Goal: Communication & Community: Answer question/provide support

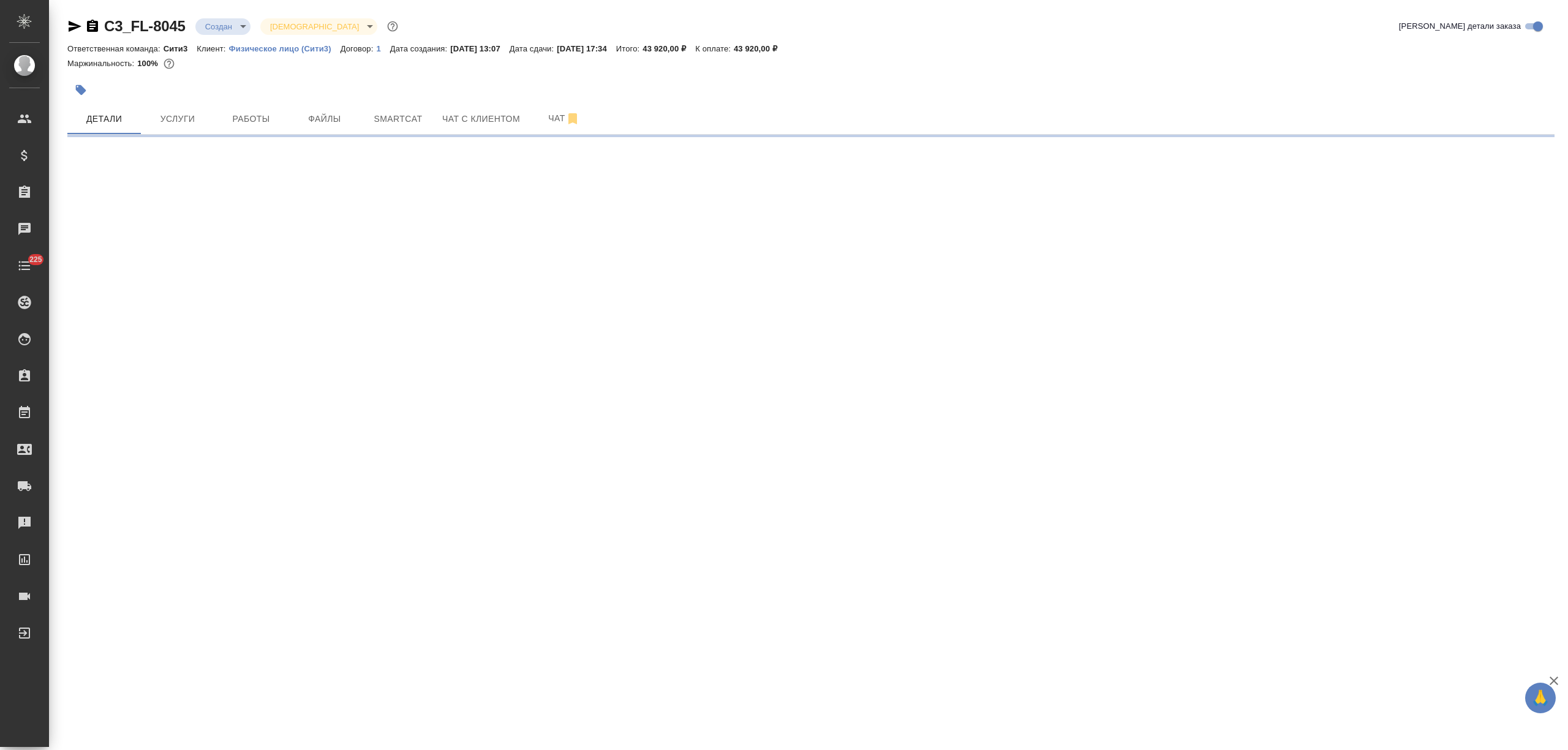
select select "RU"
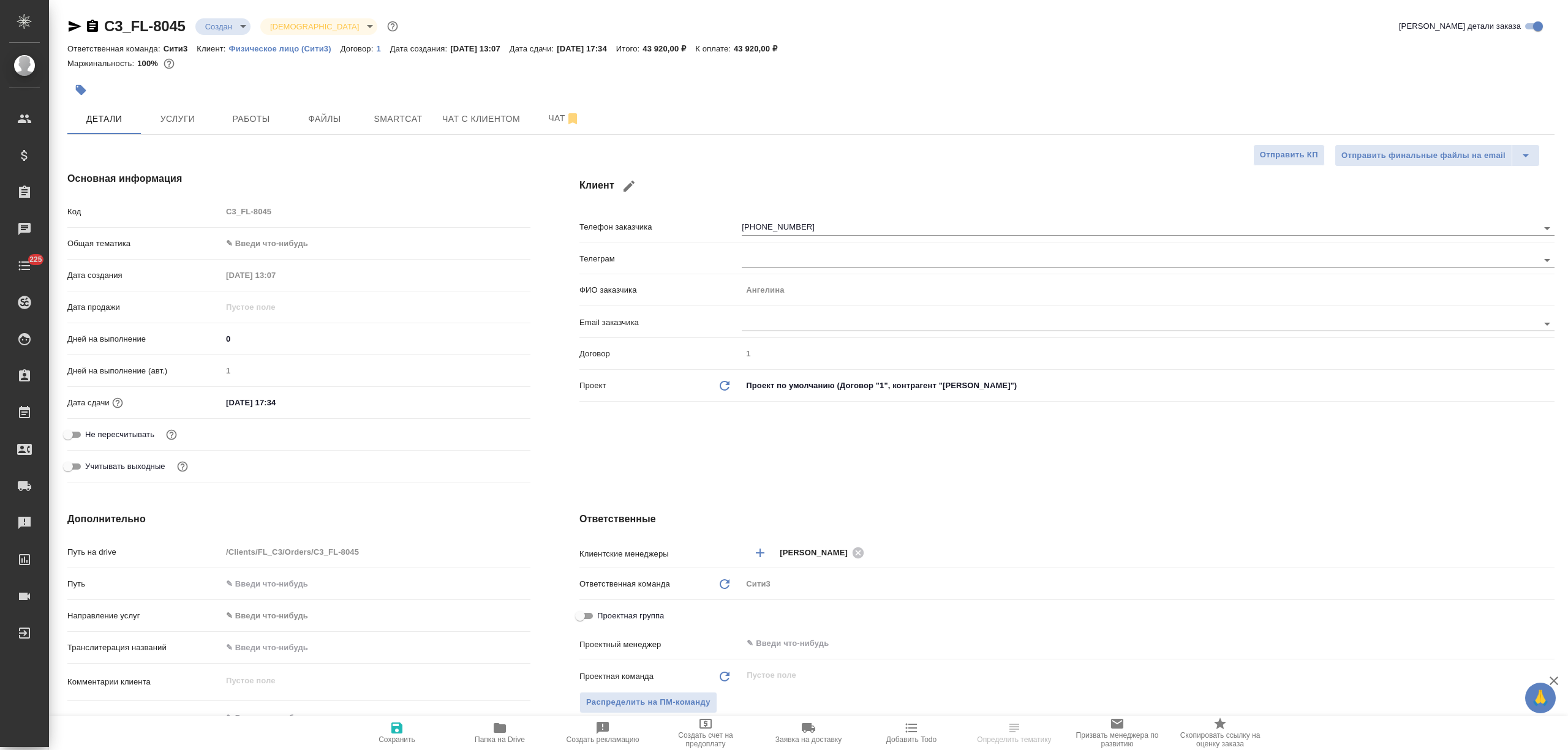
type textarea "x"
click at [451, 128] on button "Чат с клиентом" at bounding box center [481, 119] width 93 height 31
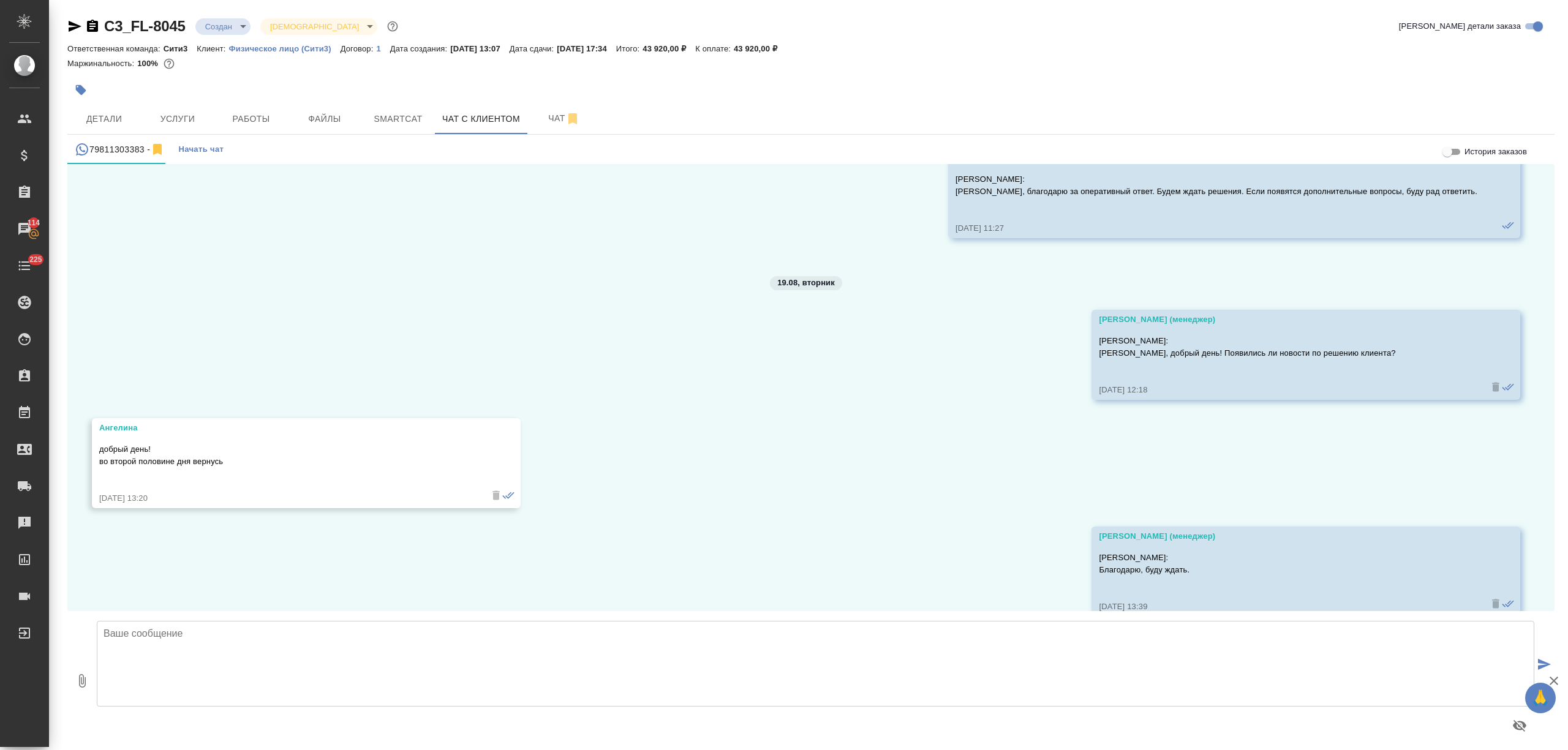
scroll to position [1113, 0]
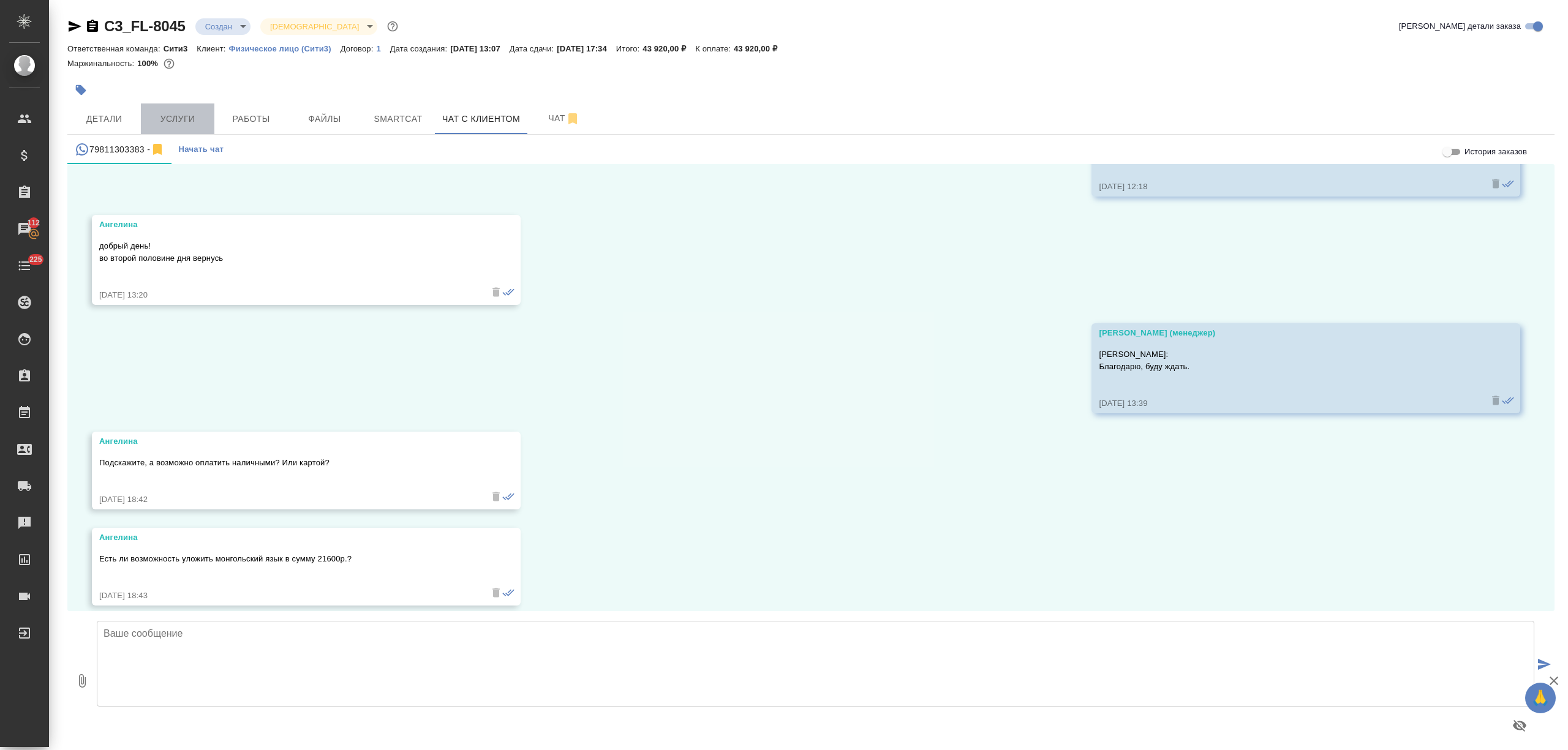
click at [172, 125] on span "Услуги" at bounding box center [178, 119] width 59 height 16
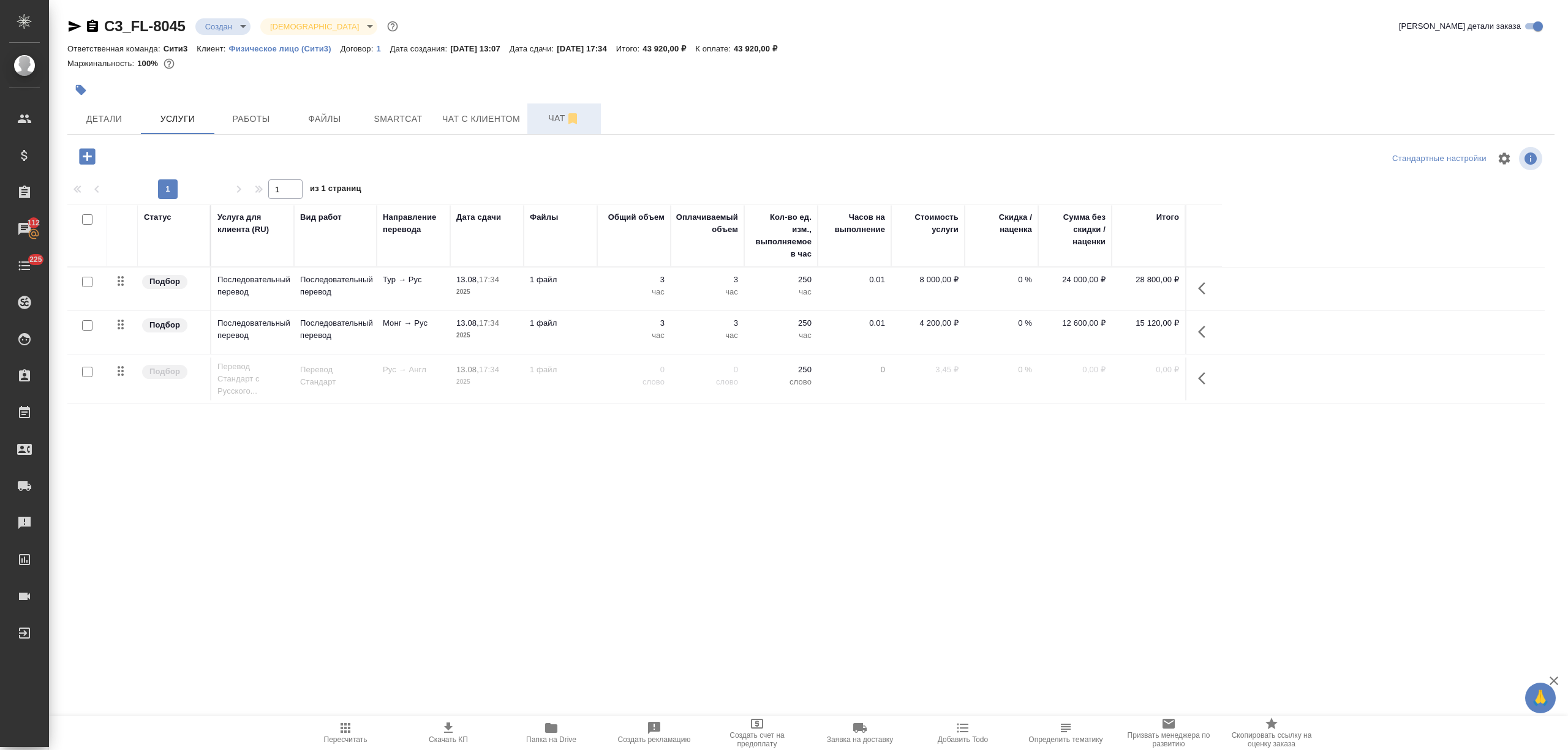
click at [540, 113] on span "Чат" at bounding box center [563, 119] width 59 height 16
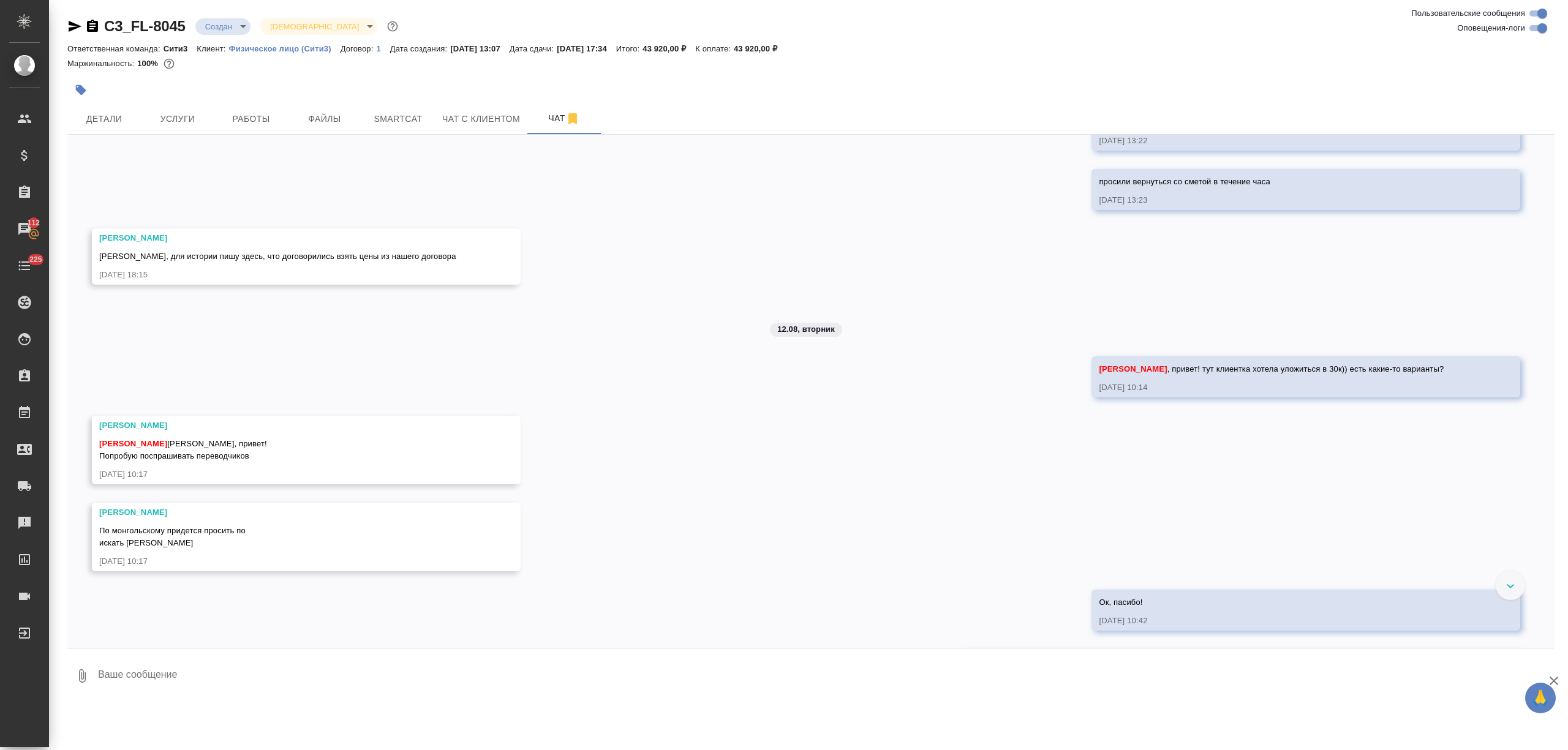
click at [190, 675] on textarea at bounding box center [825, 676] width 1458 height 42
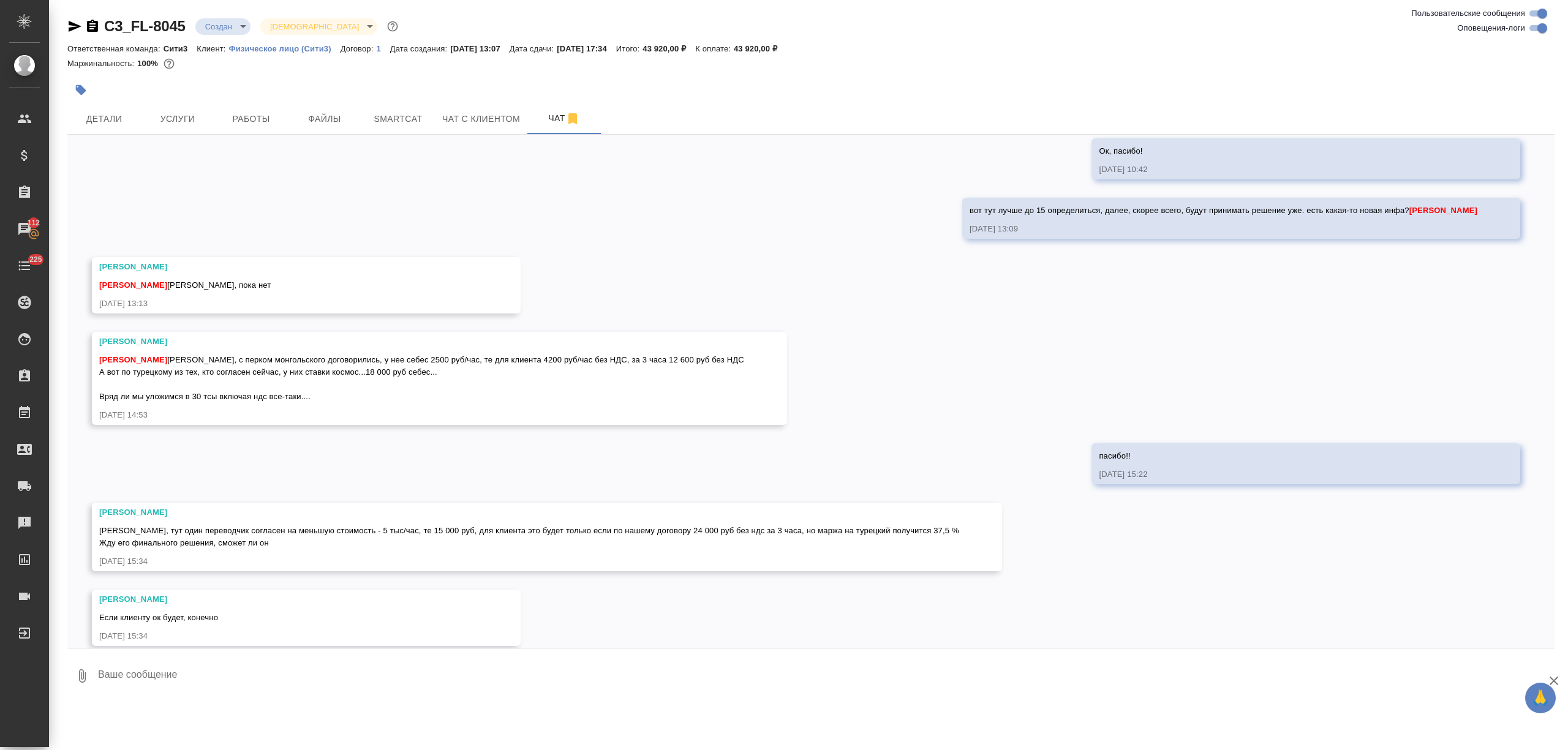
scroll to position [796, 0]
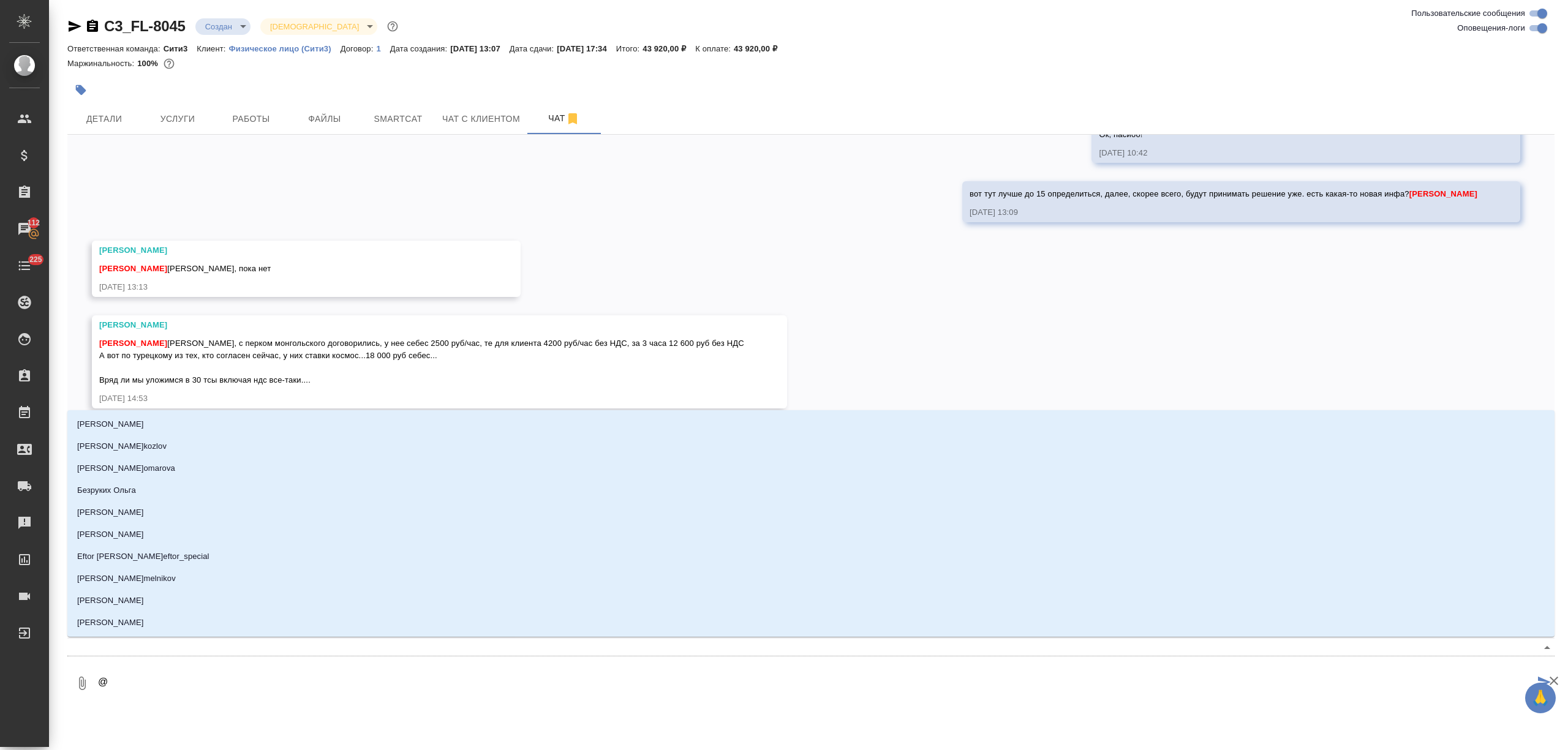
type textarea "@a"
type input "a"
type textarea "@at"
type input "at"
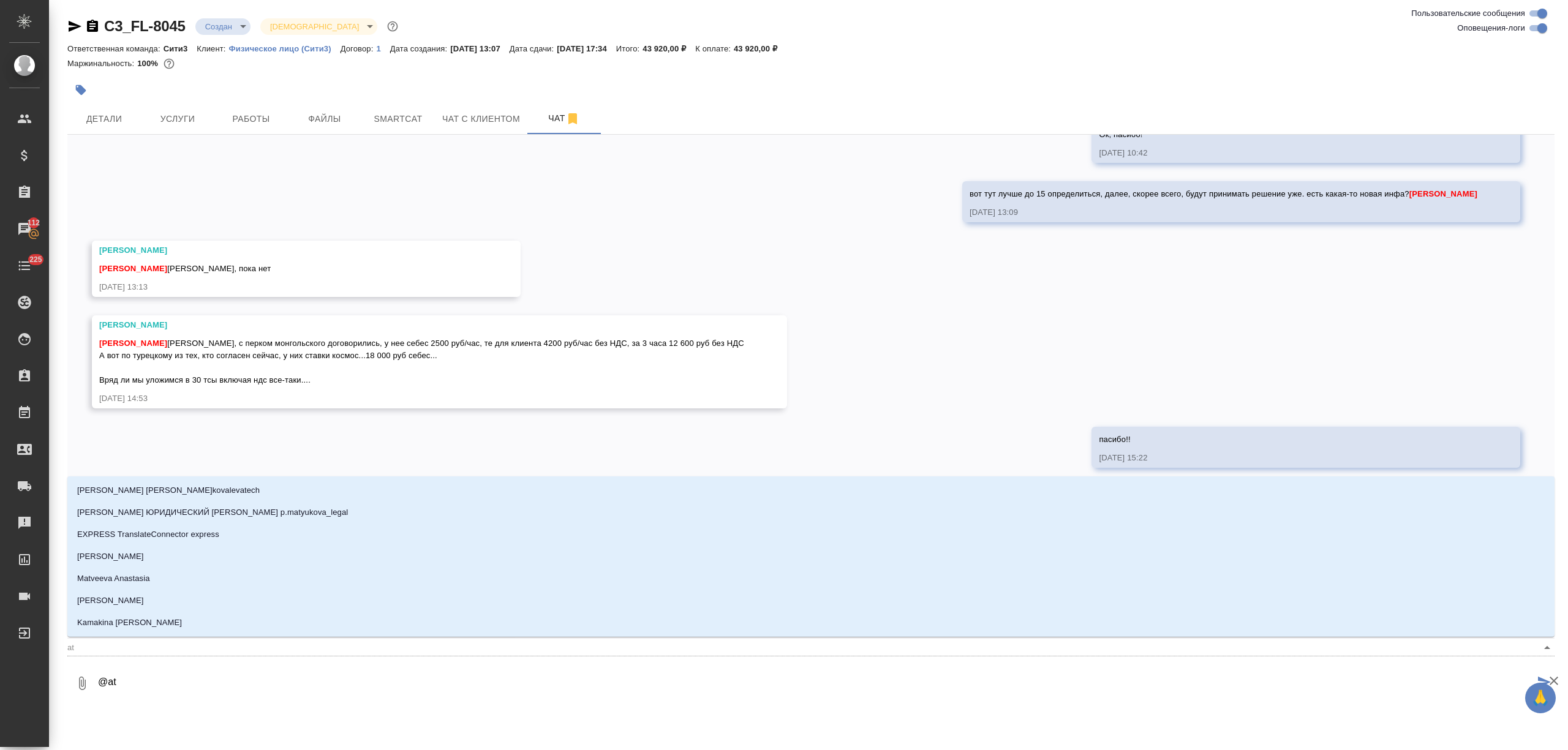
type textarea "@a"
type input "a"
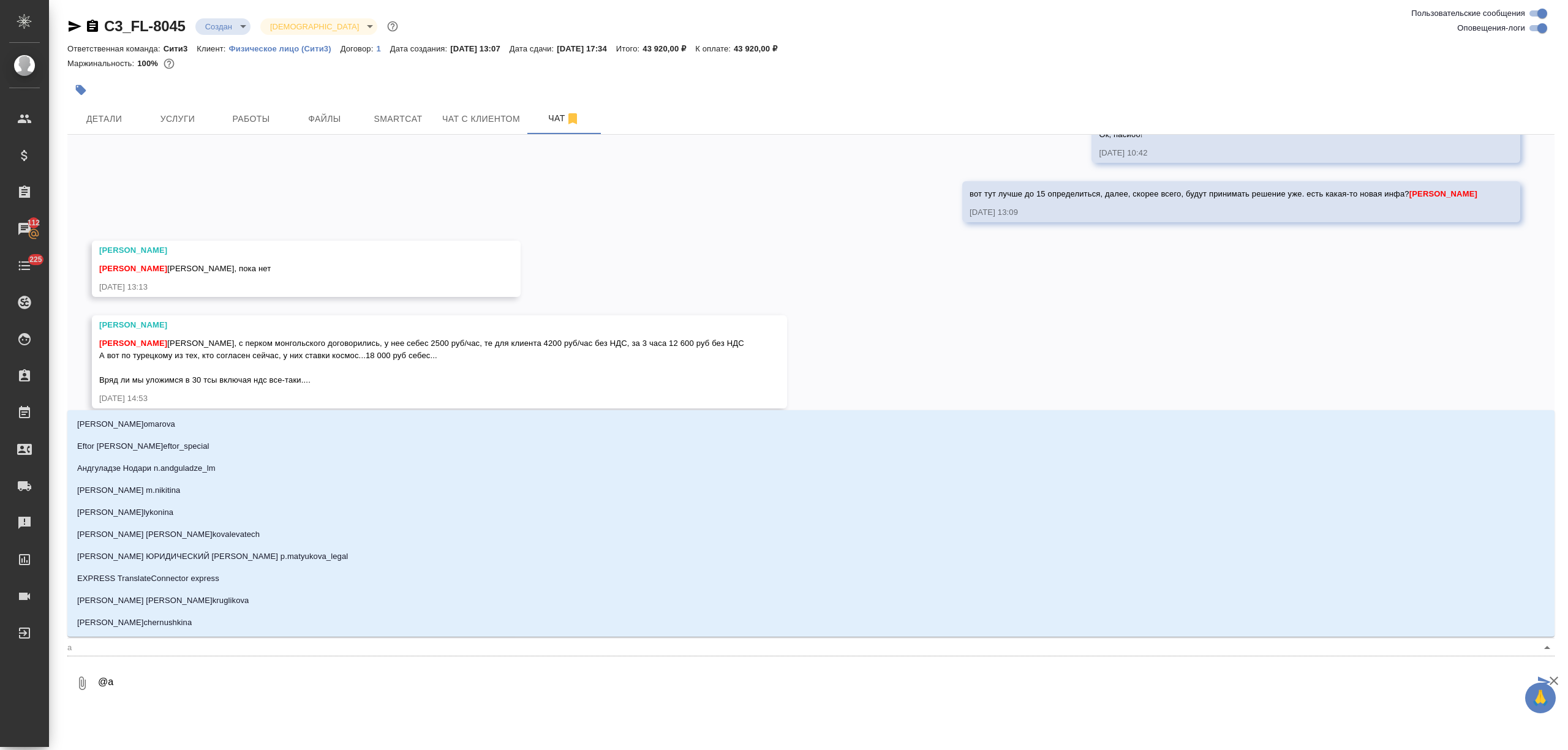
type textarea "@"
type textarea "@ф"
type input "ф"
type textarea "@фе"
type input "фе"
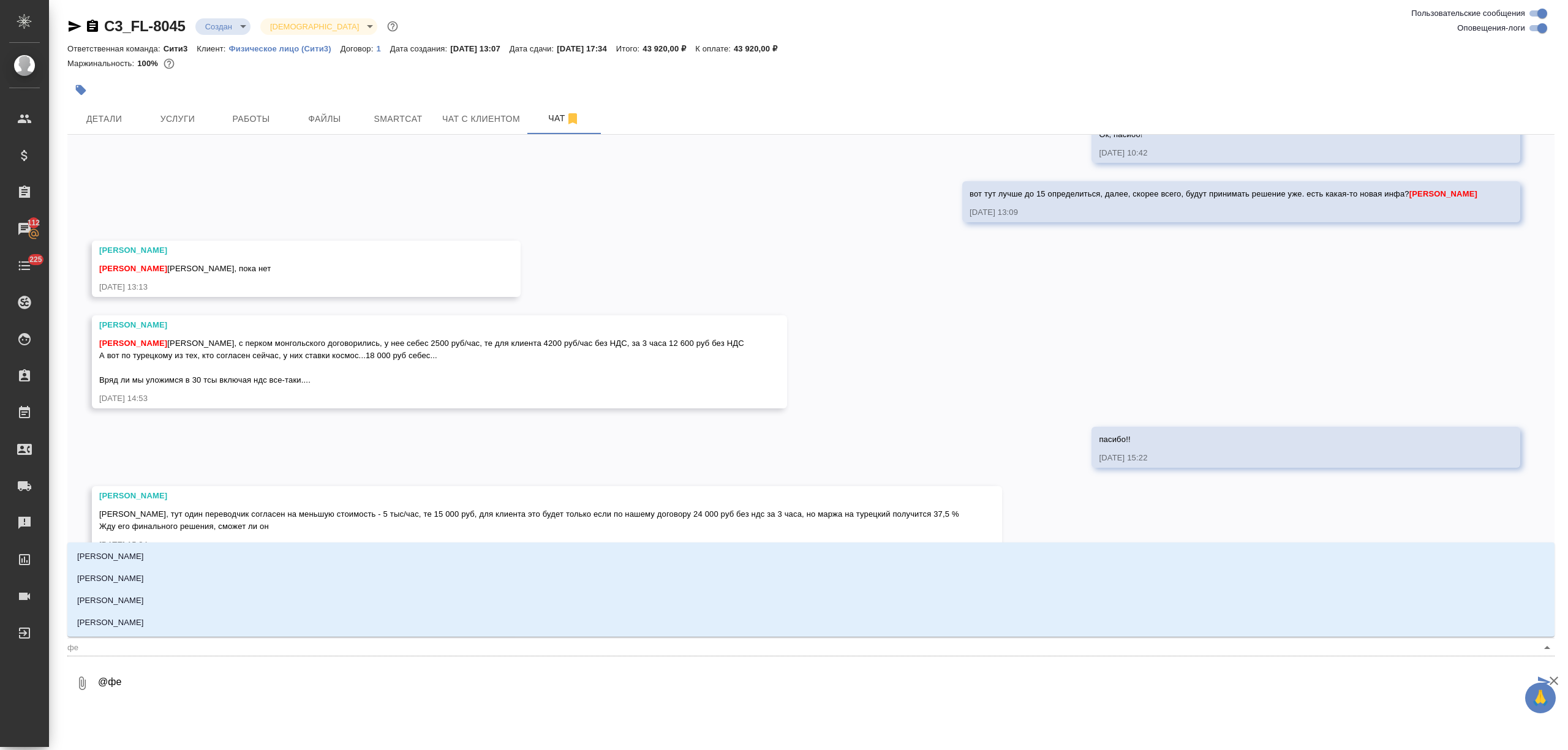
type textarea "@фед"
type input "фед"
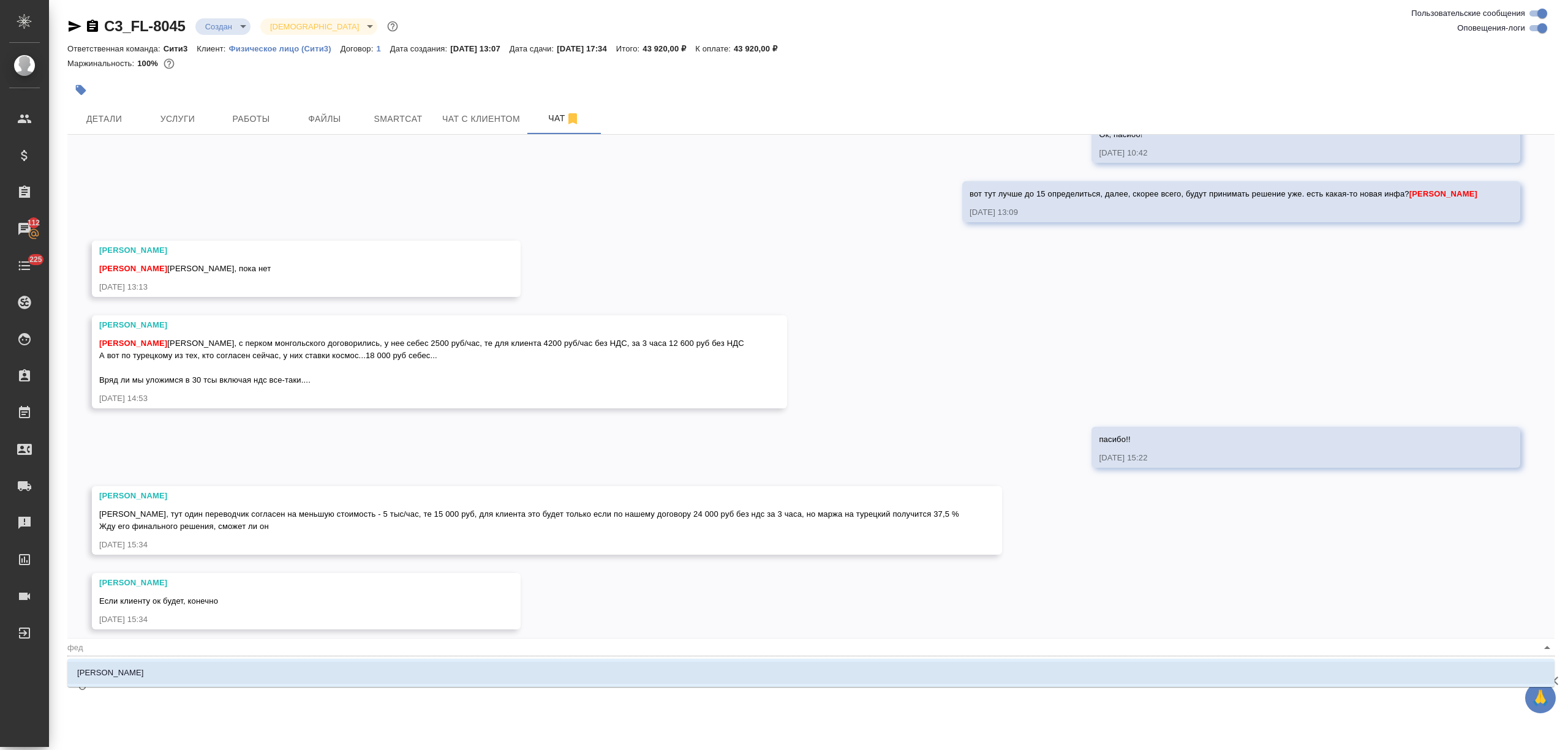
type textarea "@федо"
type input "федо"
click at [190, 675] on li "Федотова Ирина" at bounding box center [810, 673] width 1487 height 22
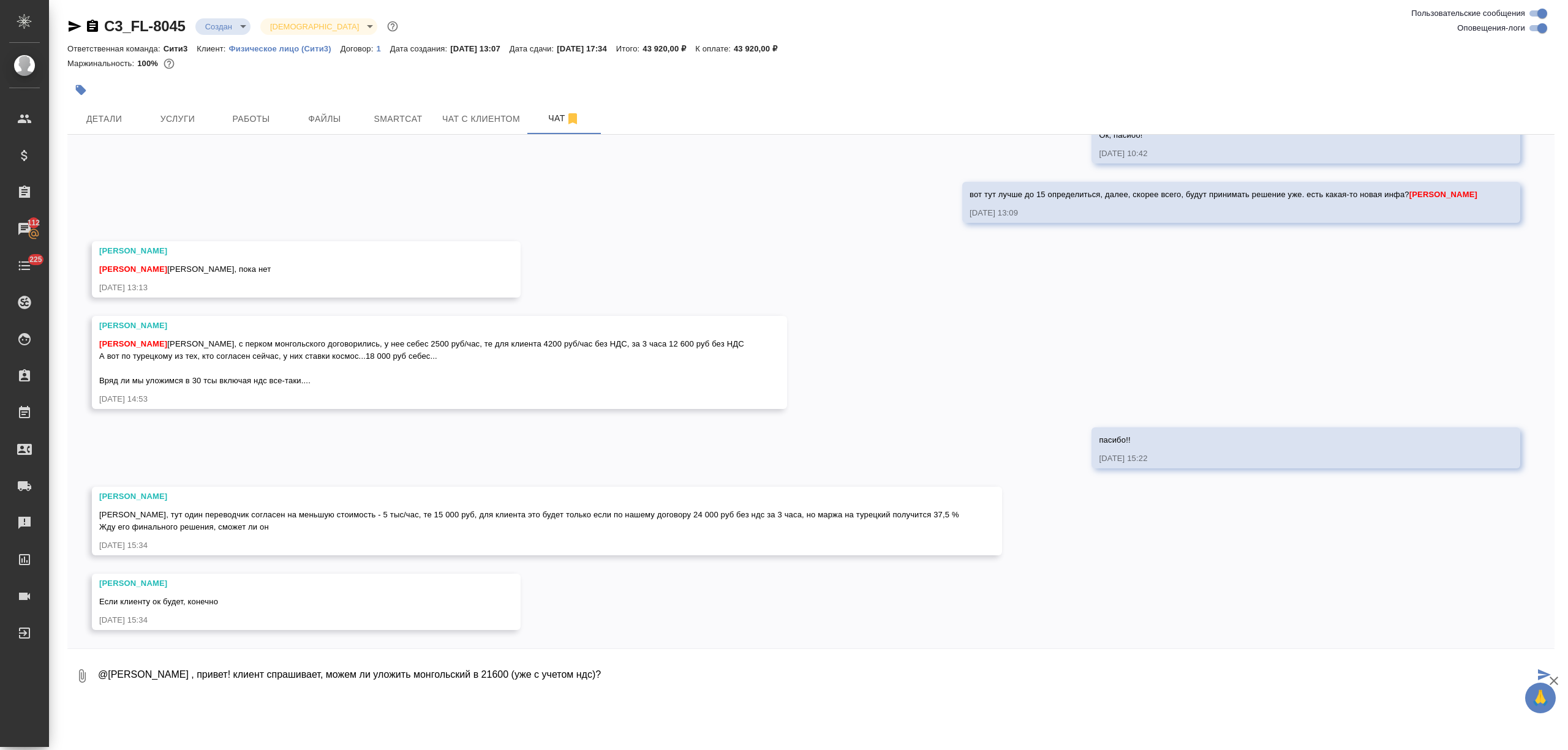
type textarea "@Федотова Ирина , привет! клиент спрашивает, можем ли уложить монгольский в 216…"
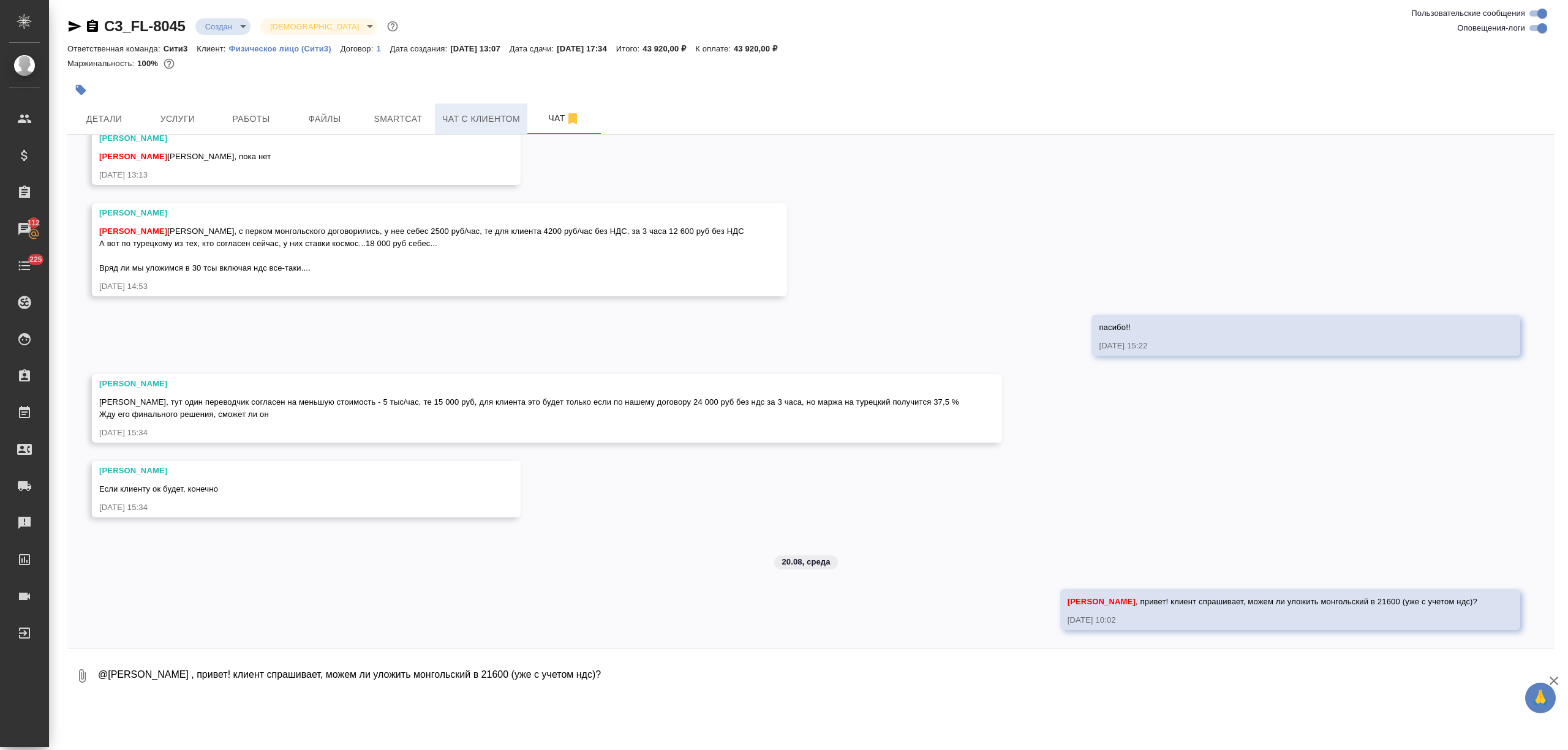
click at [451, 107] on button "Чат с клиентом" at bounding box center [481, 119] width 93 height 31
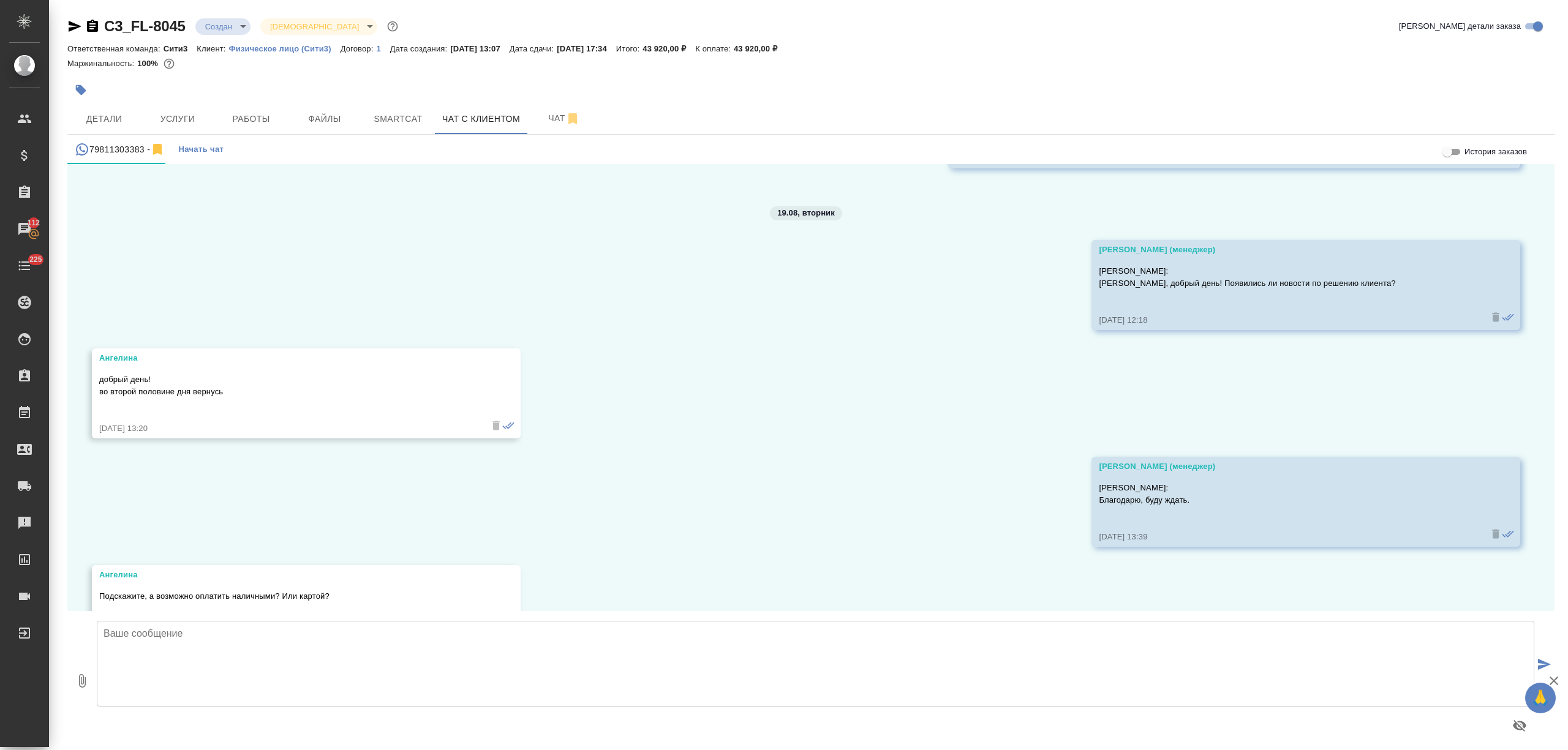
scroll to position [1113, 0]
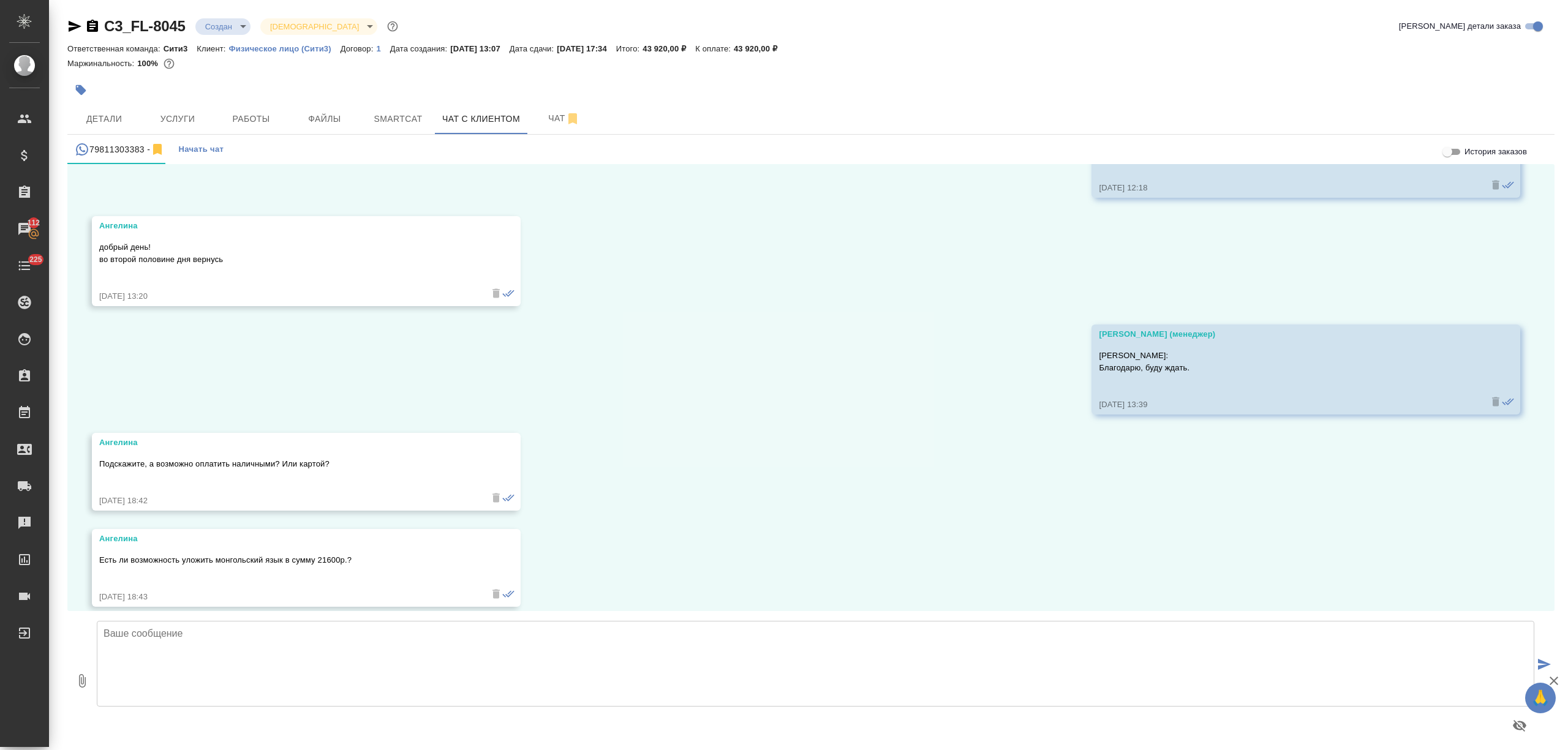
click at [150, 654] on textarea at bounding box center [816, 663] width 1437 height 86
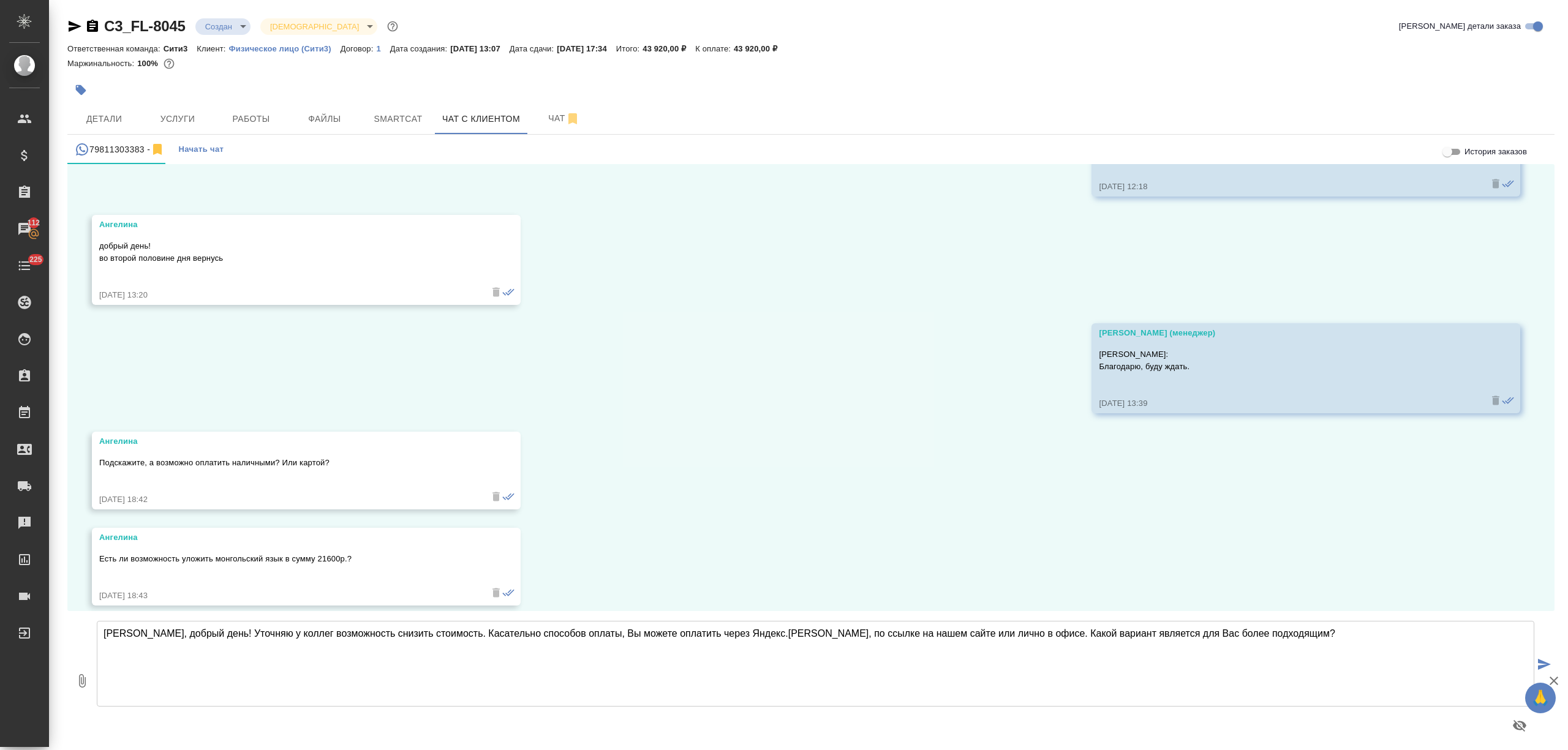
type textarea "Ангелина, добрый день! Уточняю у коллег возможность снизить стоимость. Касатель…"
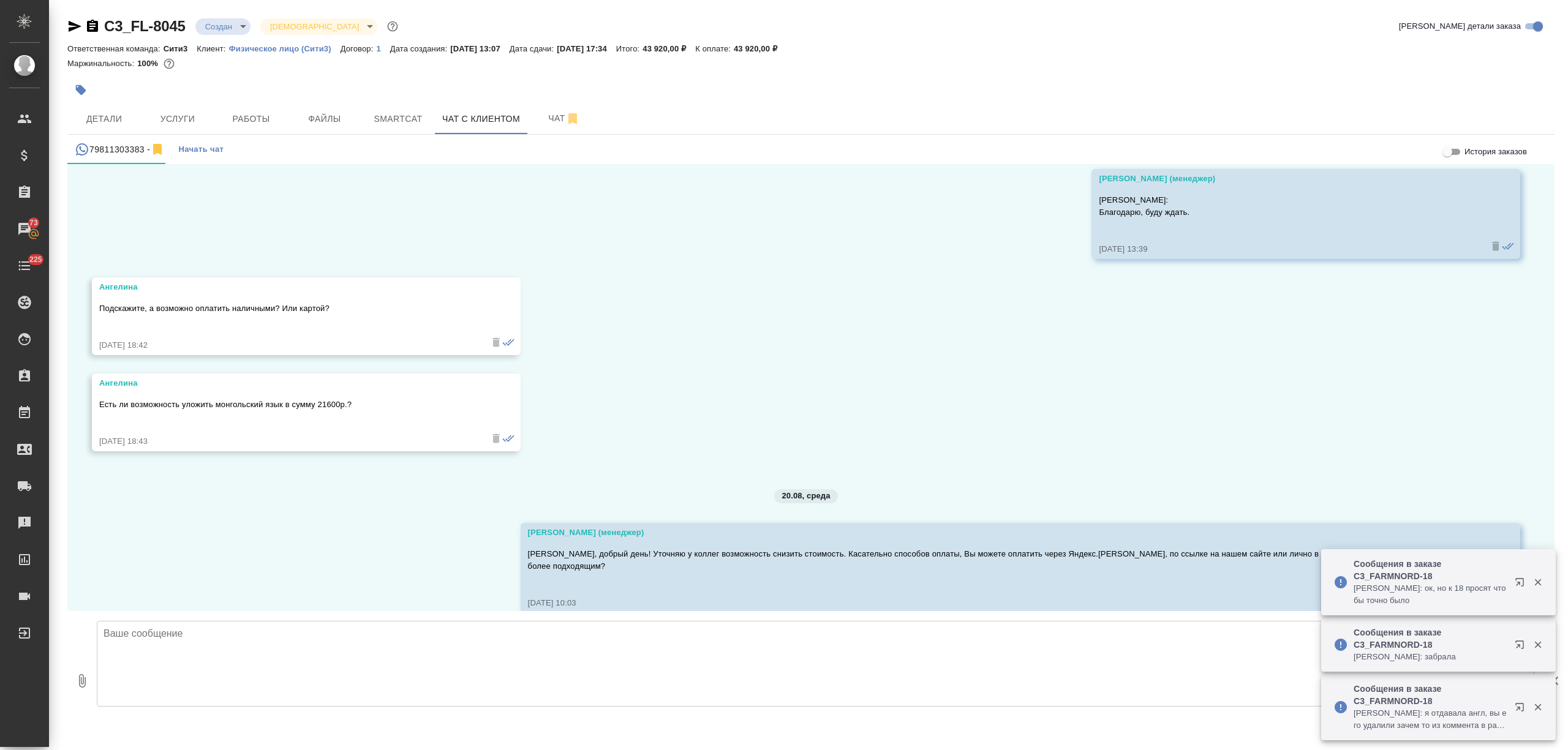
scroll to position [1275, 0]
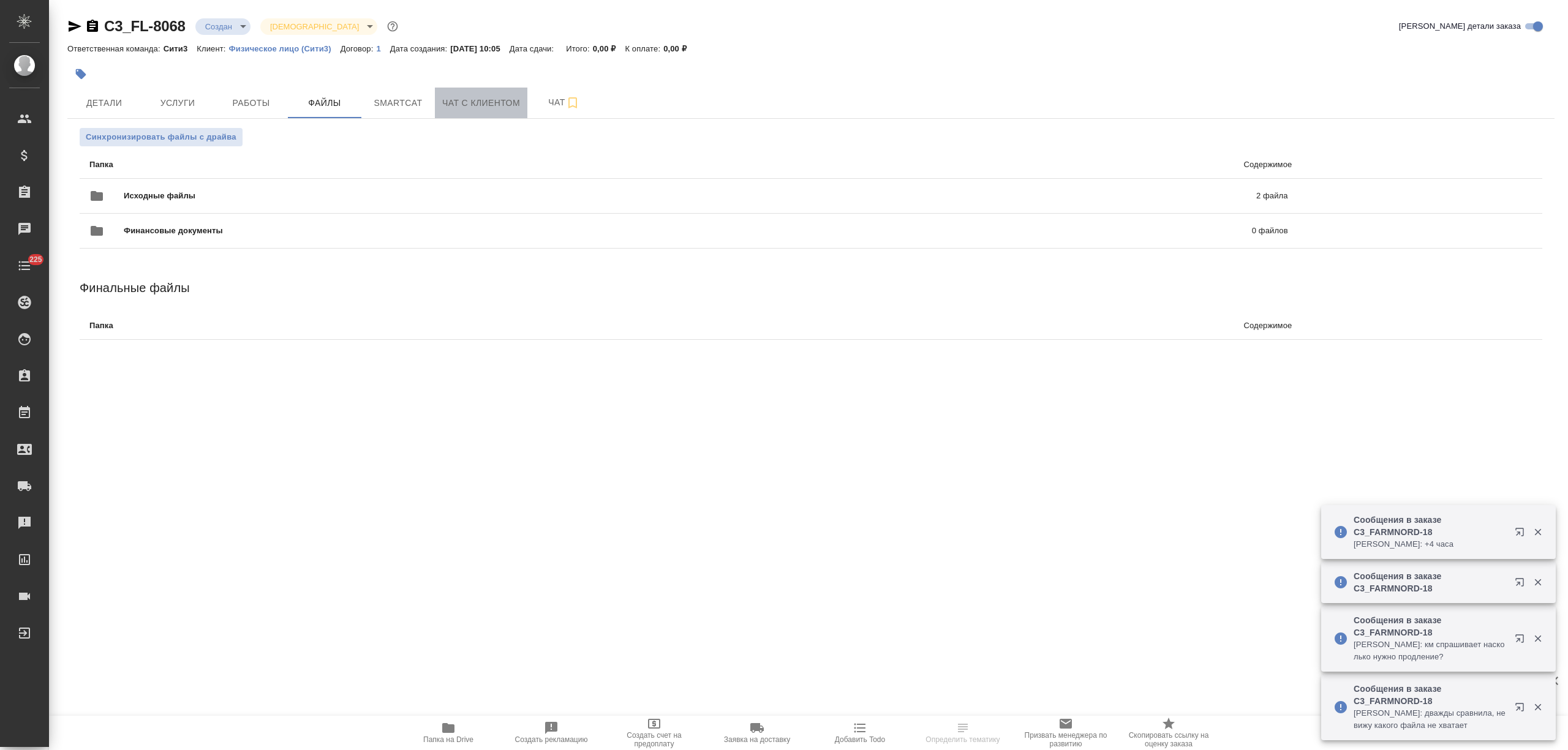
click at [513, 101] on span "Чат с клиентом" at bounding box center [481, 103] width 78 height 16
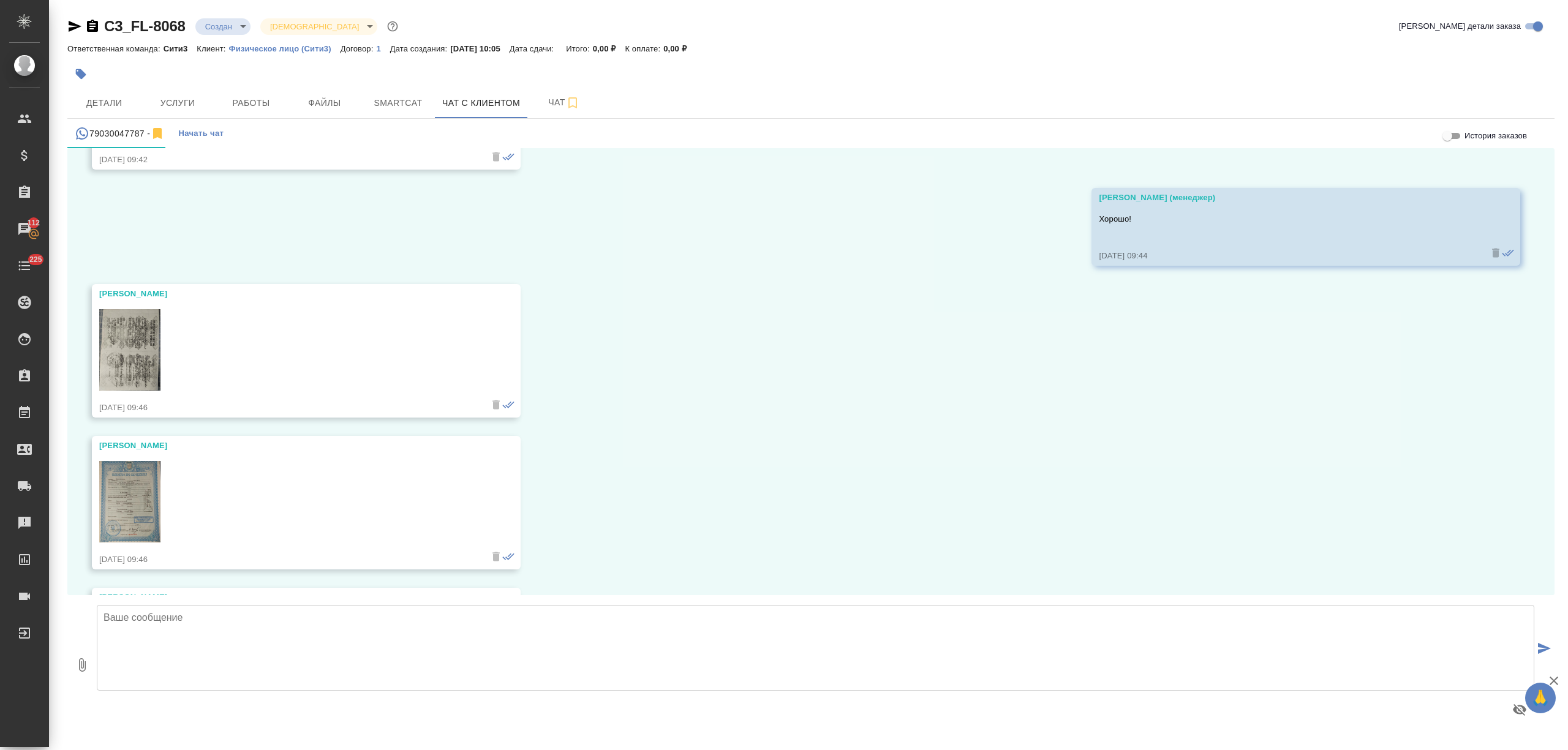
scroll to position [3401, 0]
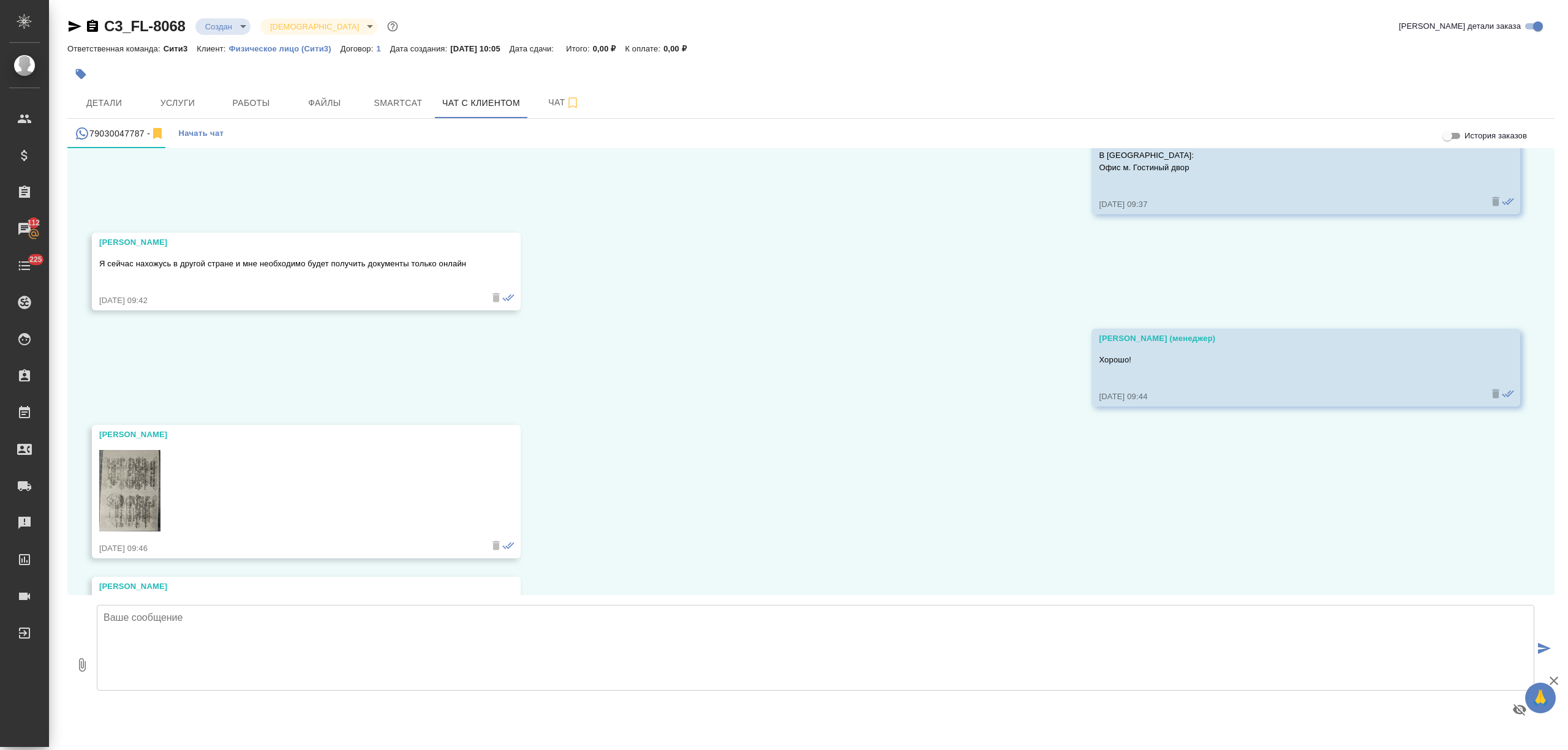
click at [134, 478] on img at bounding box center [130, 490] width 61 height 81
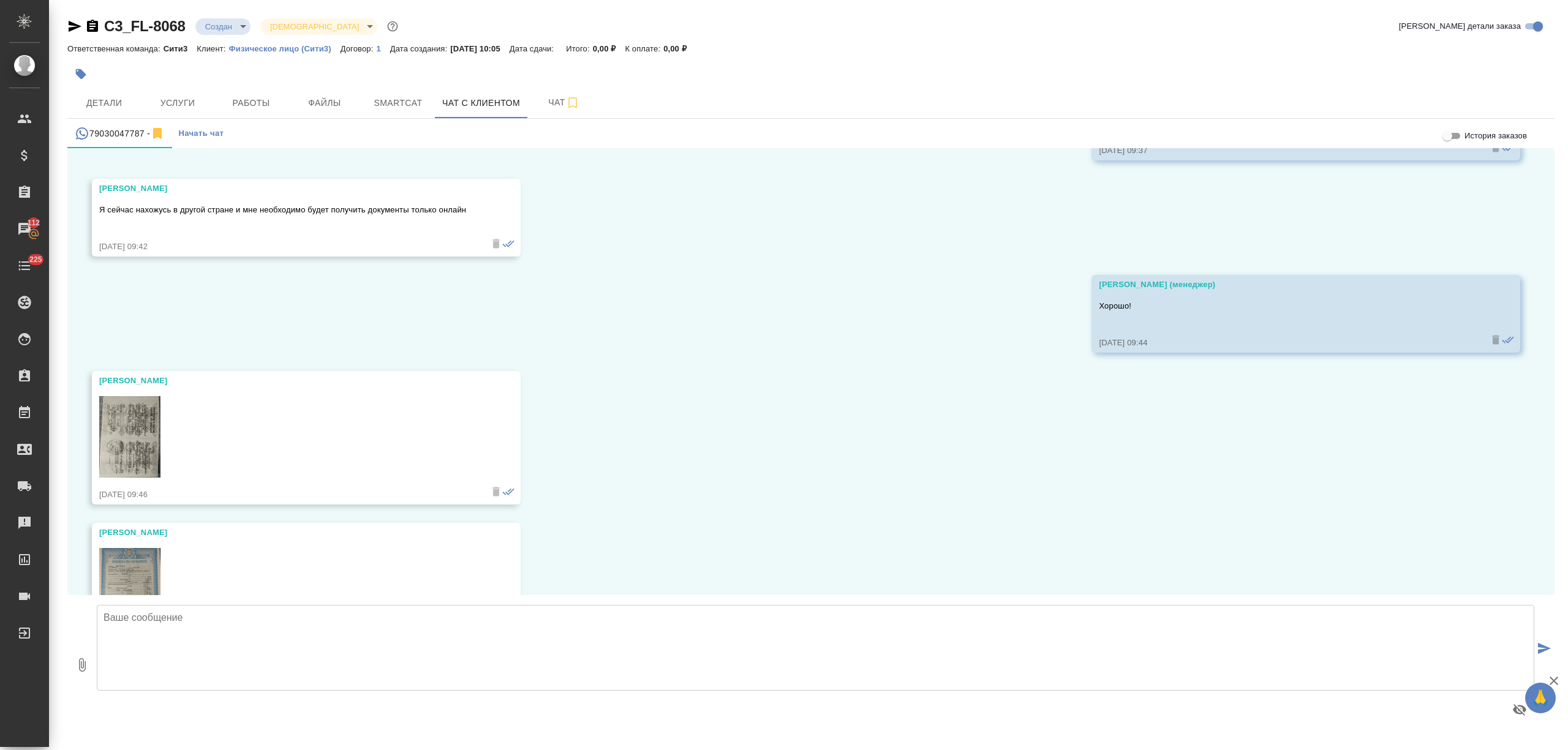
scroll to position [3646, 0]
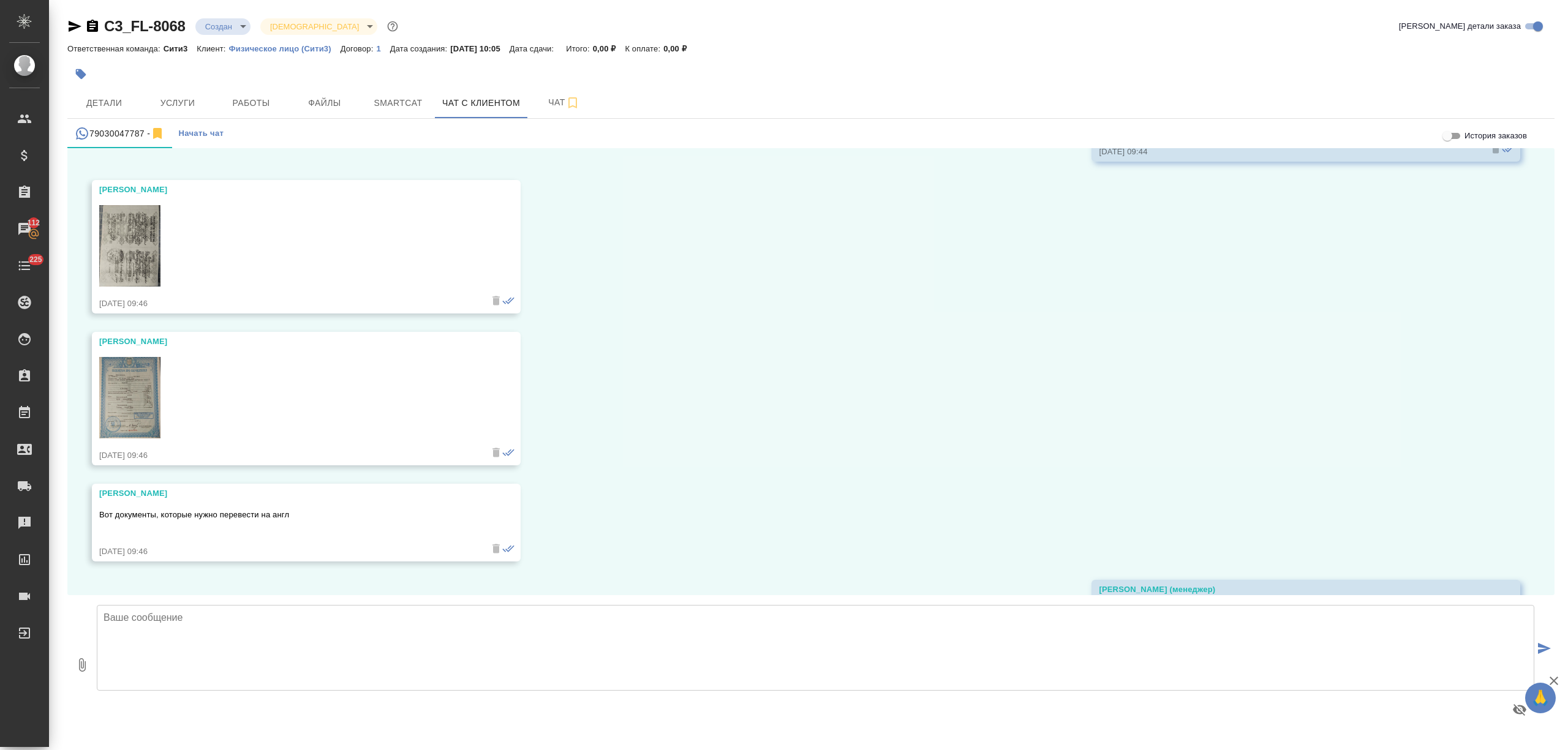
click at [137, 416] on img at bounding box center [130, 397] width 61 height 81
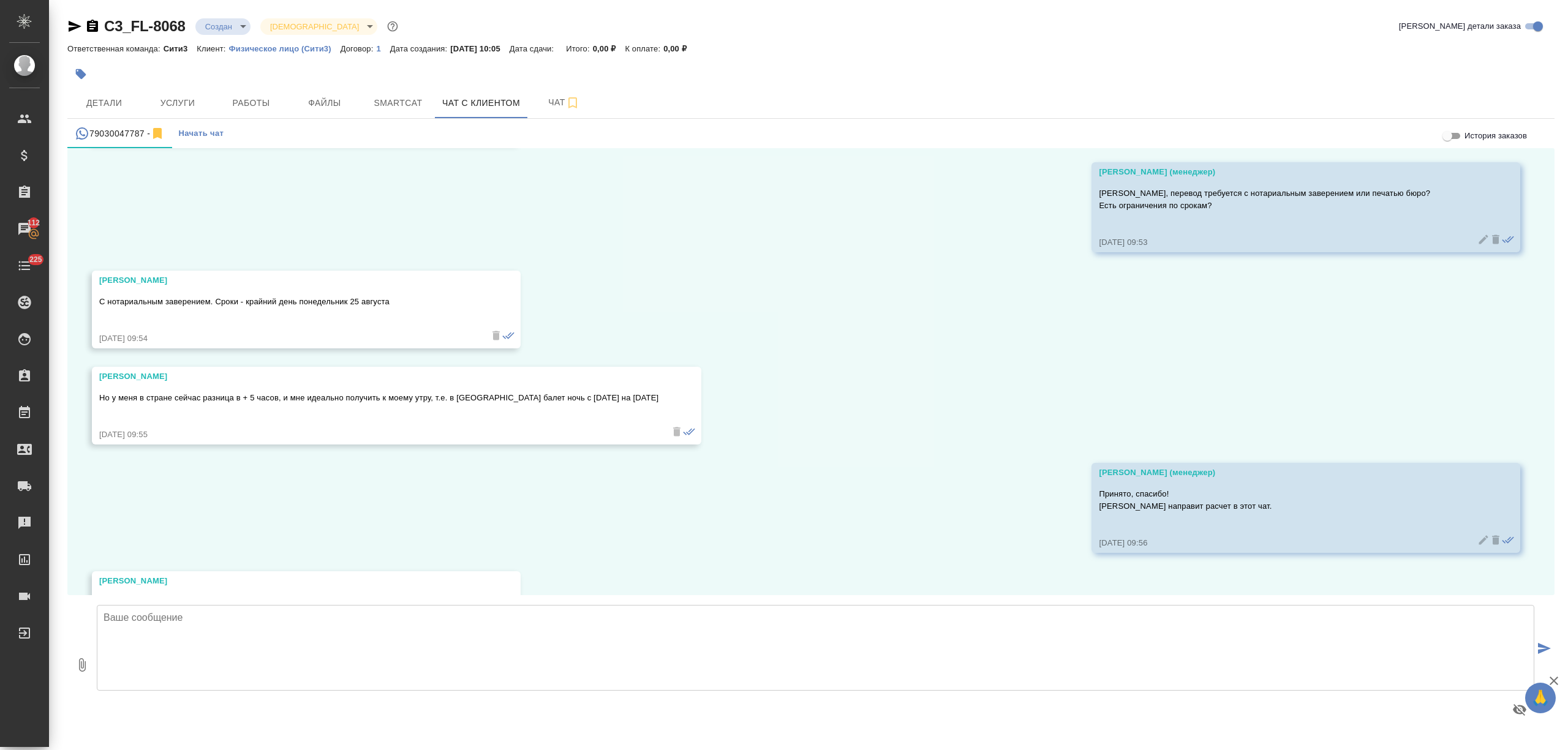
scroll to position [4135, 0]
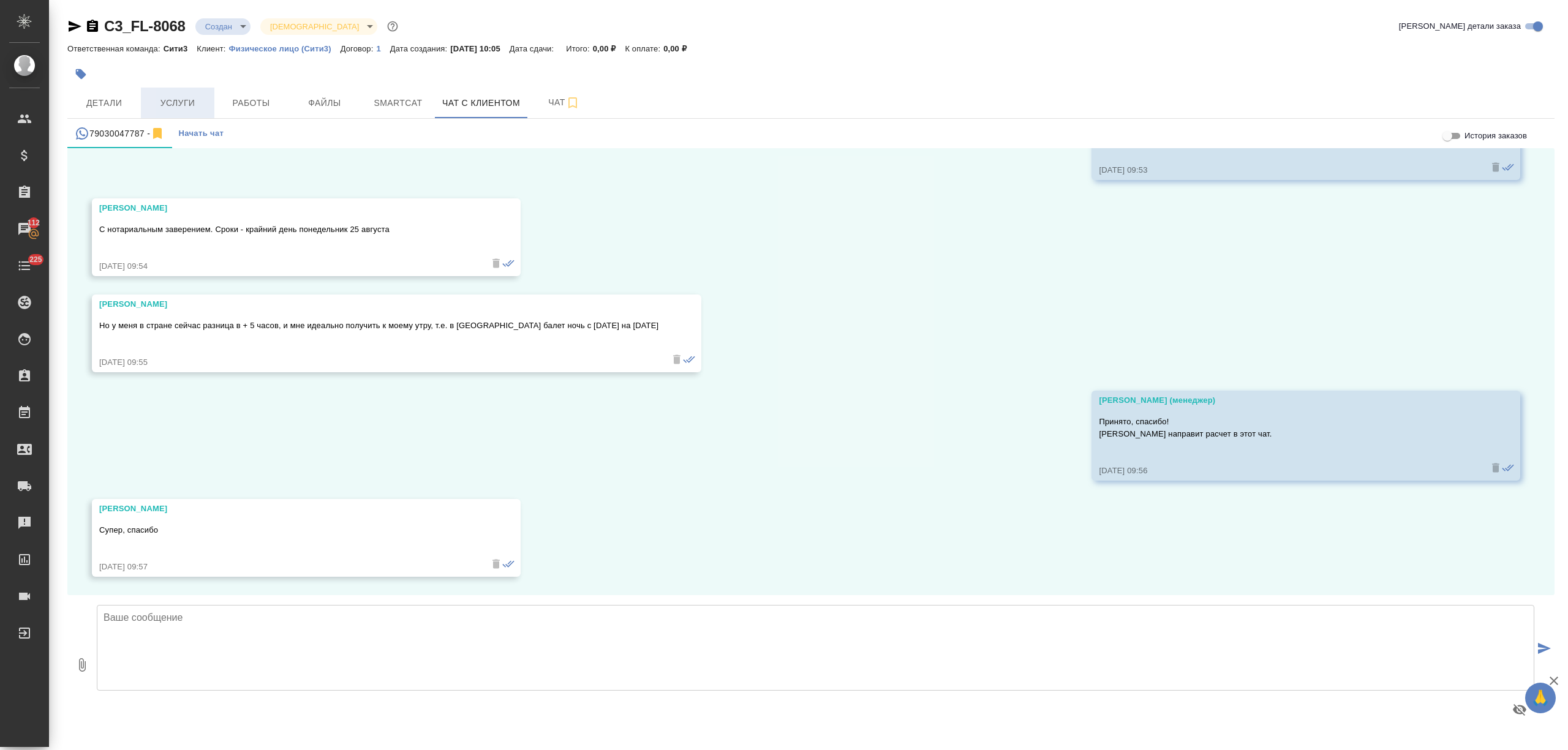
click at [213, 104] on button "Услуги" at bounding box center [178, 102] width 73 height 31
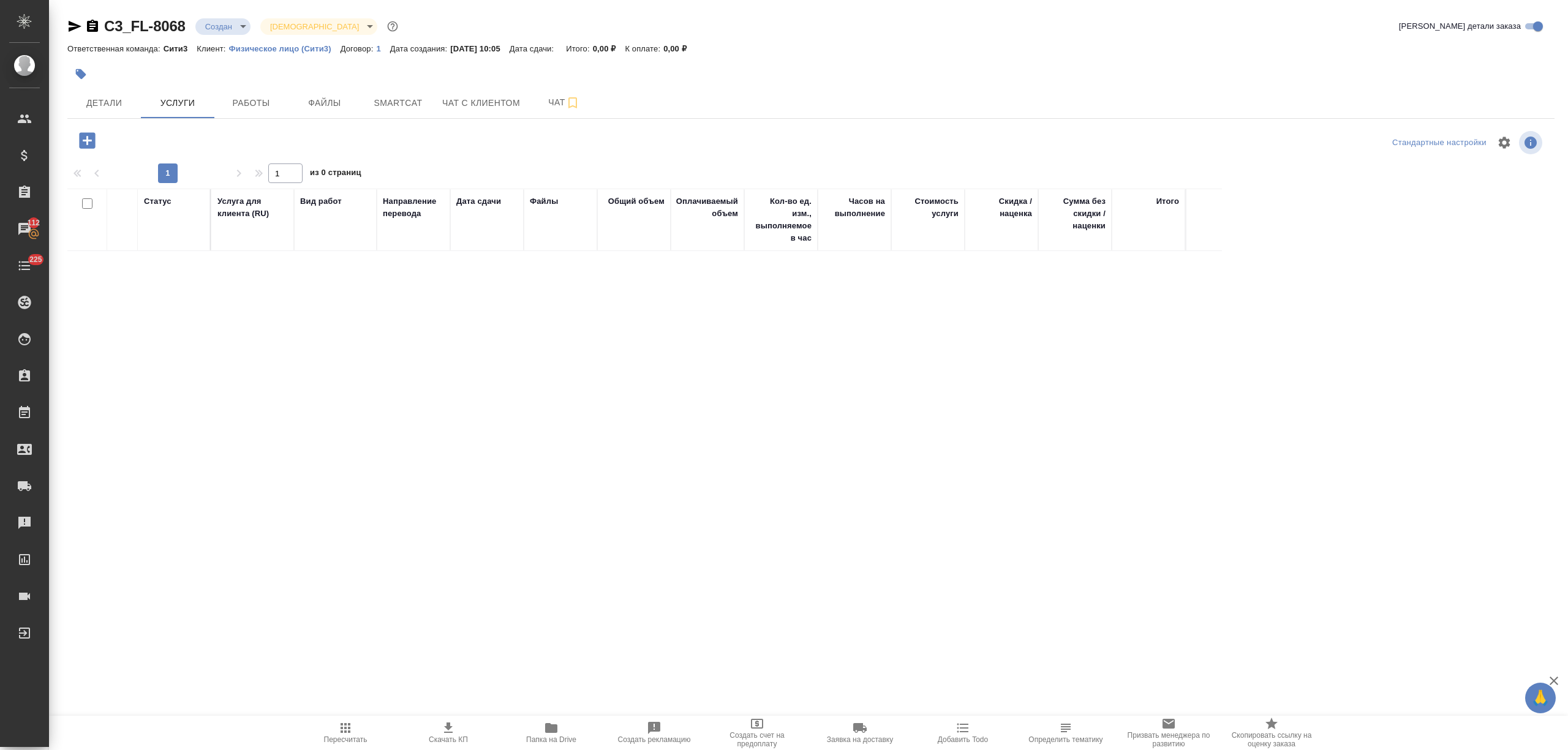
click at [84, 146] on icon "button" at bounding box center [87, 140] width 16 height 16
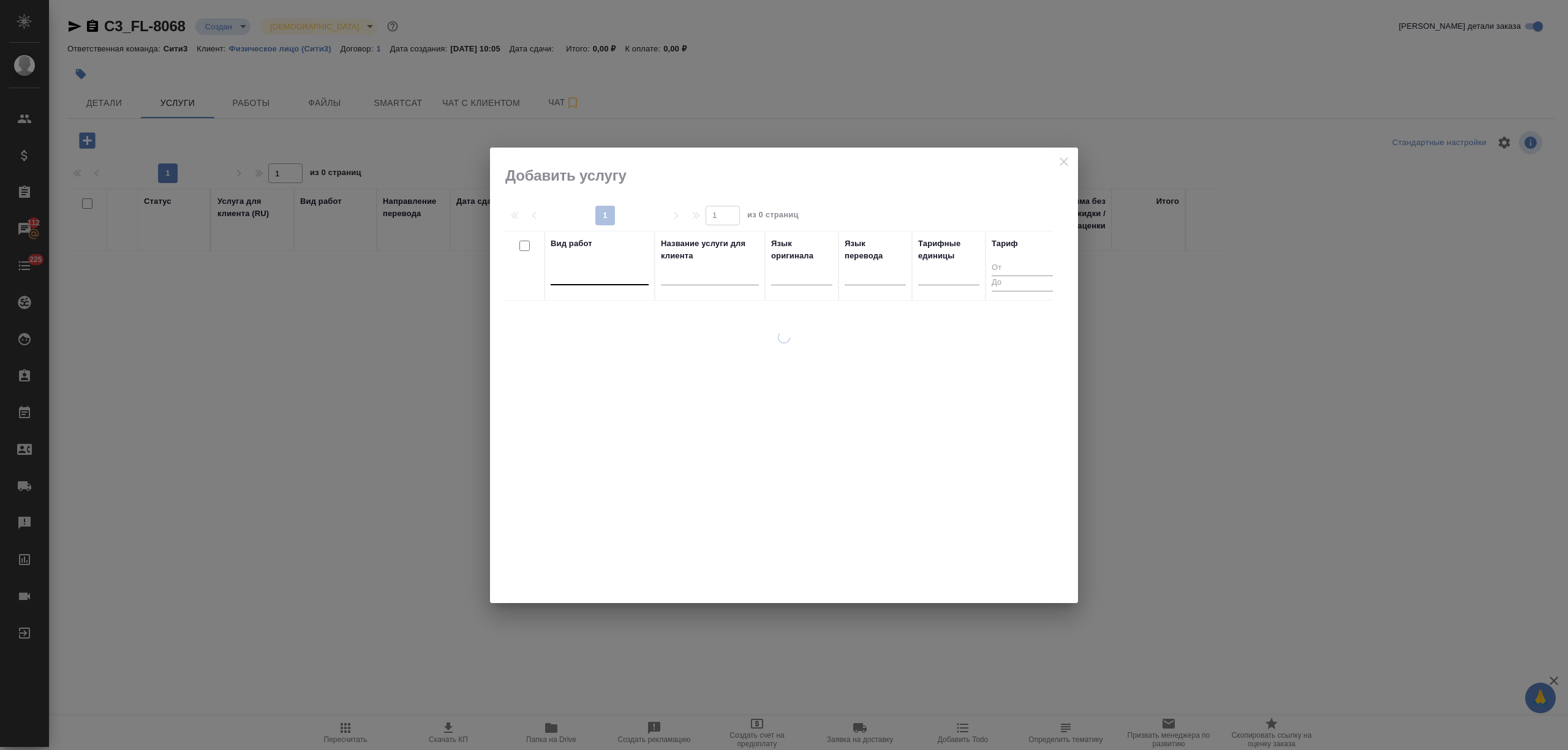
click at [610, 275] on div at bounding box center [599, 273] width 98 height 18
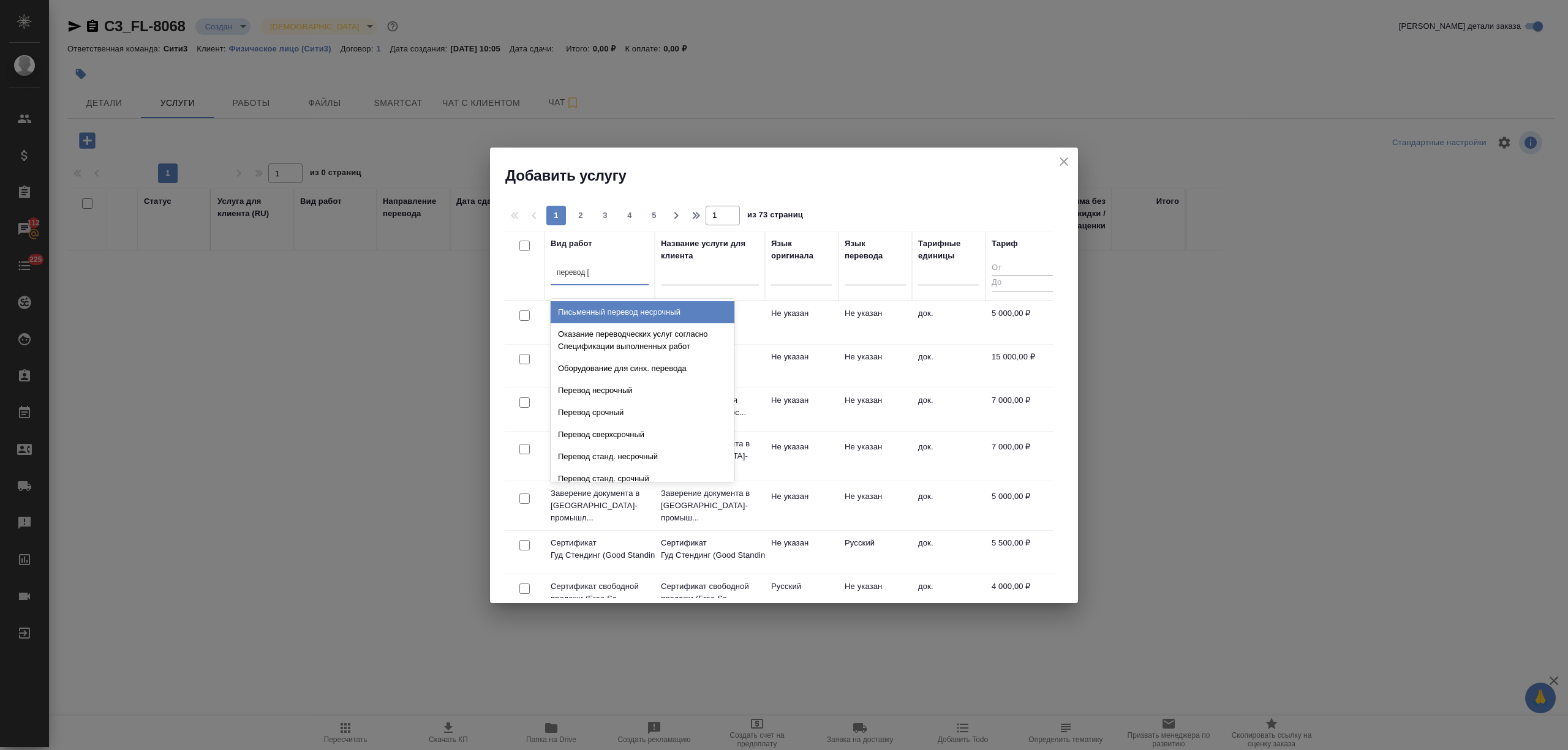
type input "перевод ст"
click at [616, 304] on div "Перевод станд. несрочный" at bounding box center [643, 313] width 184 height 22
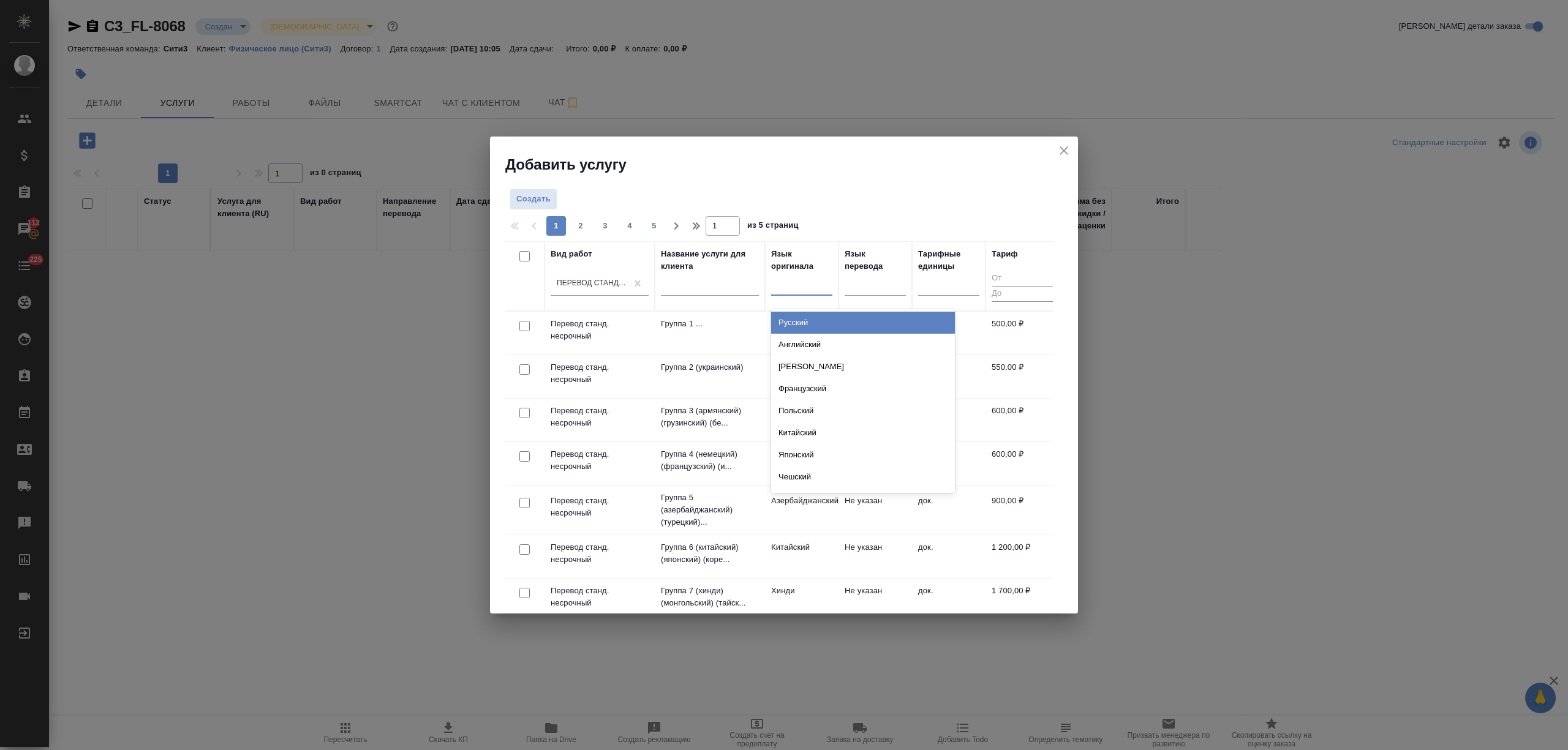
click at [816, 288] on div at bounding box center [802, 284] width 61 height 18
type input "укр"
click at [818, 316] on div "Украинский" at bounding box center [863, 323] width 184 height 22
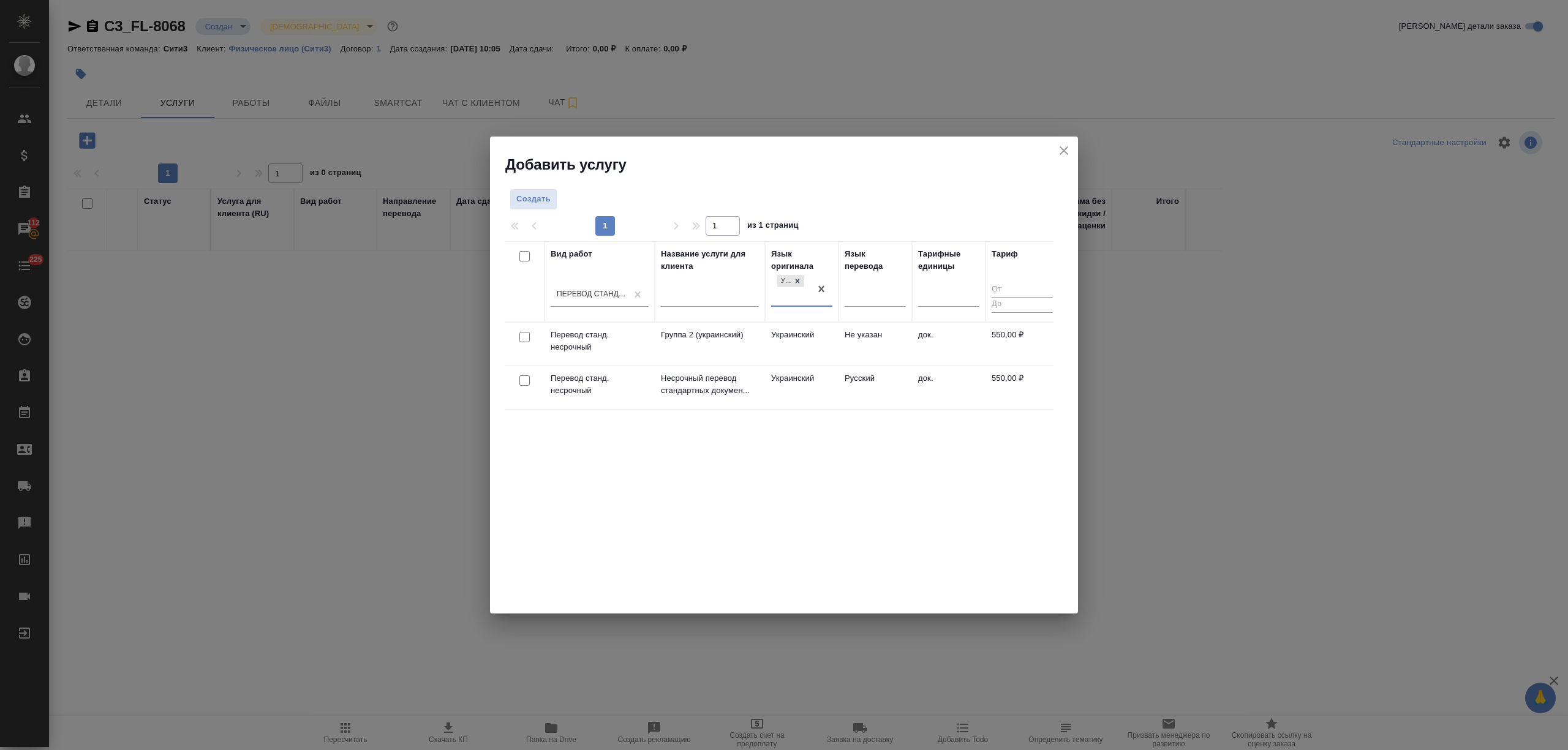
click at [844, 331] on td "Не указан" at bounding box center [875, 344] width 73 height 43
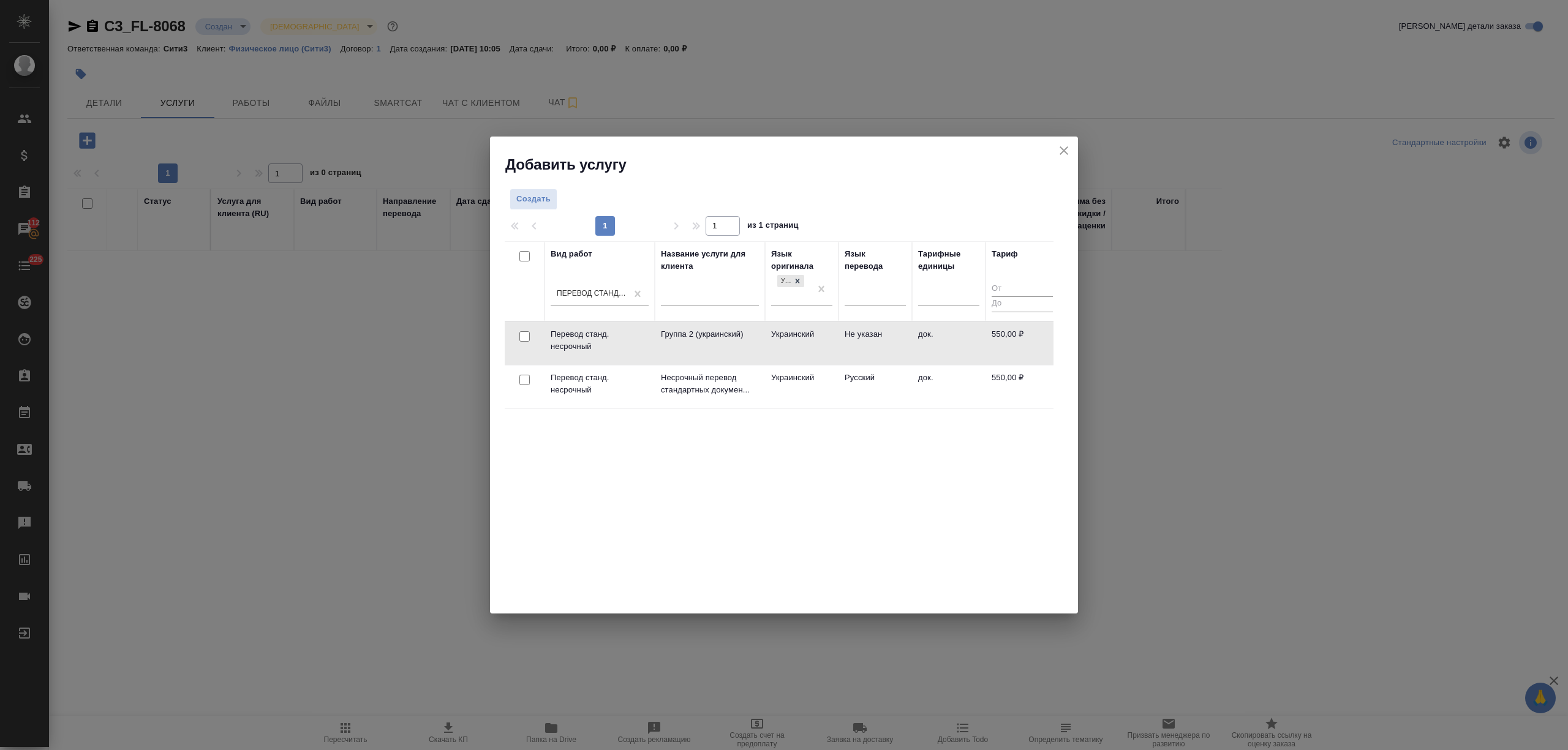
click at [844, 331] on td "Не указан" at bounding box center [875, 343] width 73 height 43
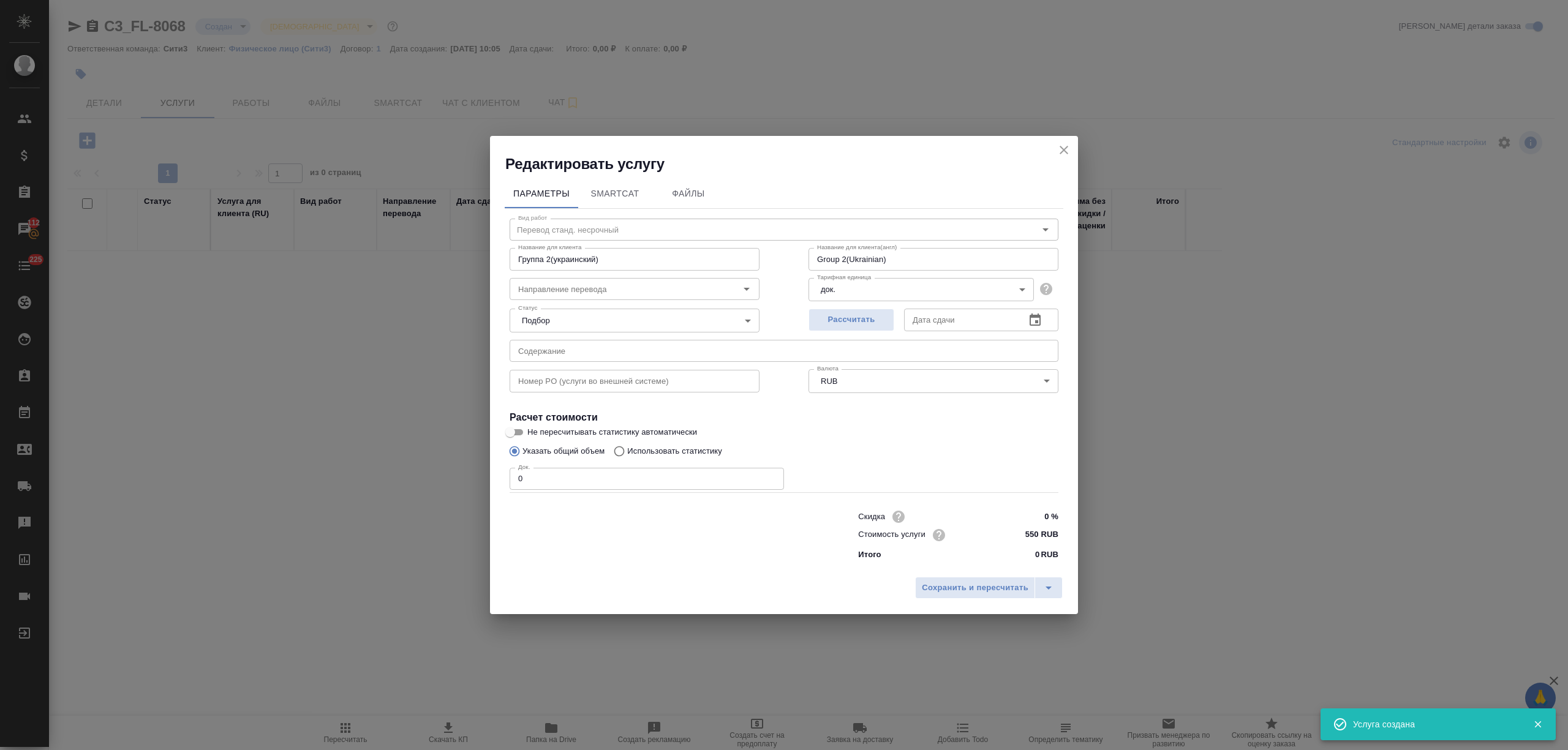
type input "Группа 2(украинский)"
type input "Group 2(Ukrainian)"
type input "Группа 2(украинский)"
type input "Group 2(Ukrainian)"
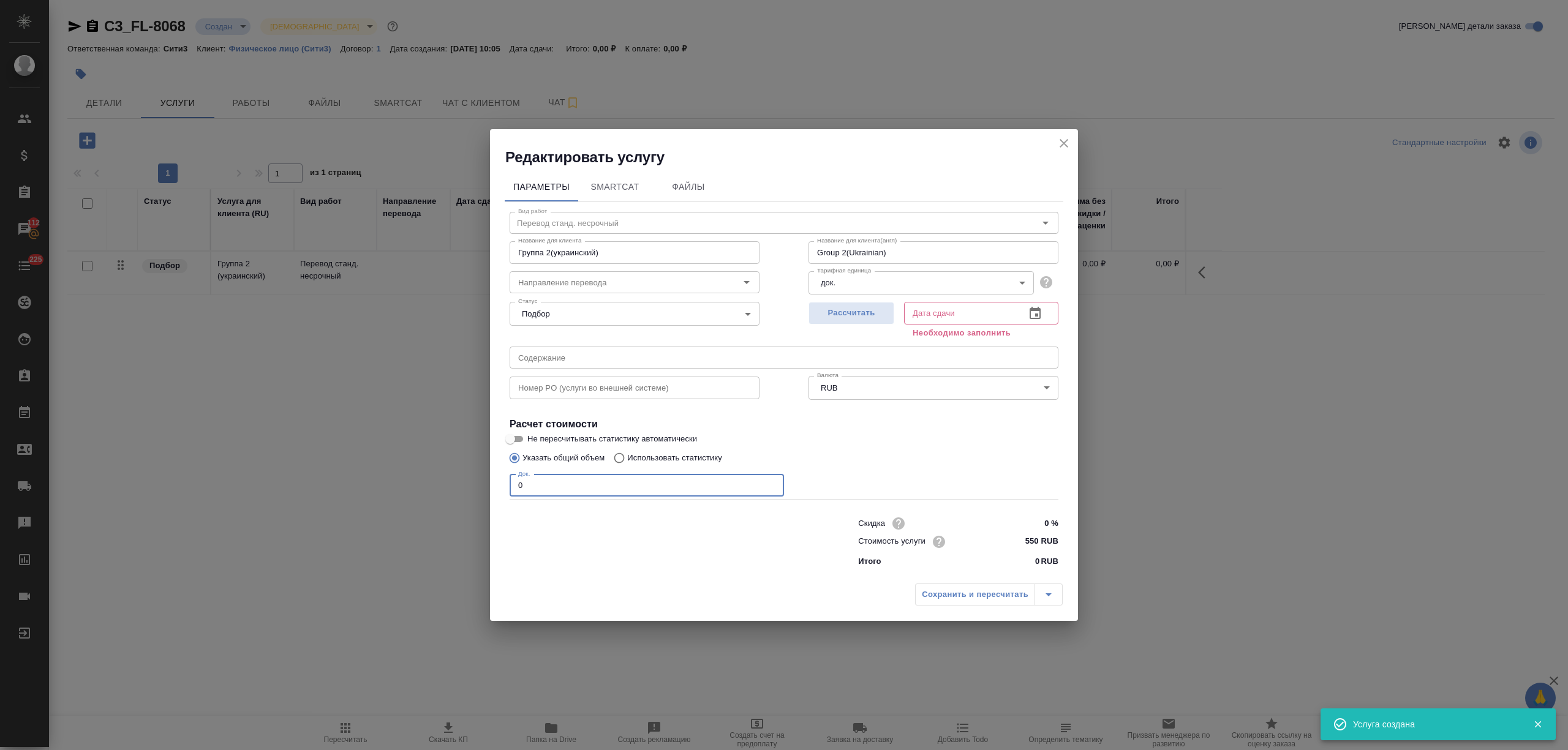
drag, startPoint x: 586, startPoint y: 481, endPoint x: 500, endPoint y: 485, distance: 86.1
click at [500, 485] on div "Параметры SmartCat Файлы Вид работ Перевод станд. несрочный Вид работ Название …" at bounding box center [784, 372] width 588 height 410
type input "Группа 2(украинский)"
type input "Group 2(Ukrainian)"
type input "1"
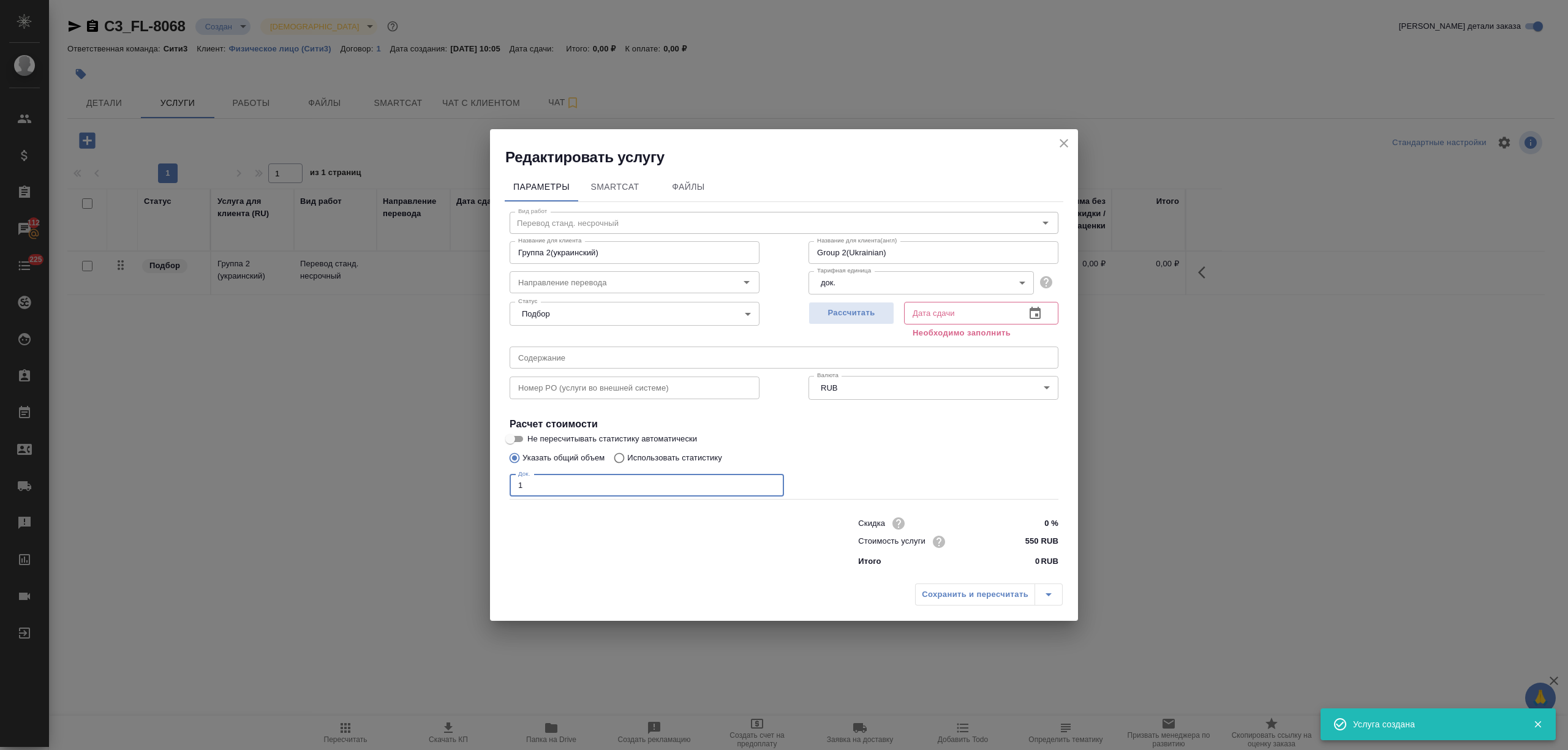
type input "Группа 2(украинский)"
type input "Group 2(Ukrainian)"
type input "1"
click at [1034, 309] on icon "button" at bounding box center [1035, 313] width 11 height 12
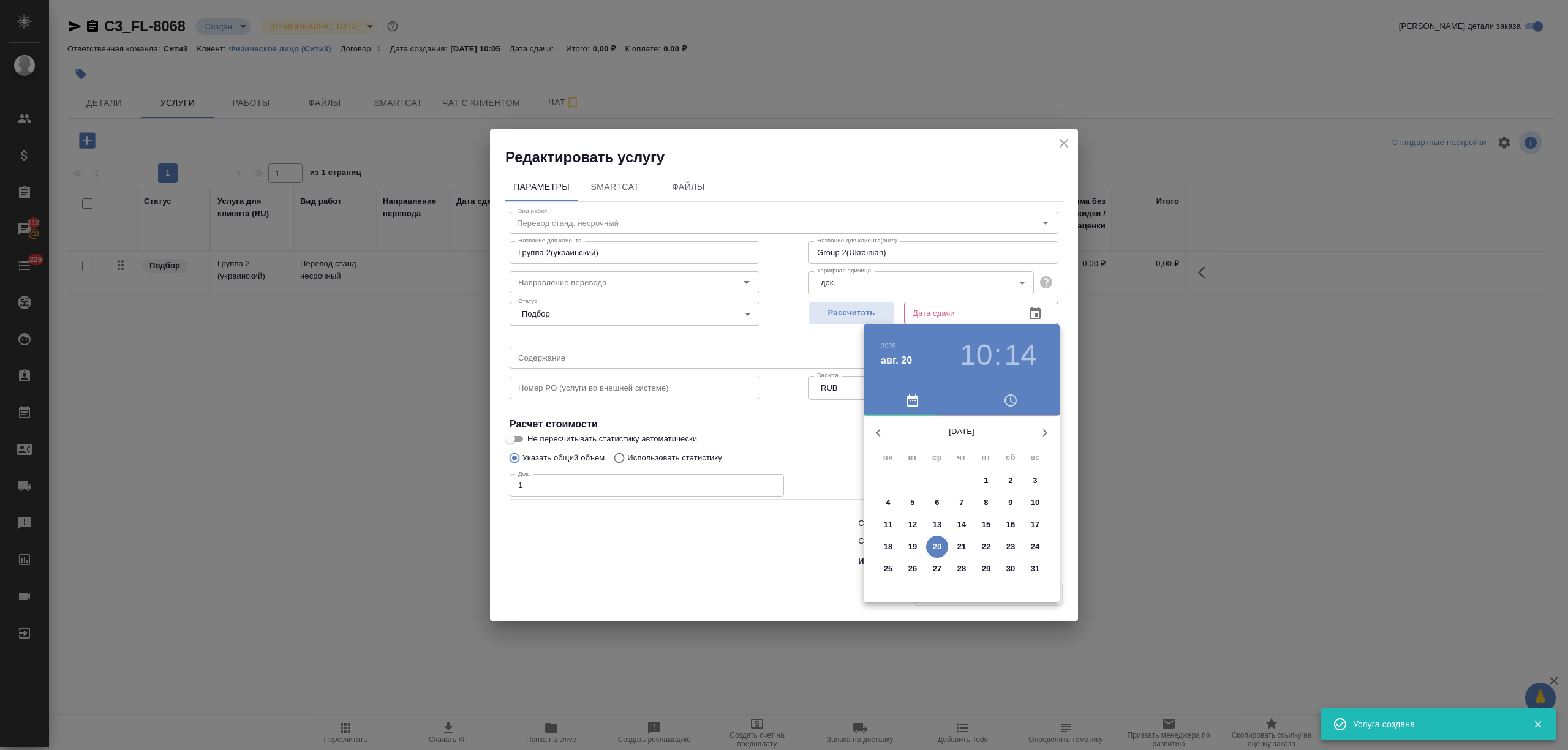
click at [958, 545] on p "21" at bounding box center [962, 547] width 9 height 12
type input "Группа 2(украинский)"
type input "Group 2(Ukrainian)"
type input "21.08.2025 10:14"
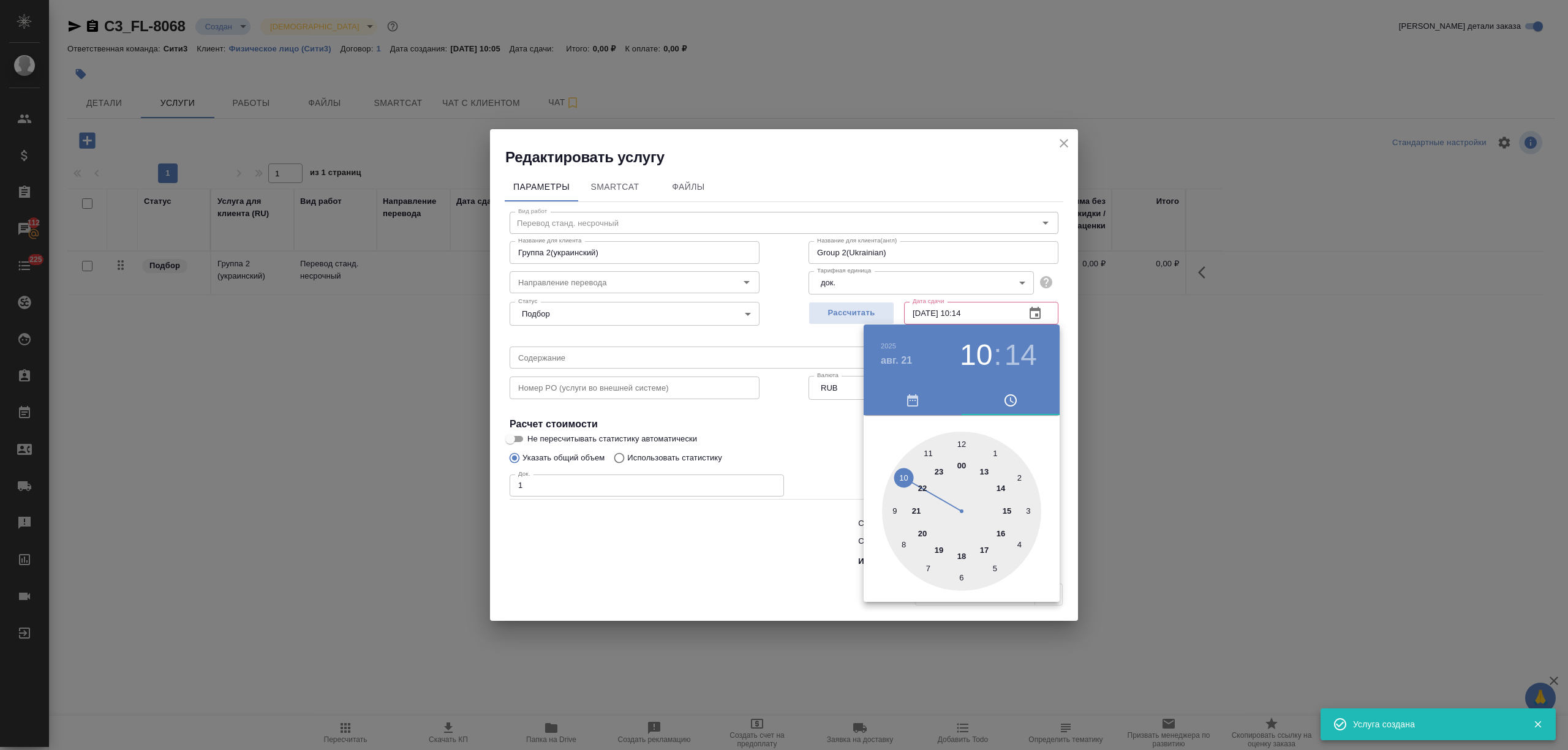
click at [779, 552] on div at bounding box center [784, 375] width 1568 height 750
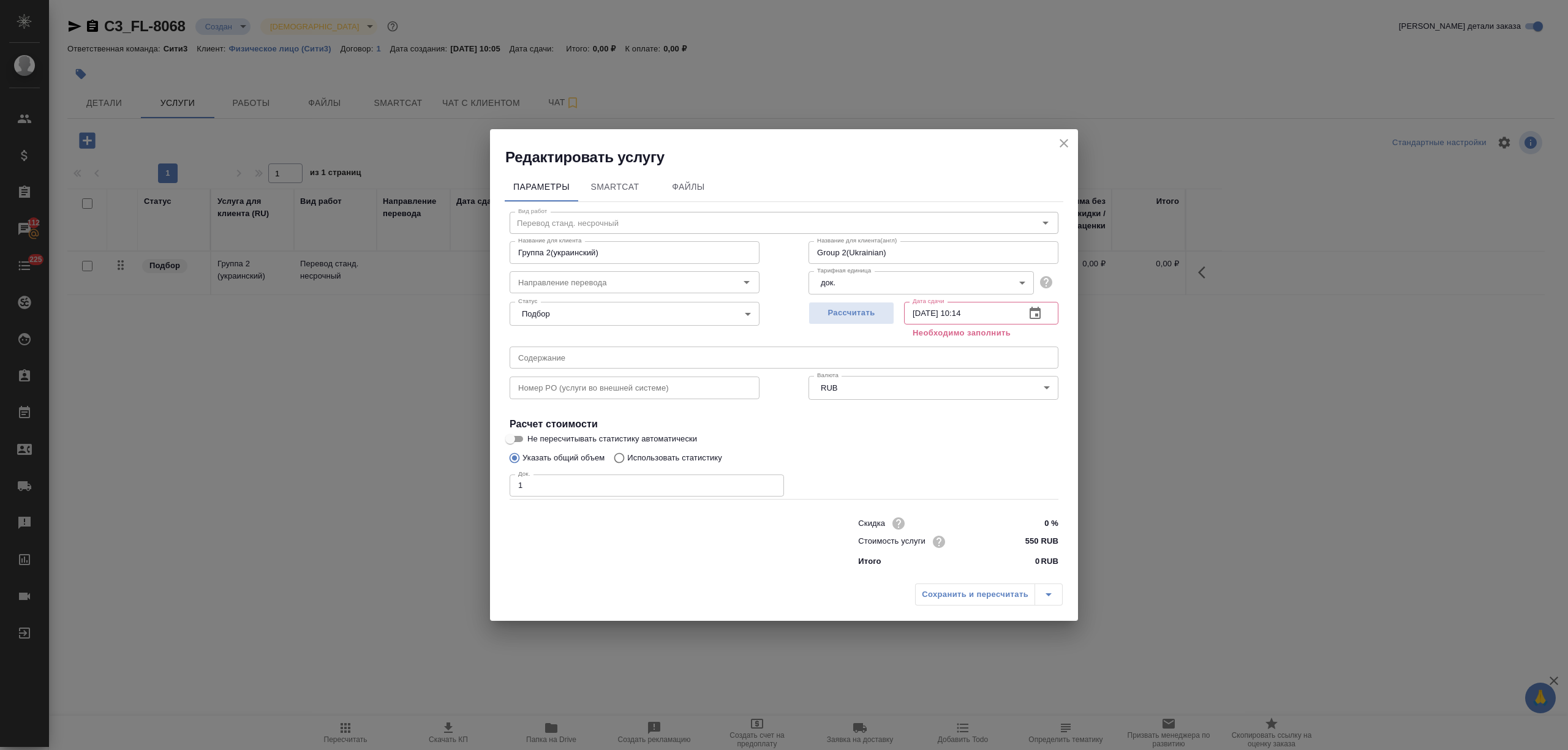
type input "Группа 2(украинский)"
type input "Group 2(Ukrainian)"
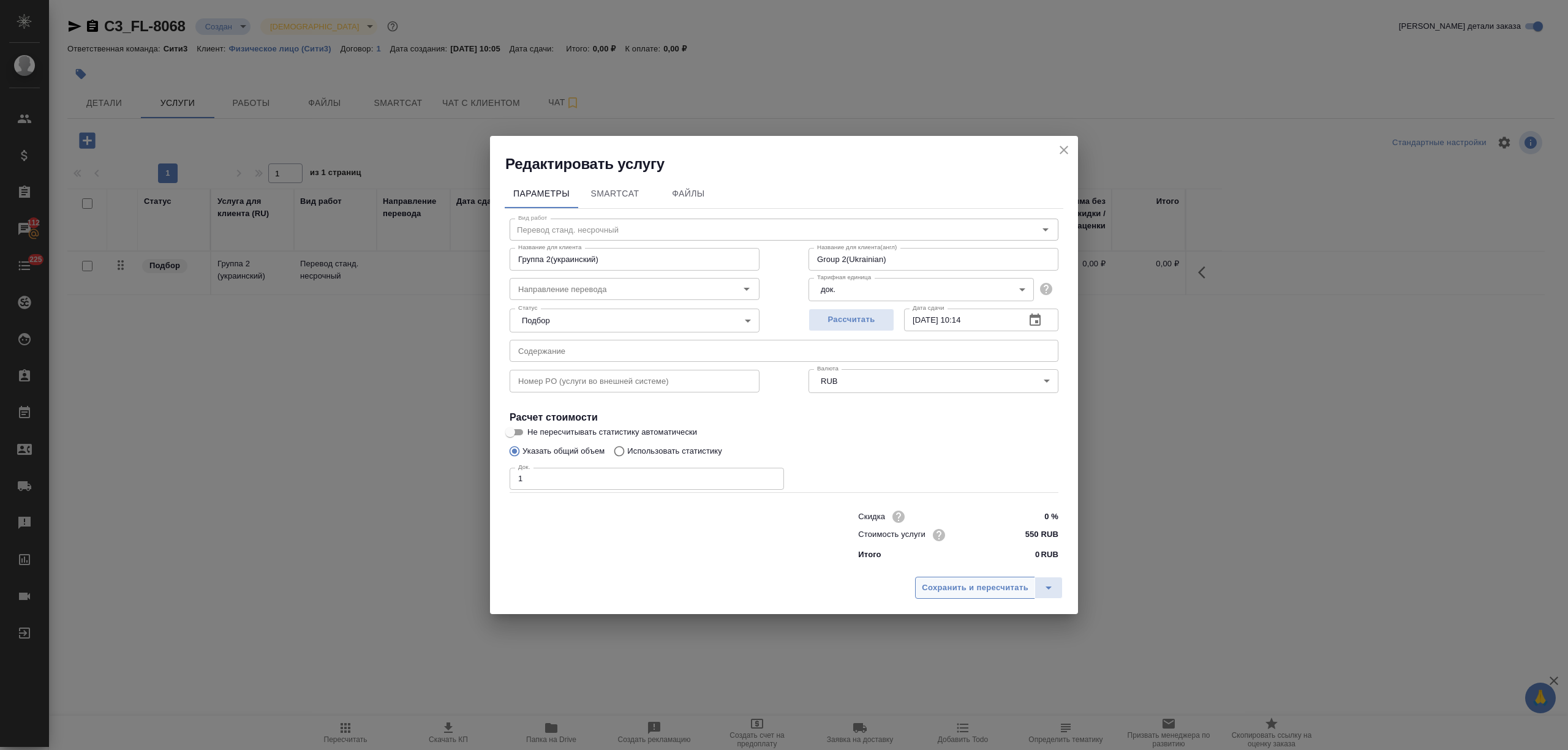
click at [996, 584] on span "Сохранить и пересчитать" at bounding box center [975, 588] width 107 height 14
type input "Группа 2(украинский)"
type input "Group 2(Ukrainian)"
type input "Группа 2(украинский)"
type input "Group 2(Ukrainian)"
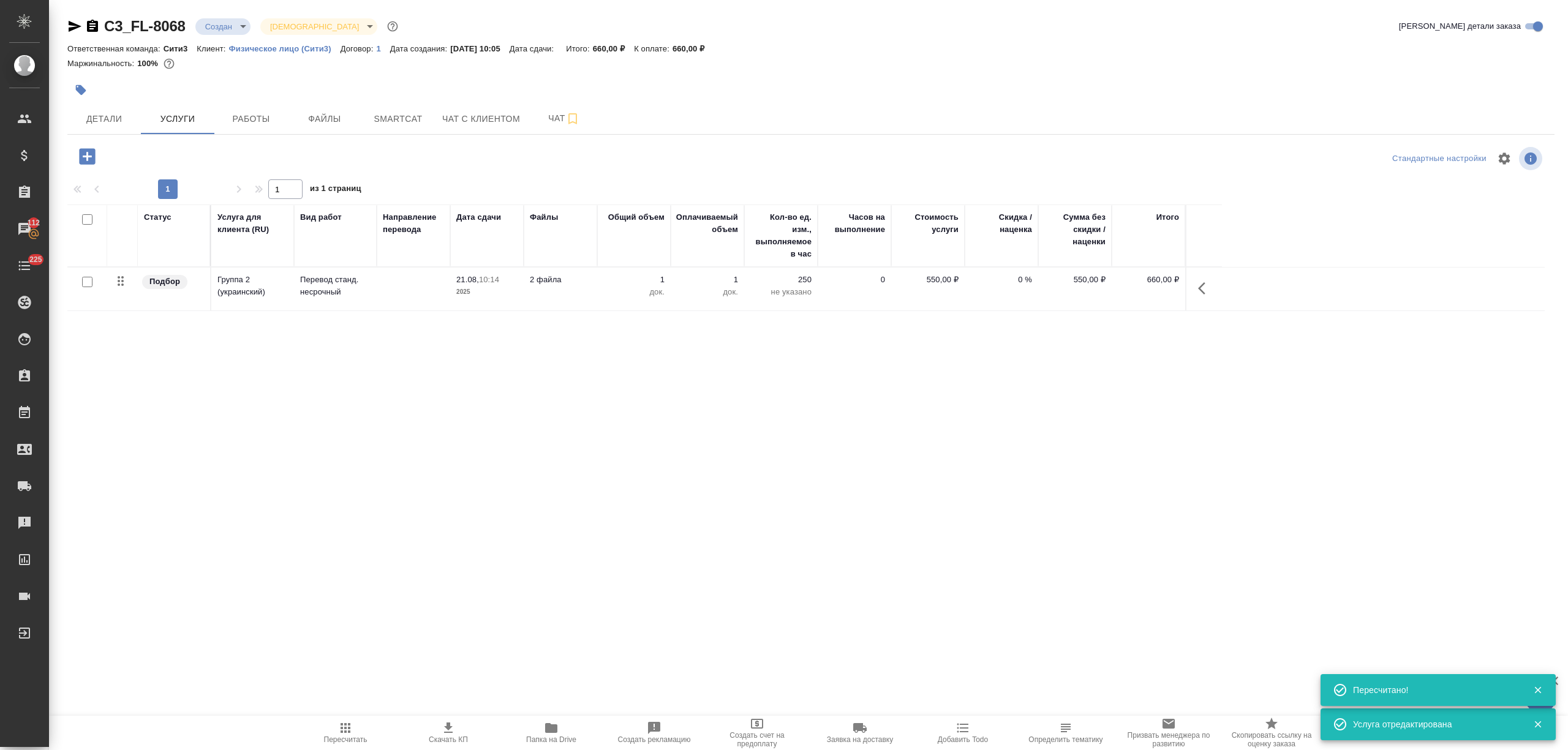
click at [86, 155] on icon "button" at bounding box center [87, 156] width 16 height 16
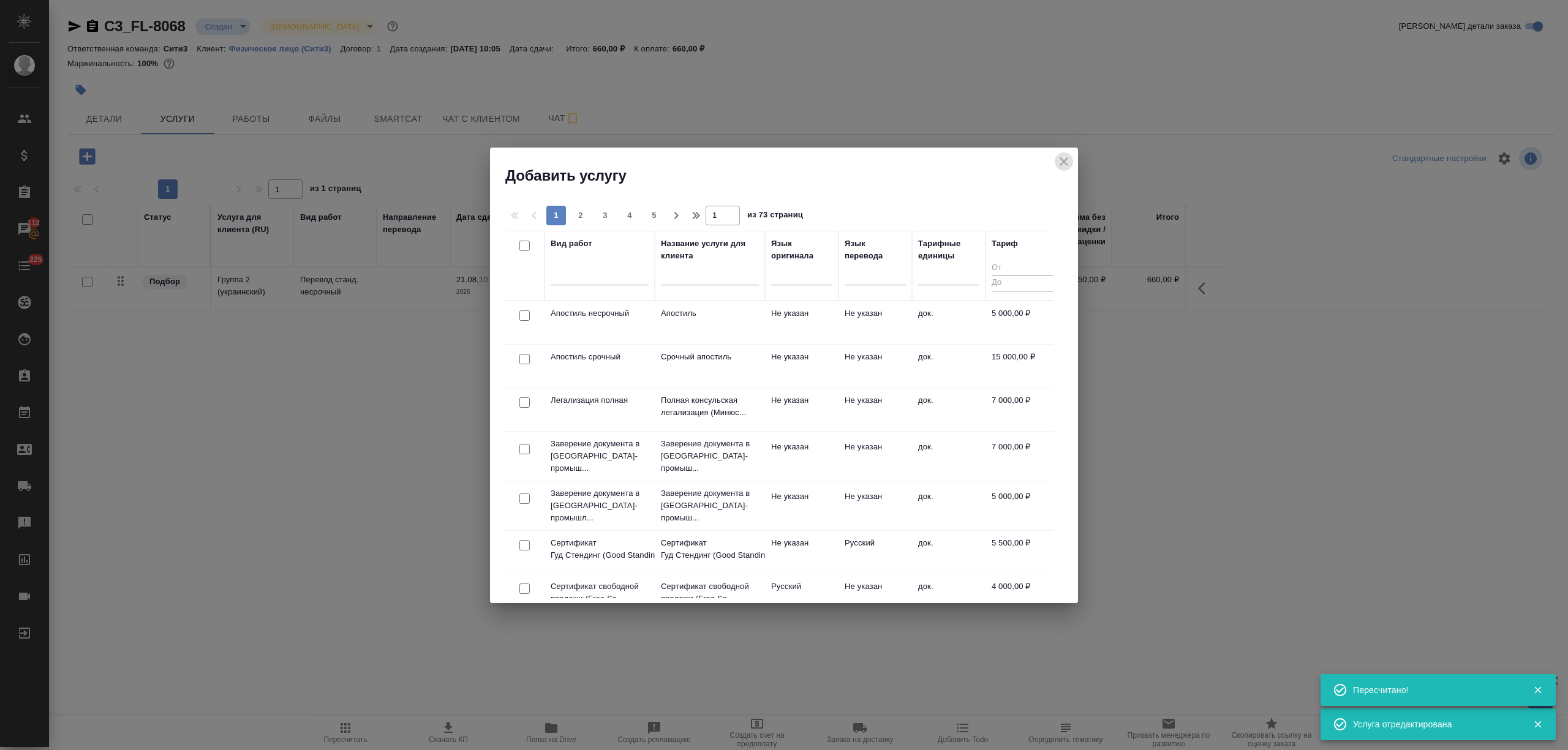
click at [1062, 160] on icon "close" at bounding box center [1063, 161] width 8 height 8
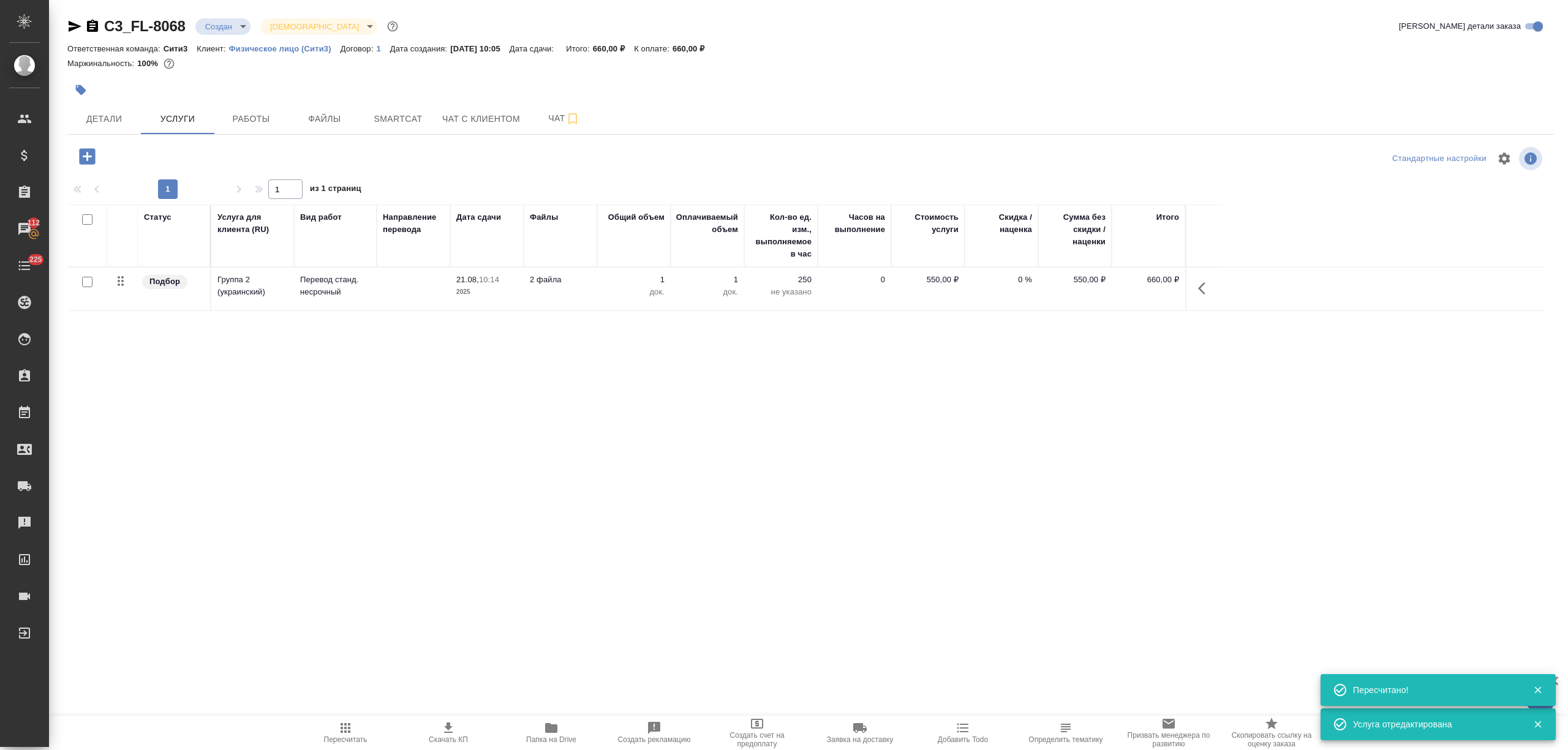
drag, startPoint x: 1203, startPoint y: 285, endPoint x: 1194, endPoint y: 287, distance: 9.2
click at [1202, 285] on icon "button" at bounding box center [1205, 289] width 15 height 15
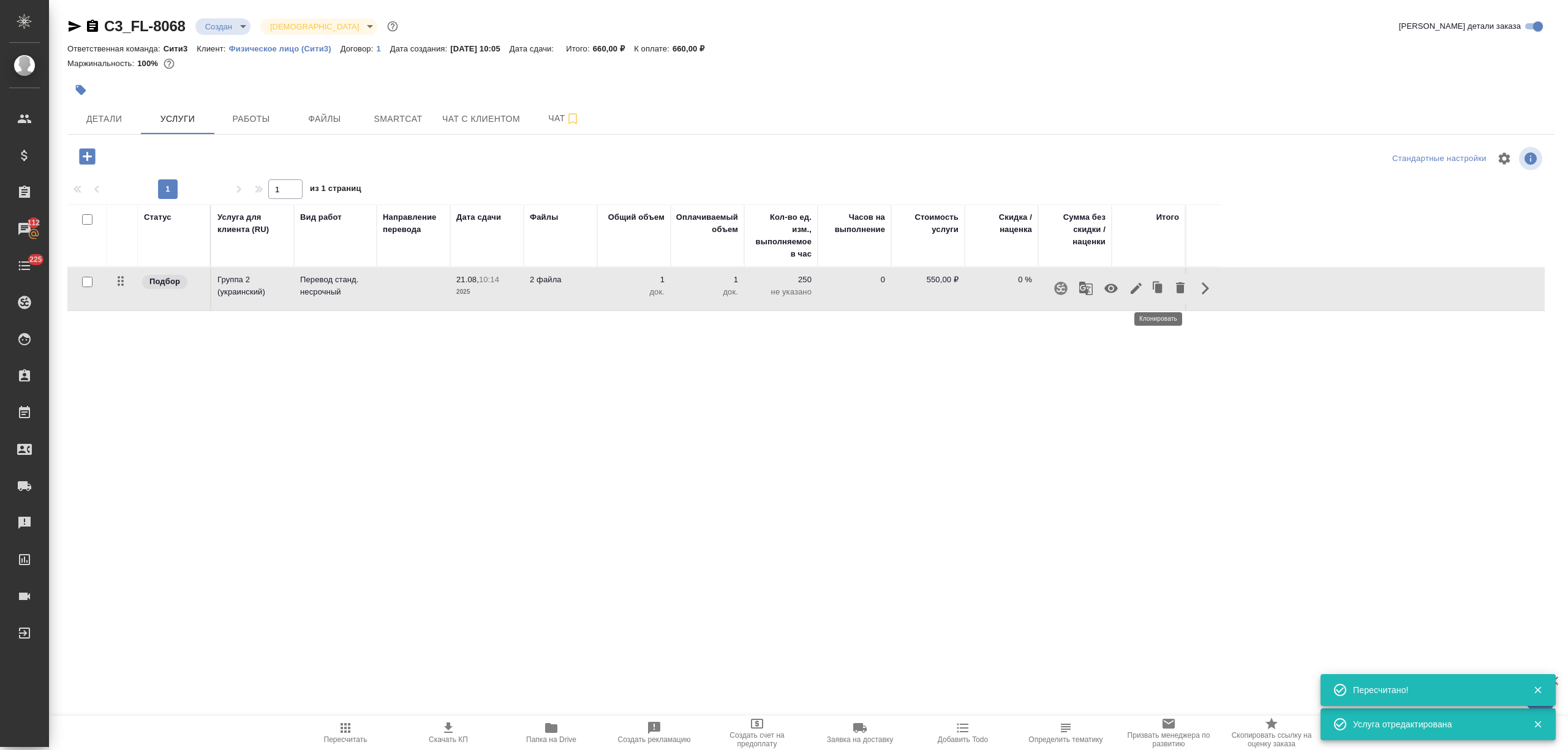
click at [1177, 287] on icon "button" at bounding box center [1180, 287] width 8 height 11
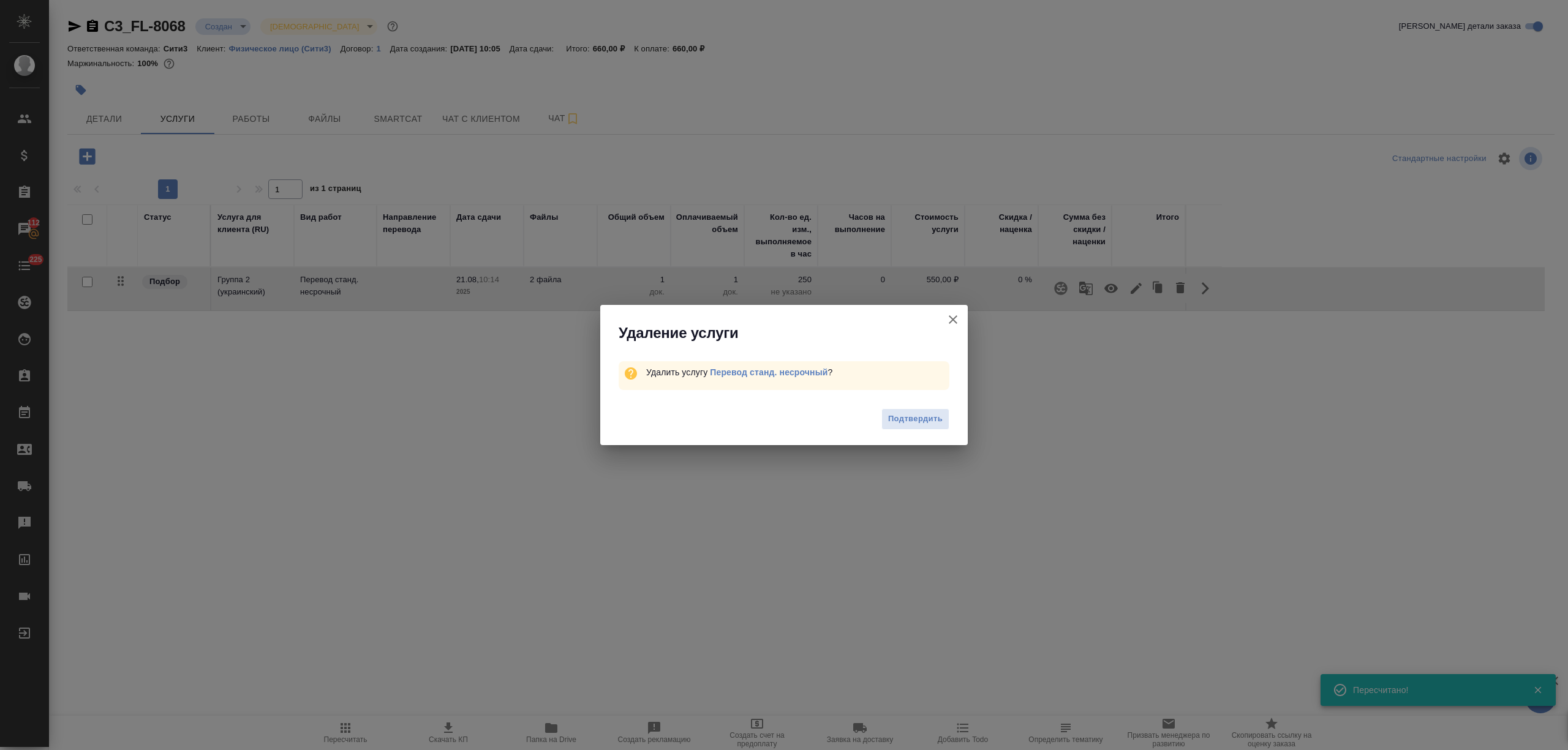
click at [922, 432] on div "Подтвердить" at bounding box center [784, 421] width 367 height 49
click at [920, 417] on span "Подтвердить" at bounding box center [915, 419] width 54 height 14
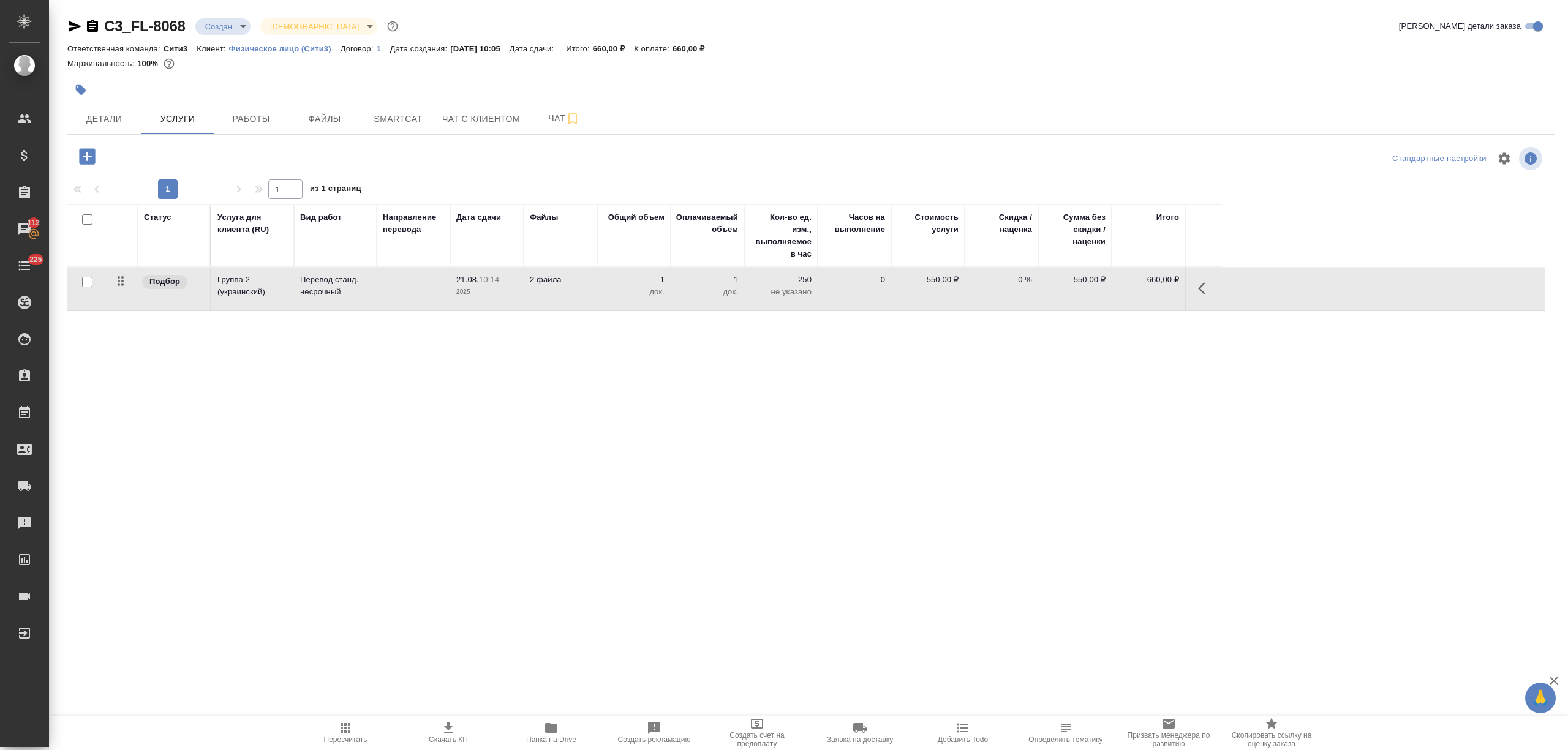
click at [77, 151] on icon "button" at bounding box center [87, 156] width 22 height 22
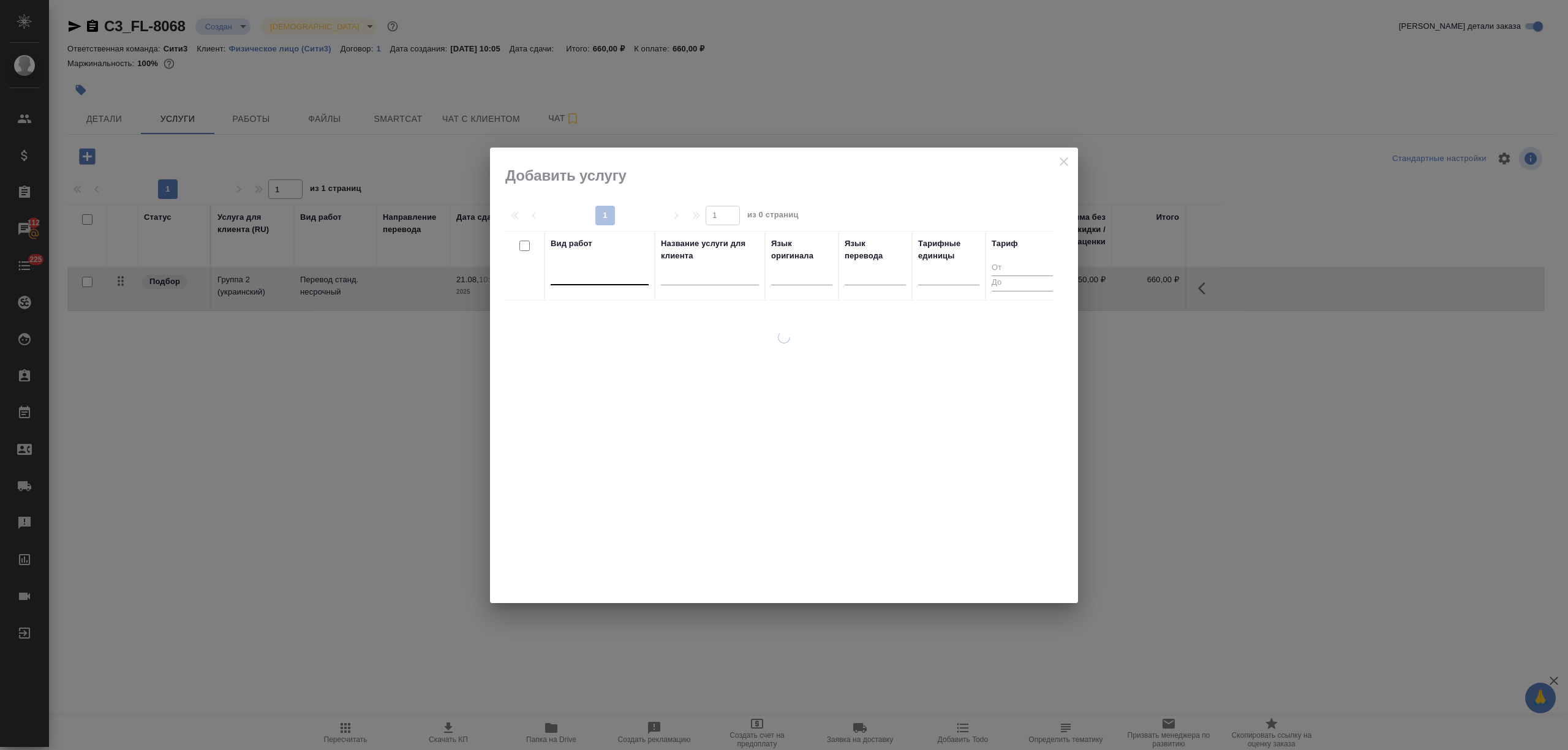
click at [574, 273] on div at bounding box center [599, 273] width 98 height 18
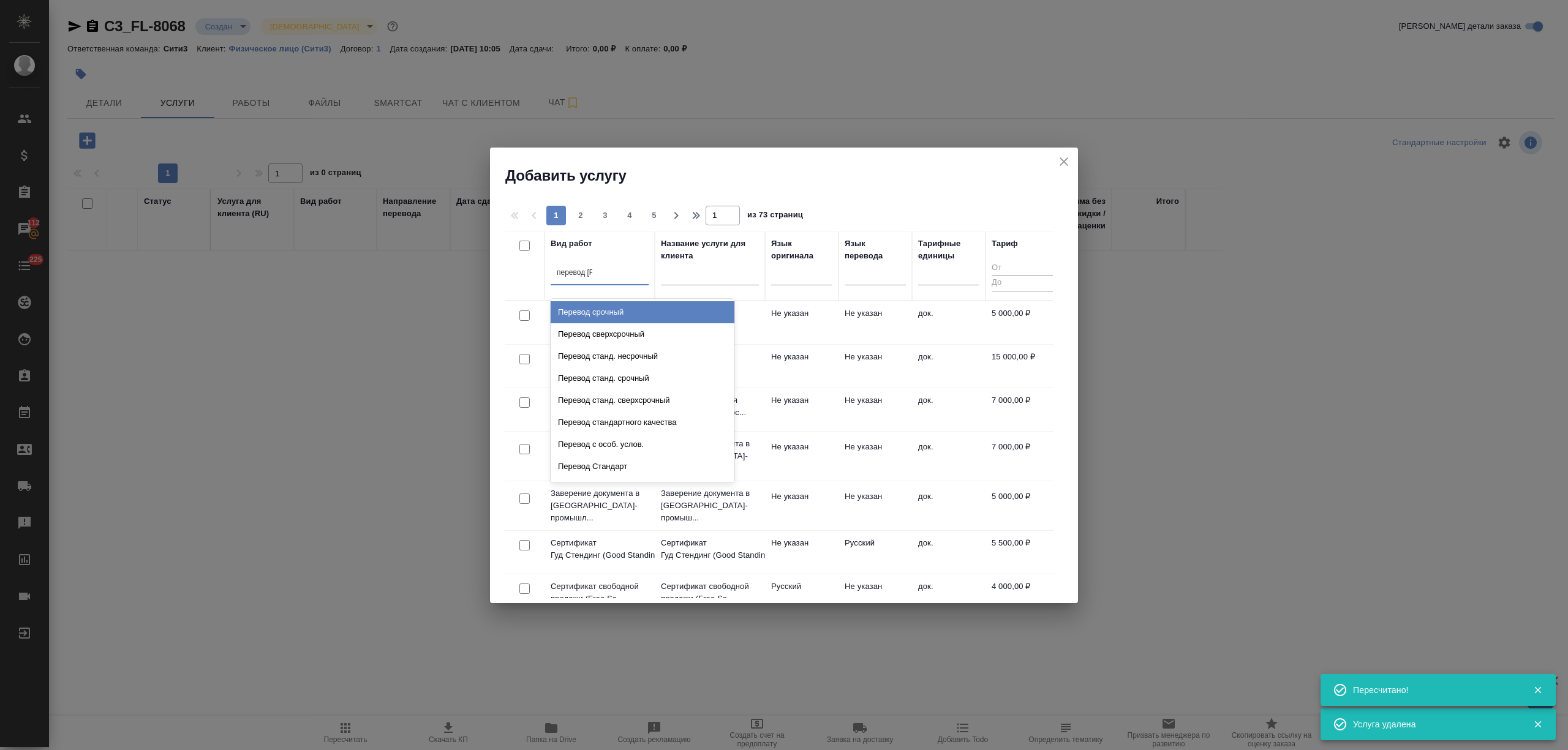
type input "перевод ст"
click at [640, 316] on div "Перевод станд. несрочный" at bounding box center [643, 313] width 184 height 22
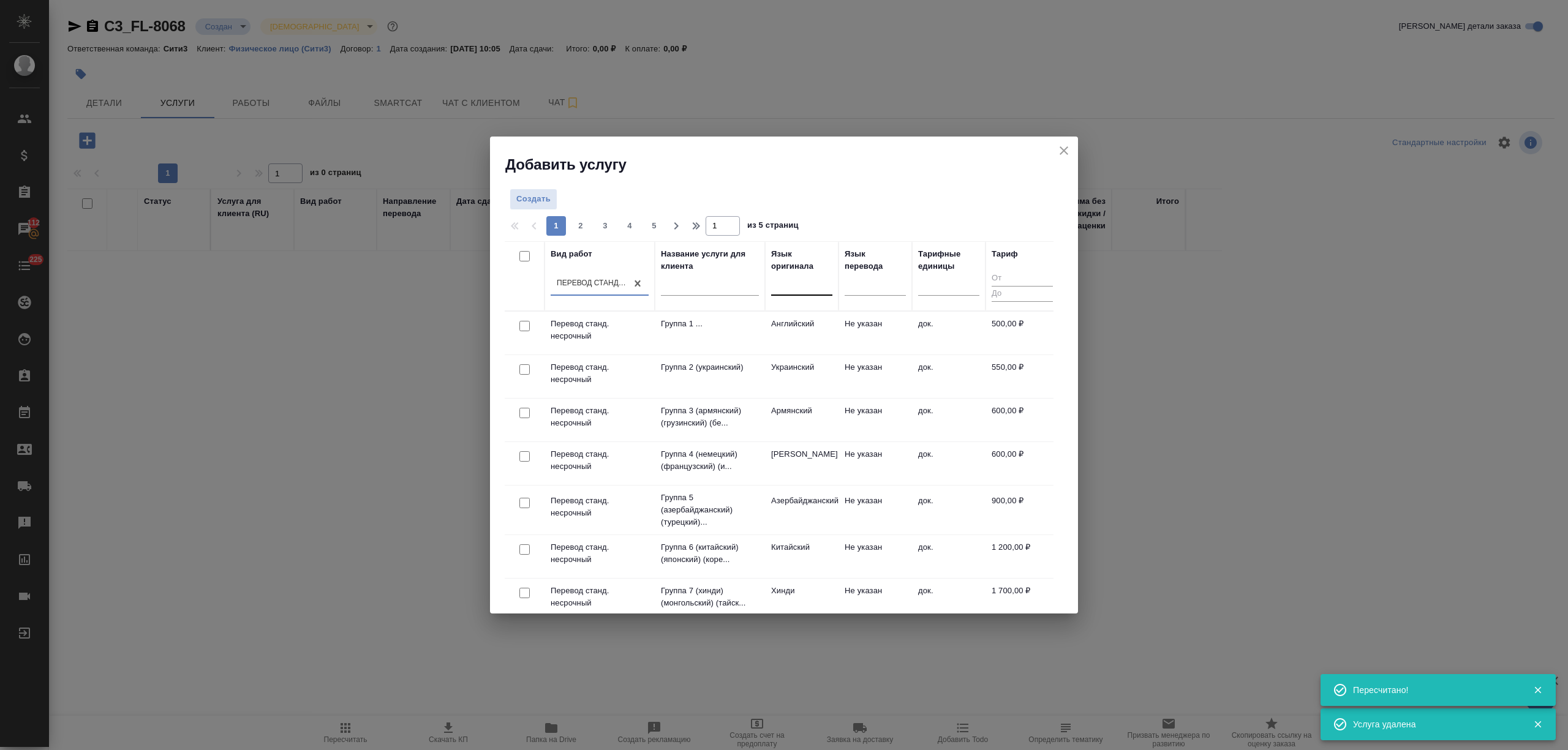
click at [807, 282] on div at bounding box center [802, 284] width 61 height 18
type input "укр"
click at [843, 315] on div "Украинский" at bounding box center [863, 323] width 184 height 22
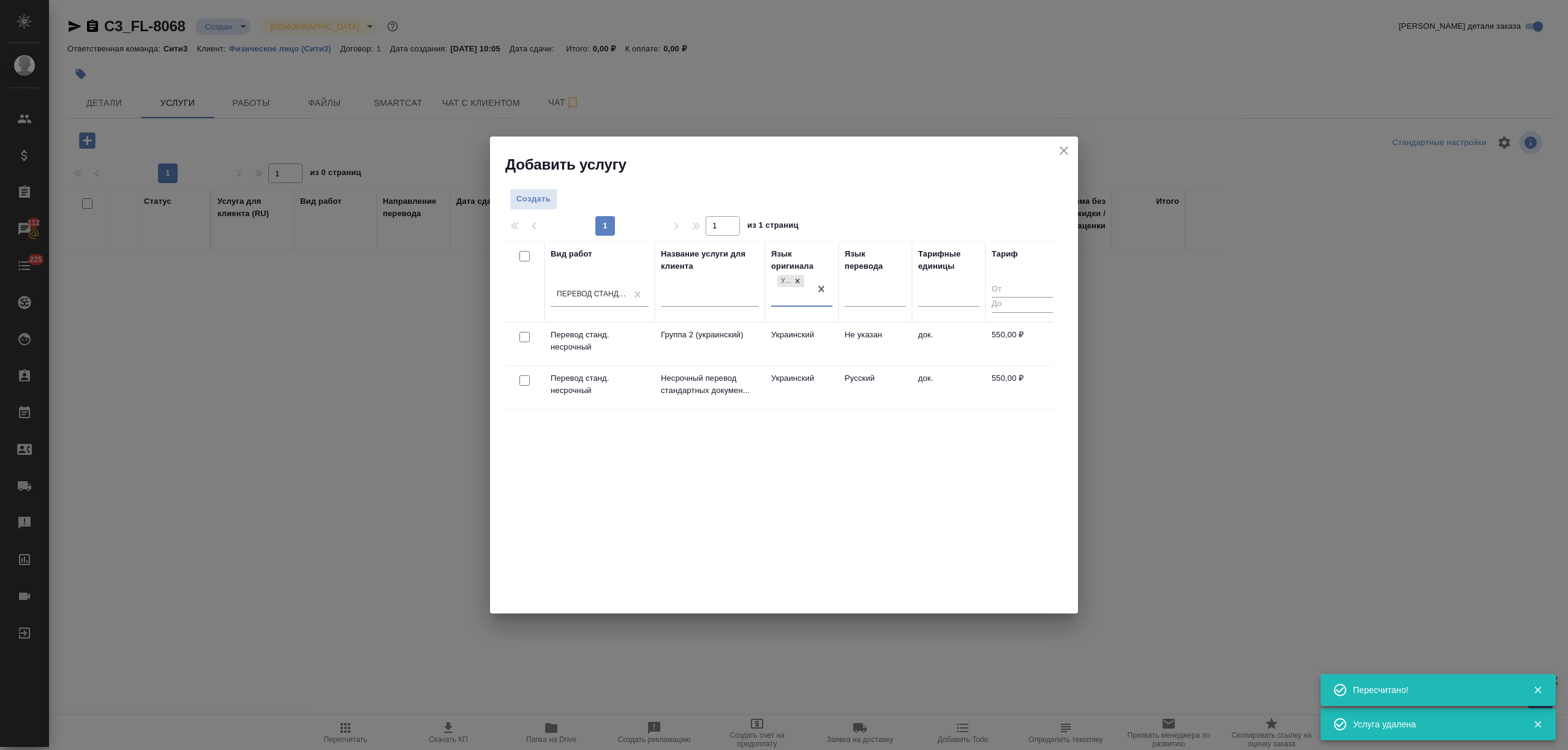
click at [896, 366] on td "Русский" at bounding box center [875, 344] width 73 height 43
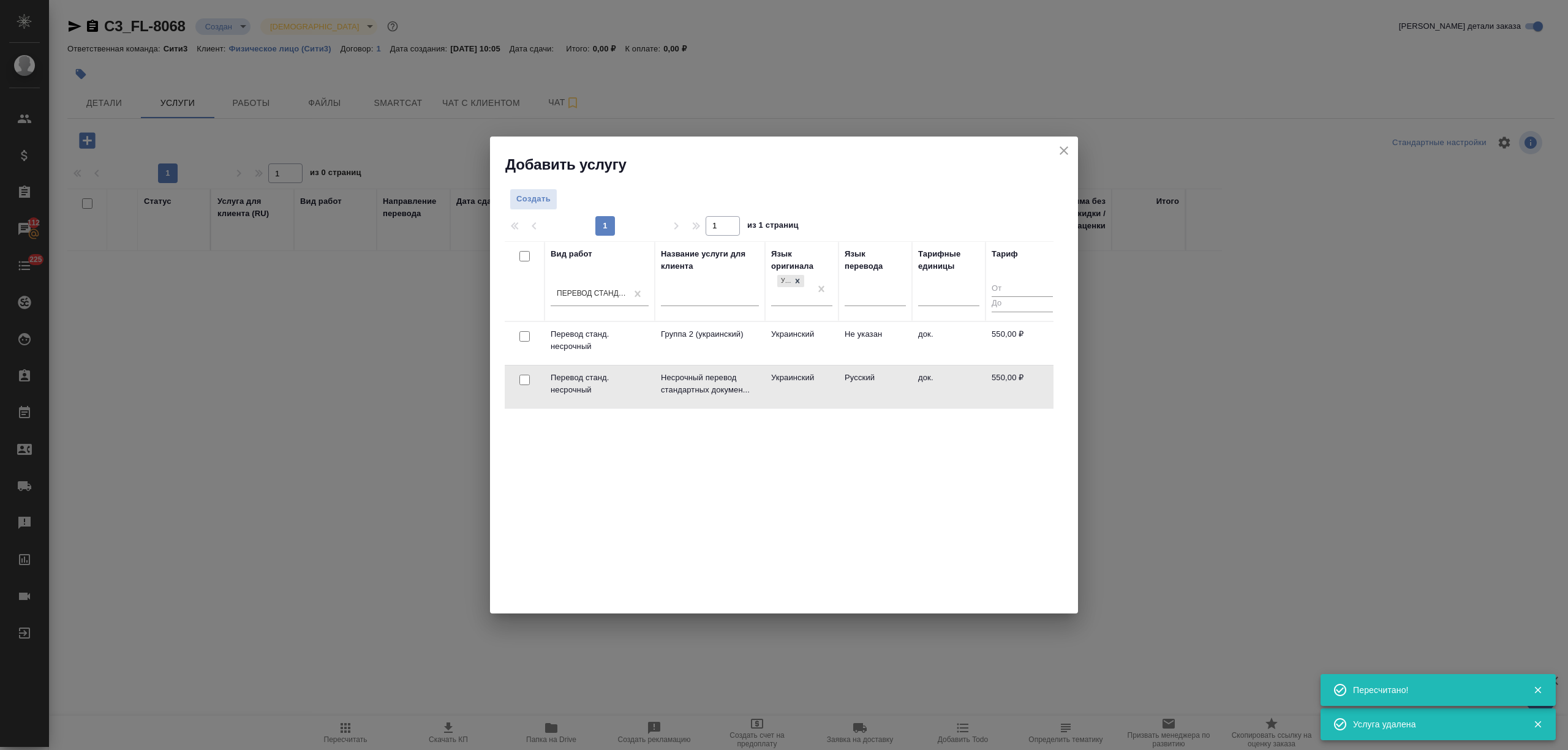
click at [896, 365] on td "Русский" at bounding box center [875, 343] width 73 height 43
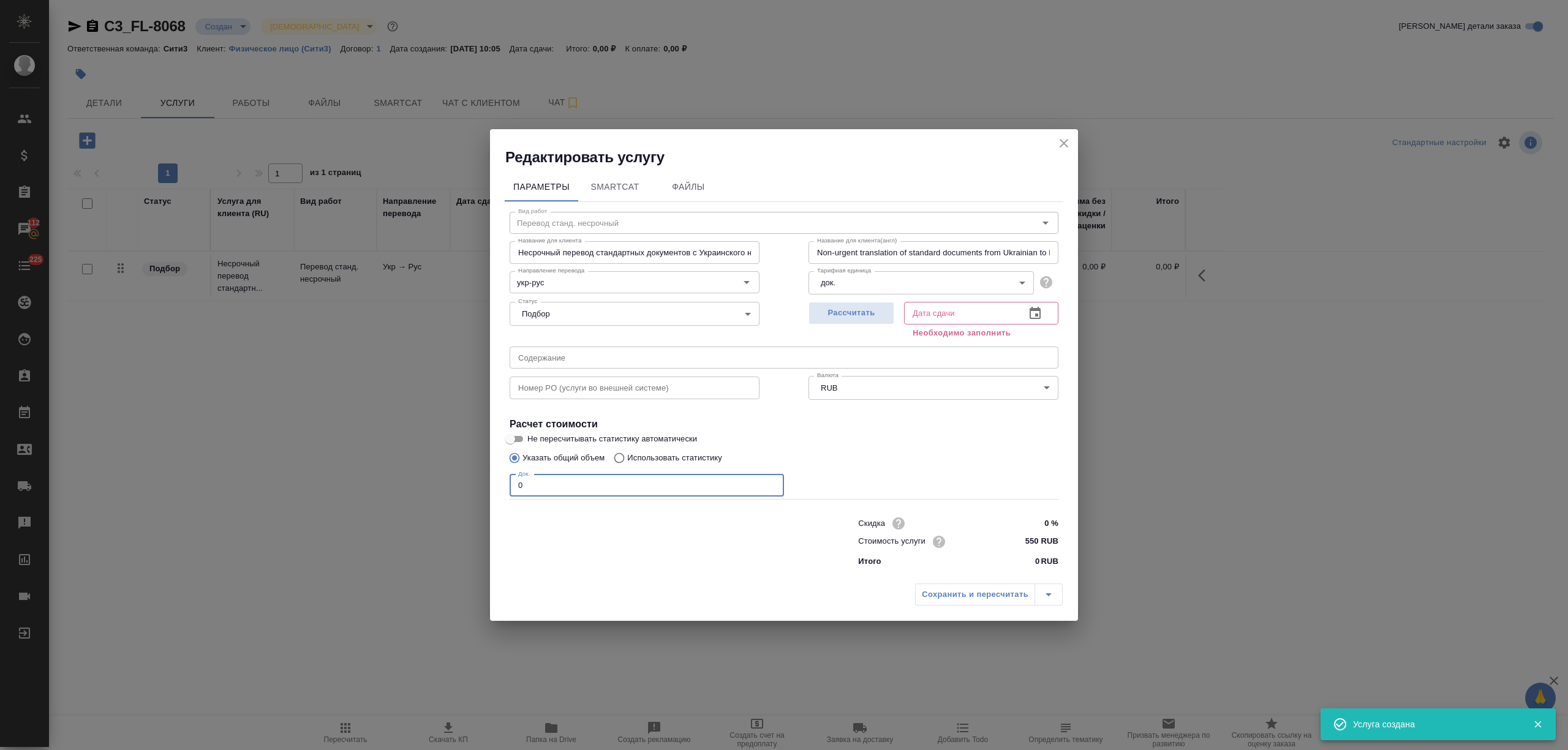
drag, startPoint x: 546, startPoint y: 487, endPoint x: 728, endPoint y: 446, distance: 186.6
click at [486, 481] on div "Редактировать услугу Параметры SmartCat Файлы Вид работ Перевод станд. несрочны…" at bounding box center [784, 375] width 1568 height 750
type input "1"
click at [1041, 315] on icon "button" at bounding box center [1035, 313] width 15 height 15
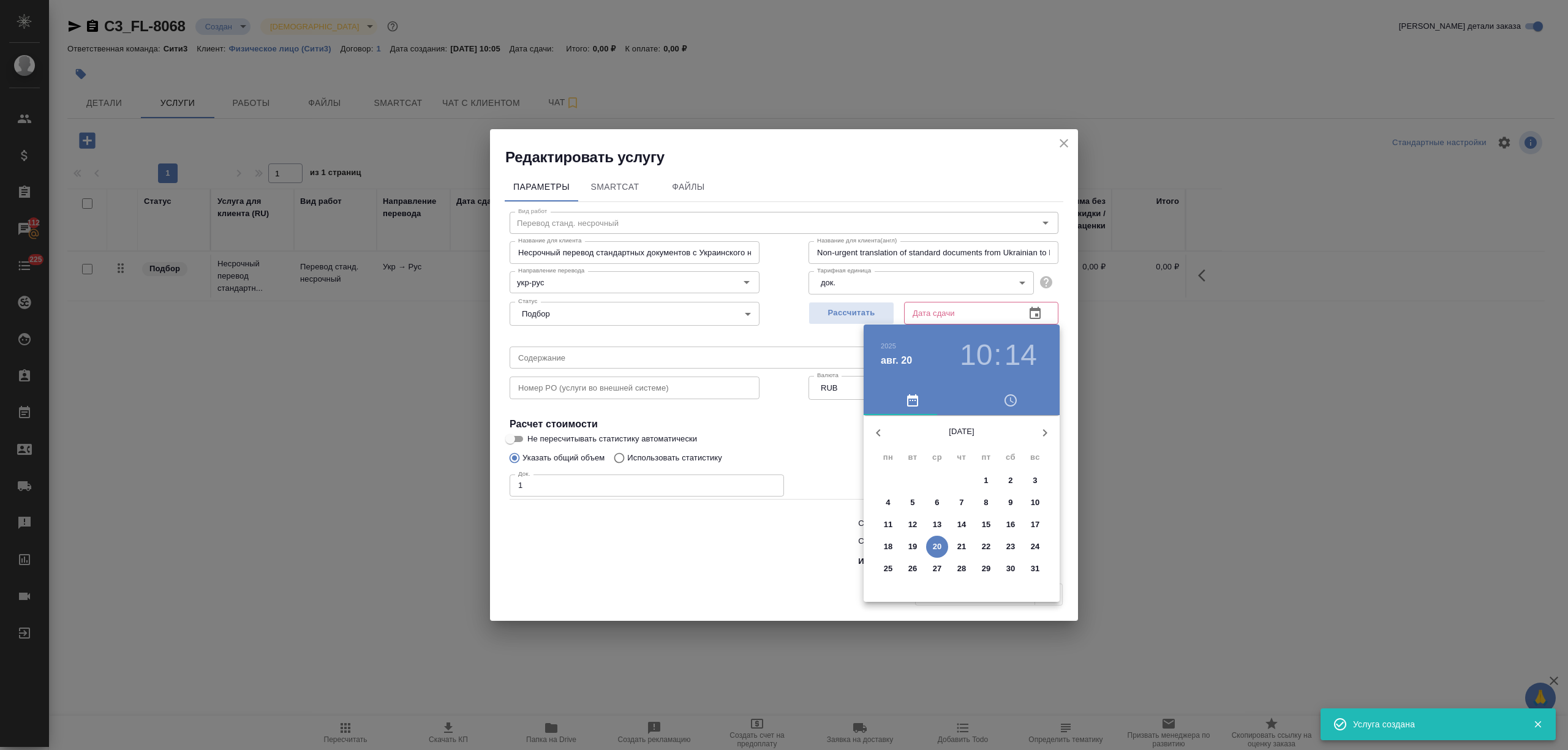
click at [940, 545] on p "20" at bounding box center [937, 547] width 9 height 12
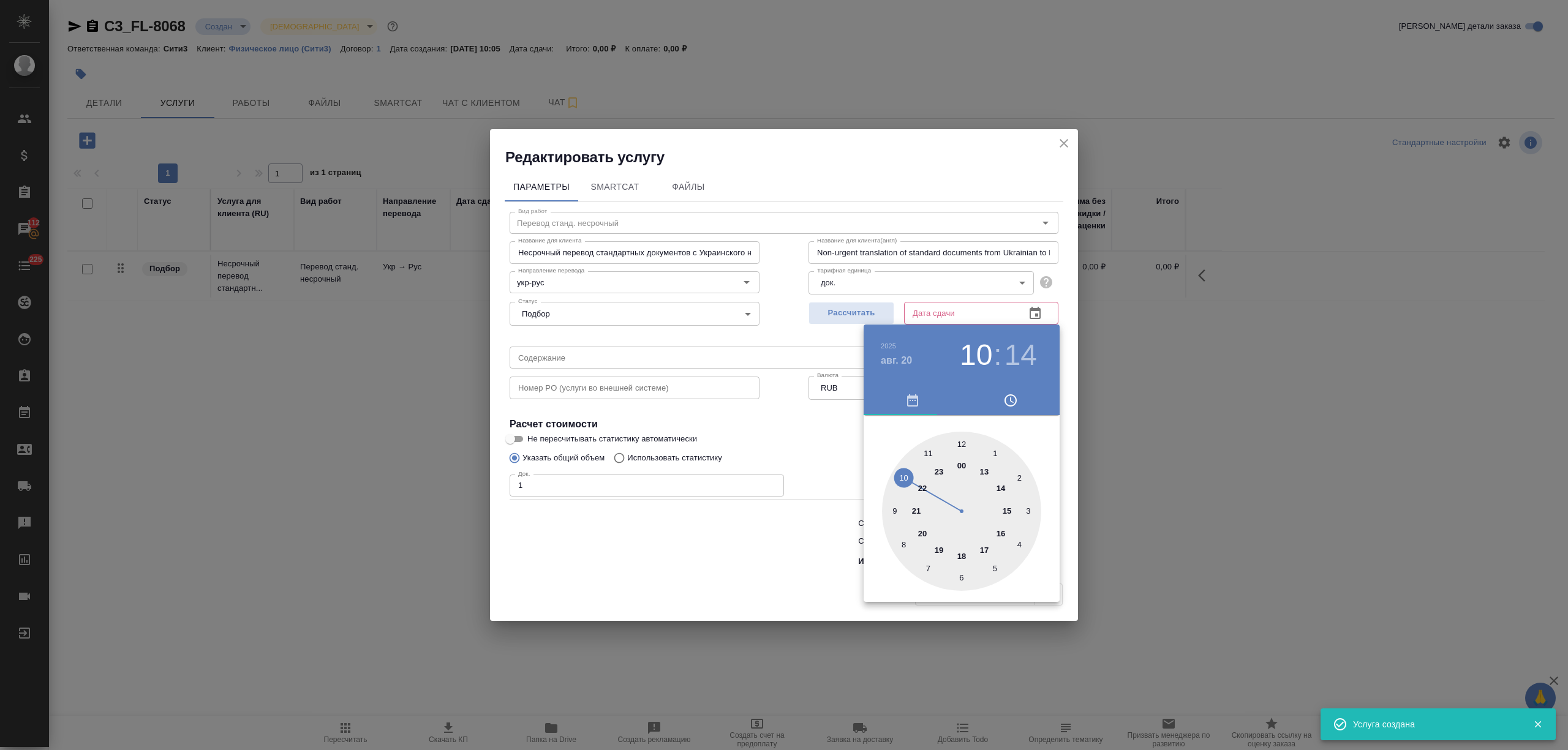
type input "20.08.2025 10:14"
click at [781, 545] on div at bounding box center [784, 375] width 1568 height 750
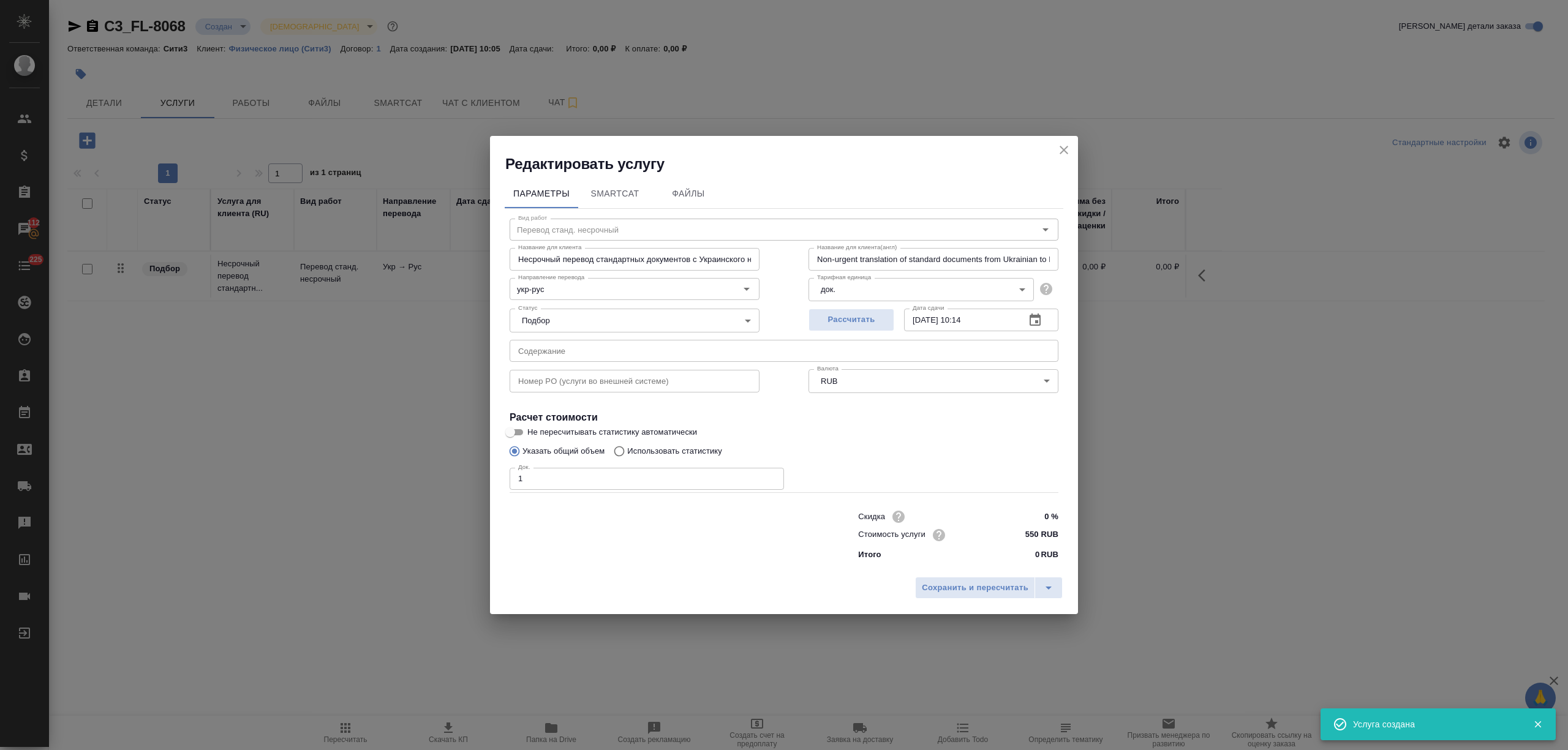
click at [990, 582] on span "Сохранить и пересчитать" at bounding box center [975, 588] width 107 height 14
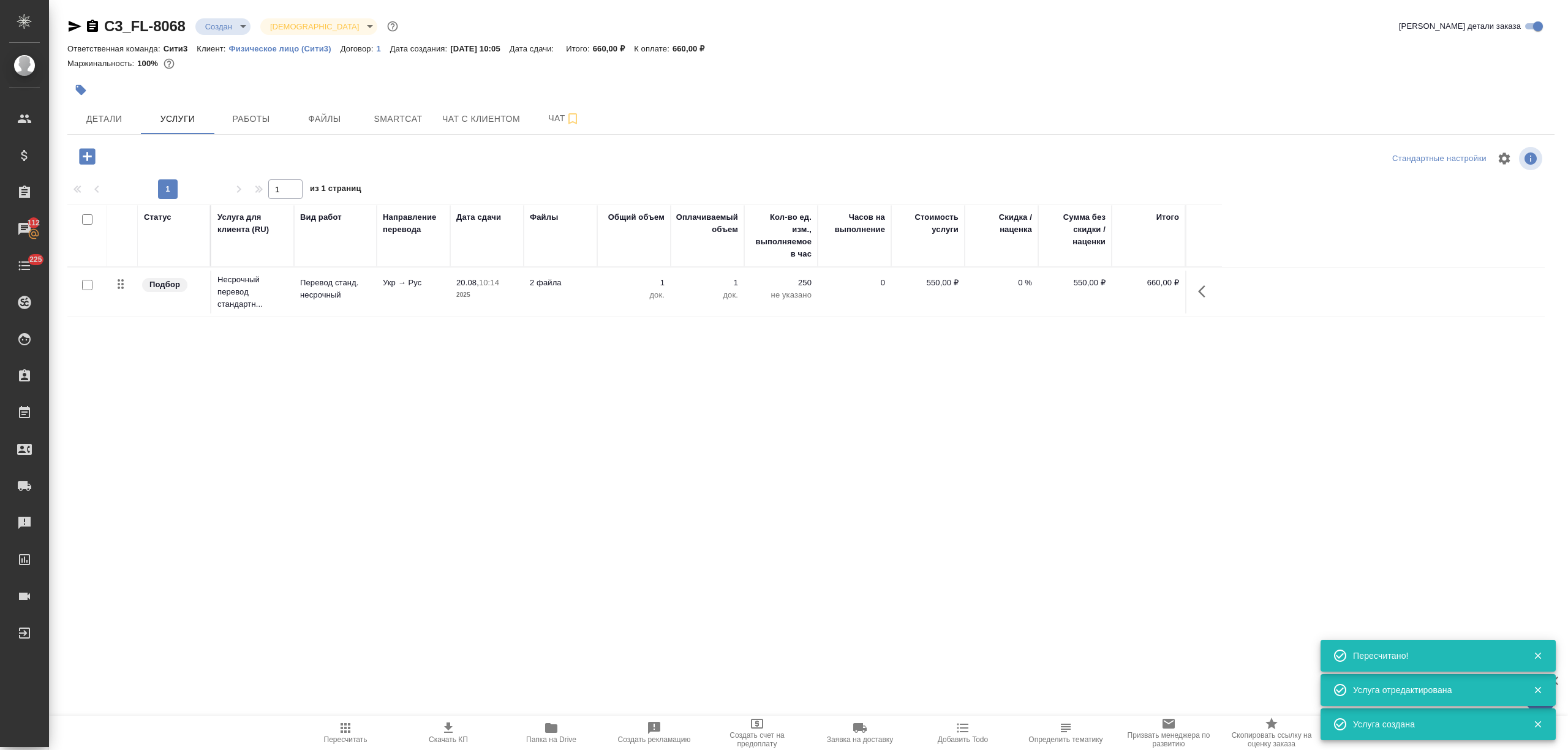
click at [86, 152] on icon "button" at bounding box center [87, 156] width 16 height 16
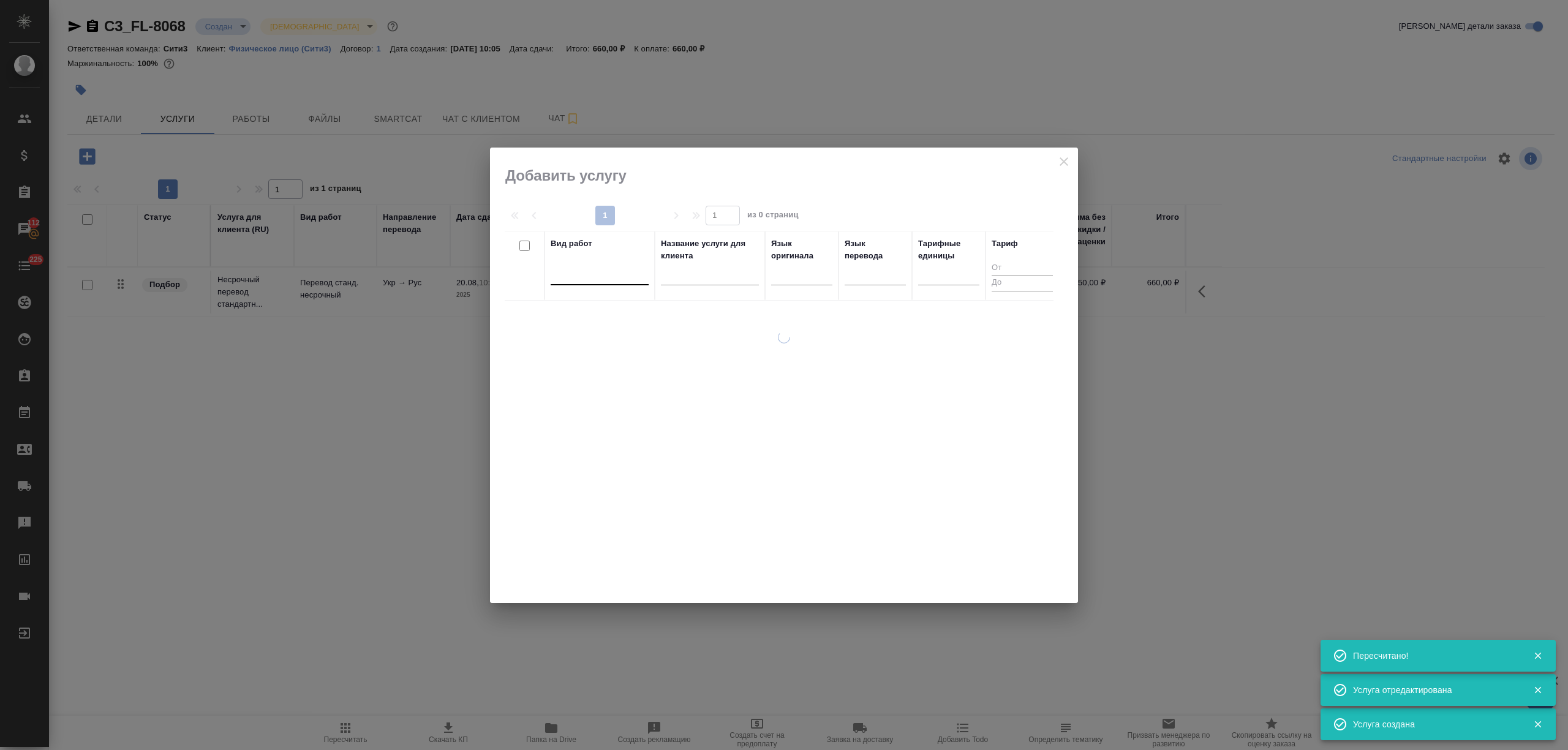
click at [573, 273] on div at bounding box center [599, 273] width 98 height 18
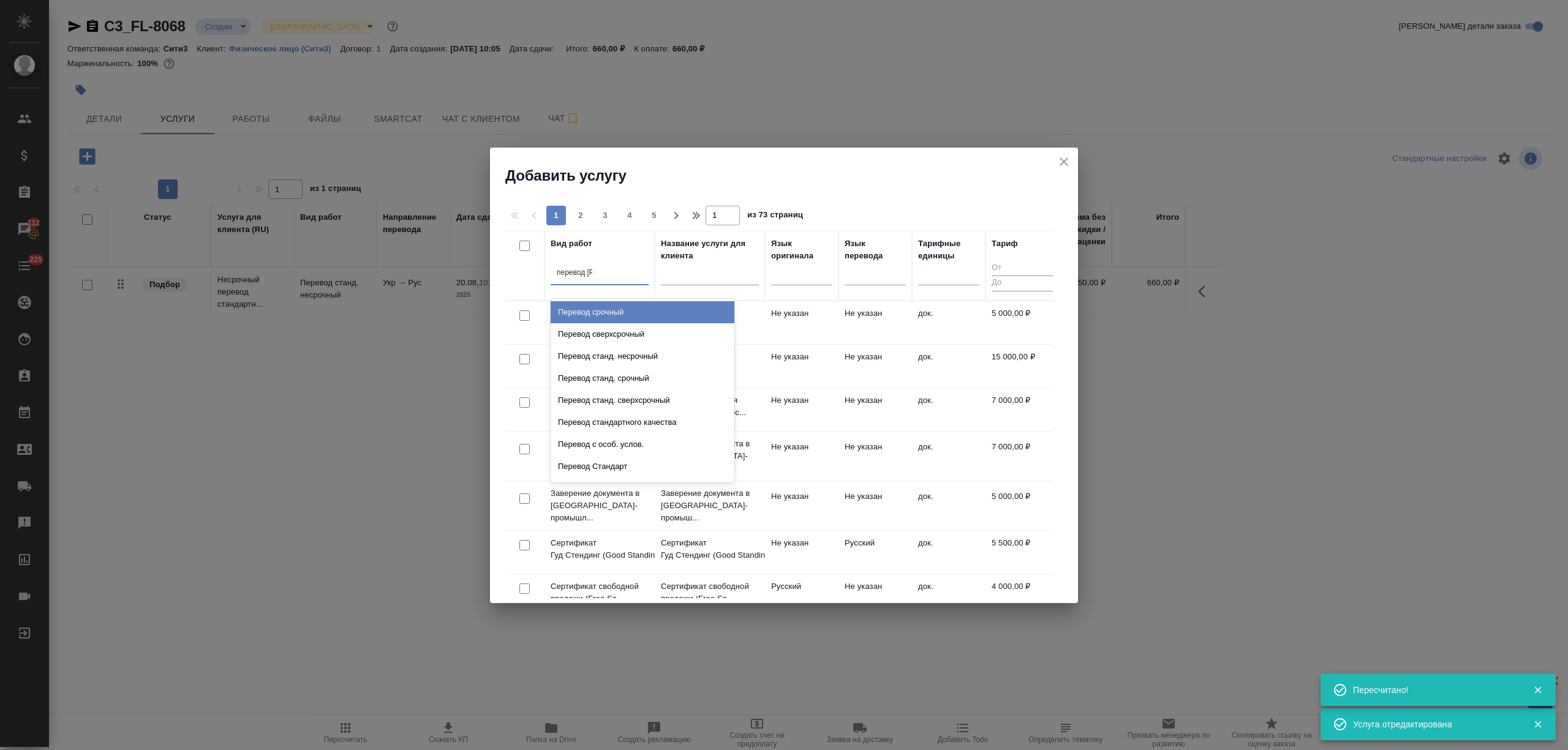
type input "перевод ст"
click at [607, 309] on div "Перевод станд. несрочный" at bounding box center [643, 313] width 184 height 22
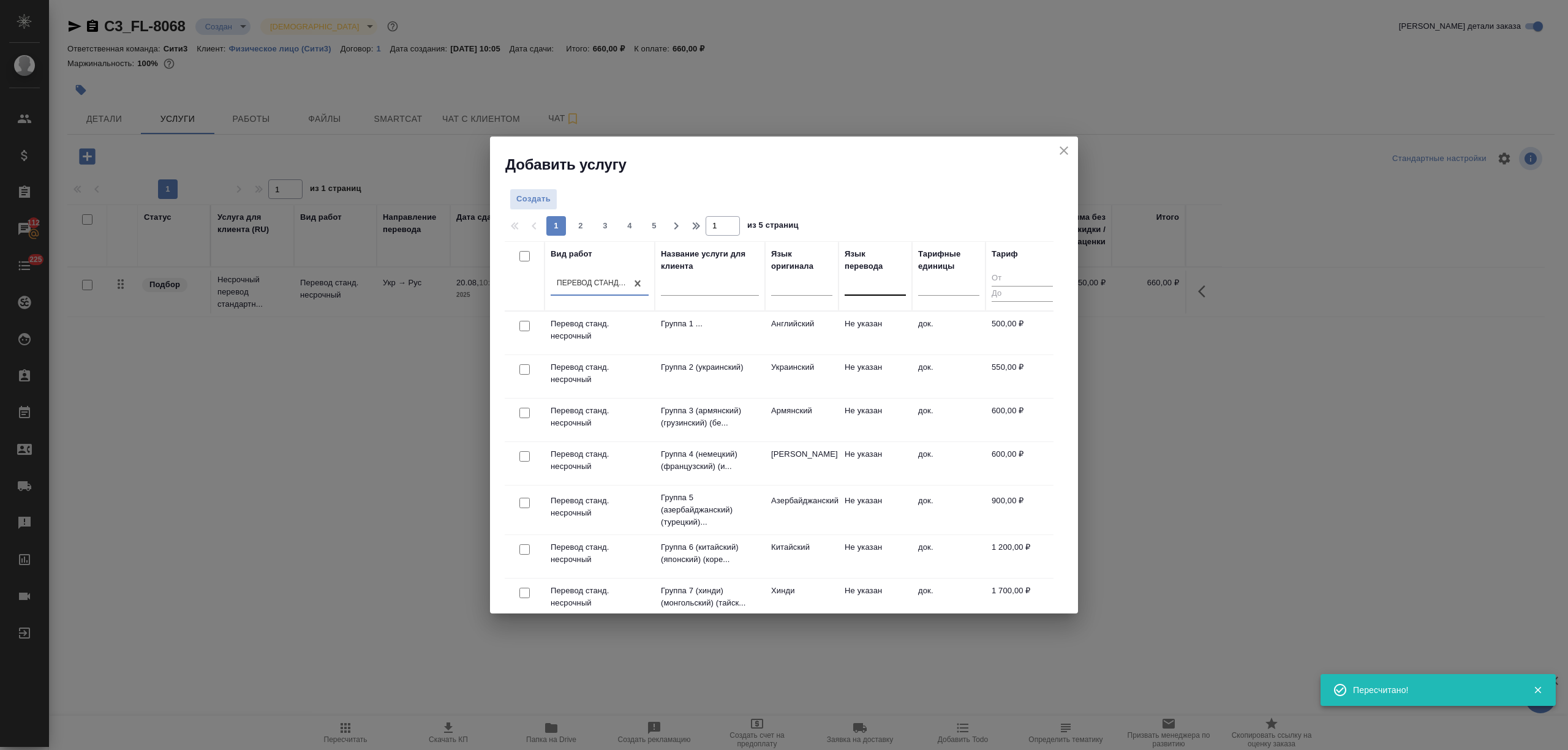
click at [890, 282] on div at bounding box center [875, 284] width 61 height 18
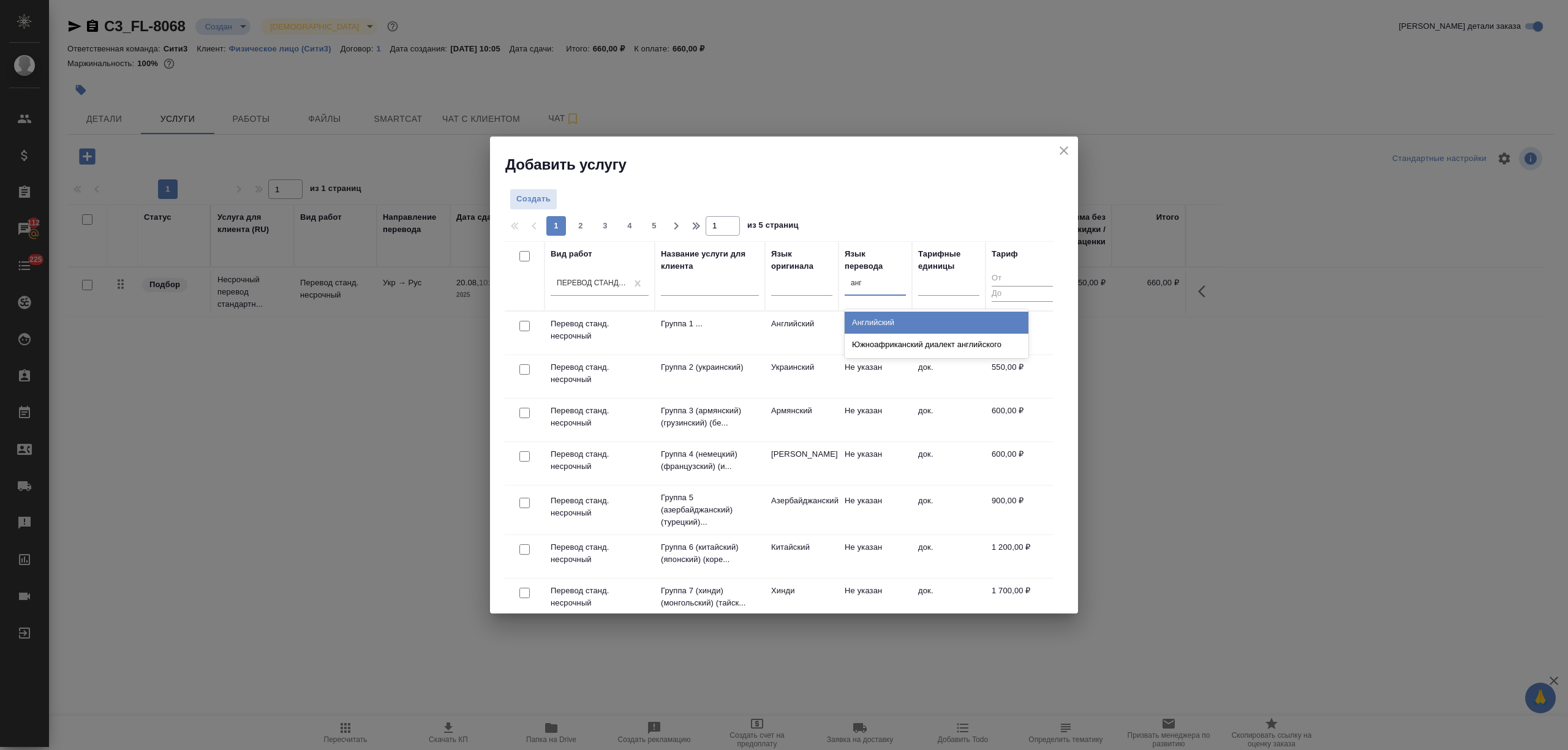
type input "англ"
click at [902, 322] on div "Английский" at bounding box center [937, 323] width 184 height 22
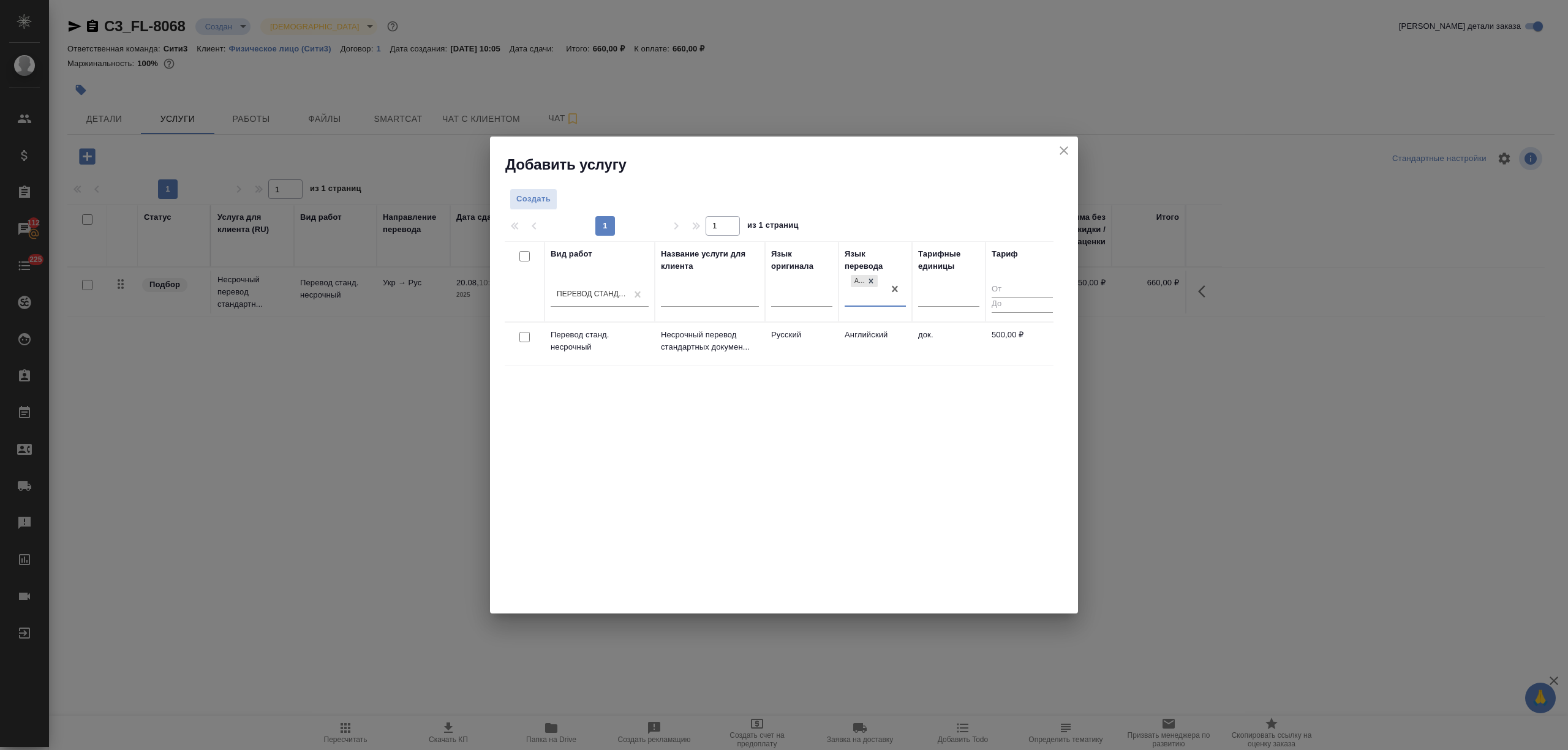
click at [919, 347] on td "док." at bounding box center [949, 344] width 73 height 43
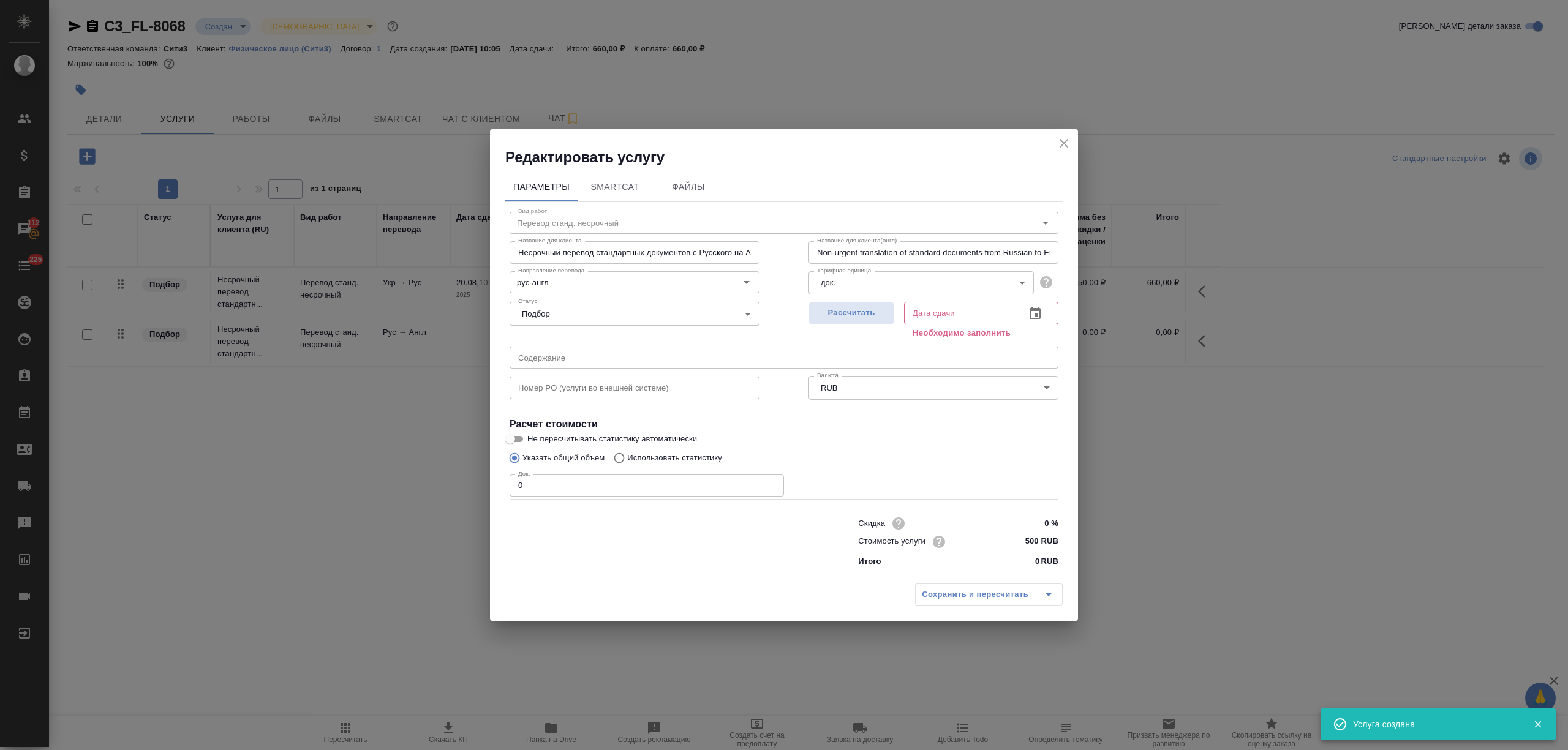
click at [505, 484] on div "Вид работ Перевод станд. несрочный Вид работ Название для клиента Несрочный пер…" at bounding box center [784, 387] width 558 height 371
type input "3"
click at [1032, 313] on icon "button" at bounding box center [1035, 313] width 15 height 15
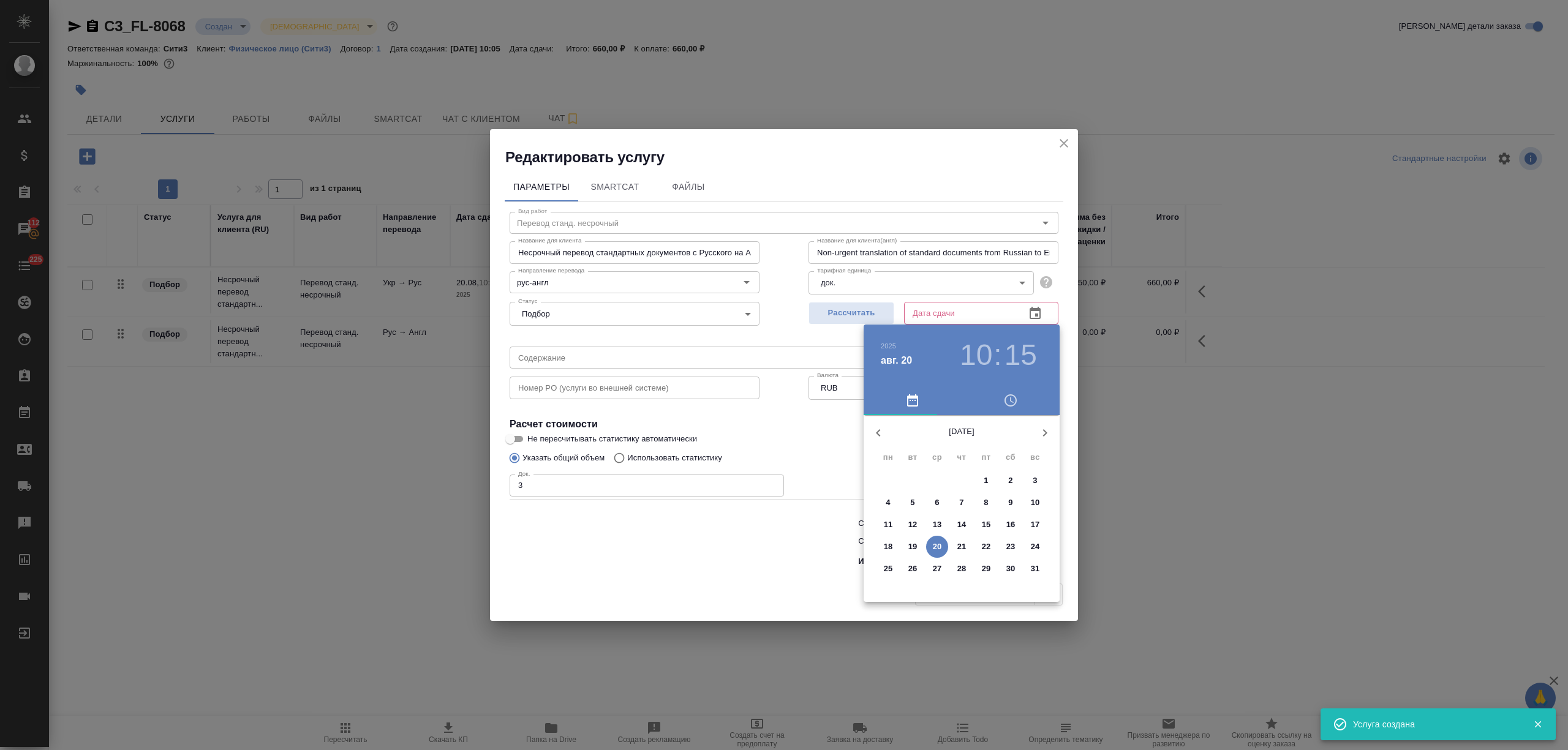
click at [941, 542] on p "20" at bounding box center [937, 547] width 9 height 12
type input "20.08.2025 10:15"
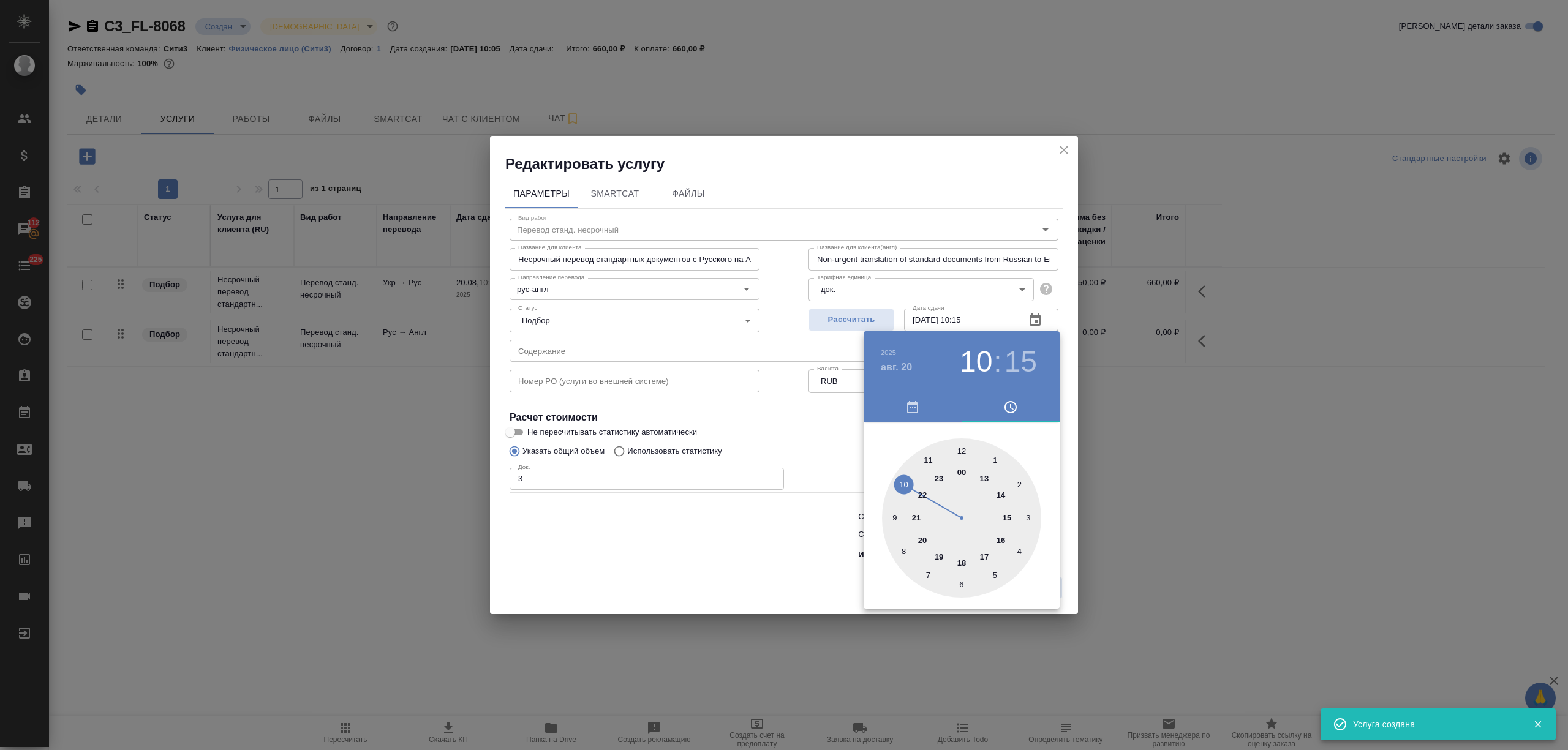
click at [781, 547] on div at bounding box center [784, 375] width 1568 height 750
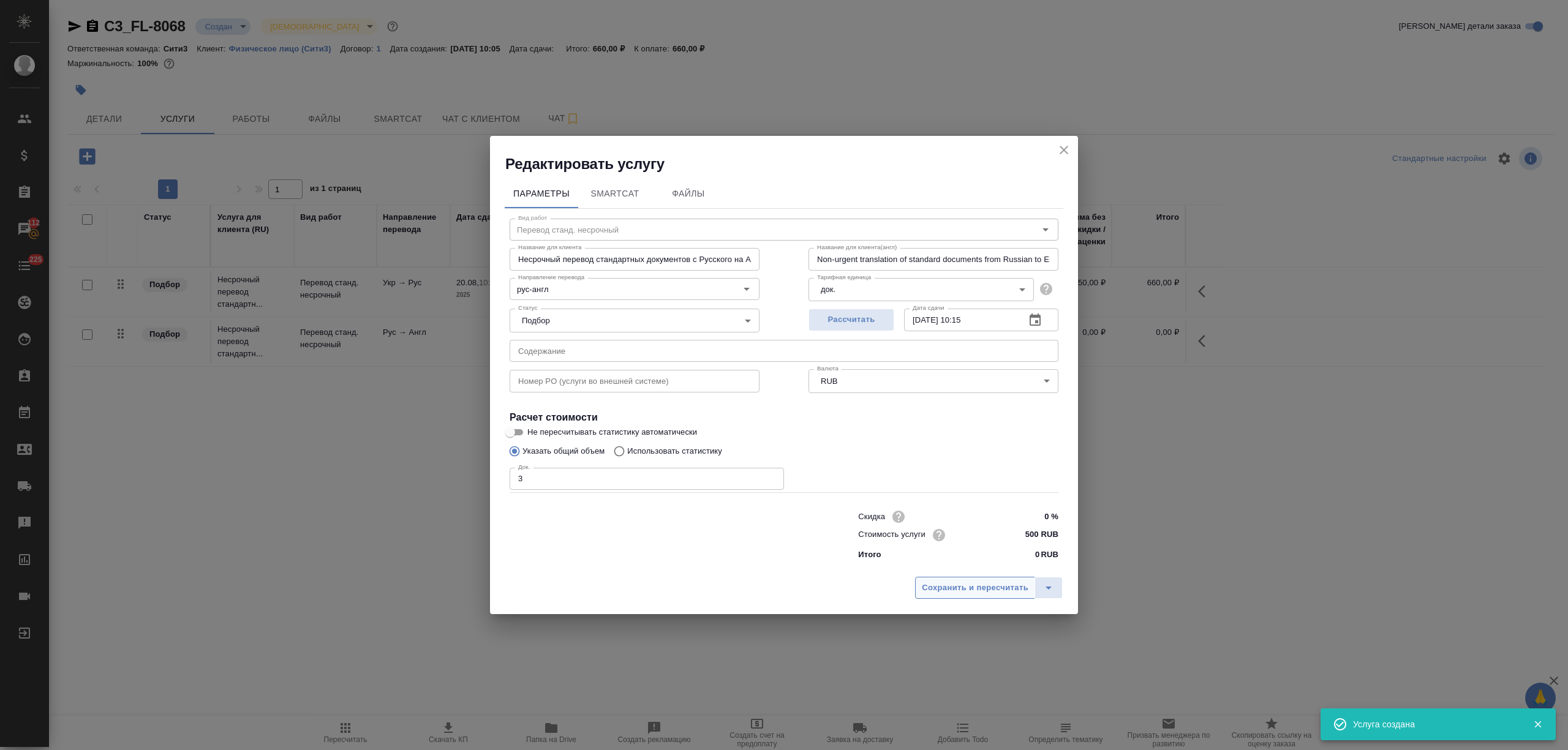
click at [958, 578] on button "Сохранить и пересчитать" at bounding box center [975, 588] width 120 height 22
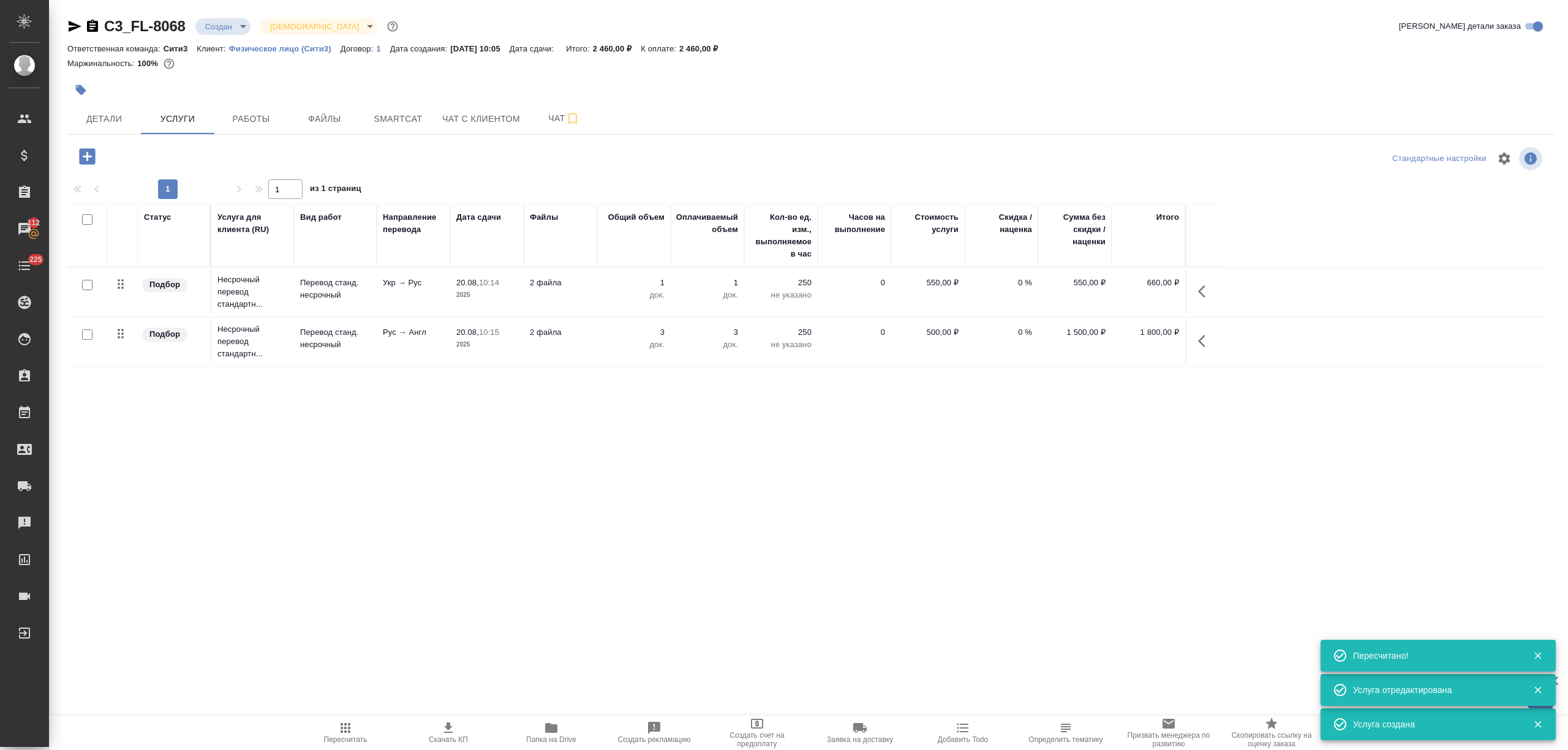
click at [87, 162] on icon "button" at bounding box center [87, 156] width 16 height 16
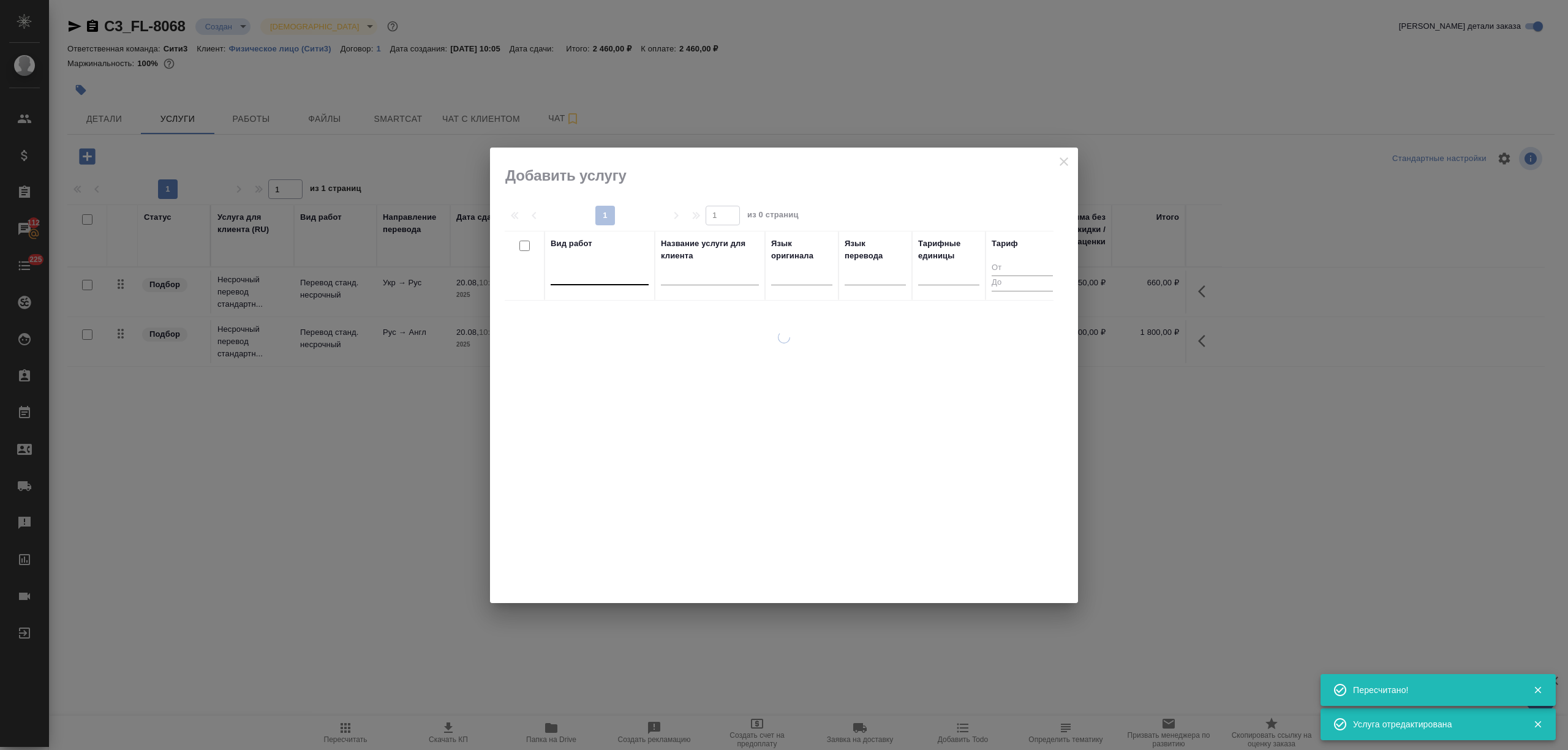
click at [613, 277] on div at bounding box center [599, 273] width 98 height 18
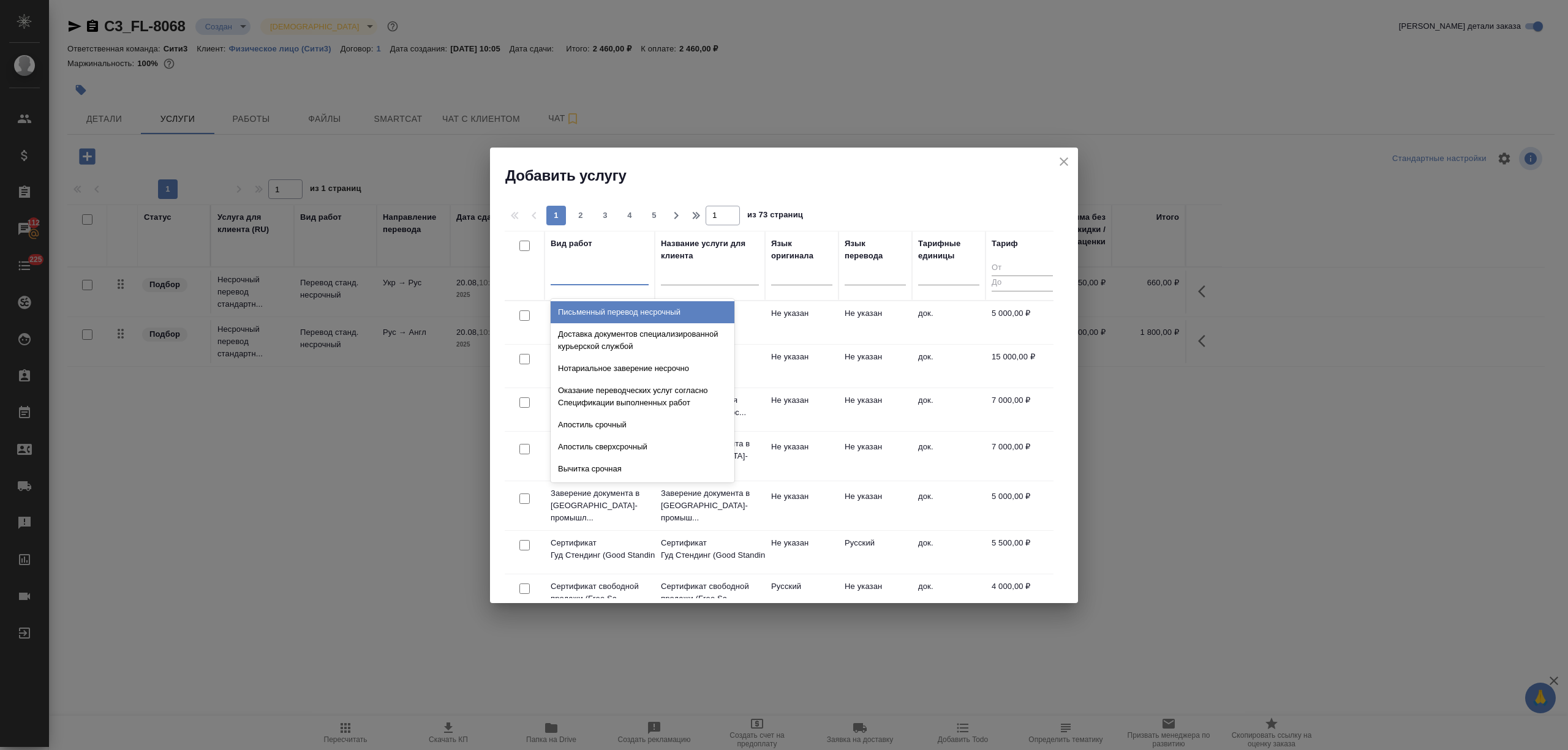
type input "е"
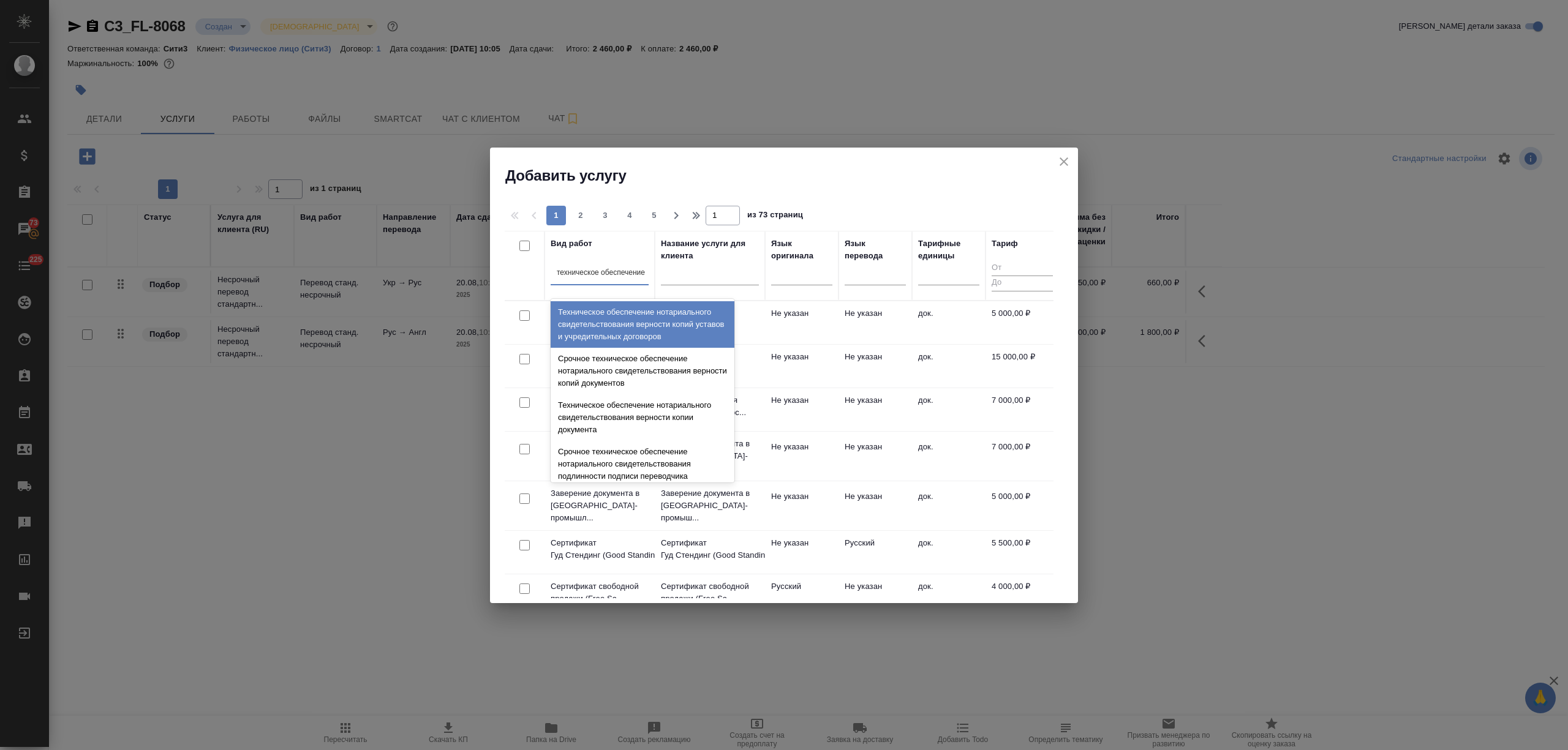
type input "техническое обеспечение"
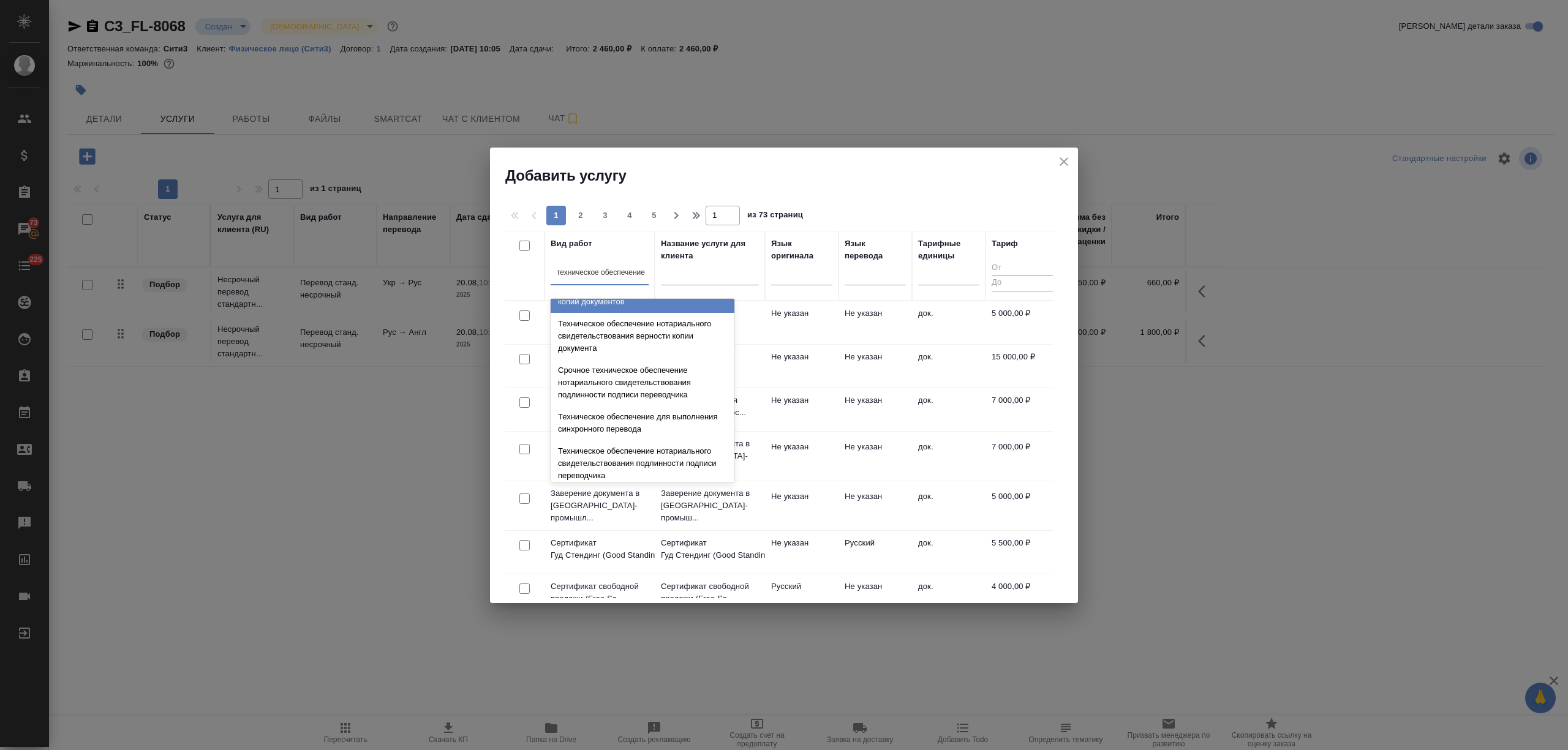
scroll to position [163, 0]
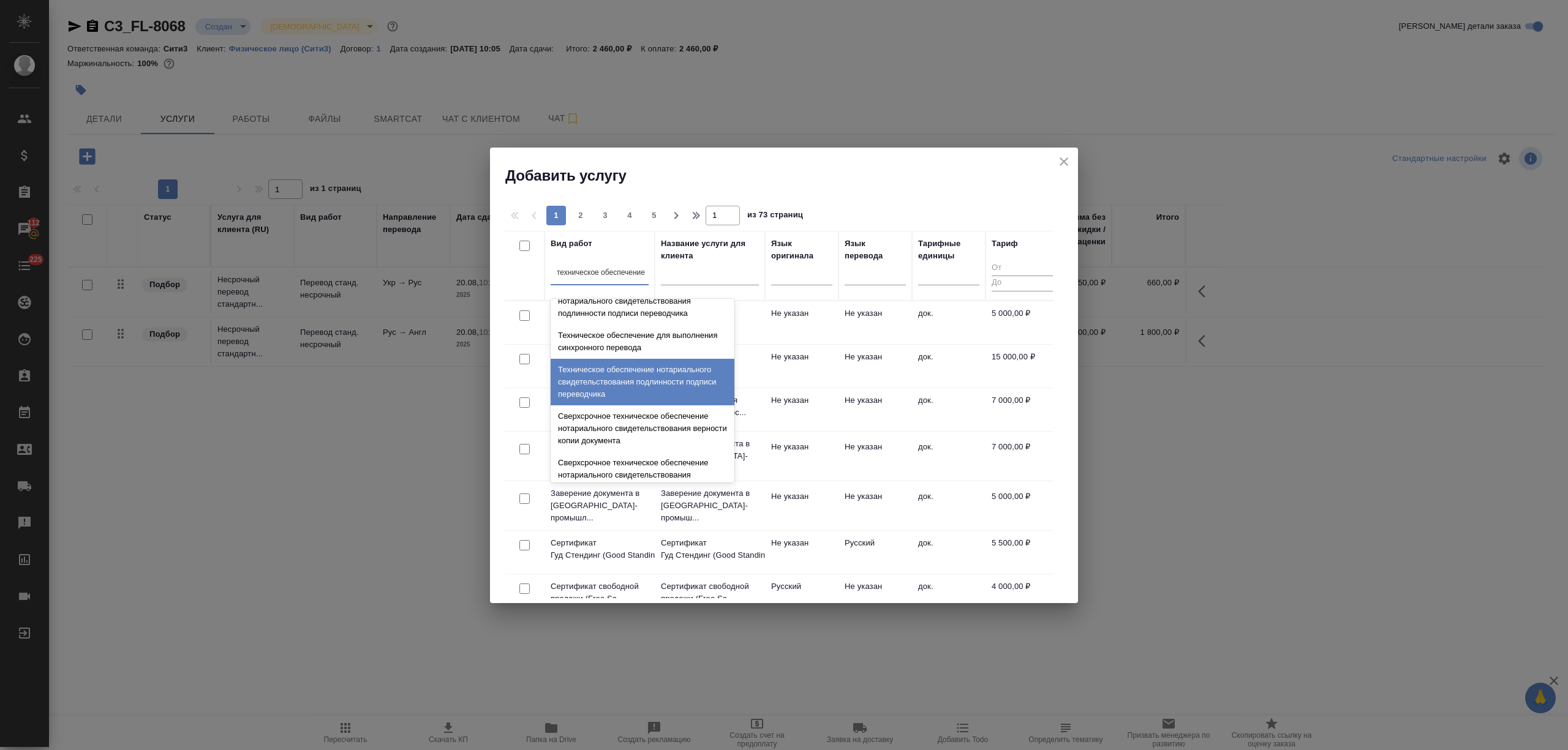
click at [648, 383] on div "Техническое обеспечение нотариального свидетельствования подлинности подписи пе…" at bounding box center [643, 382] width 184 height 46
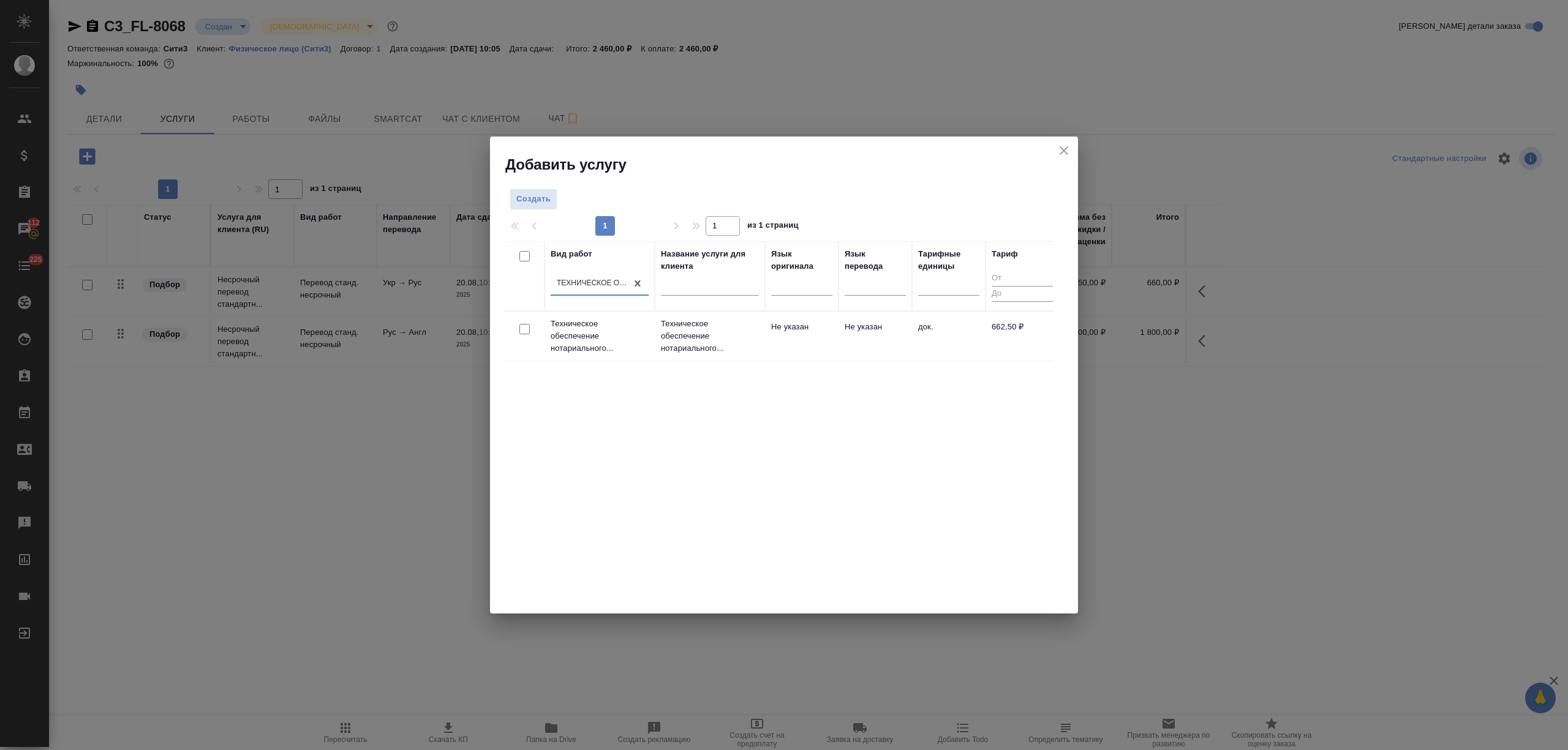
click at [701, 338] on p "Техническое обеспечение нотариального..." at bounding box center [710, 336] width 98 height 37
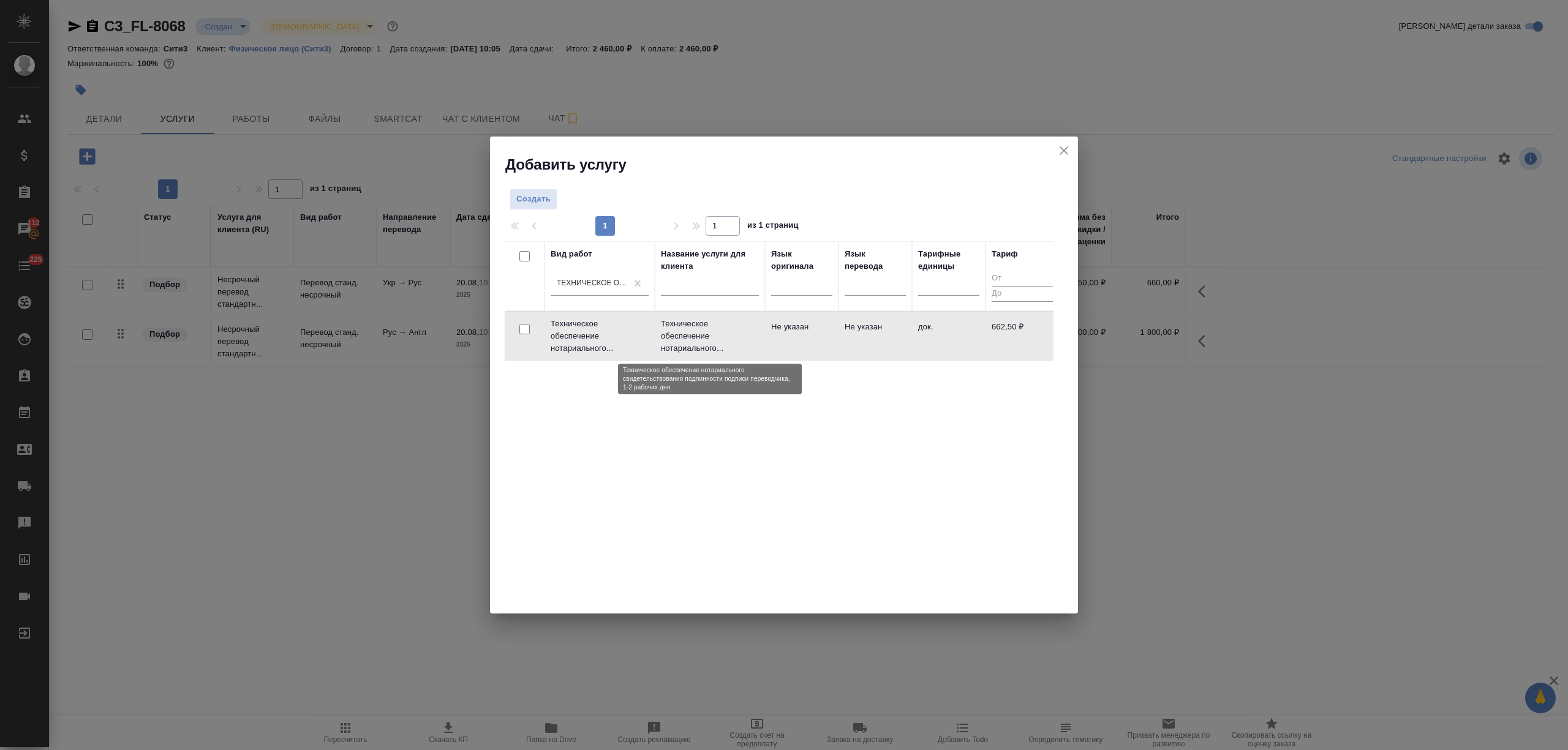
click at [701, 338] on p "Техническое обеспечение нотариального..." at bounding box center [710, 336] width 98 height 37
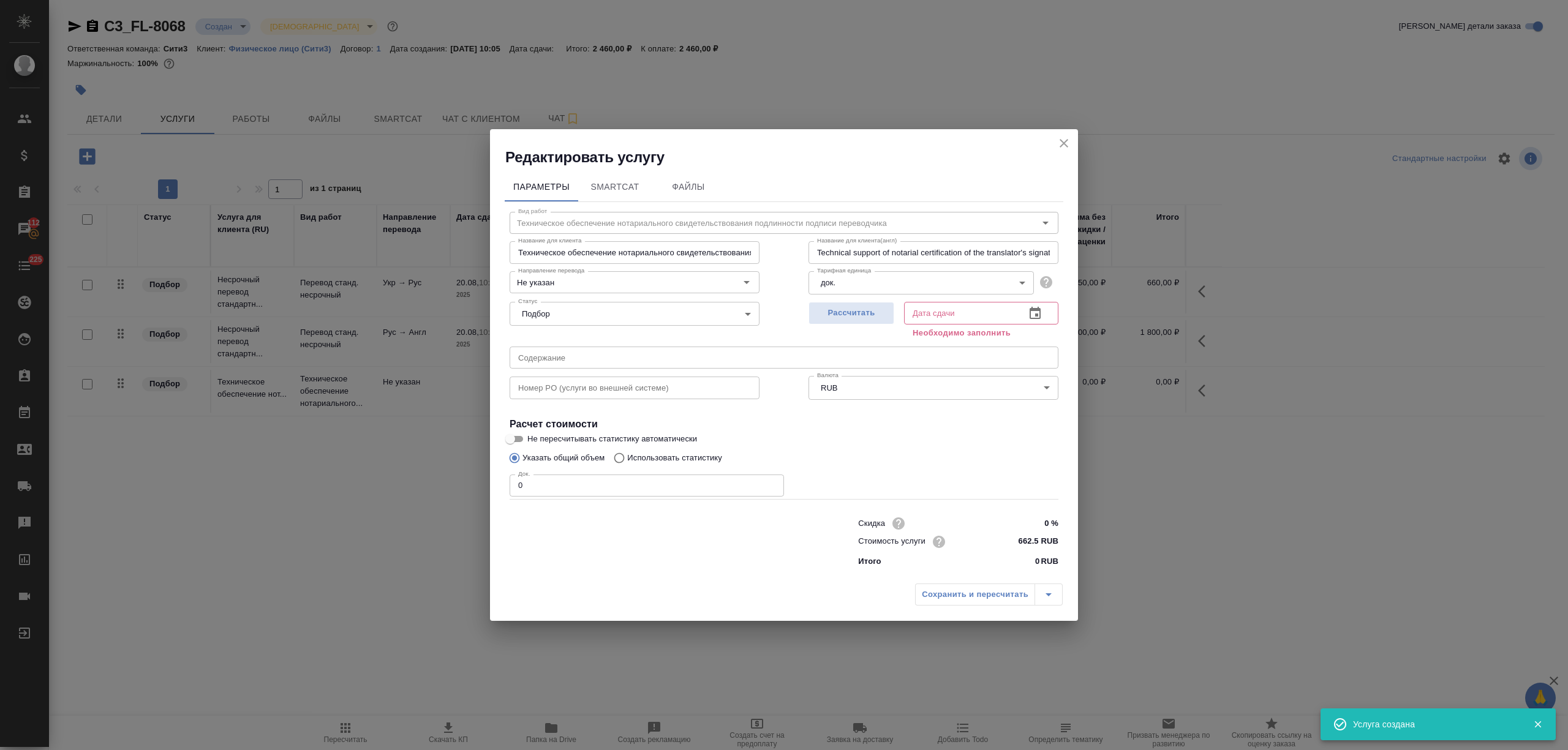
click at [460, 486] on div "Редактировать услугу Параметры SmartCat Файлы Вид работ Техническое обеспечение…" at bounding box center [784, 375] width 1568 height 750
type input "3"
click at [1033, 311] on icon "button" at bounding box center [1035, 313] width 15 height 15
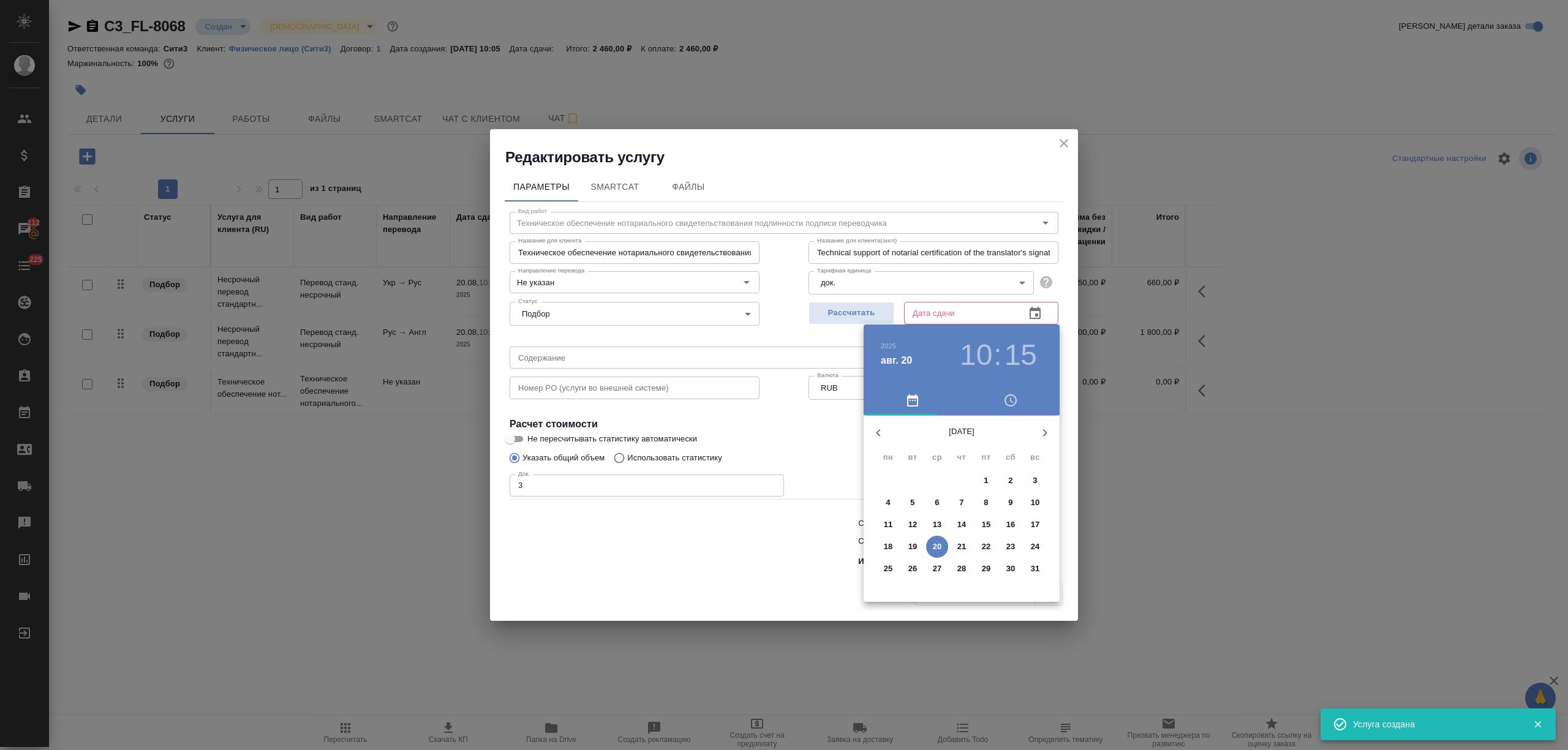
click at [958, 548] on p "21" at bounding box center [962, 547] width 9 height 12
type input "21.08.2025 10:15"
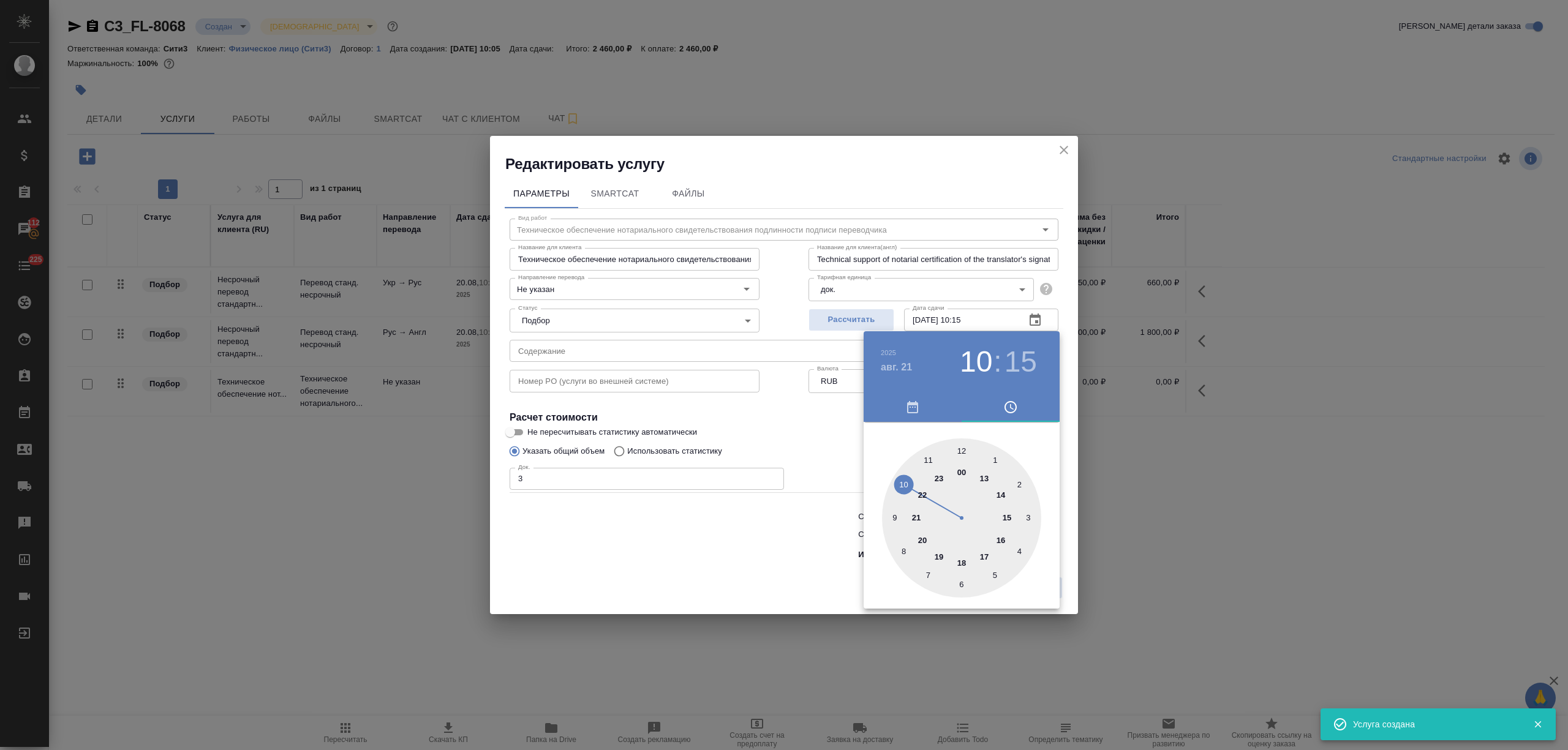
click at [693, 548] on div at bounding box center [784, 375] width 1568 height 750
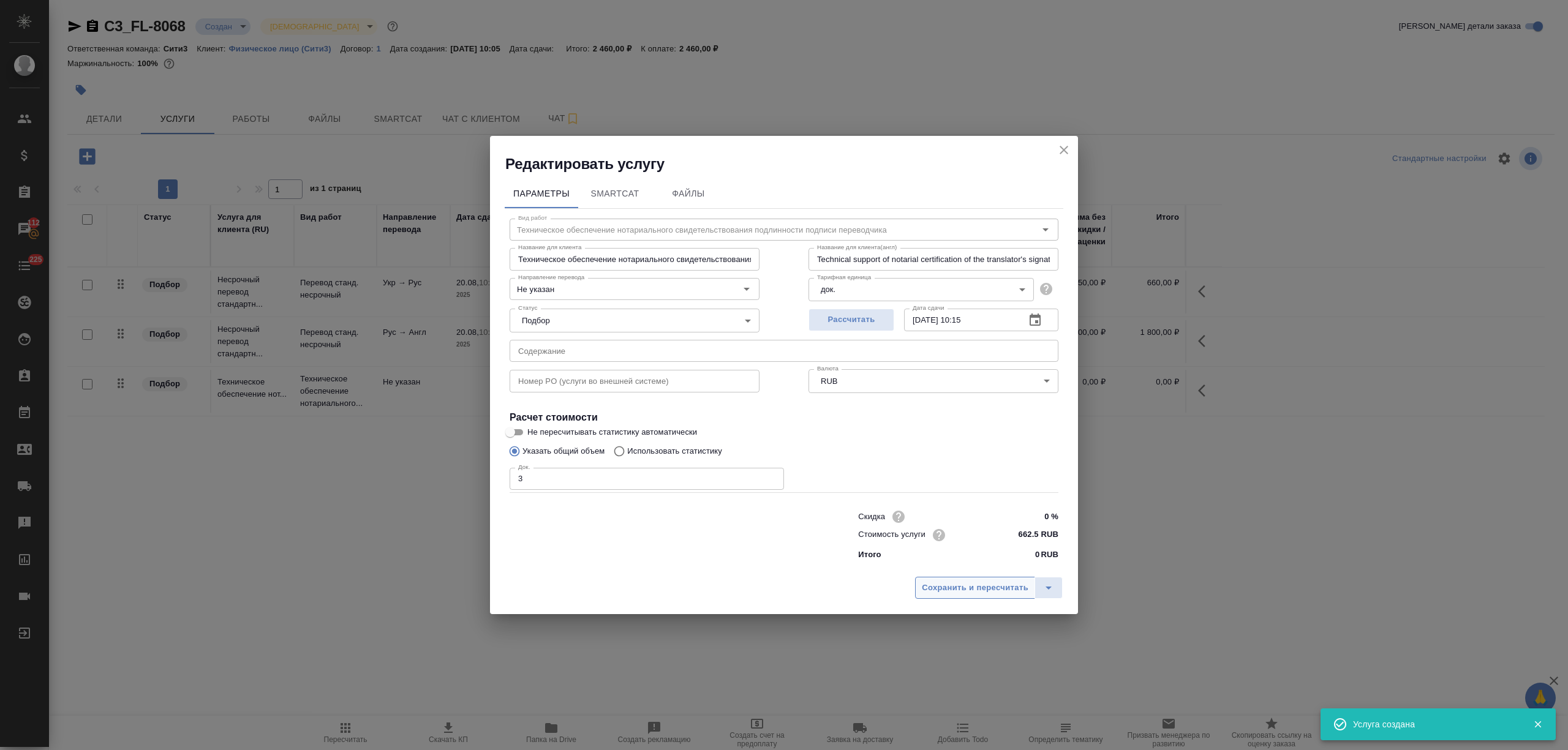
click at [997, 586] on span "Сохранить и пересчитать" at bounding box center [975, 588] width 107 height 14
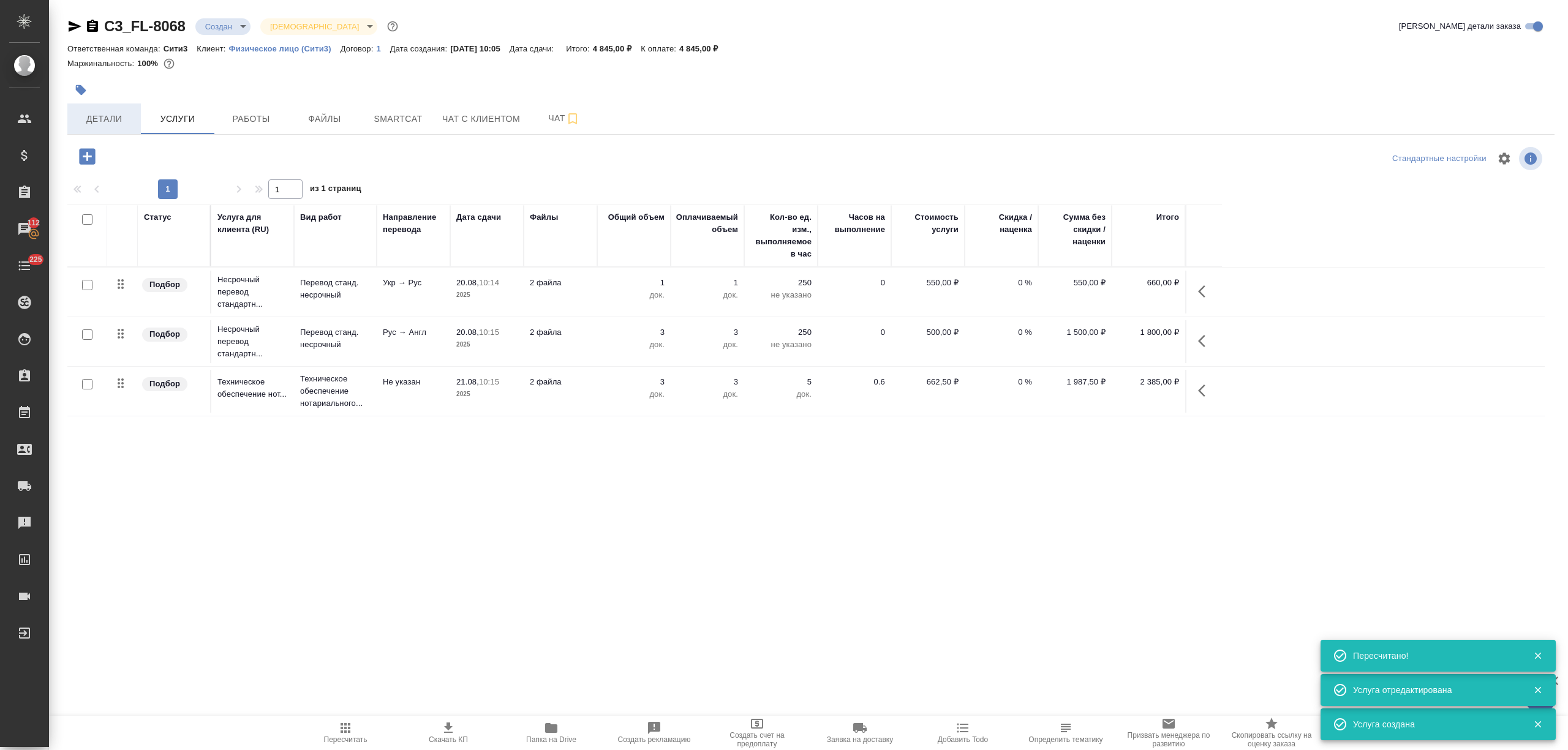
click at [116, 113] on span "Детали" at bounding box center [104, 119] width 59 height 16
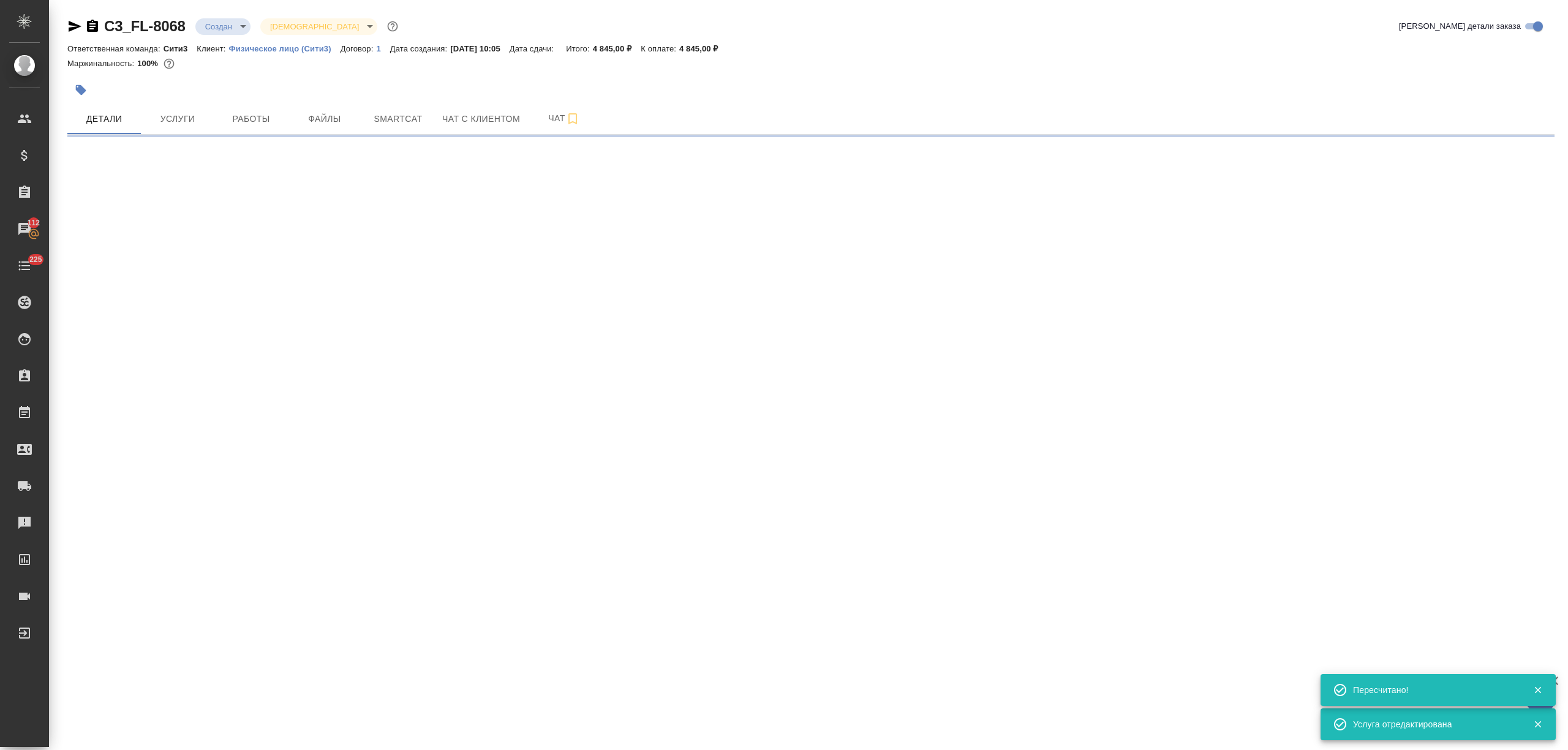
select select "RU"
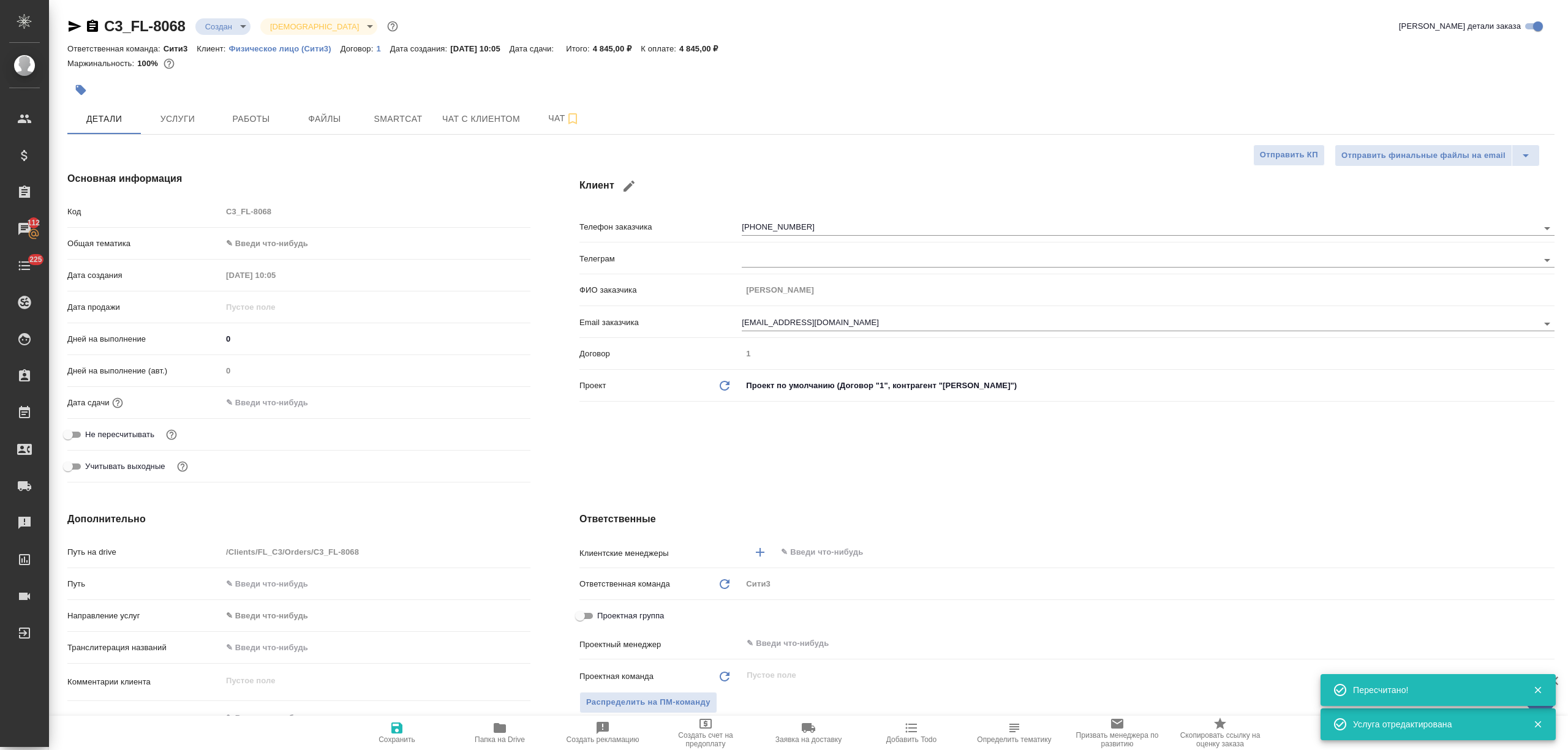
type textarea "x"
click at [292, 398] on input "text" at bounding box center [276, 403] width 107 height 18
click at [496, 404] on icon "button" at bounding box center [495, 401] width 11 height 12
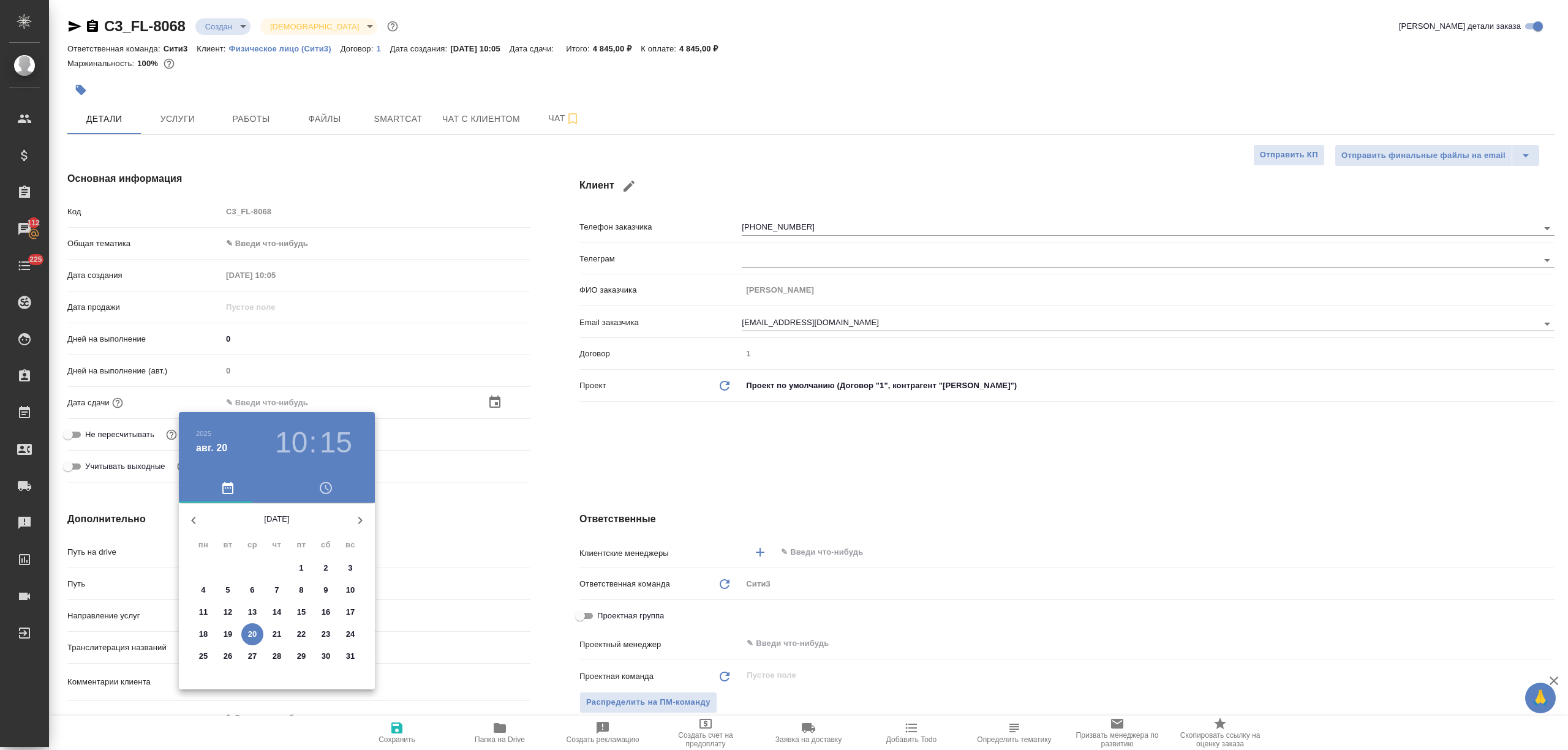
click at [302, 628] on p "22" at bounding box center [302, 634] width 9 height 12
type input "22.08.2025 10:15"
type textarea "x"
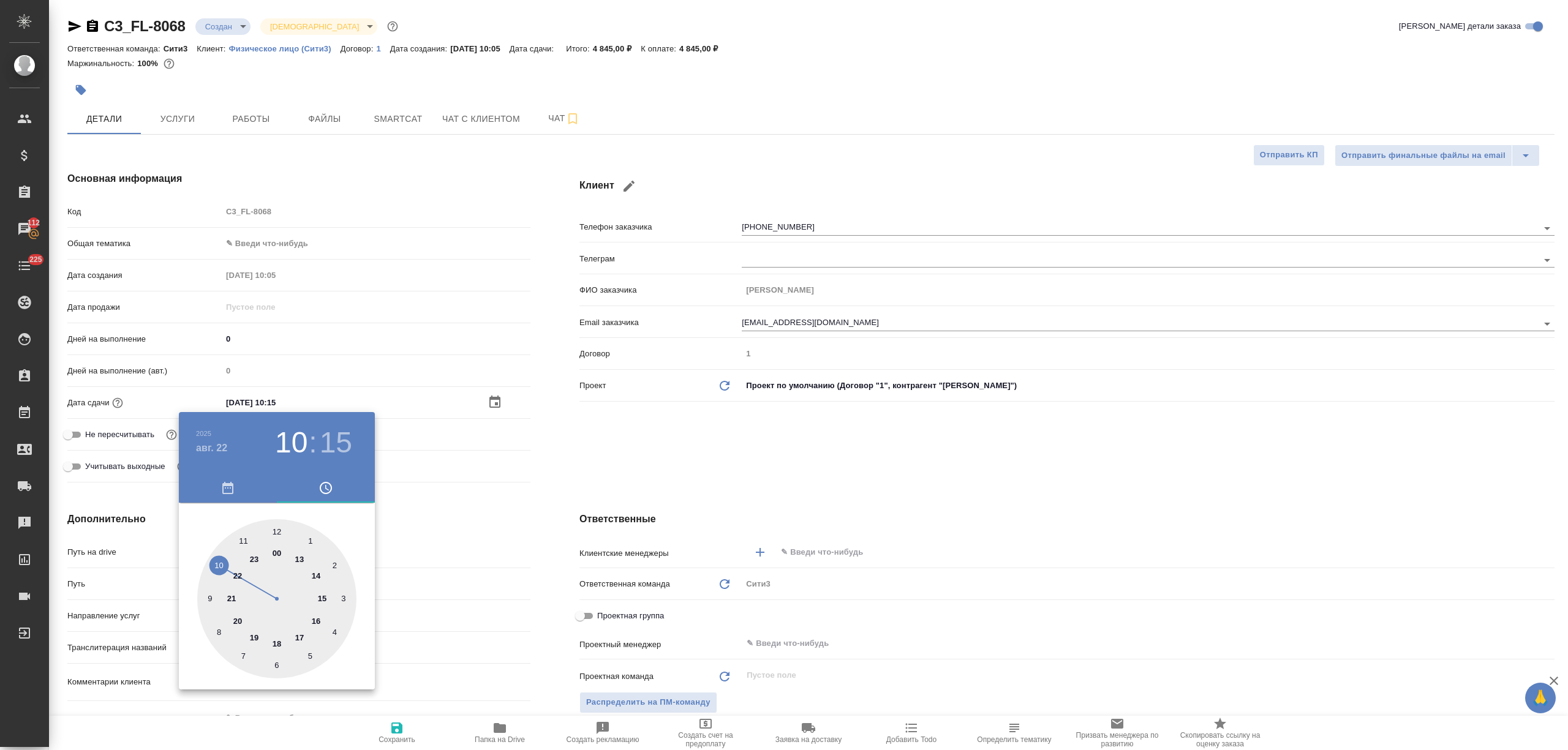
click at [491, 640] on div at bounding box center [784, 375] width 1568 height 750
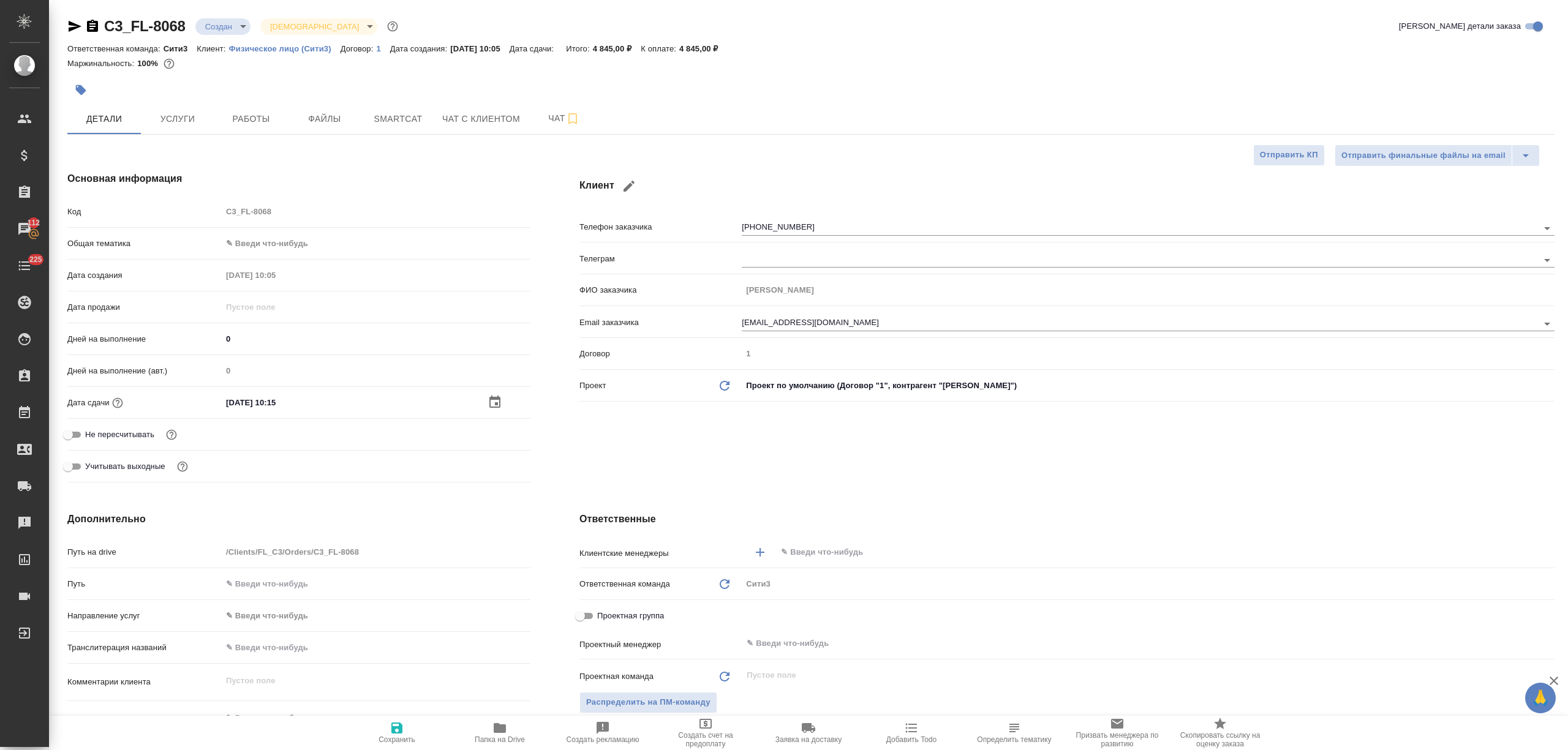
click at [405, 720] on button "Сохранить" at bounding box center [397, 733] width 103 height 34
type textarea "x"
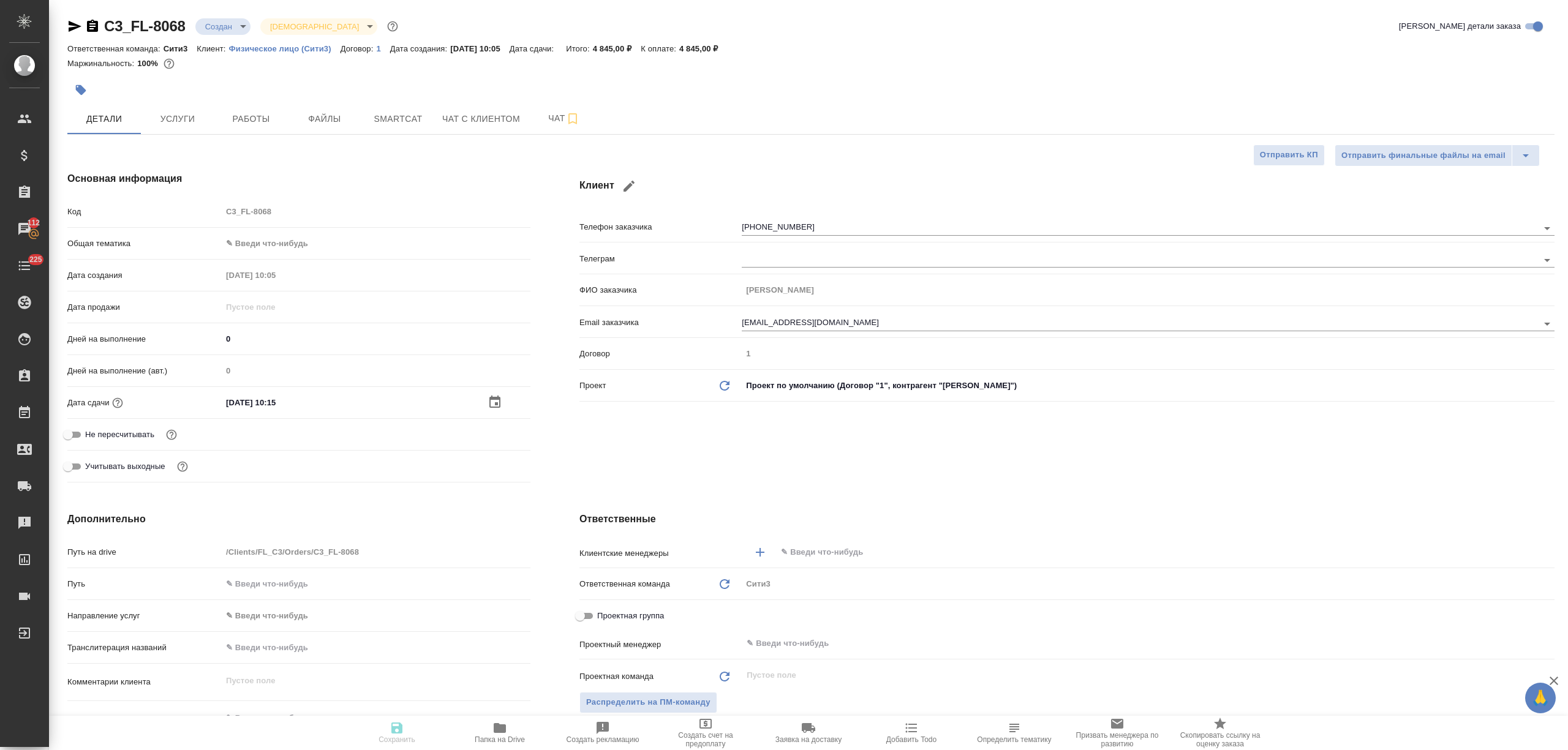
type textarea "x"
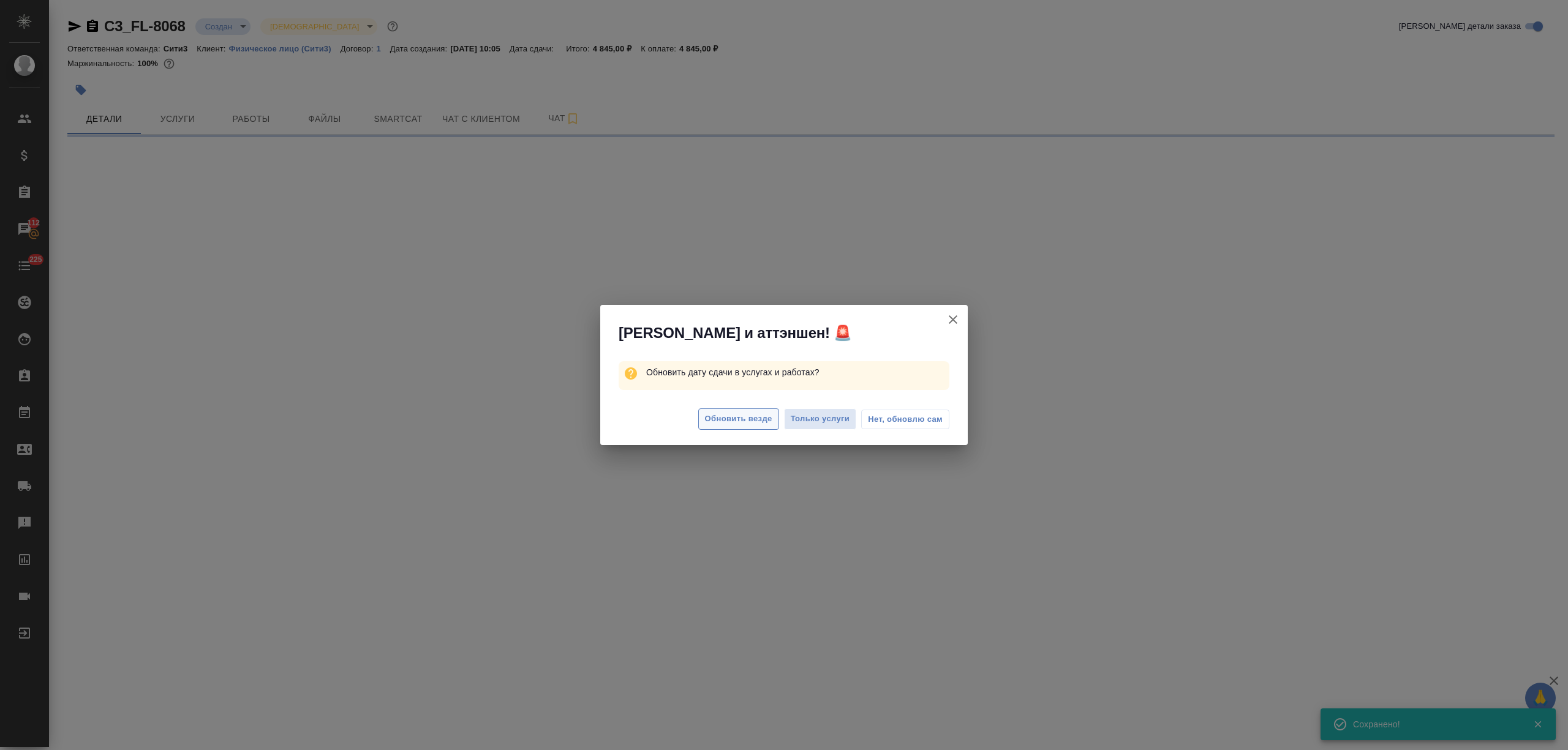
click at [722, 422] on span "Обновить везде" at bounding box center [739, 419] width 67 height 14
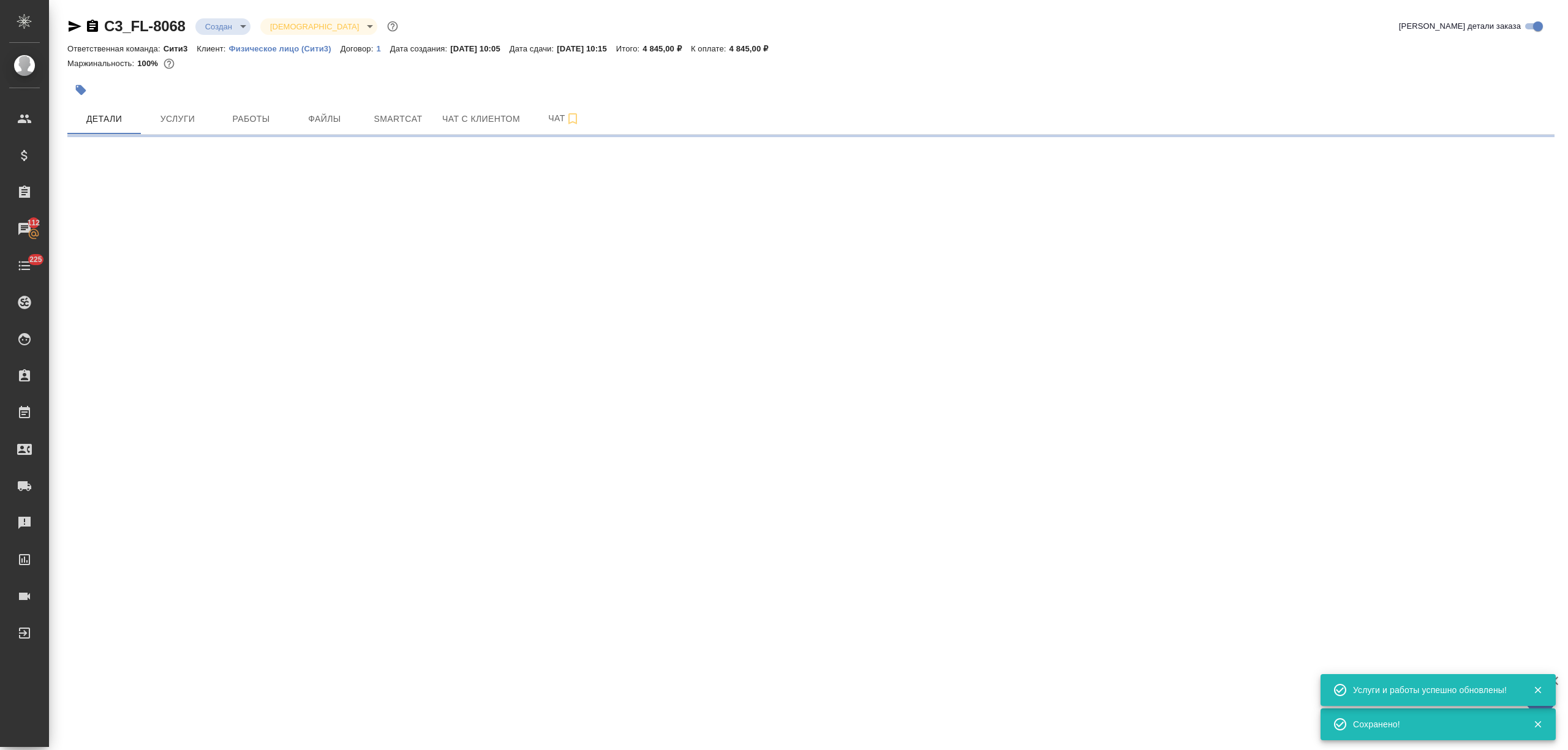
click at [202, 118] on span "Услуги" at bounding box center [178, 119] width 59 height 16
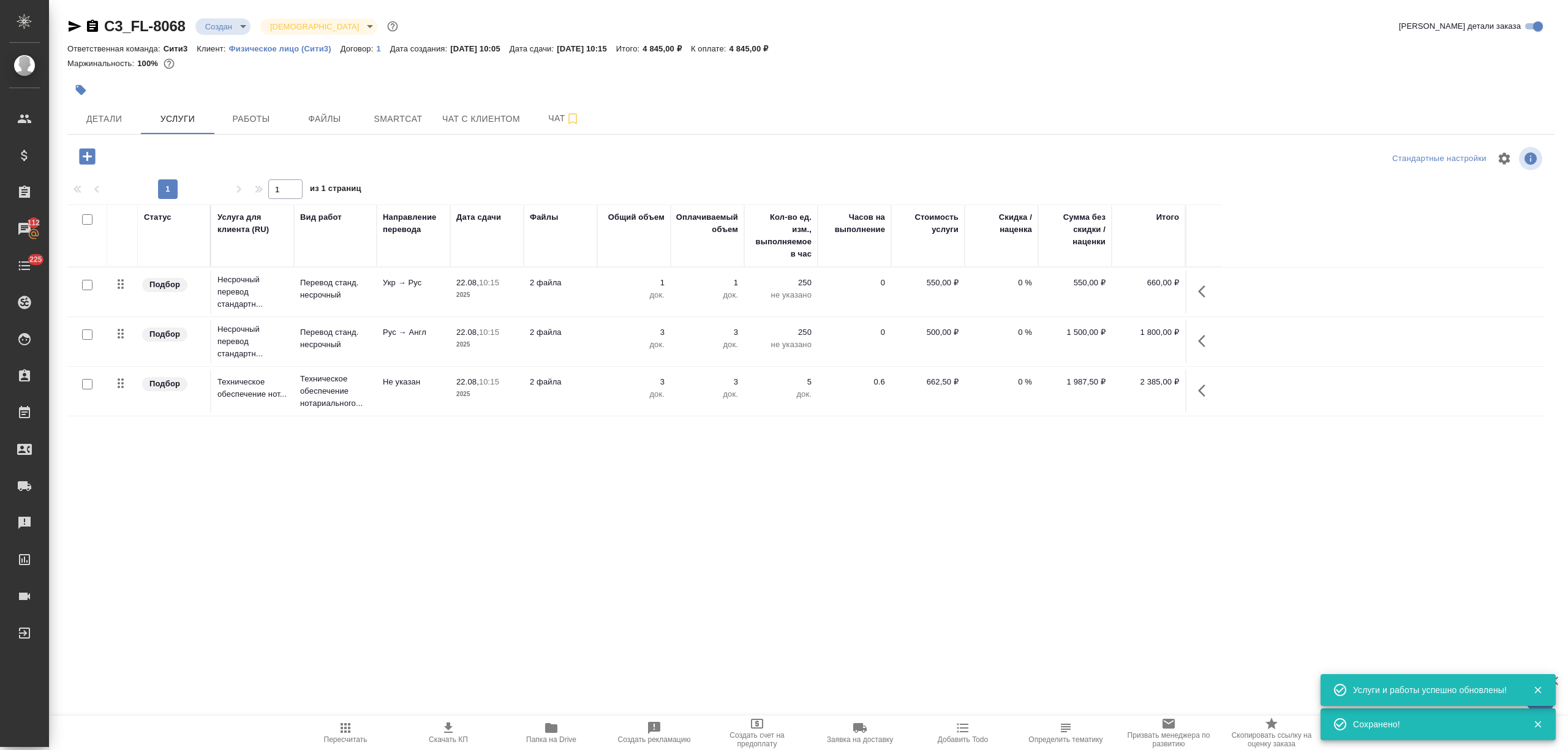
click at [451, 722] on icon "button" at bounding box center [449, 728] width 15 height 15
drag, startPoint x: 545, startPoint y: 132, endPoint x: 510, endPoint y: 199, distance: 75.6
click at [545, 132] on button "Чат" at bounding box center [564, 119] width 73 height 31
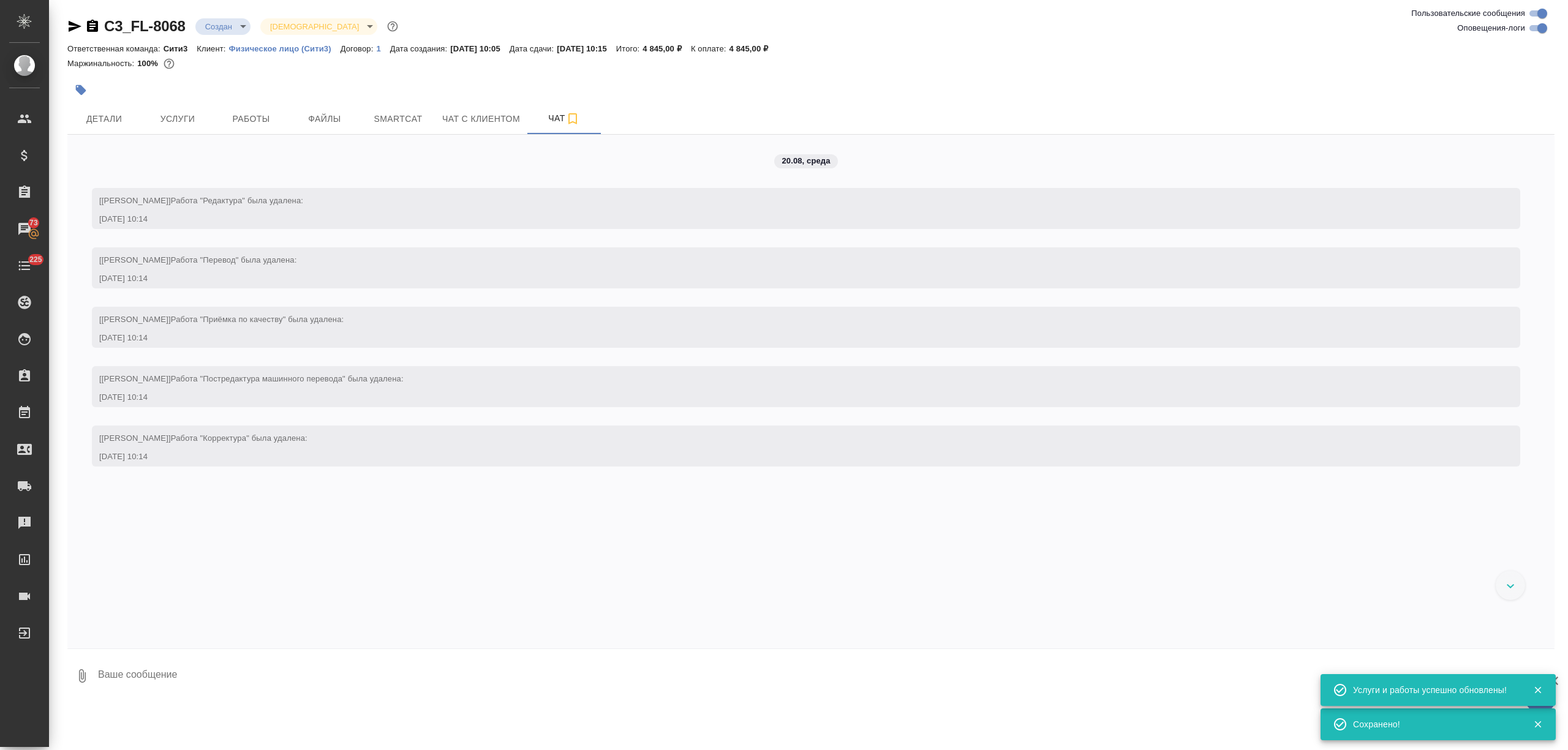
click at [140, 681] on textarea at bounding box center [825, 676] width 1458 height 42
click at [466, 138] on div "20.08, среда [Никитина Татьяна] Работа "Редактура" была удалена: 20.08.25, 10:1…" at bounding box center [810, 392] width 1487 height 514
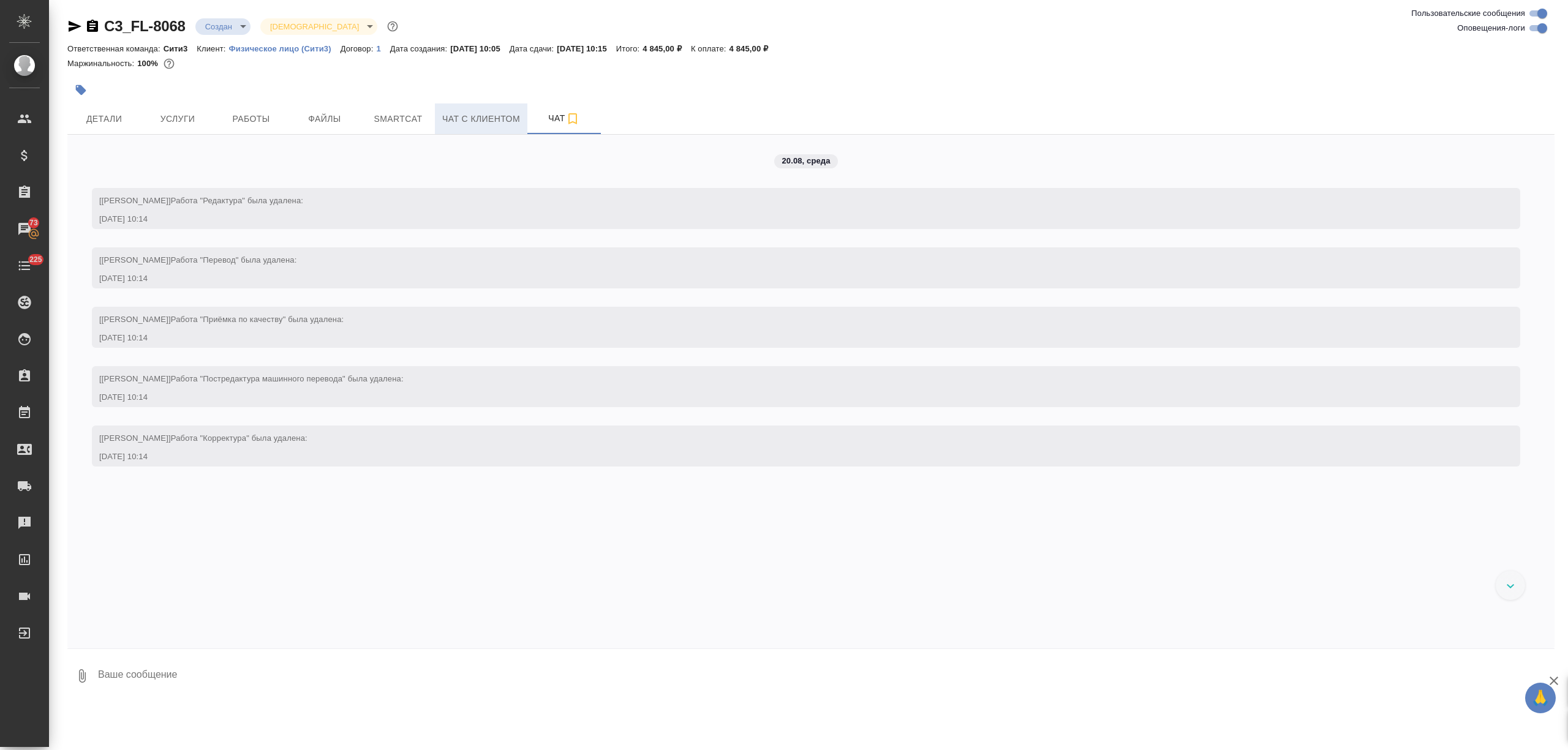
click at [469, 128] on button "Чат с клиентом" at bounding box center [481, 119] width 93 height 31
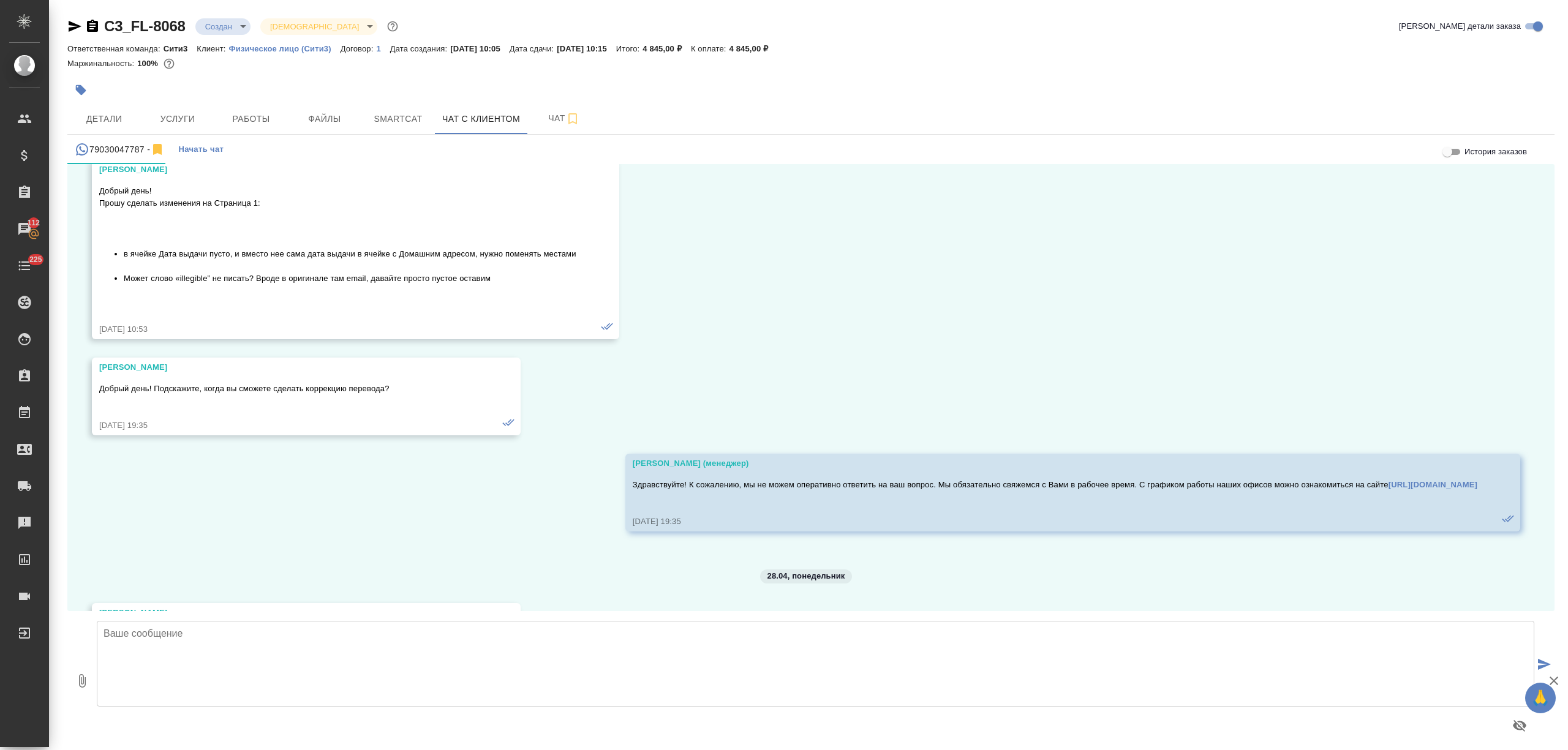
click at [151, 714] on div at bounding box center [816, 725] width 1437 height 29
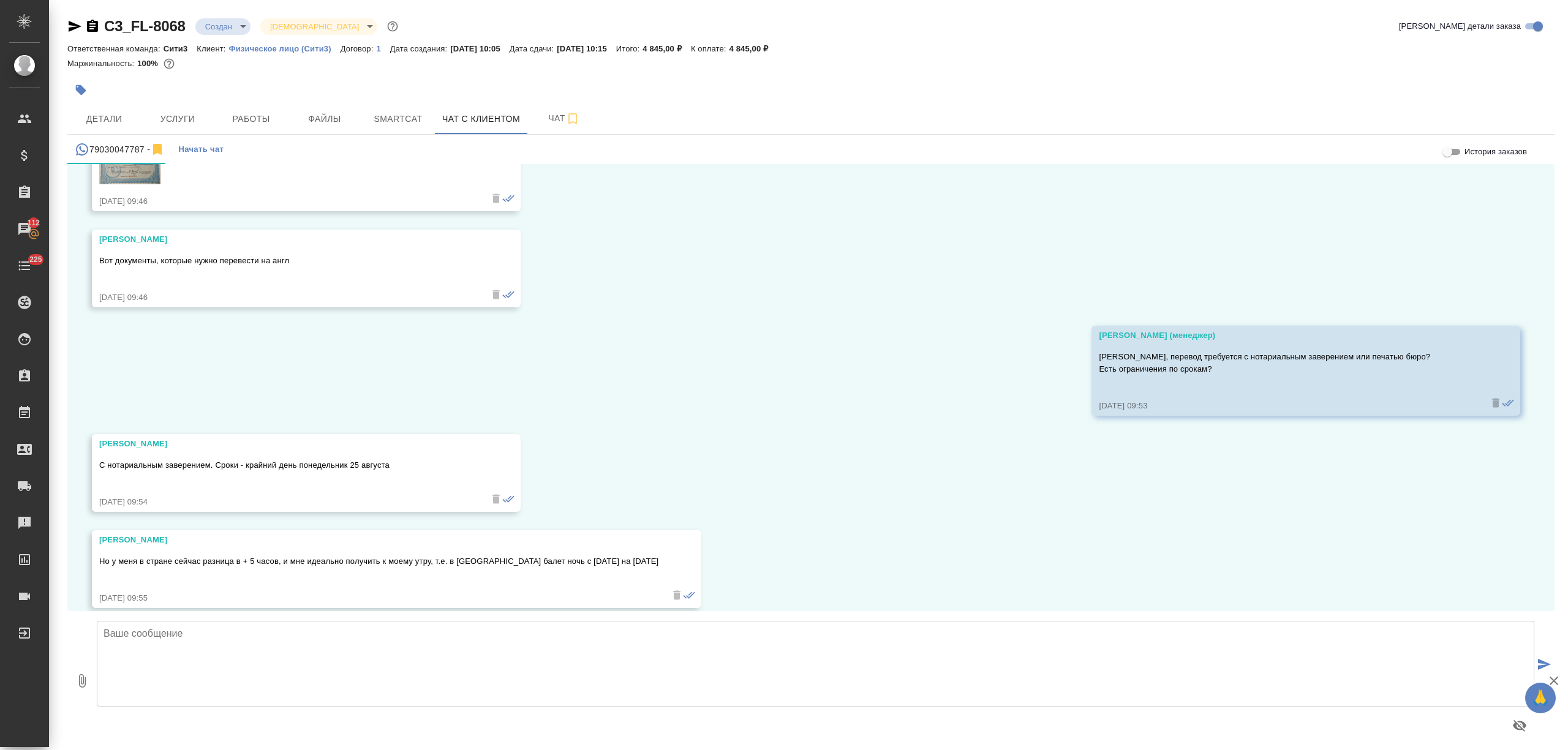
click at [163, 638] on textarea at bounding box center [816, 663] width 1437 height 86
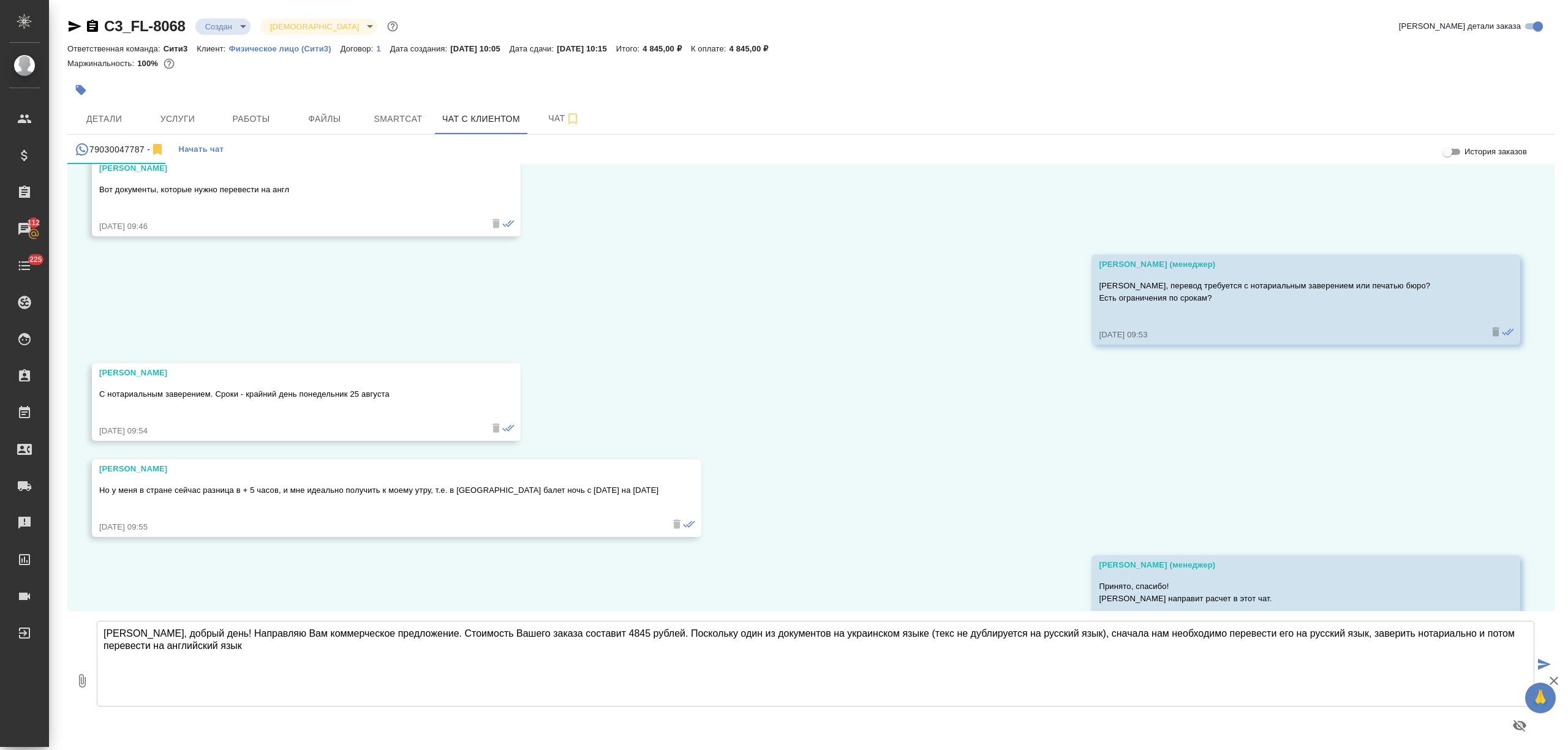
click at [1446, 634] on textarea "Евгения, добрый день! Направляю Вам коммерческое предложение. Стоимость Вашего …" at bounding box center [816, 663] width 1437 height 86
click at [481, 651] on textarea "Евгения, добрый день! Направляю Вам коммерческое предложение. Стоимость Вашего …" at bounding box center [816, 663] width 1437 height 86
click at [909, 636] on textarea "Евгения, добрый день! Направляю Вам коммерческое предложение. Стоимость Вашего …" at bounding box center [816, 663] width 1437 height 86
click at [921, 642] on textarea "Евгения, добрый день! Направляю Вам коммерческое предложение. Стоимость Вашего …" at bounding box center [816, 663] width 1437 height 86
type textarea "Евгения, добрый день! Направляю Вам коммерческое предложение. Стоимость Вашего …"
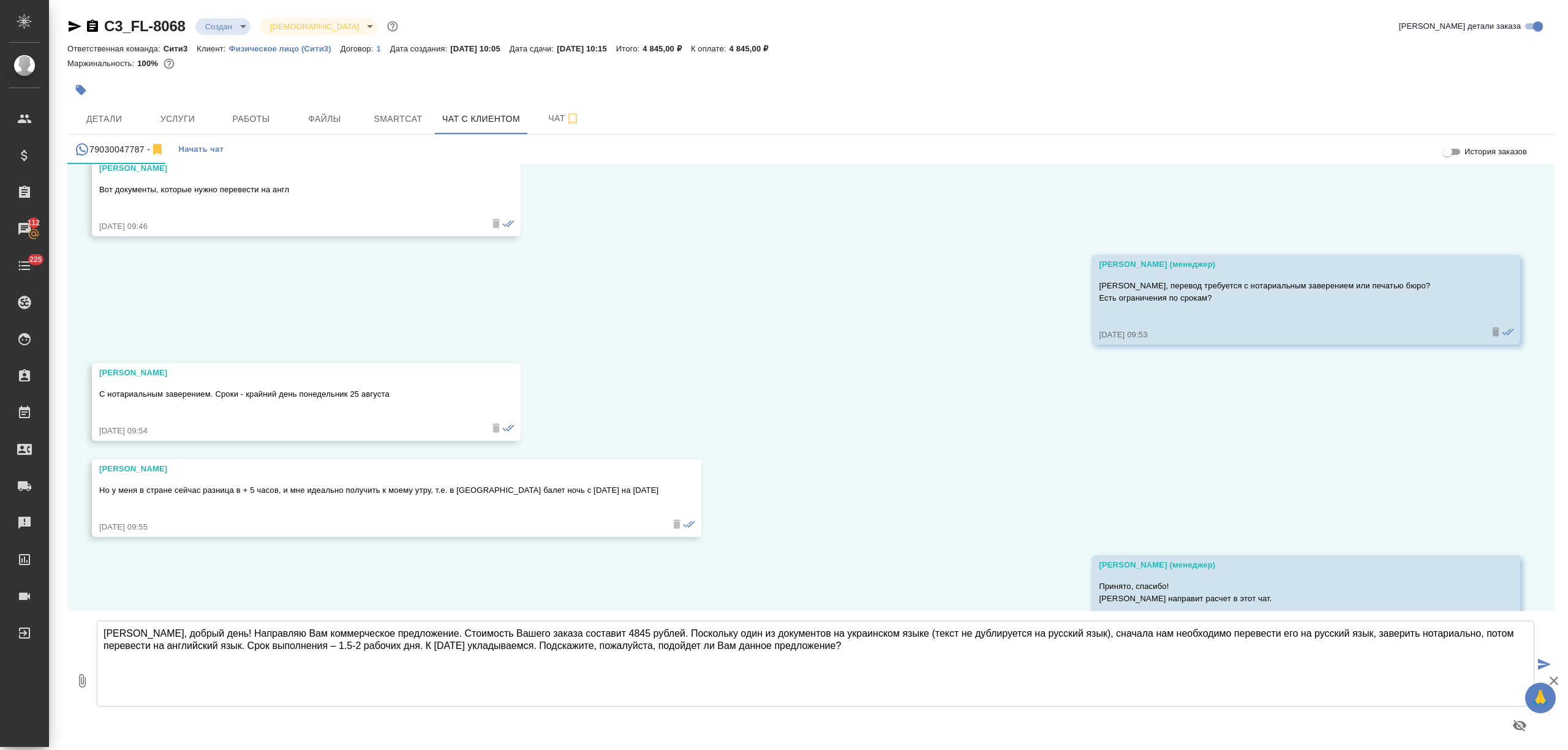
click at [84, 680] on icon "button" at bounding box center [82, 681] width 7 height 13
type input "C:\fakepath\Proposal_C3_FL-8068.pdf"
click at [67, 611] on button "1" at bounding box center [81, 681] width 29 height 139
type input "C:\fakepath\Proposal_C3_FL-8068.pdf"
click at [1538, 662] on icon "submit" at bounding box center [1544, 664] width 13 height 11
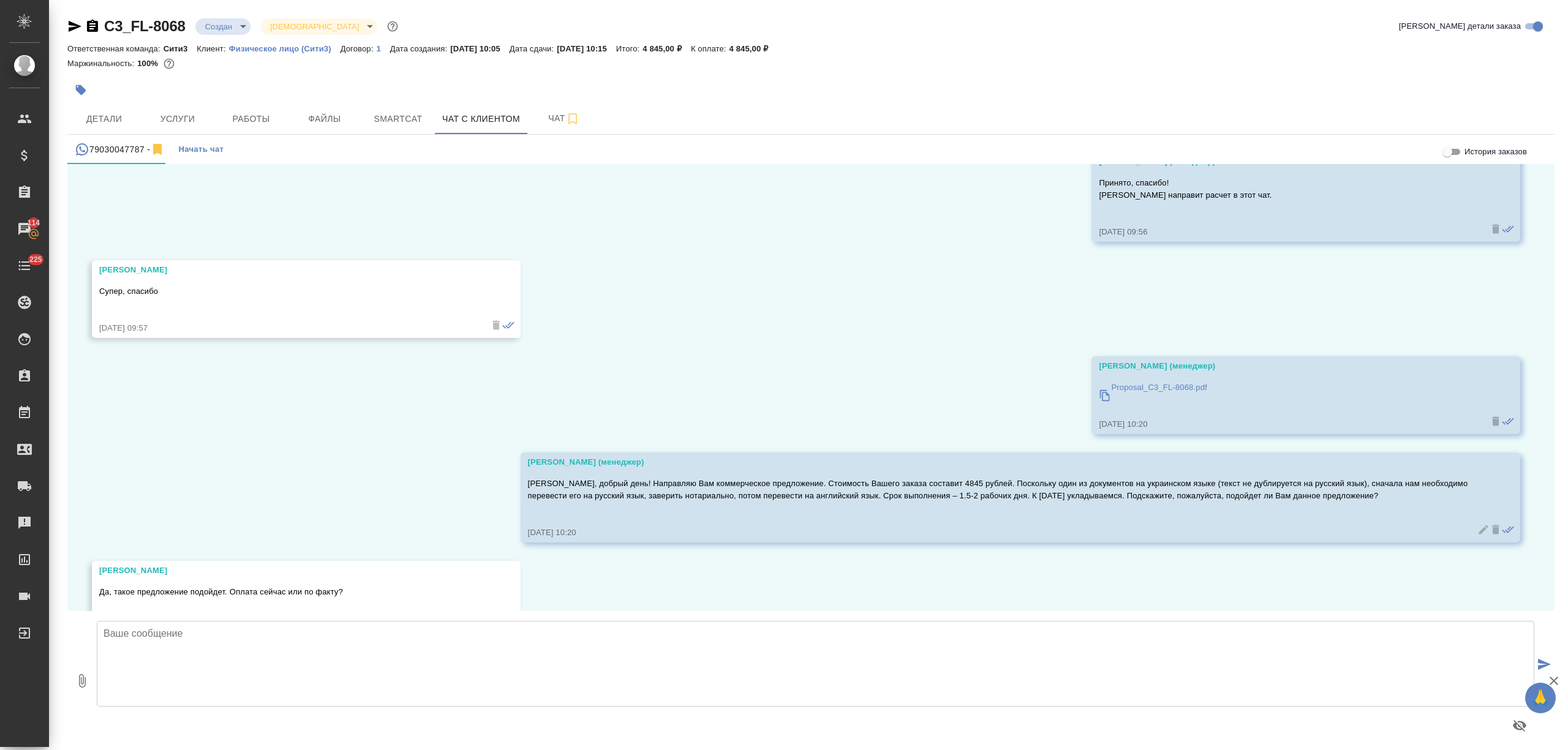
scroll to position [4435, 0]
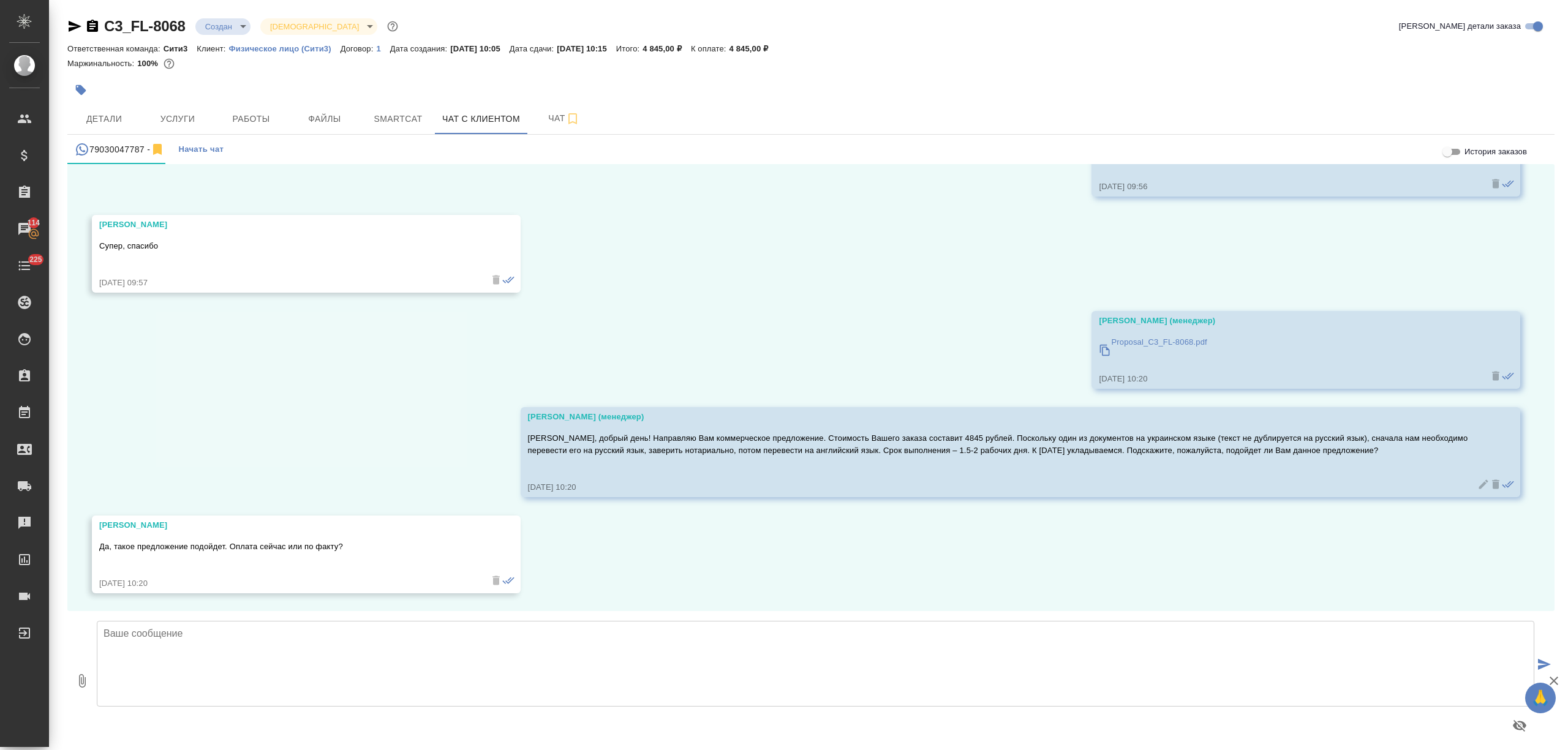
click at [246, 669] on textarea at bounding box center [816, 663] width 1437 height 86
type textarea "М"
click at [209, 632] on textarea "Мы работаем по предлоплате. Оплатить можно по ссылке –" at bounding box center [816, 663] width 1437 height 86
click at [517, 634] on textarea "Мы работаем по предоплате. Оплатить можно по ссылке –" at bounding box center [816, 663] width 1437 height 86
type textarea "Мы работаем по предоплате. Оплатить можно по ссылке –"
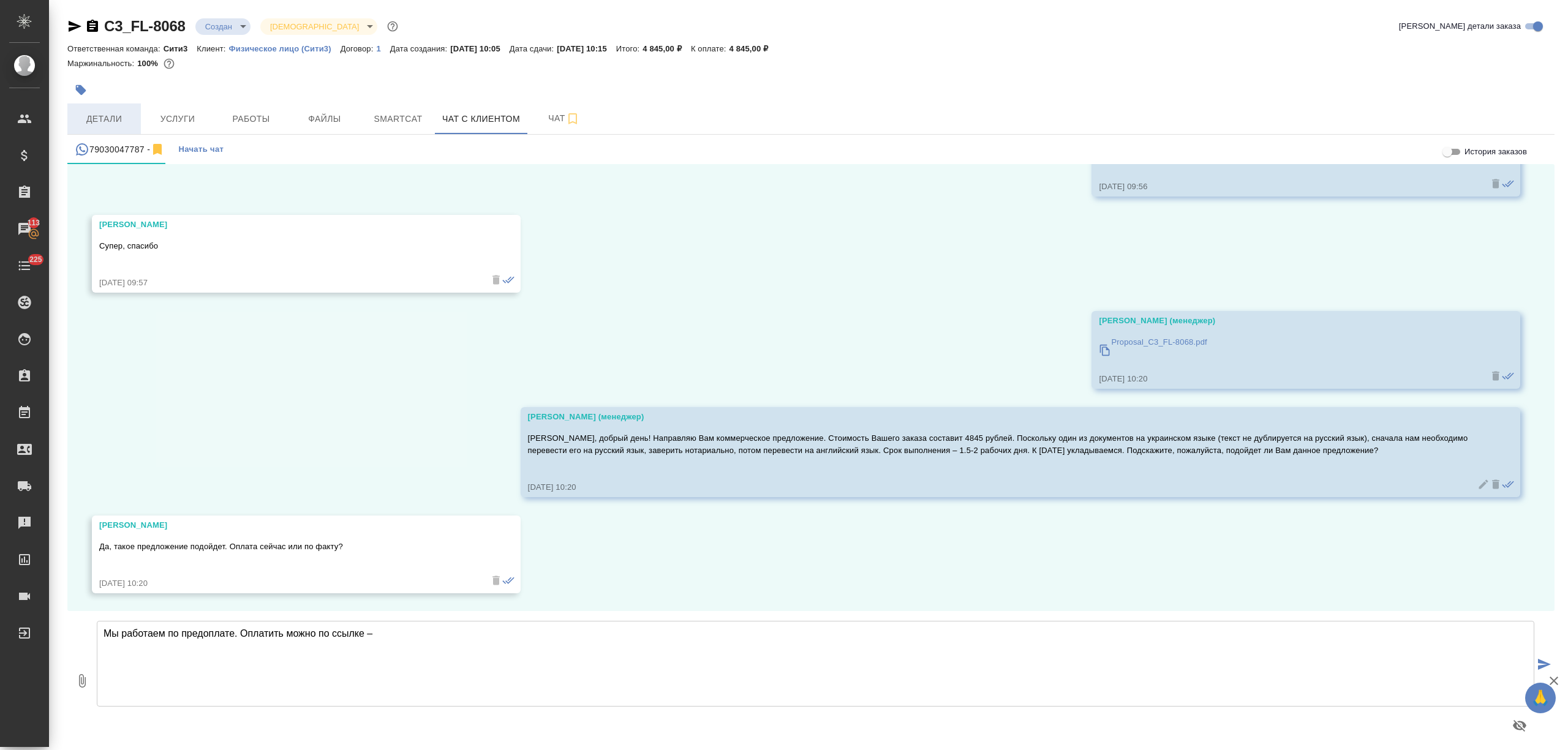
click at [131, 122] on span "Детали" at bounding box center [104, 119] width 59 height 16
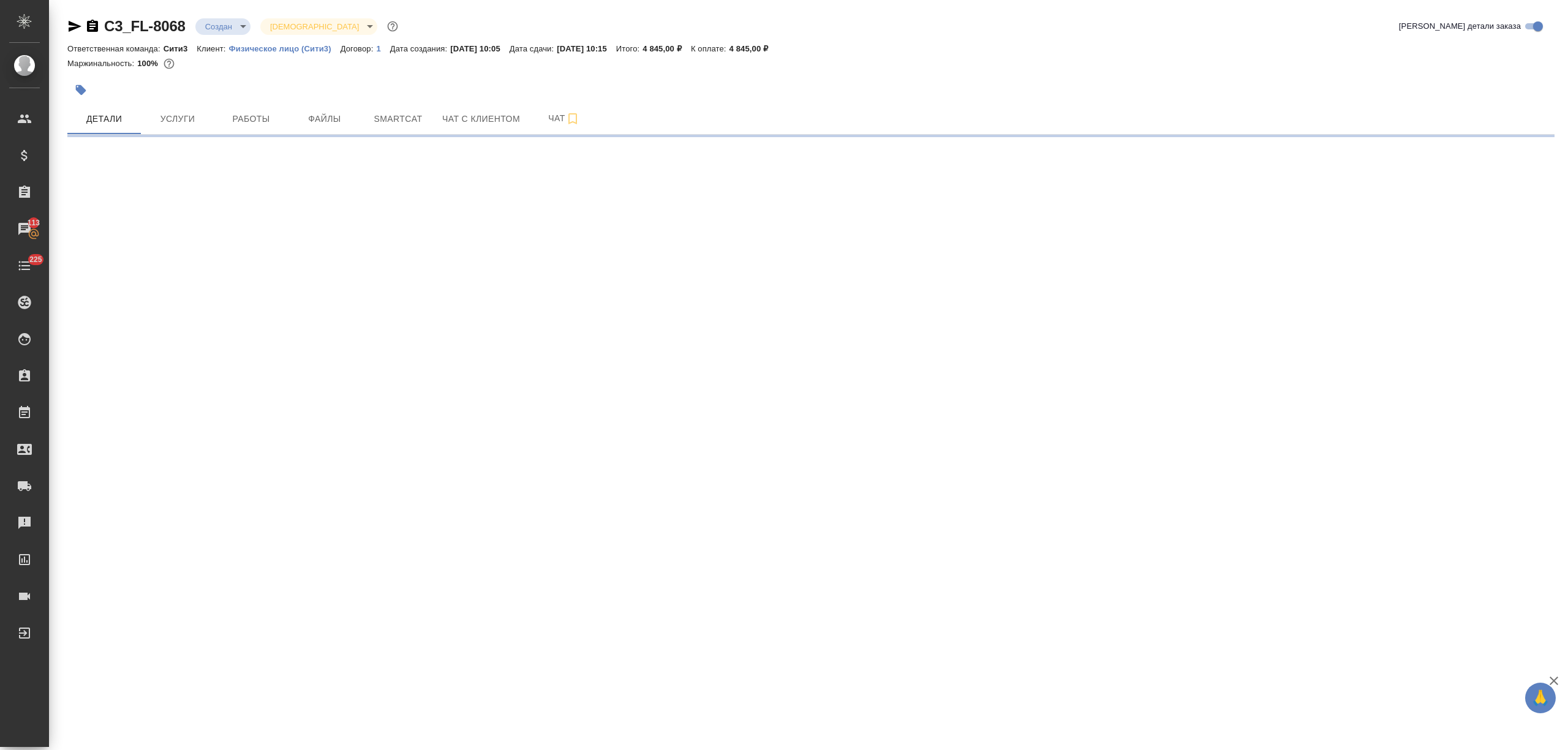
select select "RU"
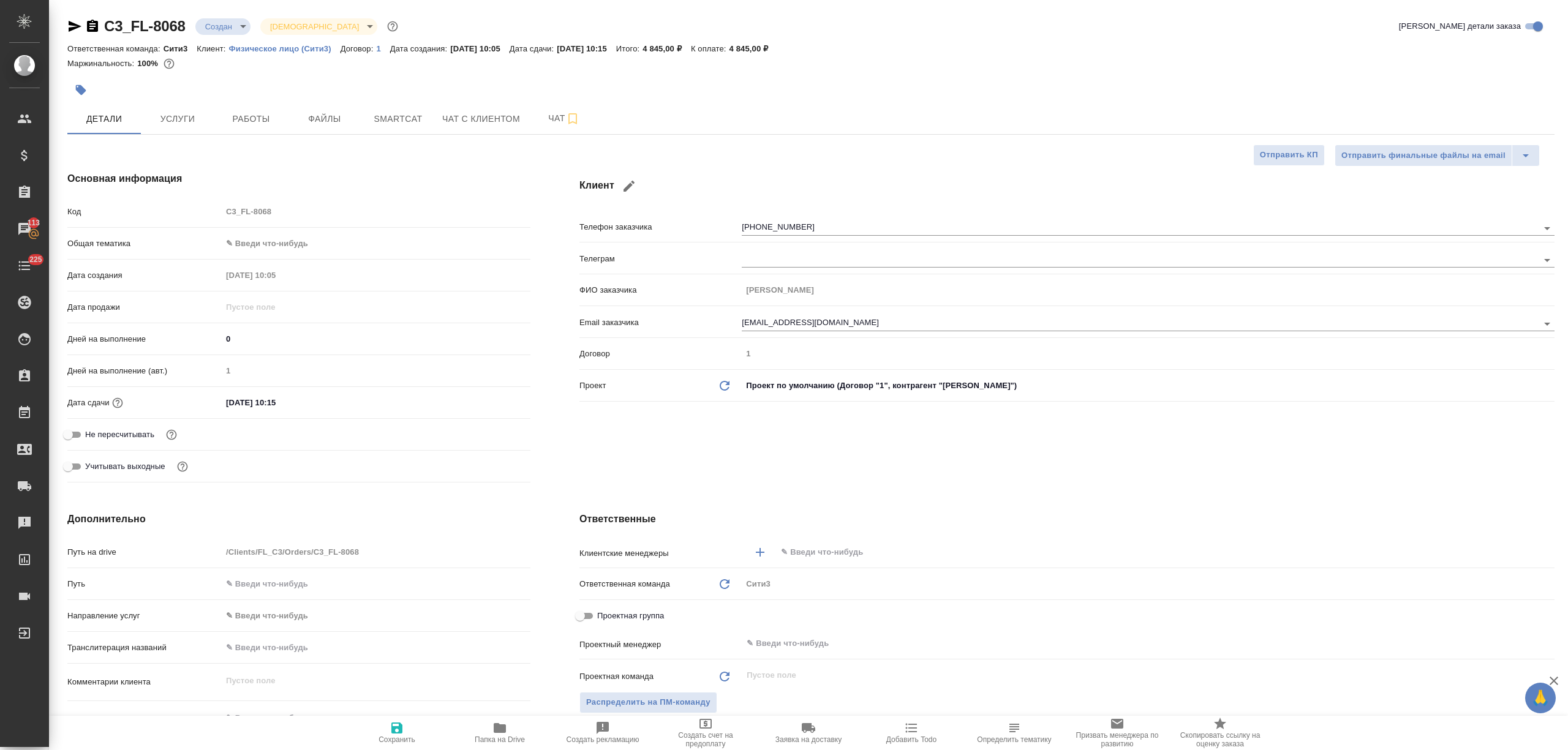
type textarea "x"
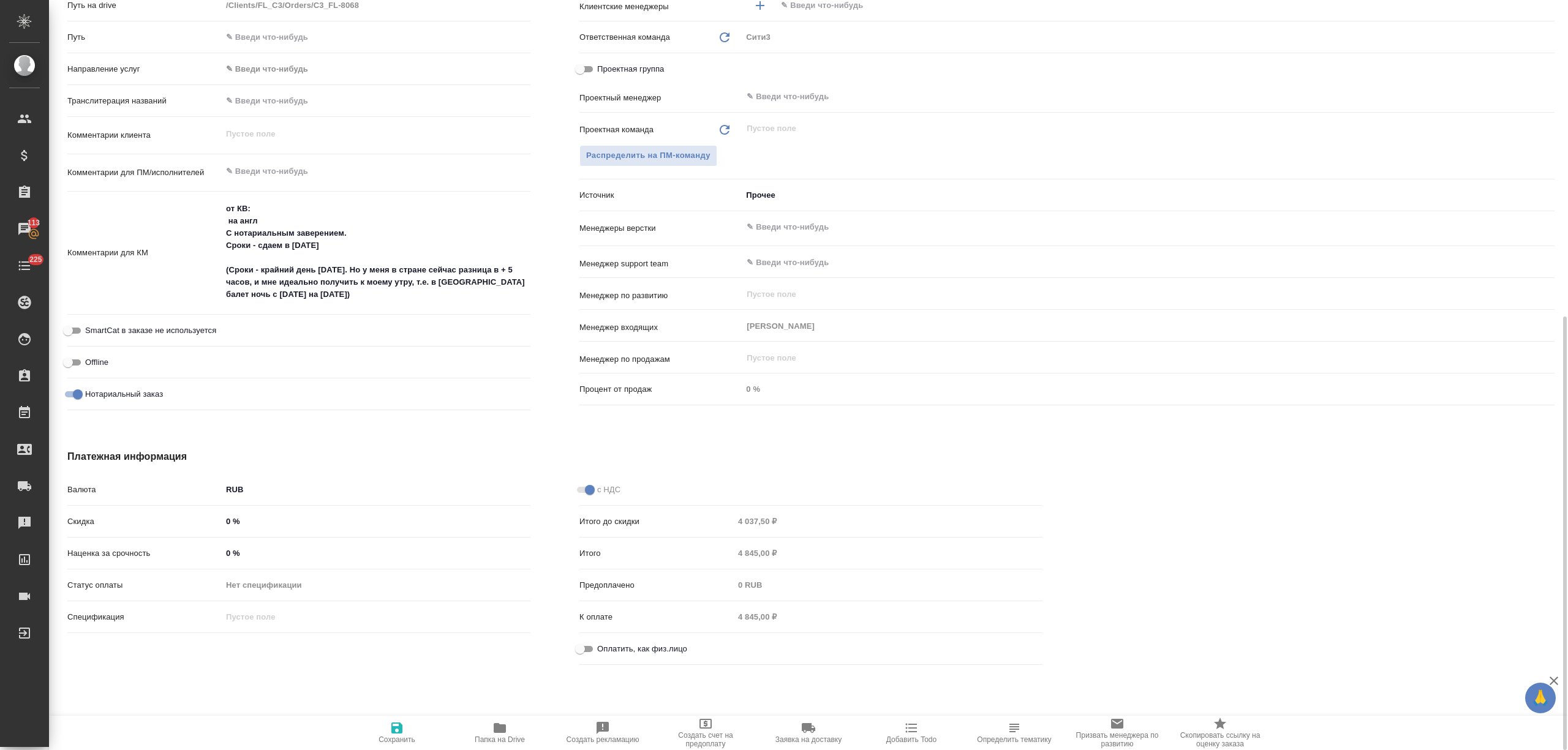
scroll to position [302, 0]
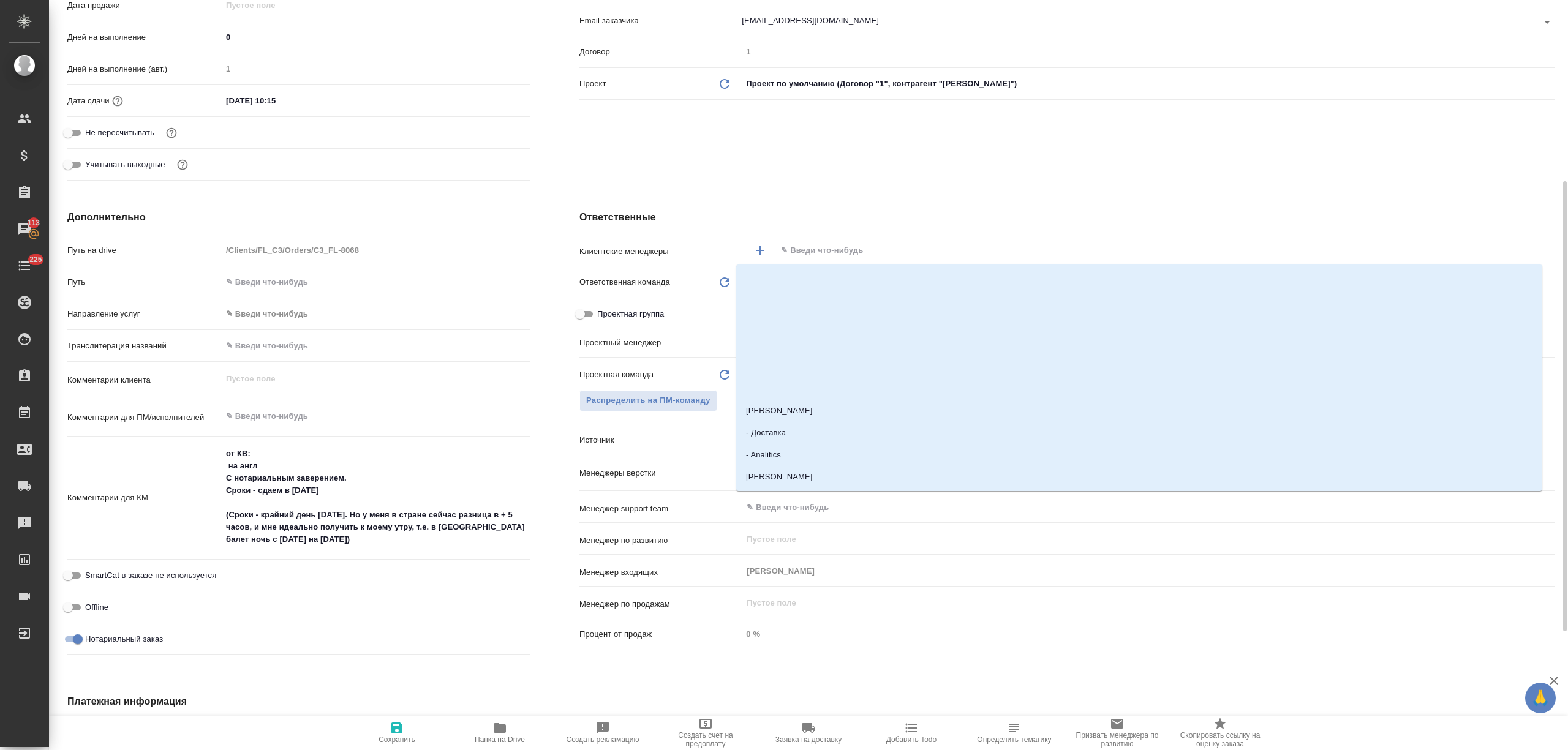
click at [840, 254] on input "text" at bounding box center [1145, 251] width 730 height 15
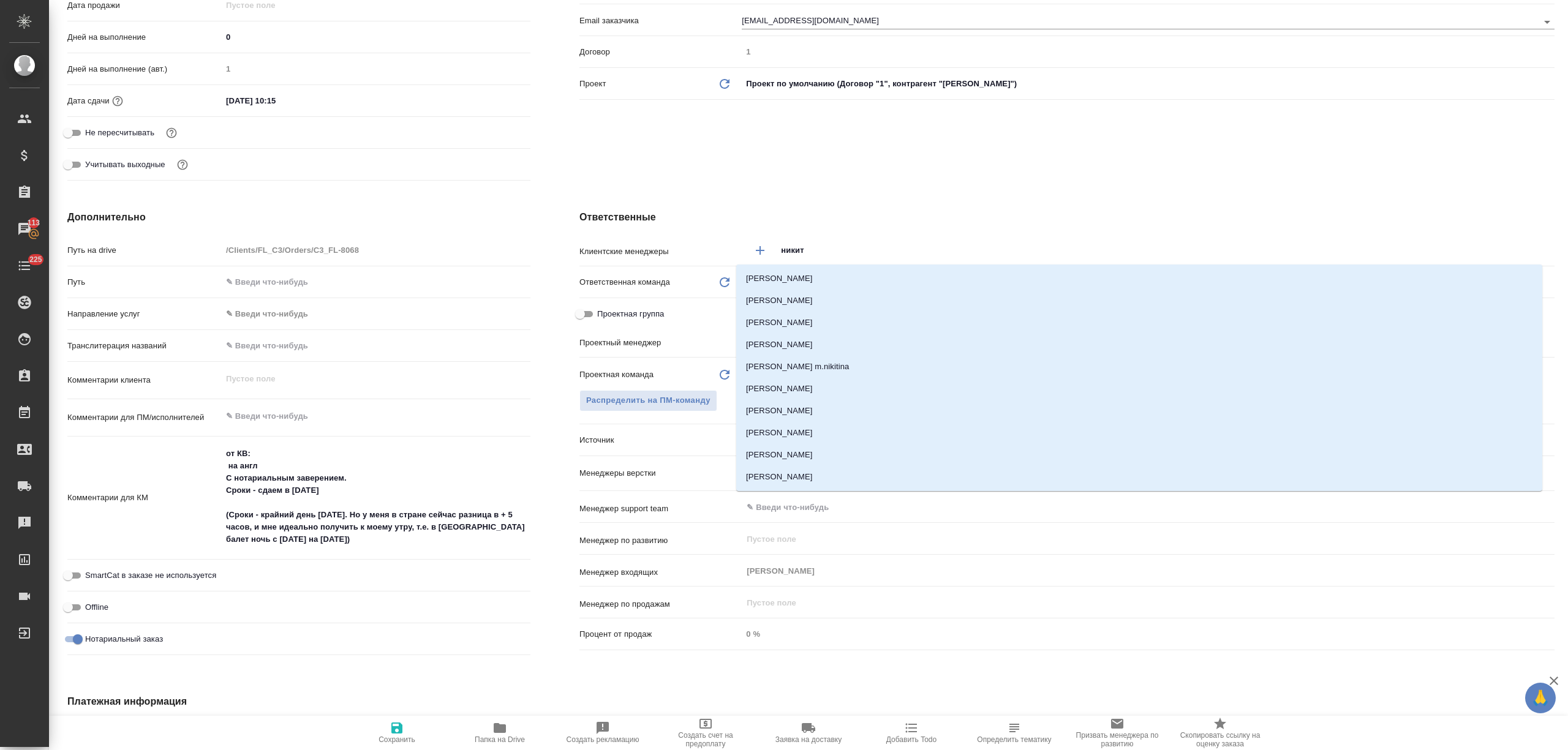
type input "никити"
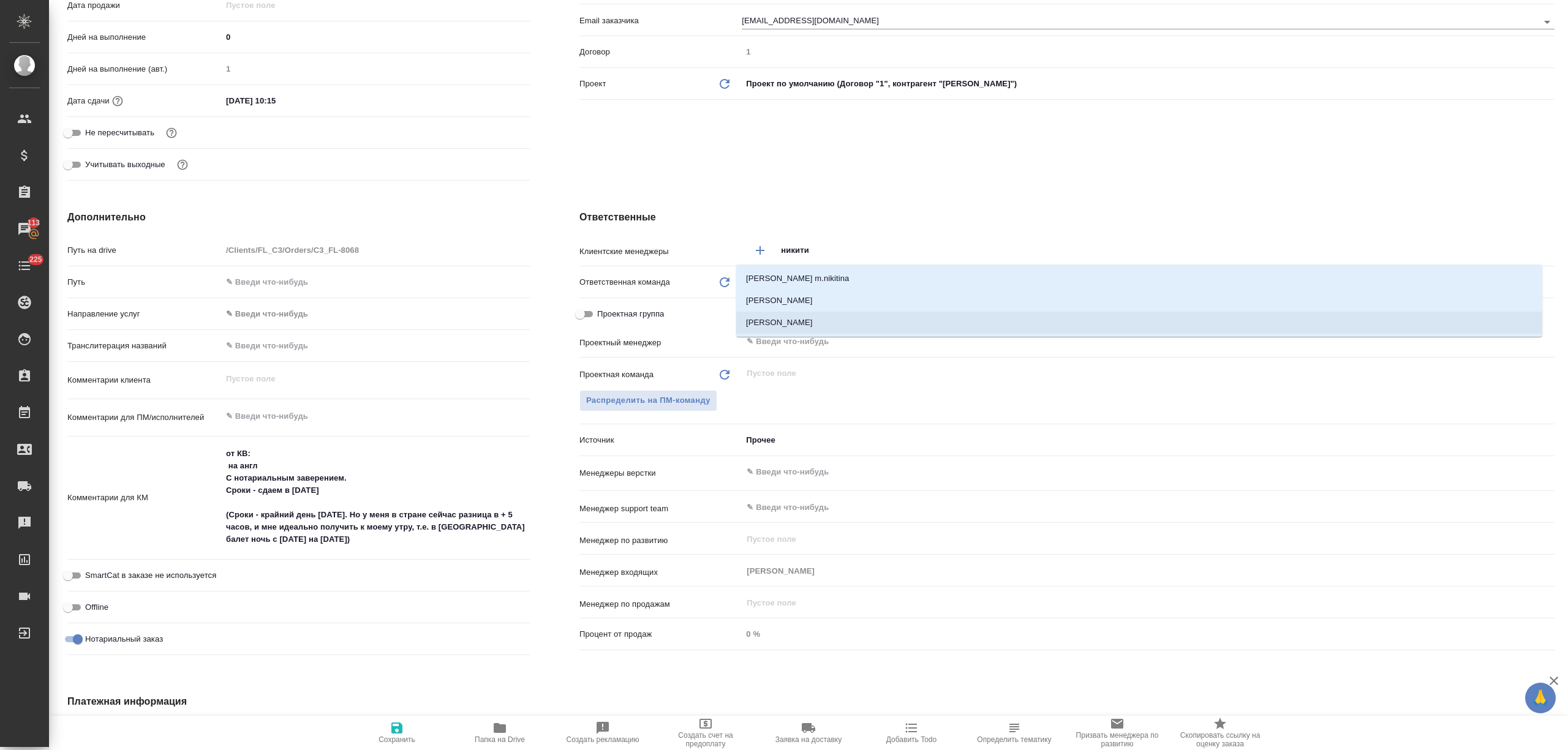
click at [817, 324] on li "[PERSON_NAME]" at bounding box center [1139, 323] width 806 height 22
type textarea "x"
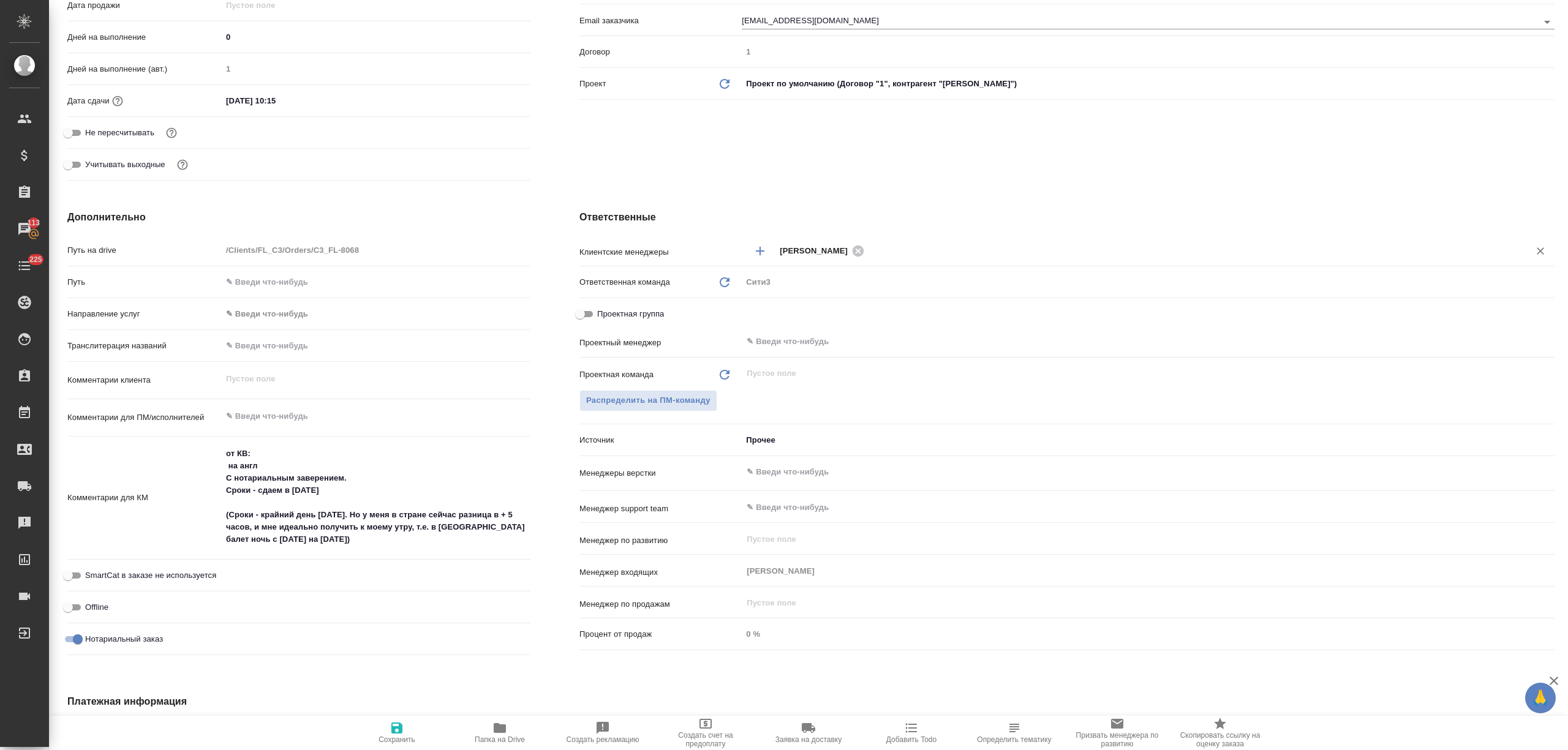
click at [390, 735] on icon "button" at bounding box center [397, 728] width 15 height 15
type textarea "x"
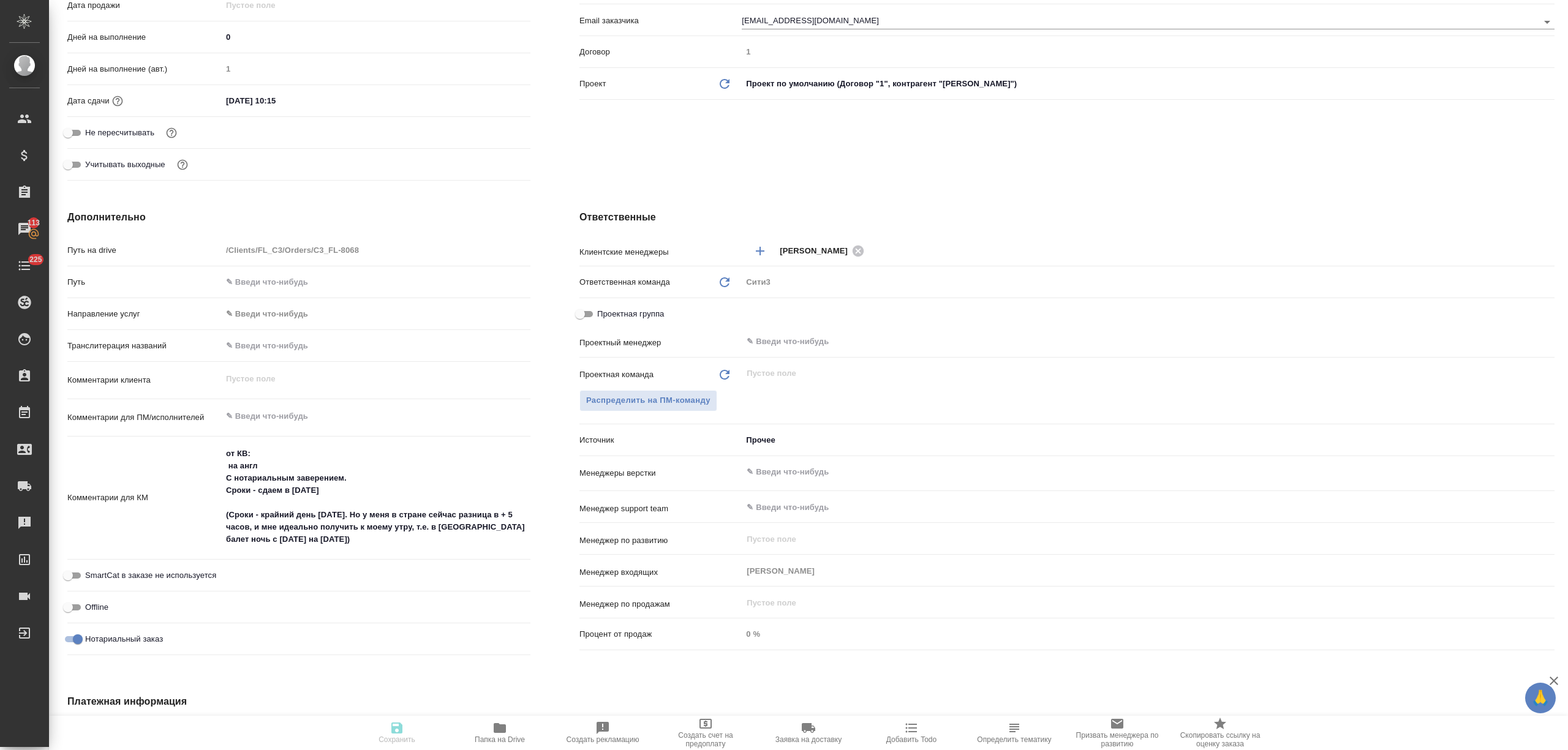
type textarea "x"
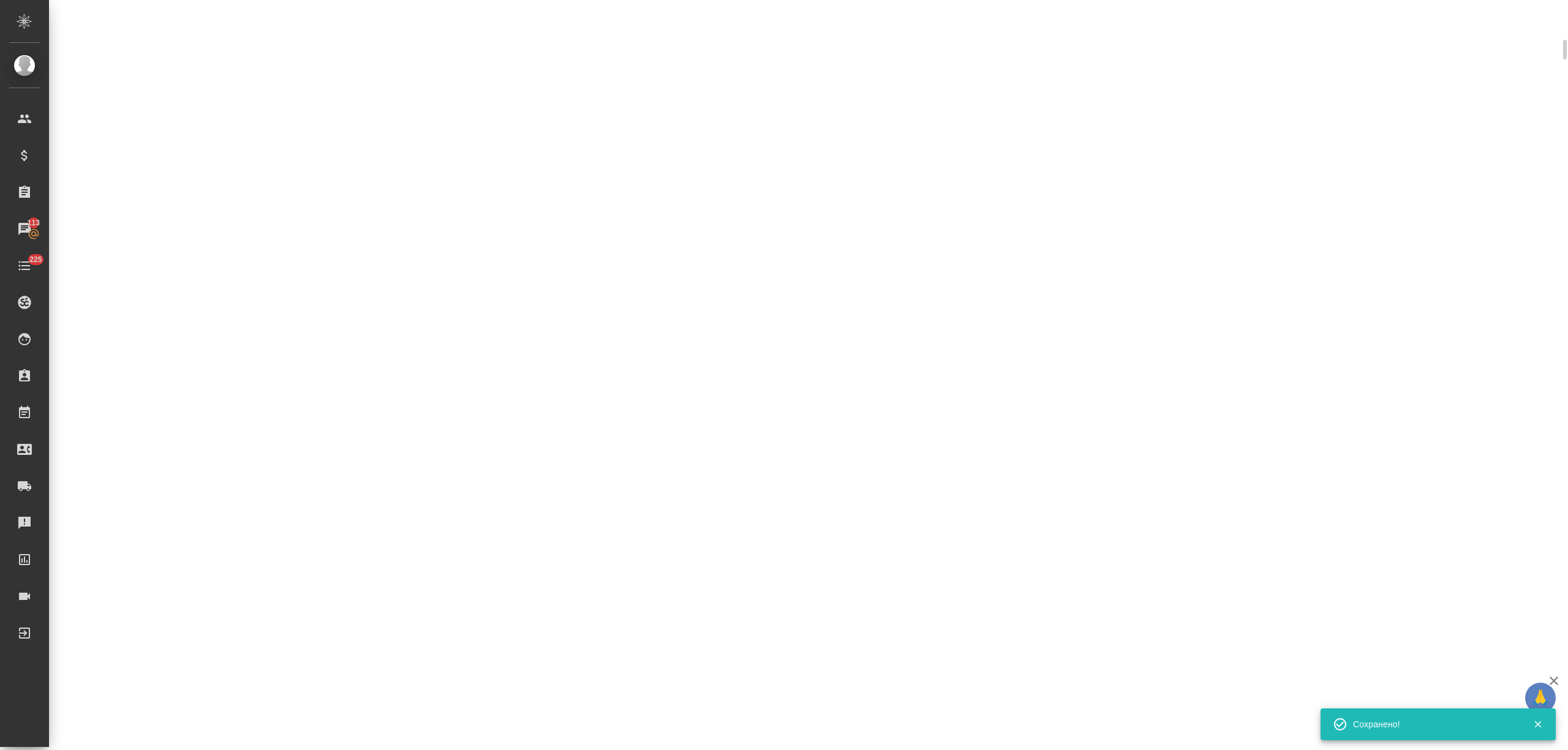
scroll to position [292, 0]
select select "RU"
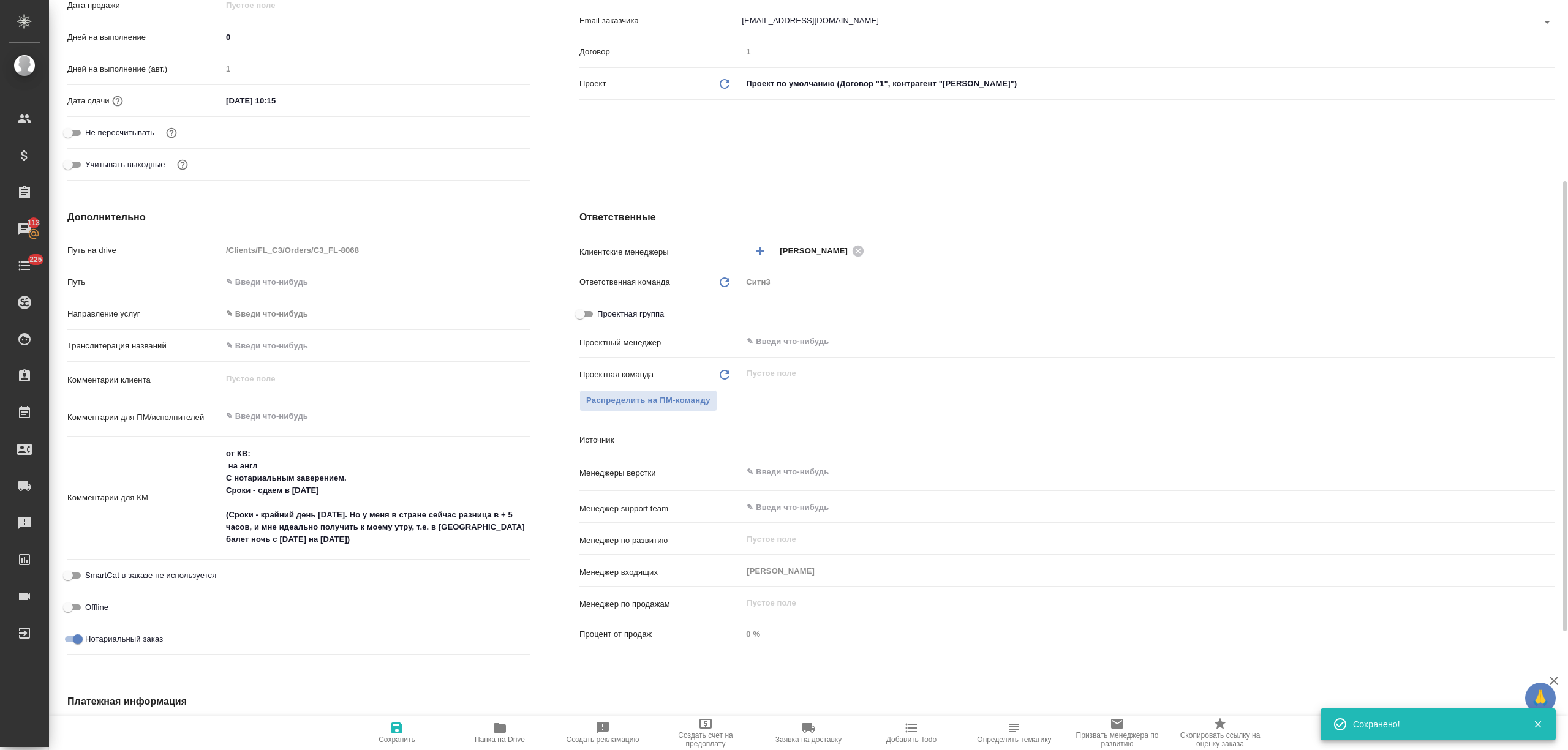
type textarea "x"
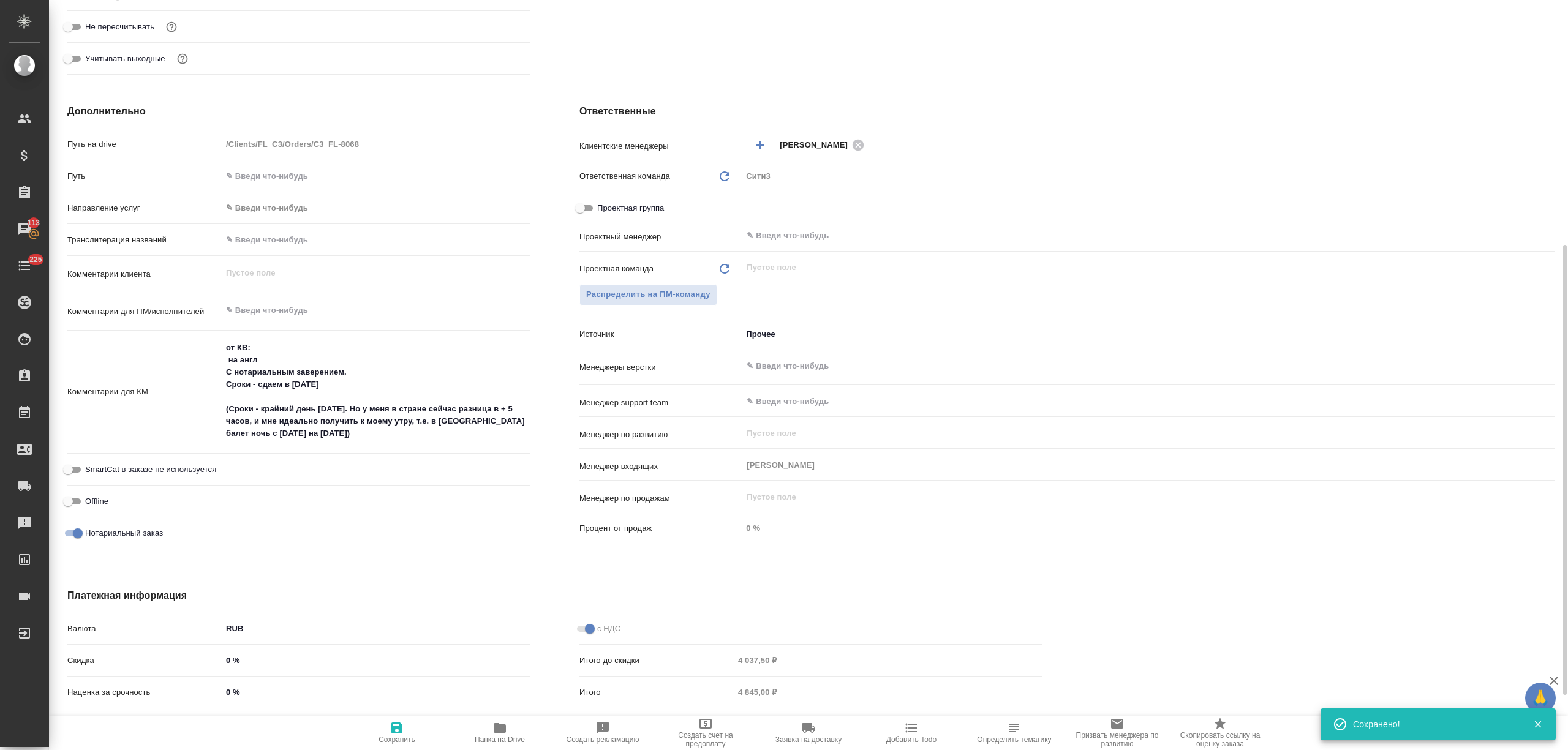
scroll to position [522, 0]
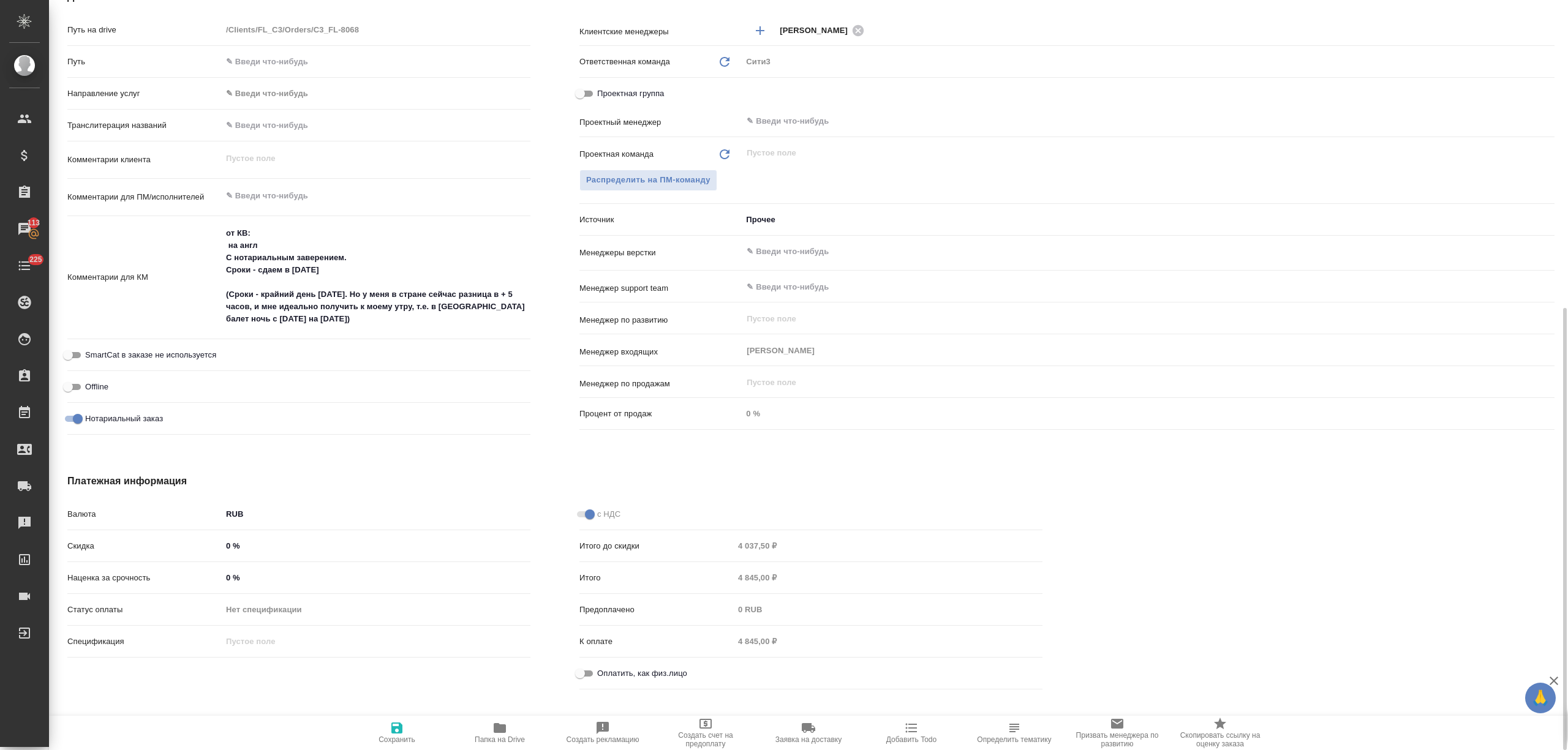
click at [581, 672] on input "Оплатить, как физ.лицо" at bounding box center [580, 674] width 44 height 15
checkbox input "true"
type textarea "x"
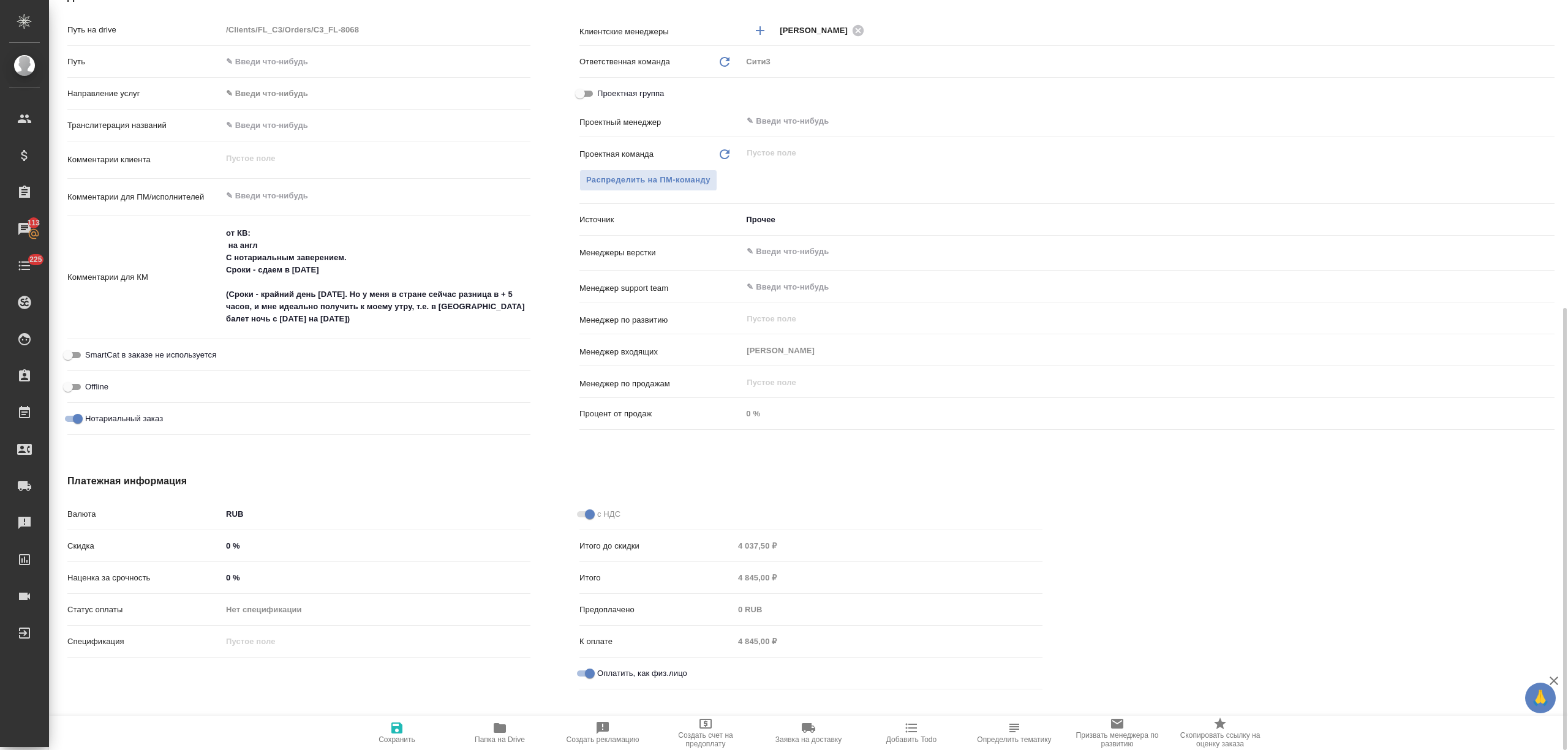
click at [400, 731] on icon "button" at bounding box center [396, 728] width 11 height 11
type textarea "x"
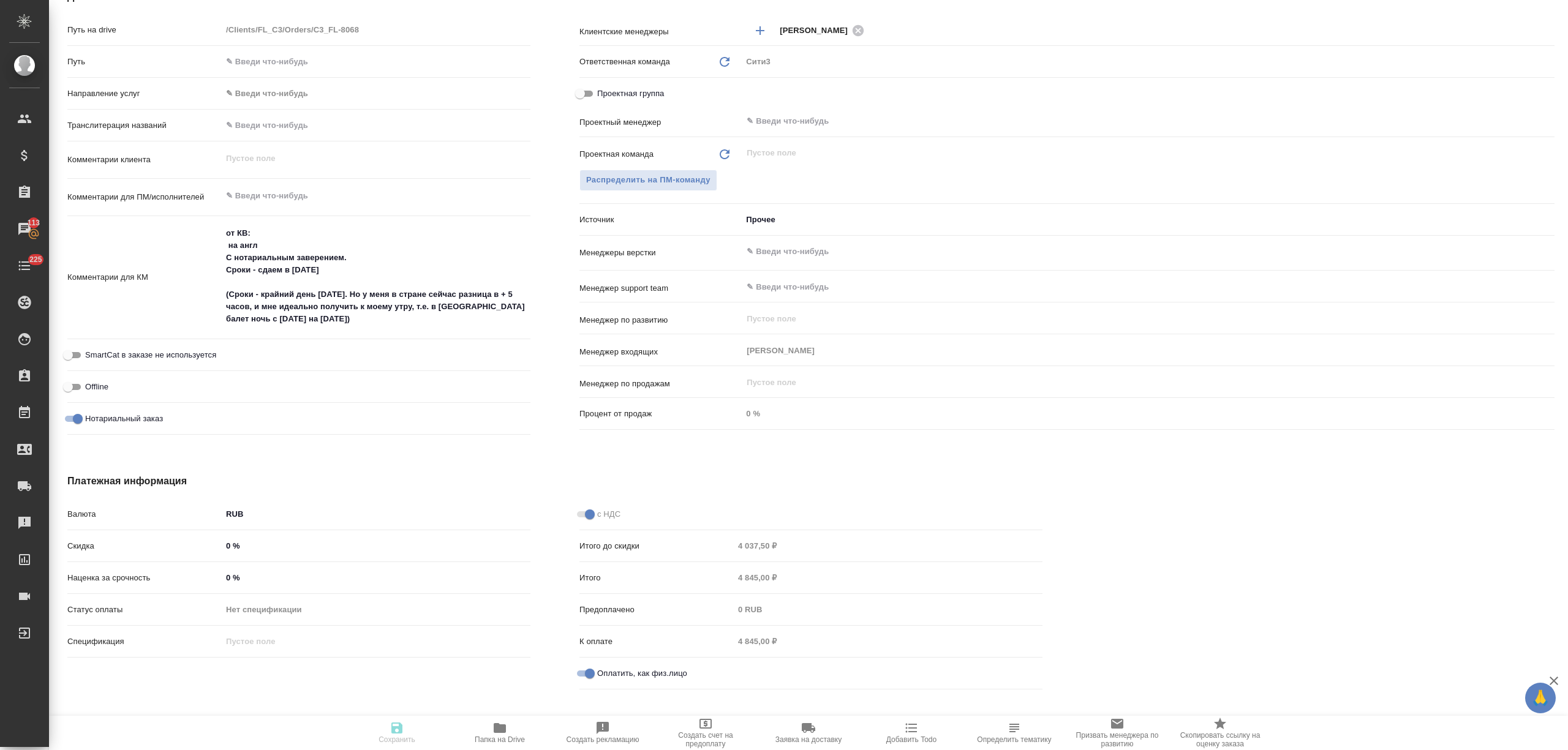
type textarea "x"
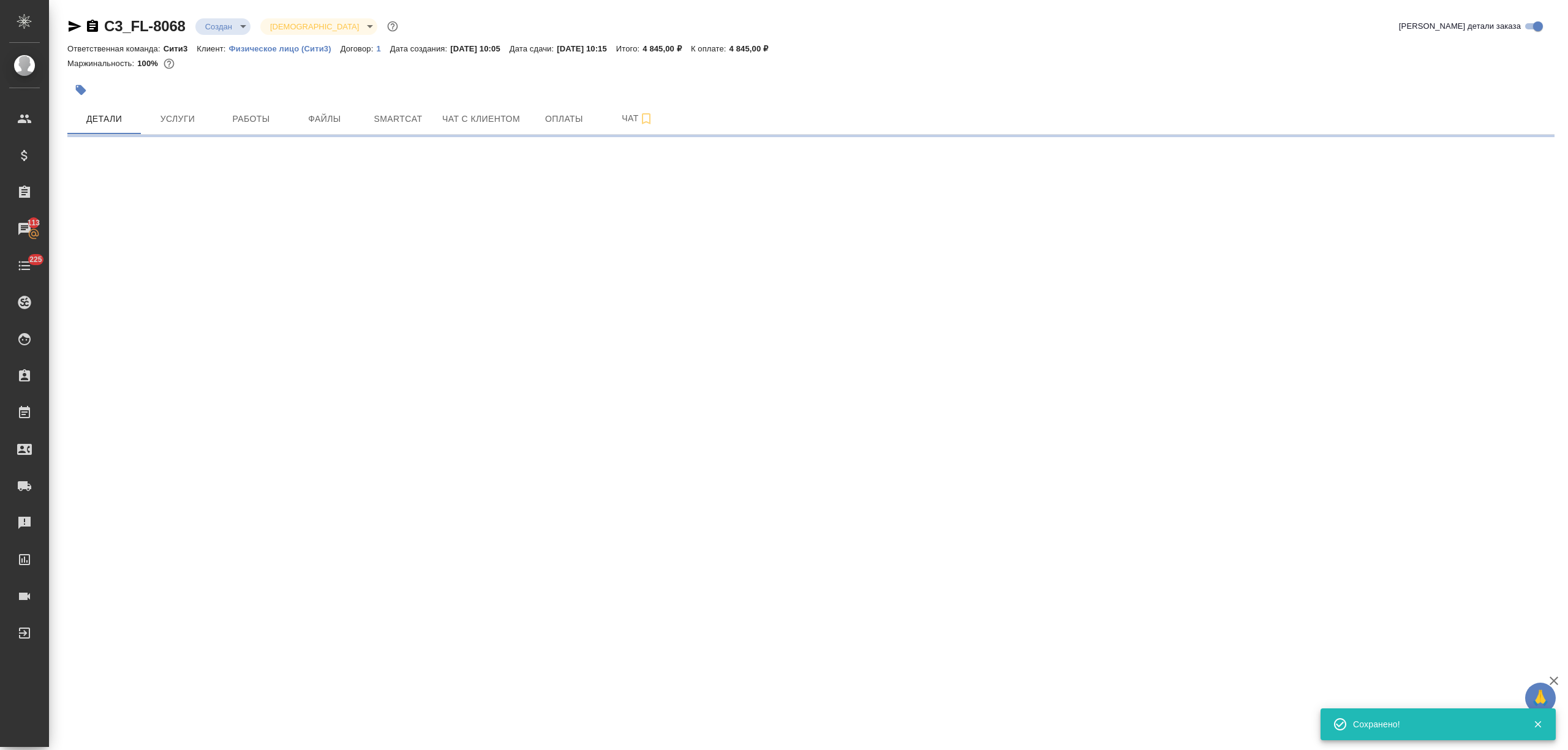
scroll to position [0, 0]
click at [563, 118] on span "Оплаты" at bounding box center [563, 119] width 59 height 16
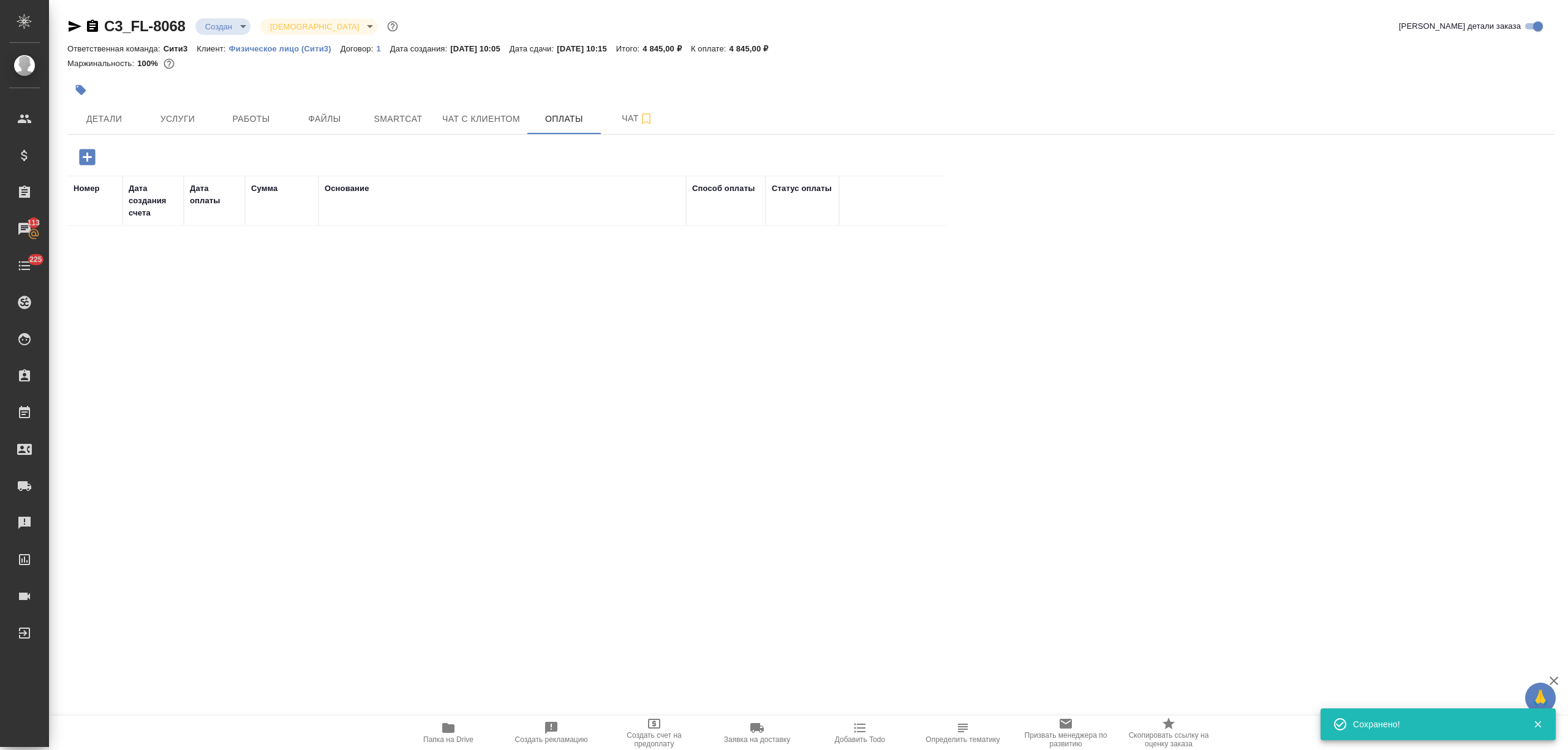
click at [96, 163] on icon "button" at bounding box center [87, 157] width 22 height 22
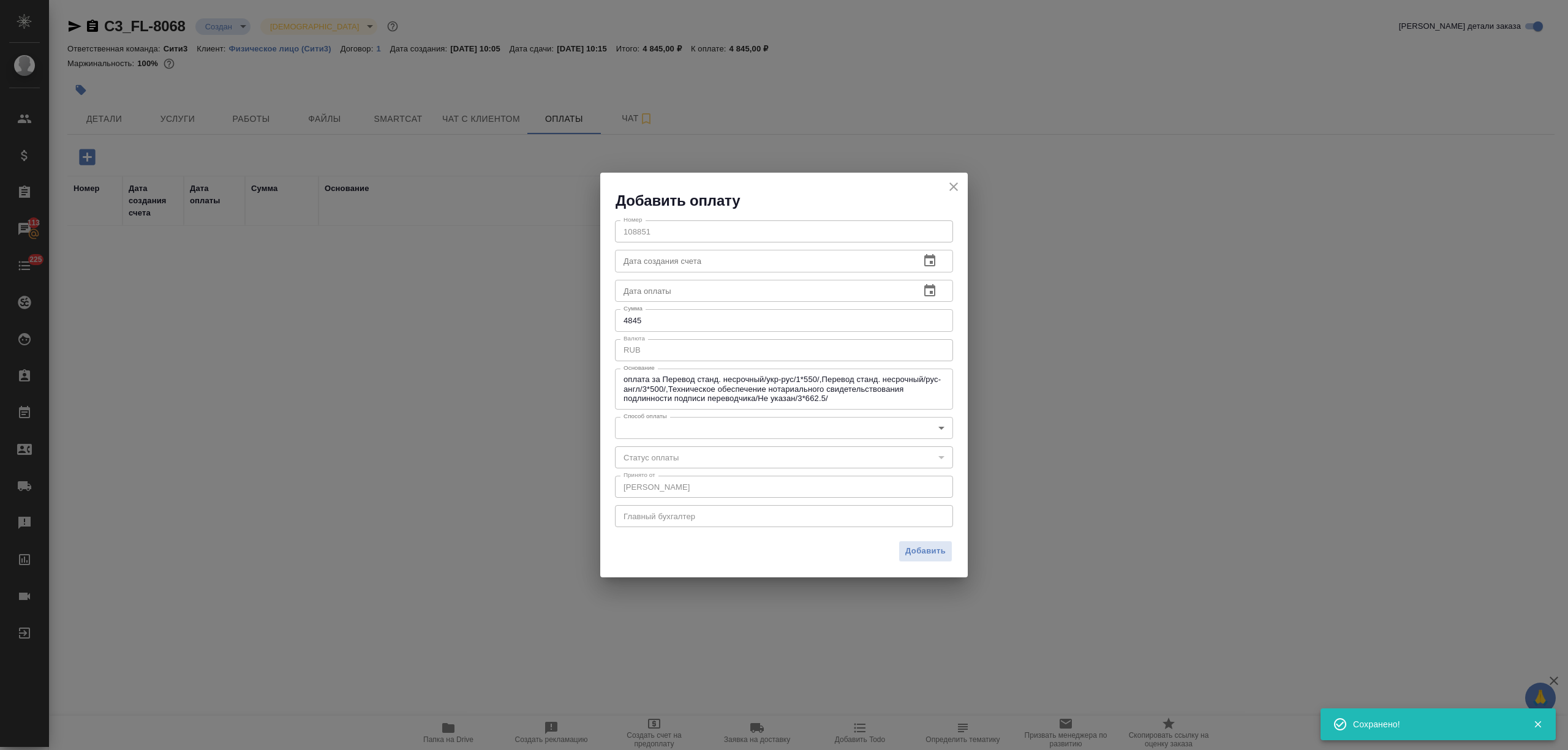
click at [722, 425] on body "🙏 .cls-1 fill:#fff; AWATERA Nikitina Tatiana Клиенты Спецификации Заказы 113 Ча…" at bounding box center [784, 375] width 1568 height 750
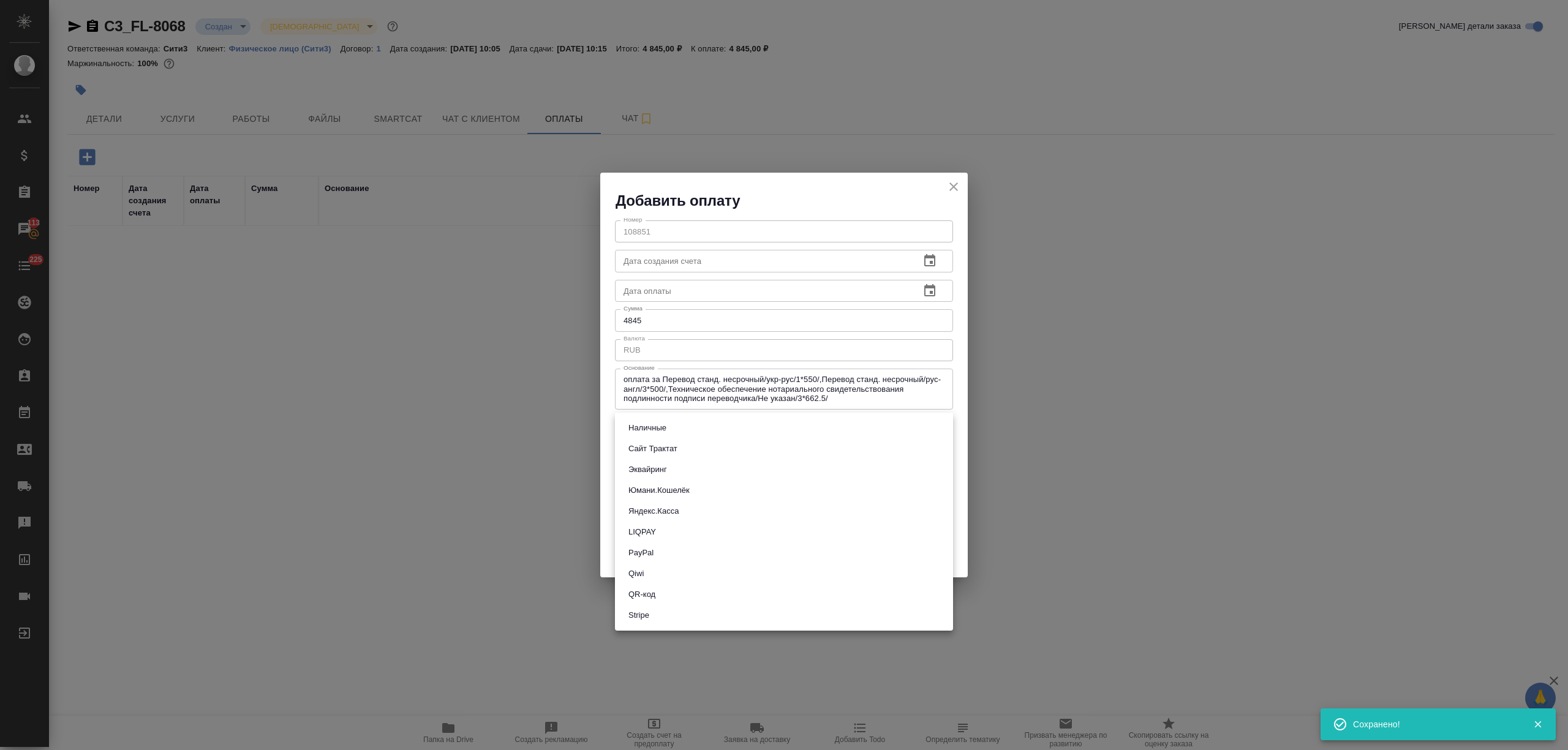
click at [711, 513] on li "Яндекс.Касса" at bounding box center [784, 511] width 338 height 21
type input "yandex-kassa"
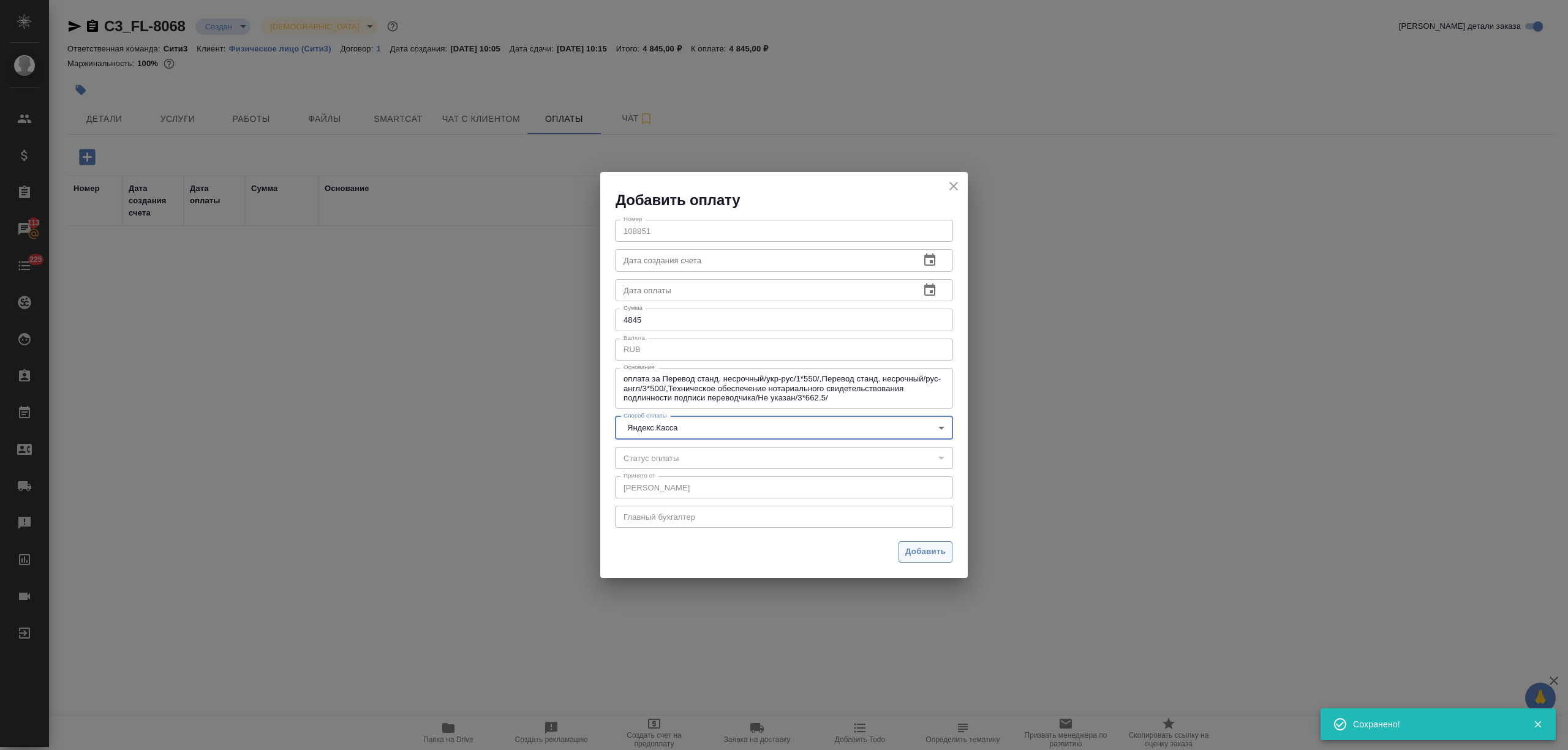
click at [931, 545] on span "Добавить" at bounding box center [925, 551] width 40 height 14
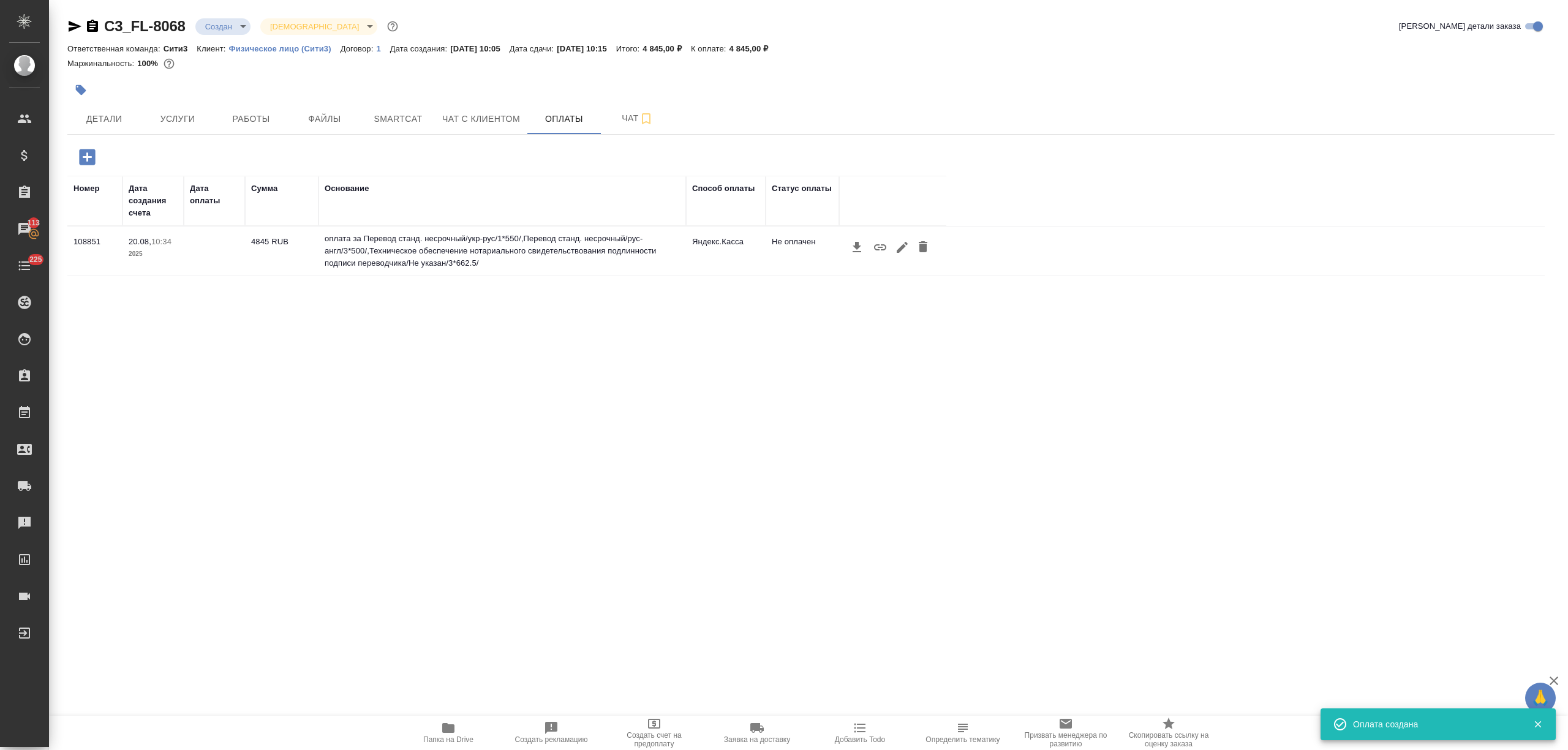
click at [881, 248] on icon "button" at bounding box center [880, 247] width 12 height 6
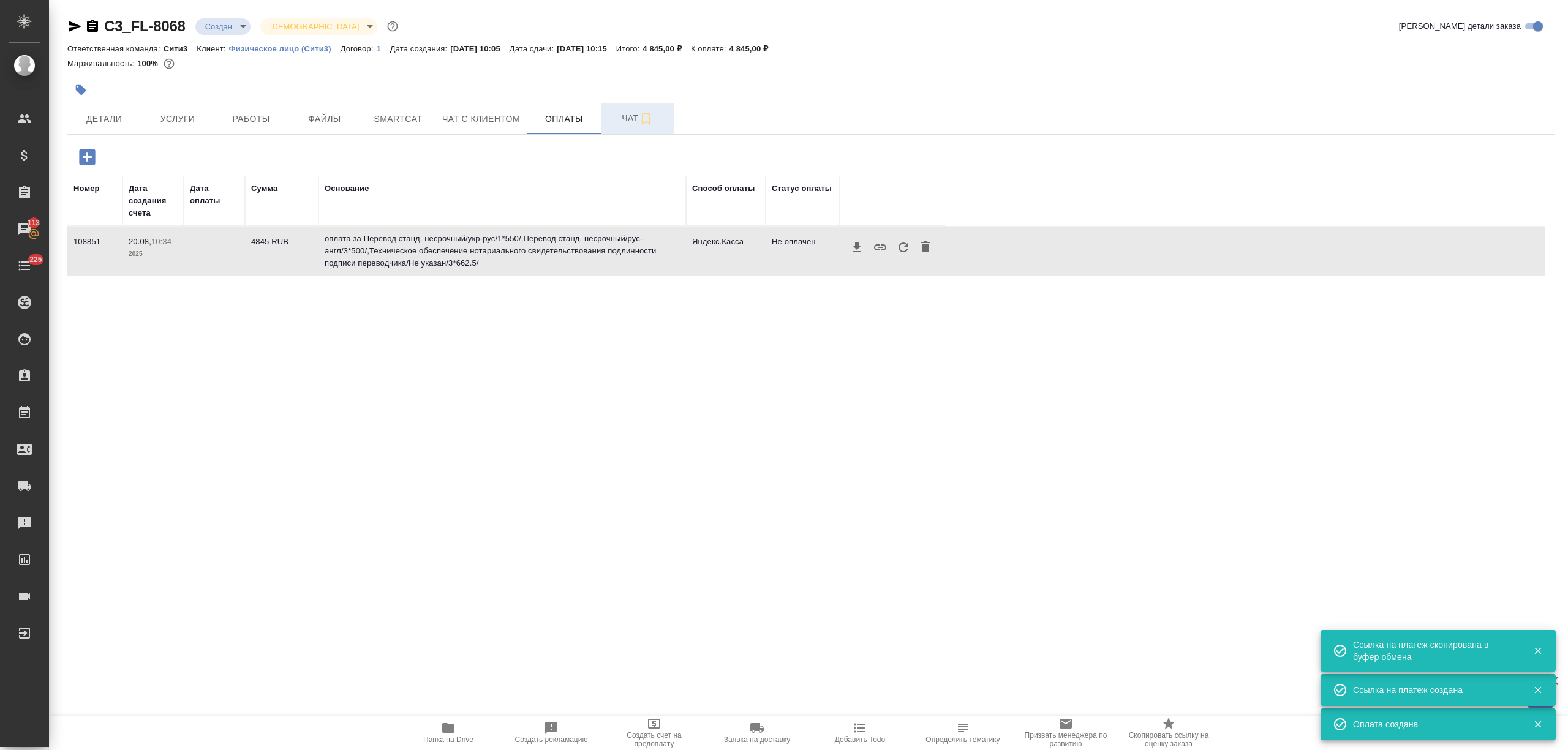
click at [615, 121] on span "Чат" at bounding box center [637, 119] width 59 height 16
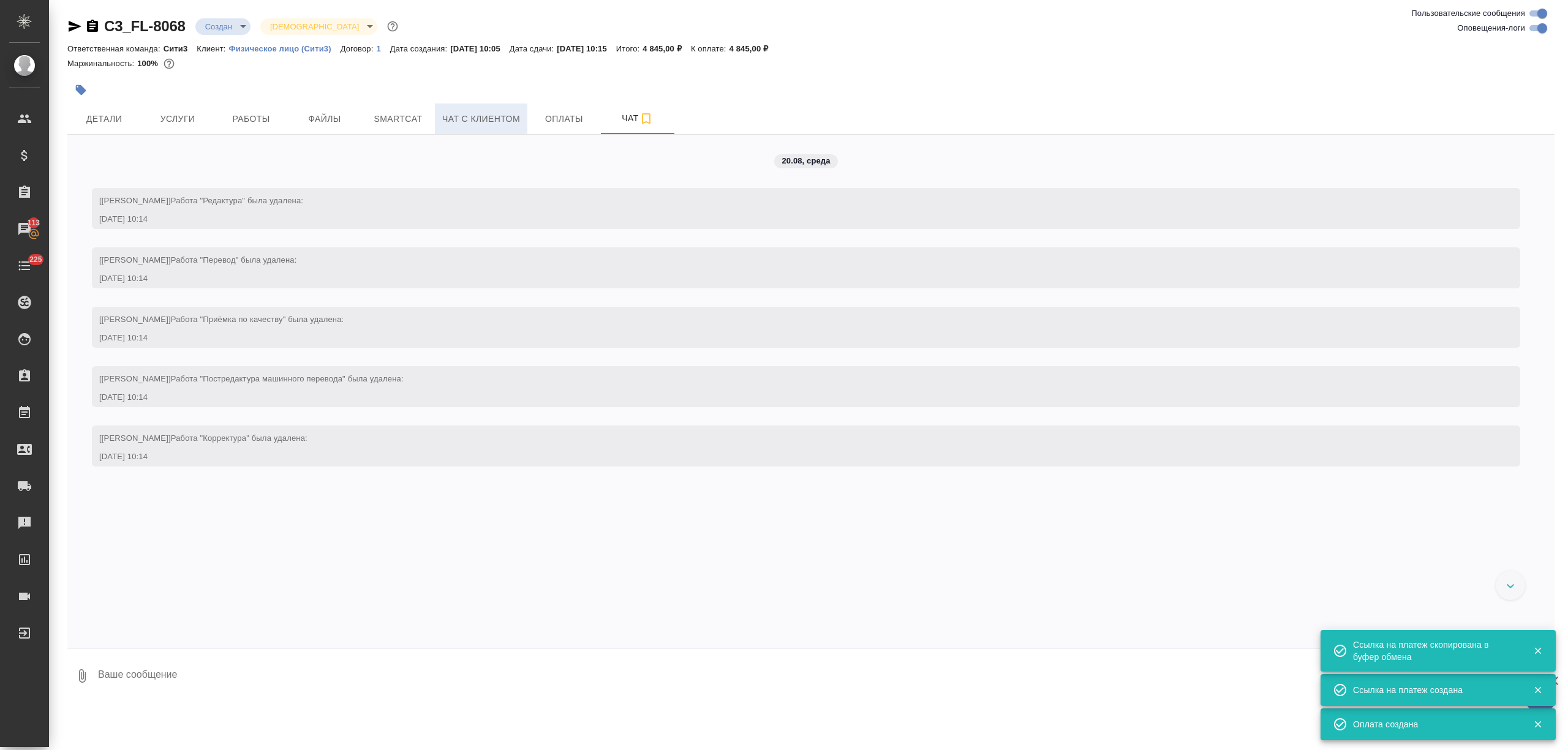
click at [466, 108] on button "Чат с клиентом" at bounding box center [481, 119] width 93 height 31
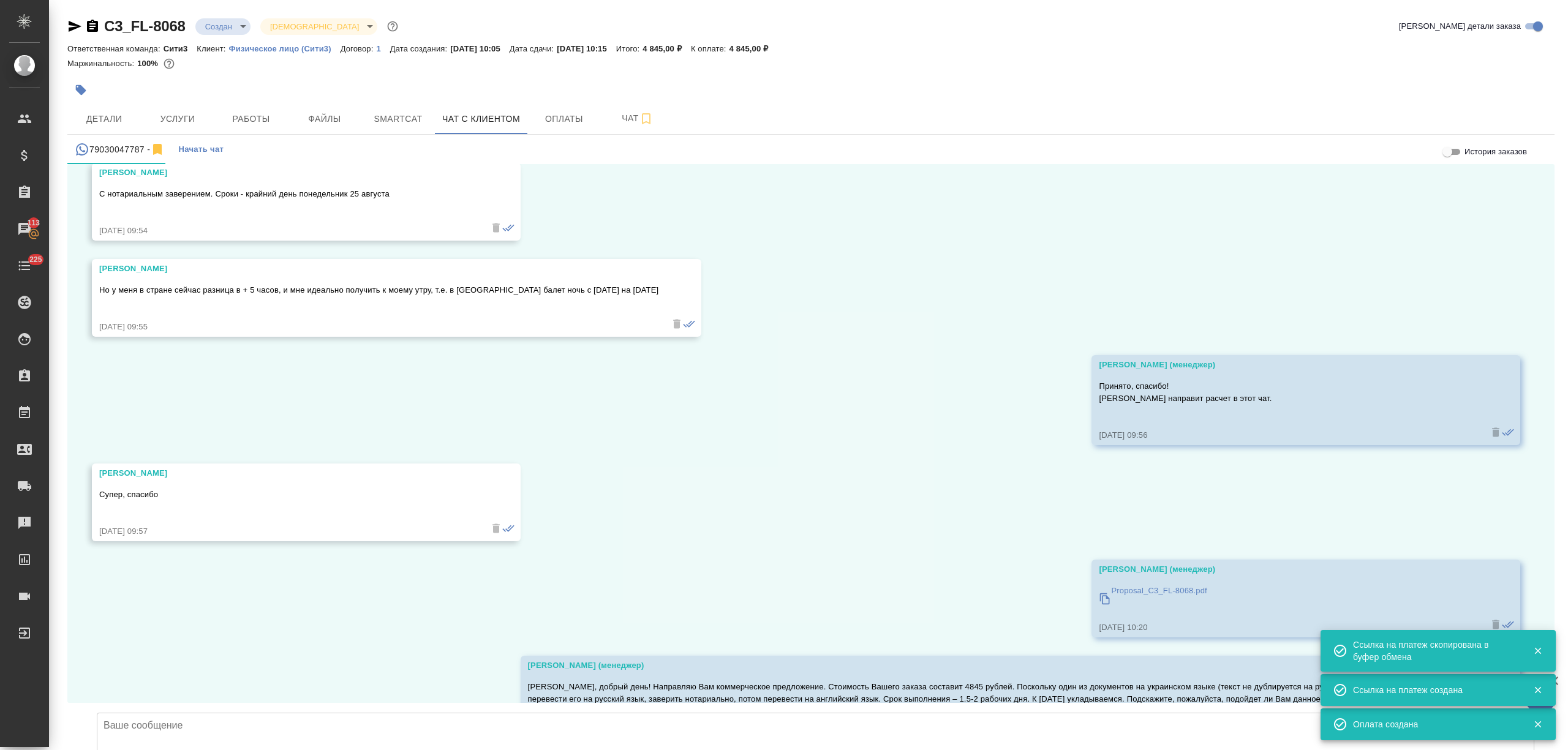
scroll to position [4435, 0]
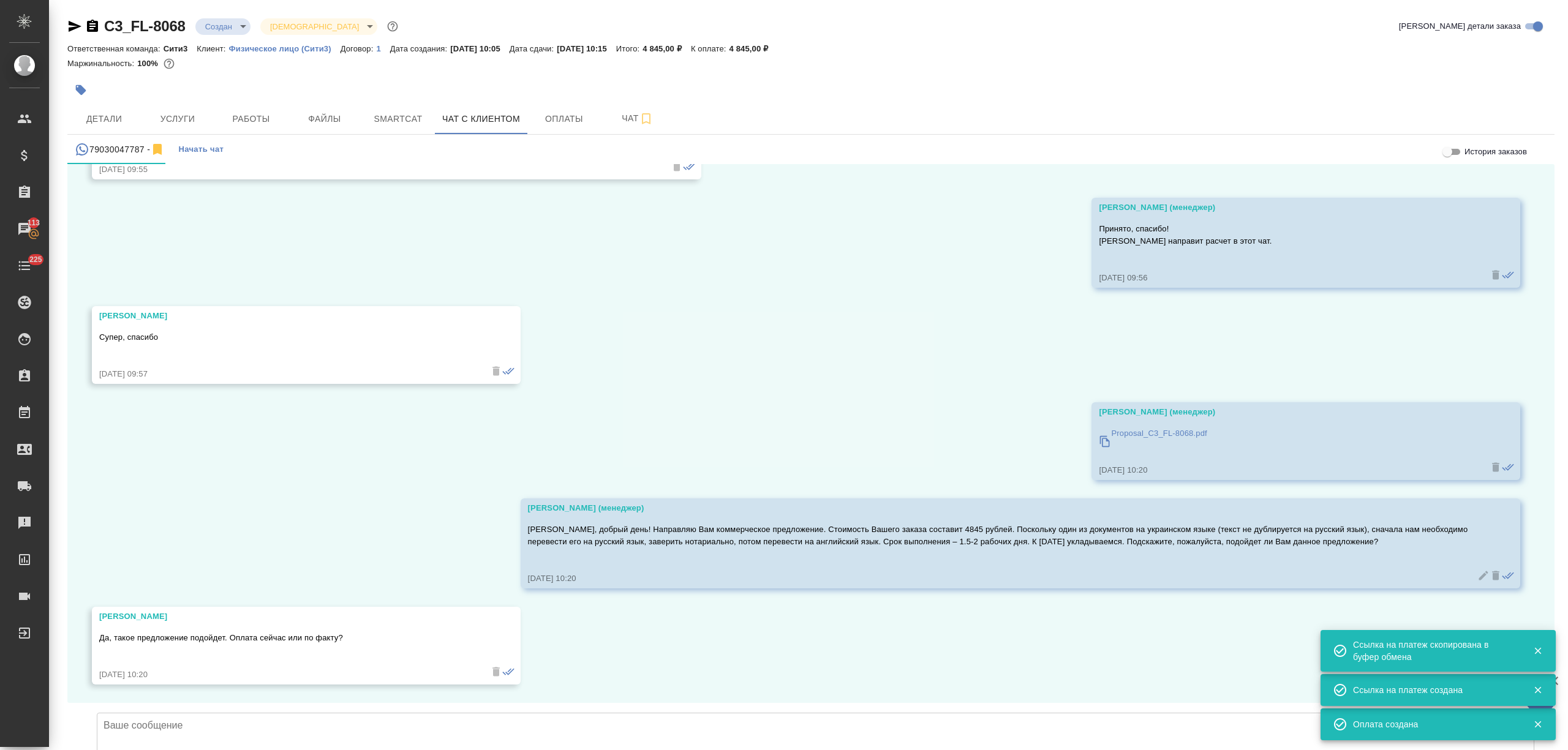
click at [307, 713] on textarea at bounding box center [816, 755] width 1437 height 86
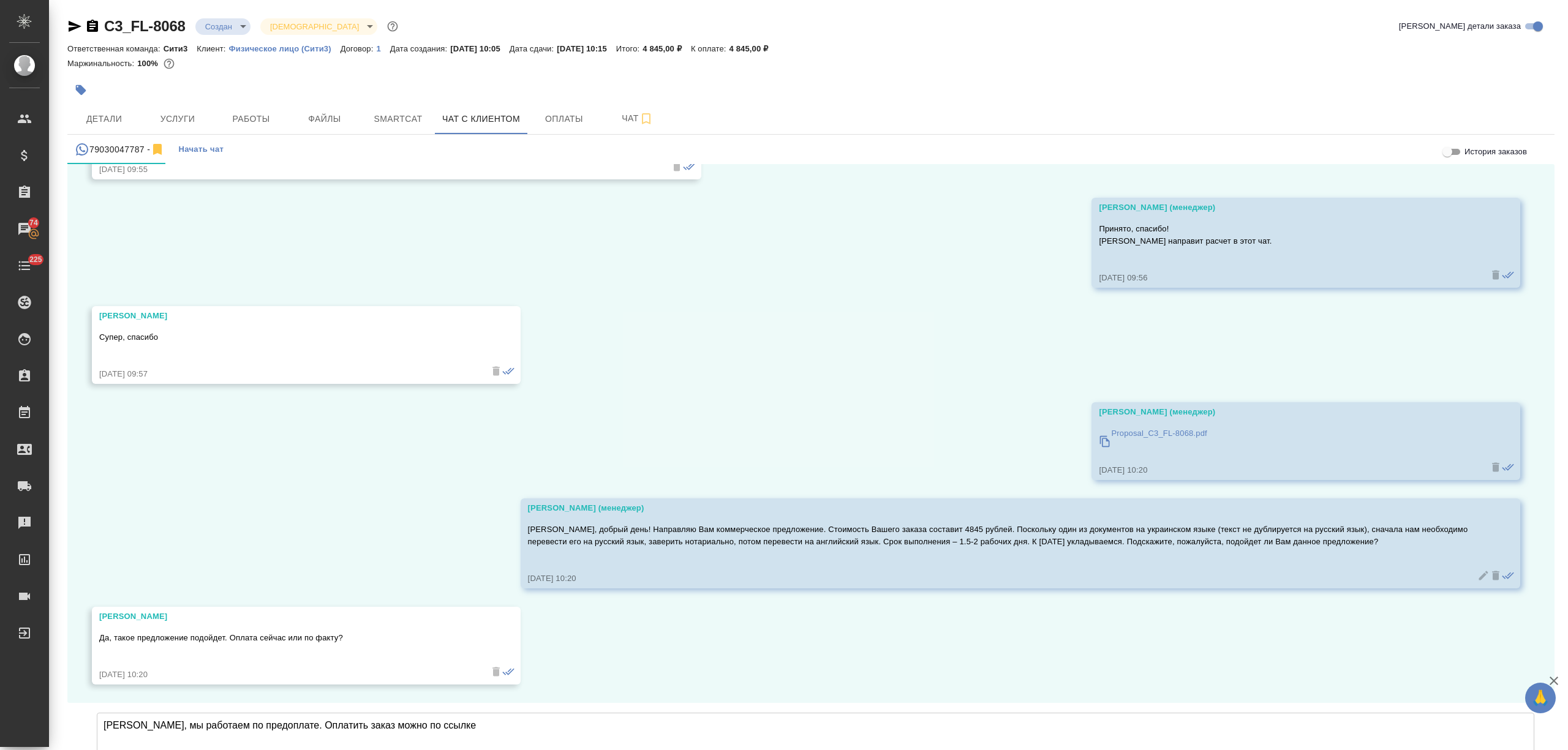
type textarea "Евгения, мы работаем по предоплате. Оплатить заказ можно по ссылке"
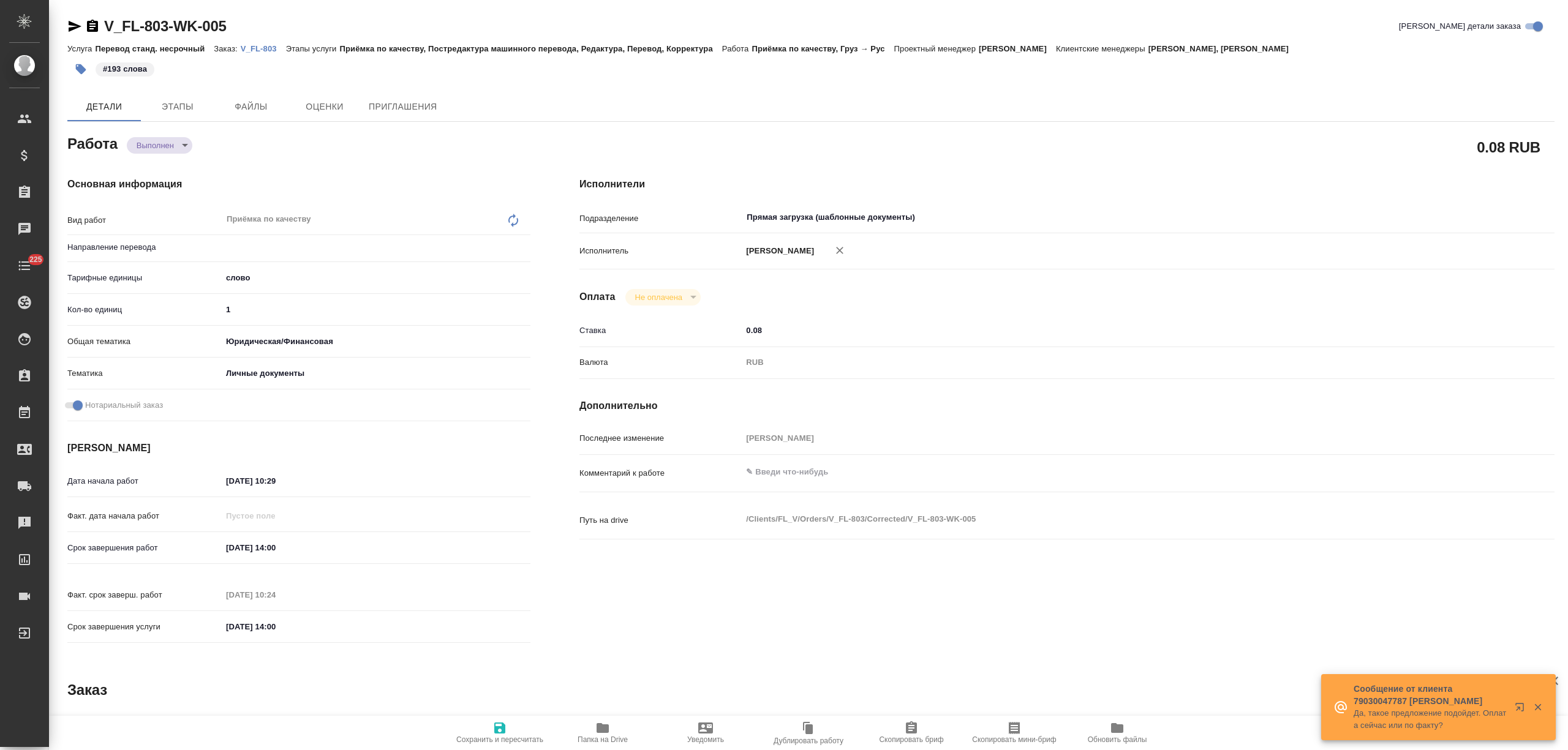
click at [252, 45] on p "V_FL-803" at bounding box center [263, 49] width 46 height 9
type input "груз-рус"
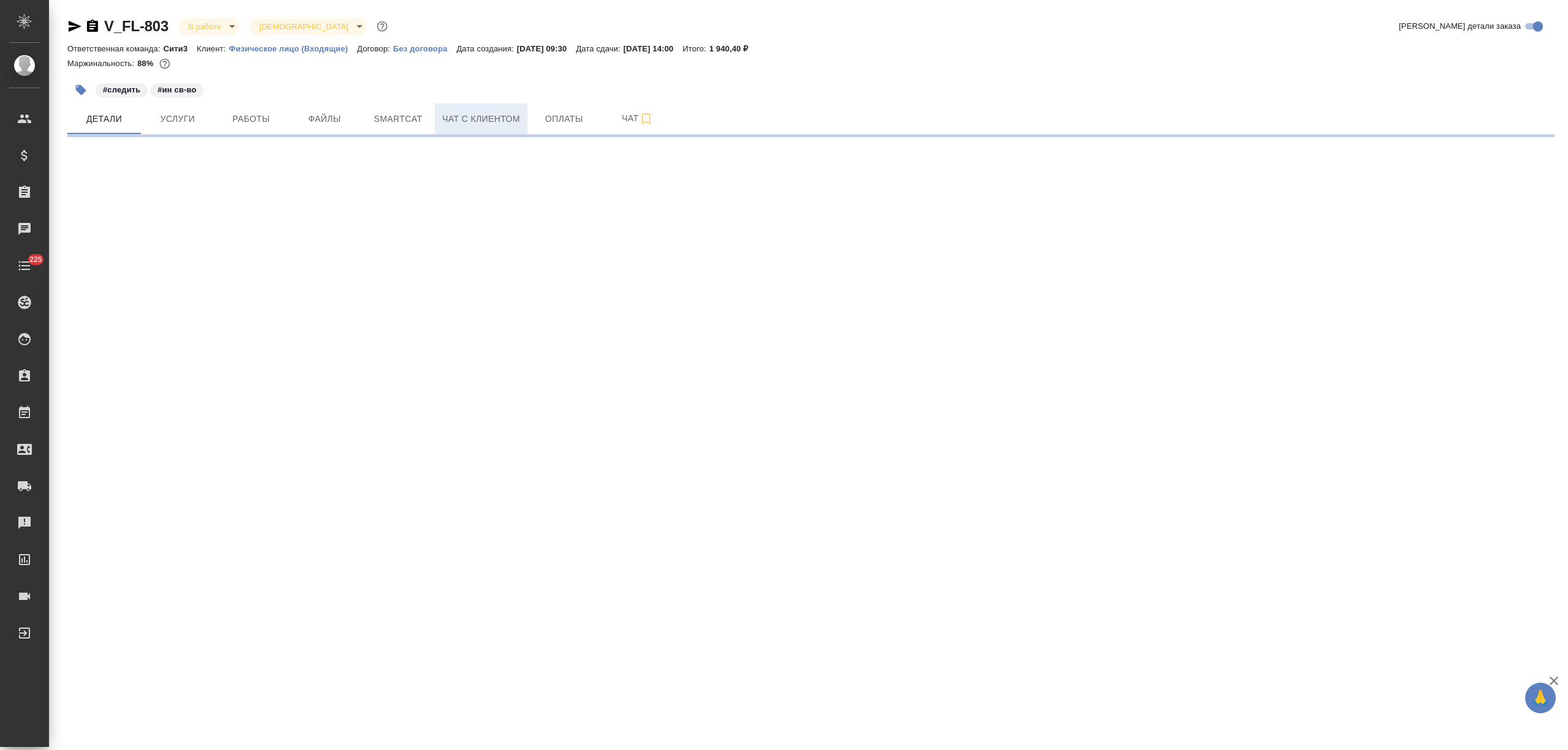
select select "RU"
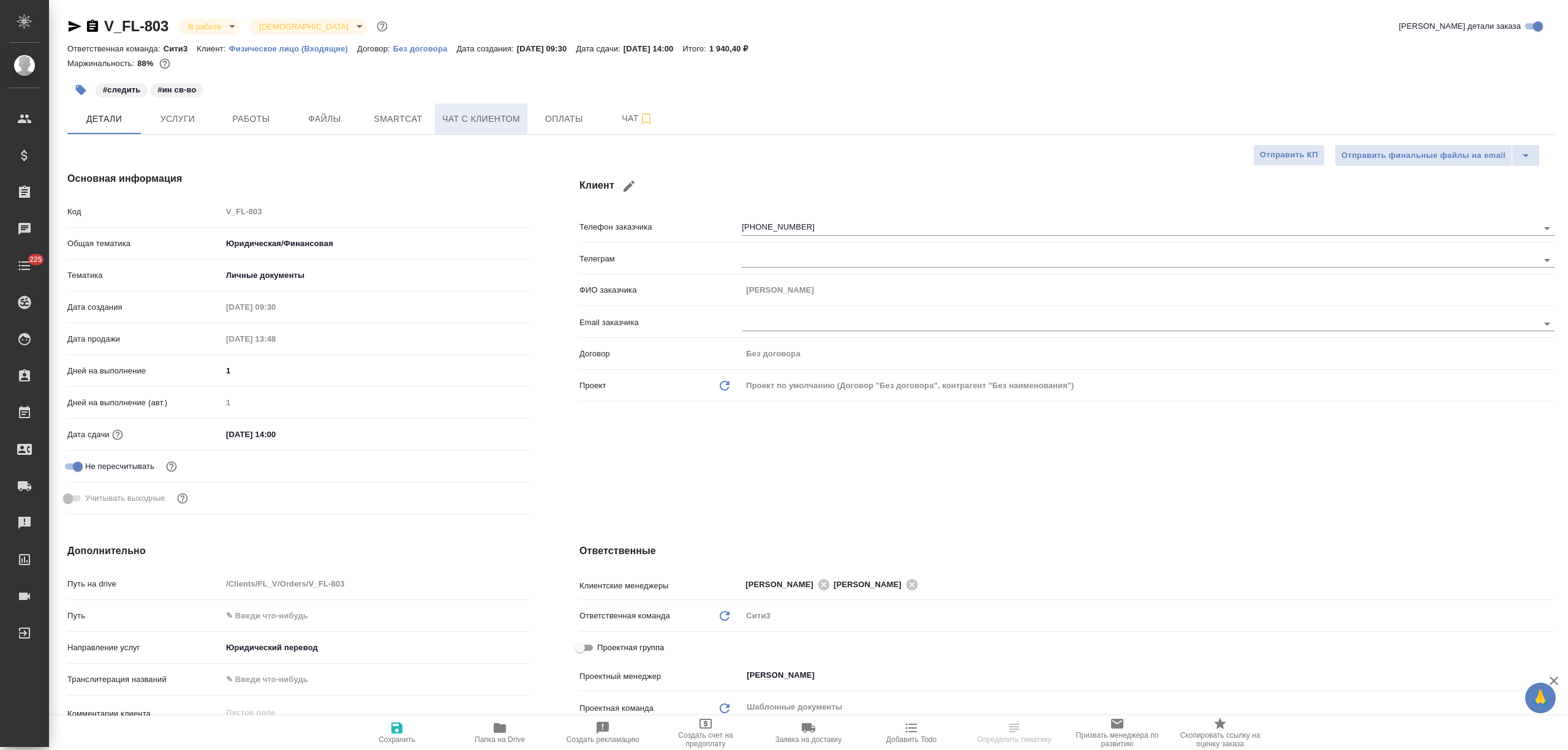
type textarea "x"
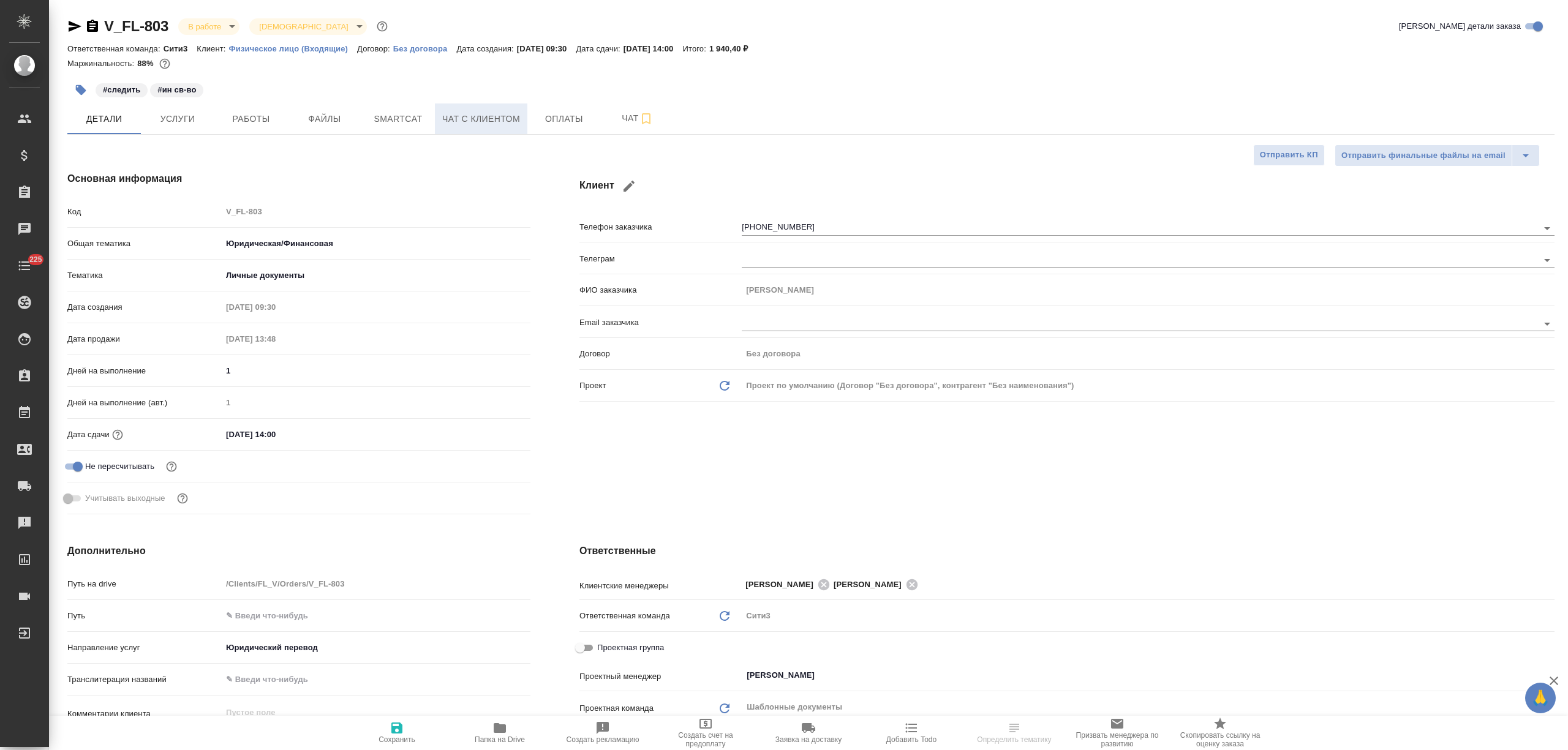
type textarea "x"
click at [513, 118] on span "Чат с клиентом" at bounding box center [481, 119] width 78 height 16
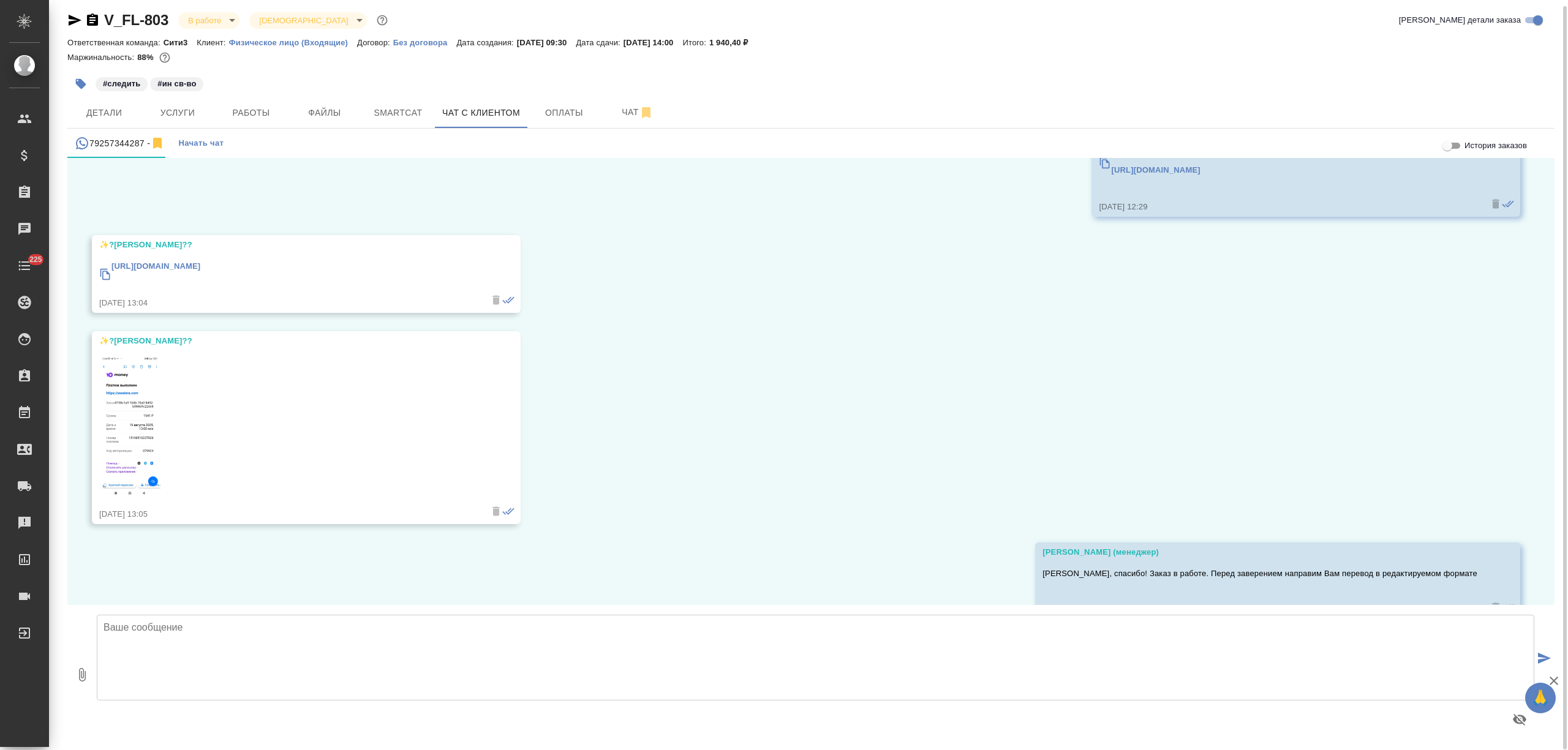
scroll to position [2399, 0]
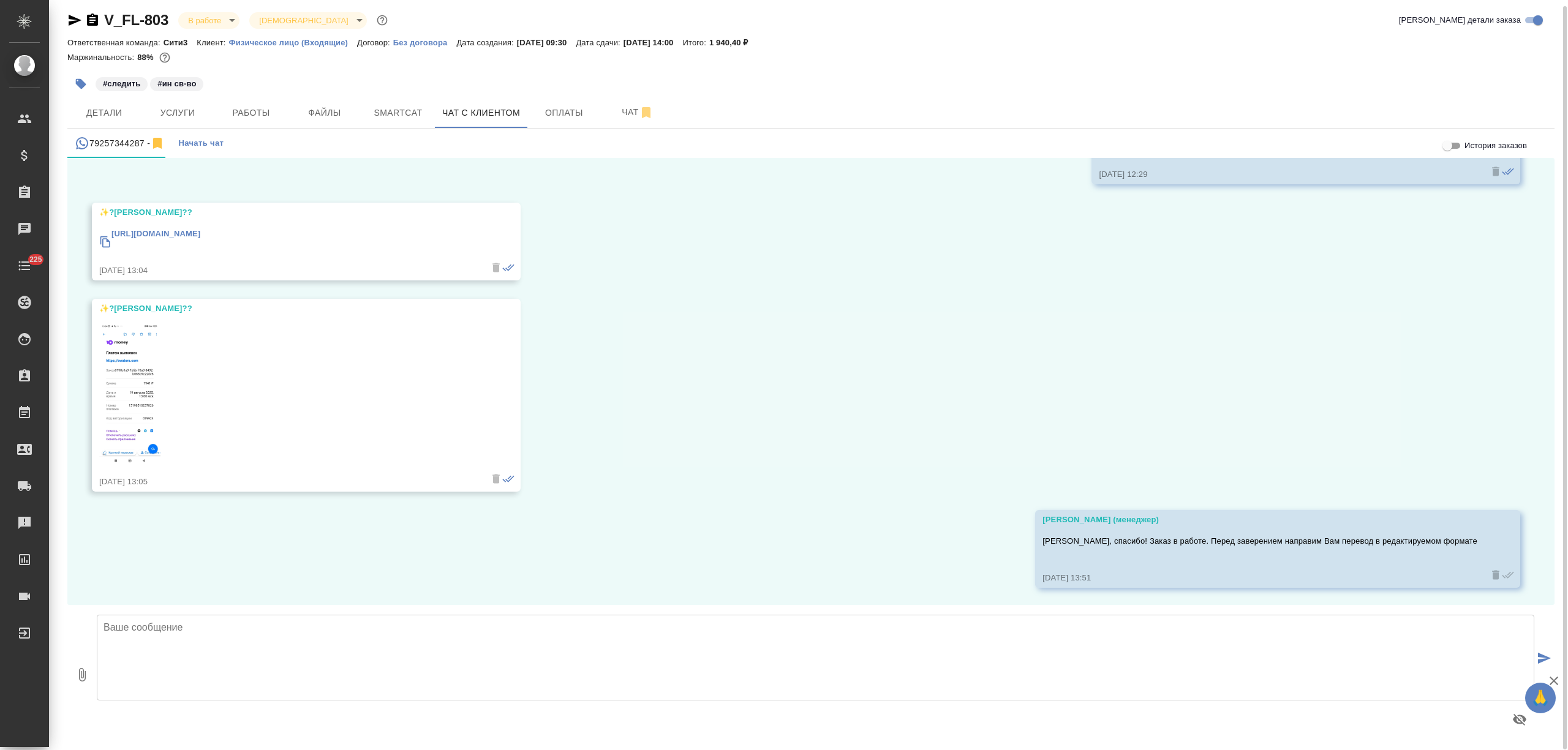
click at [213, 633] on textarea at bounding box center [816, 657] width 1437 height 86
type textarea "Наталья, добрый день! Во вложении перевод для согласования"
click at [79, 670] on icon "button" at bounding box center [82, 675] width 15 height 15
type input "C:\fakepath\свидетельство с грузинского.docx"
click at [424, 630] on textarea "Наталья, добрый день! Во вложении перевод для согласования" at bounding box center [816, 657] width 1437 height 86
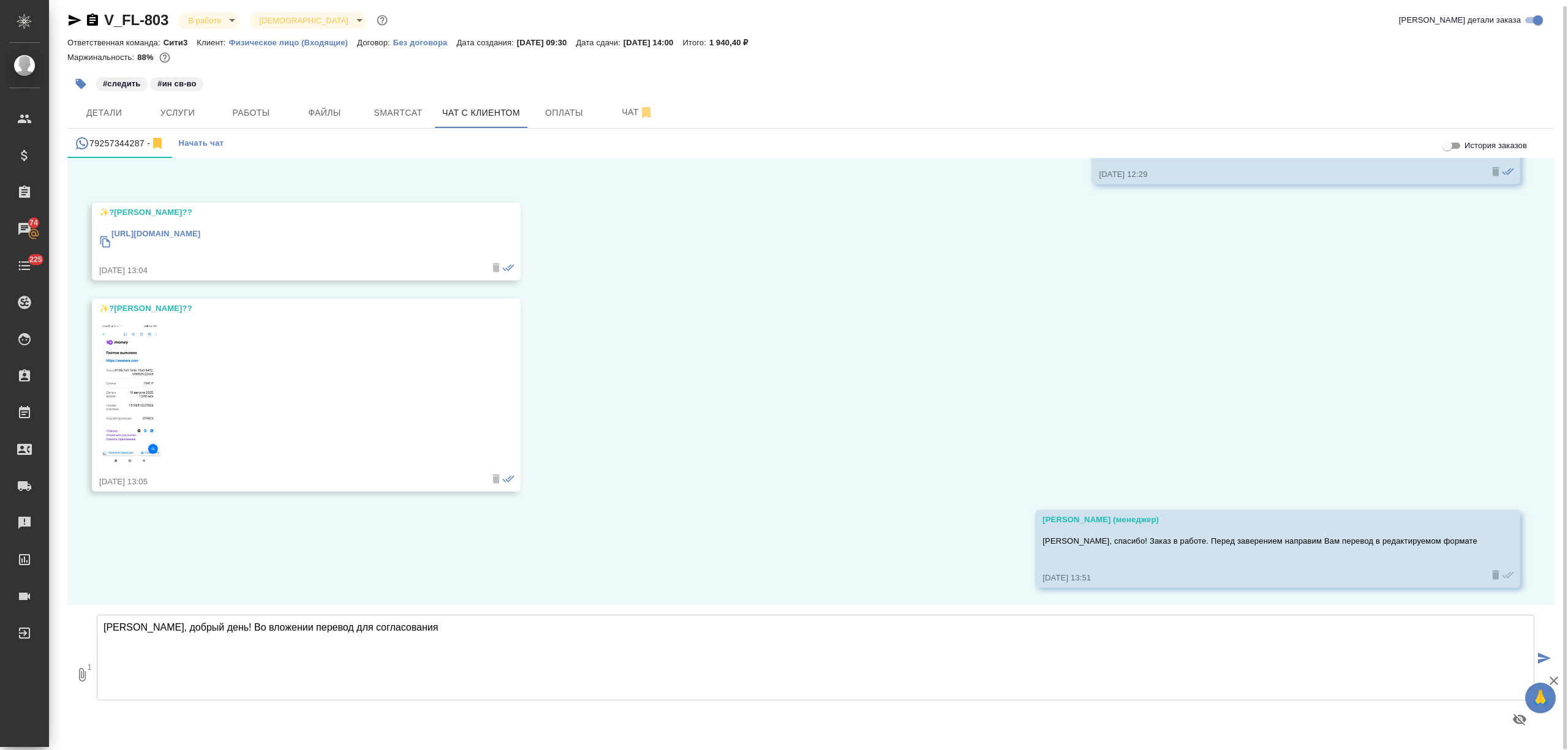
type textarea "Наталья, добрый день! Во вложении перевод для согласования"
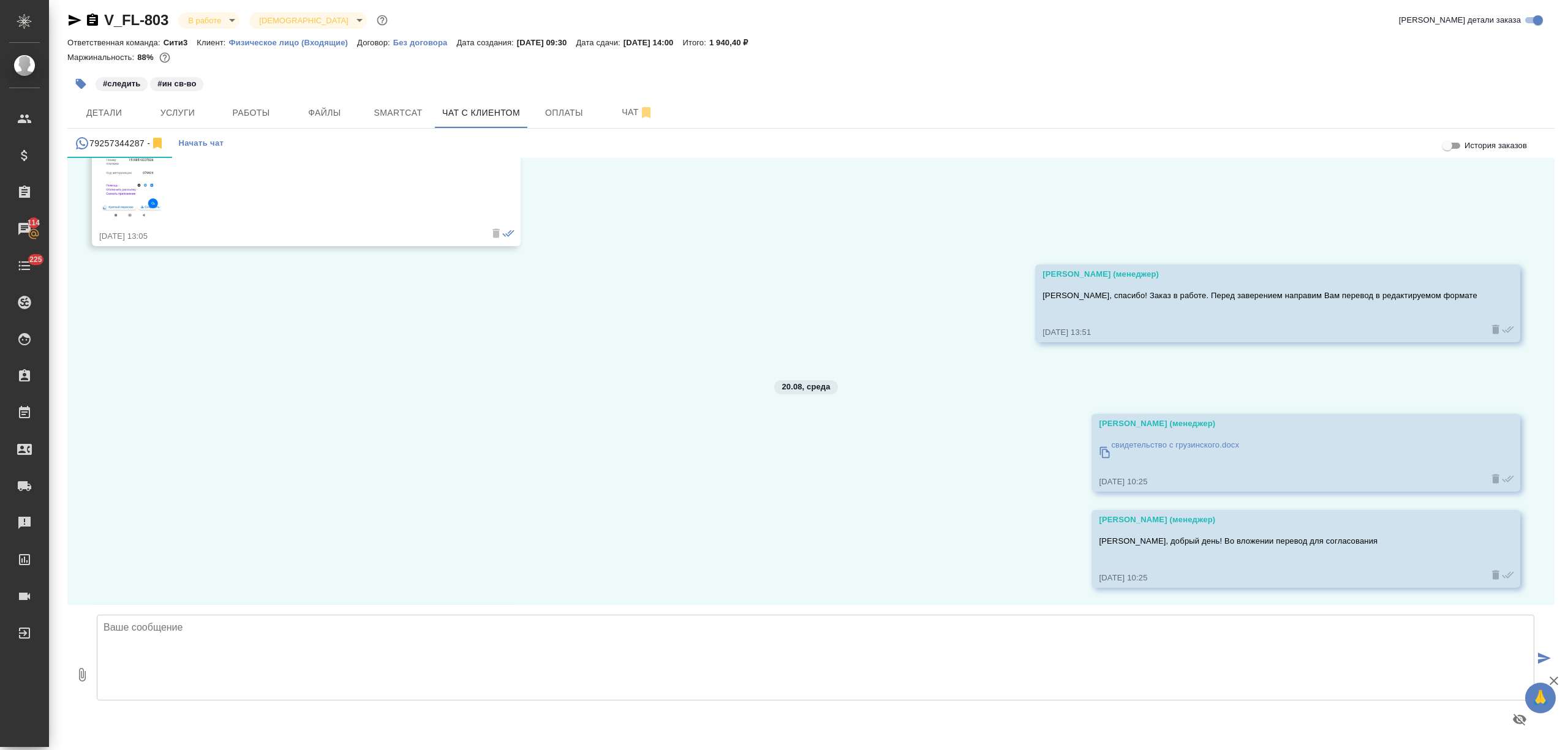
scroll to position [2754, 0]
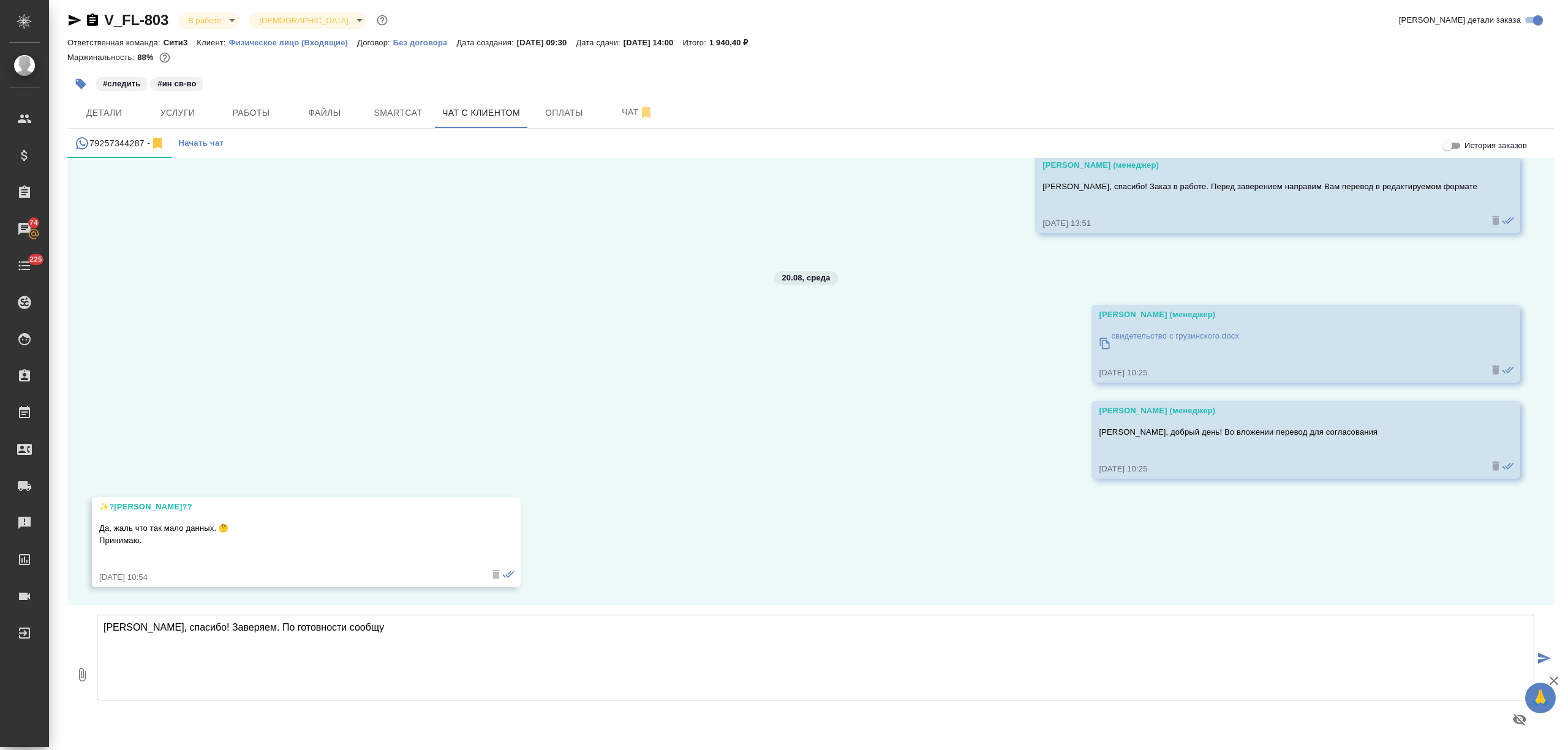
type textarea "Наталья, спасибо! Заверяем. По готовности сообщу"
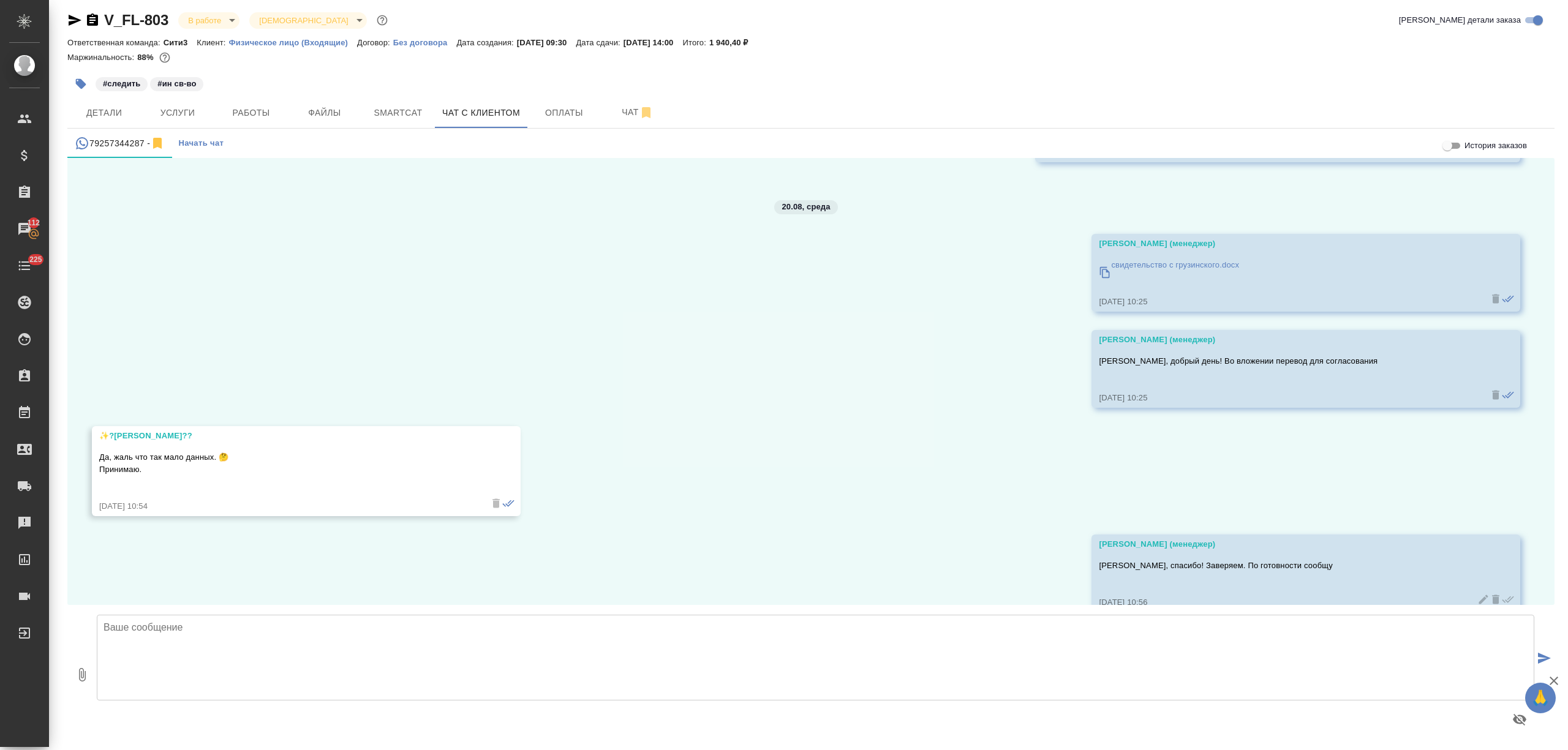
scroll to position [2850, 0]
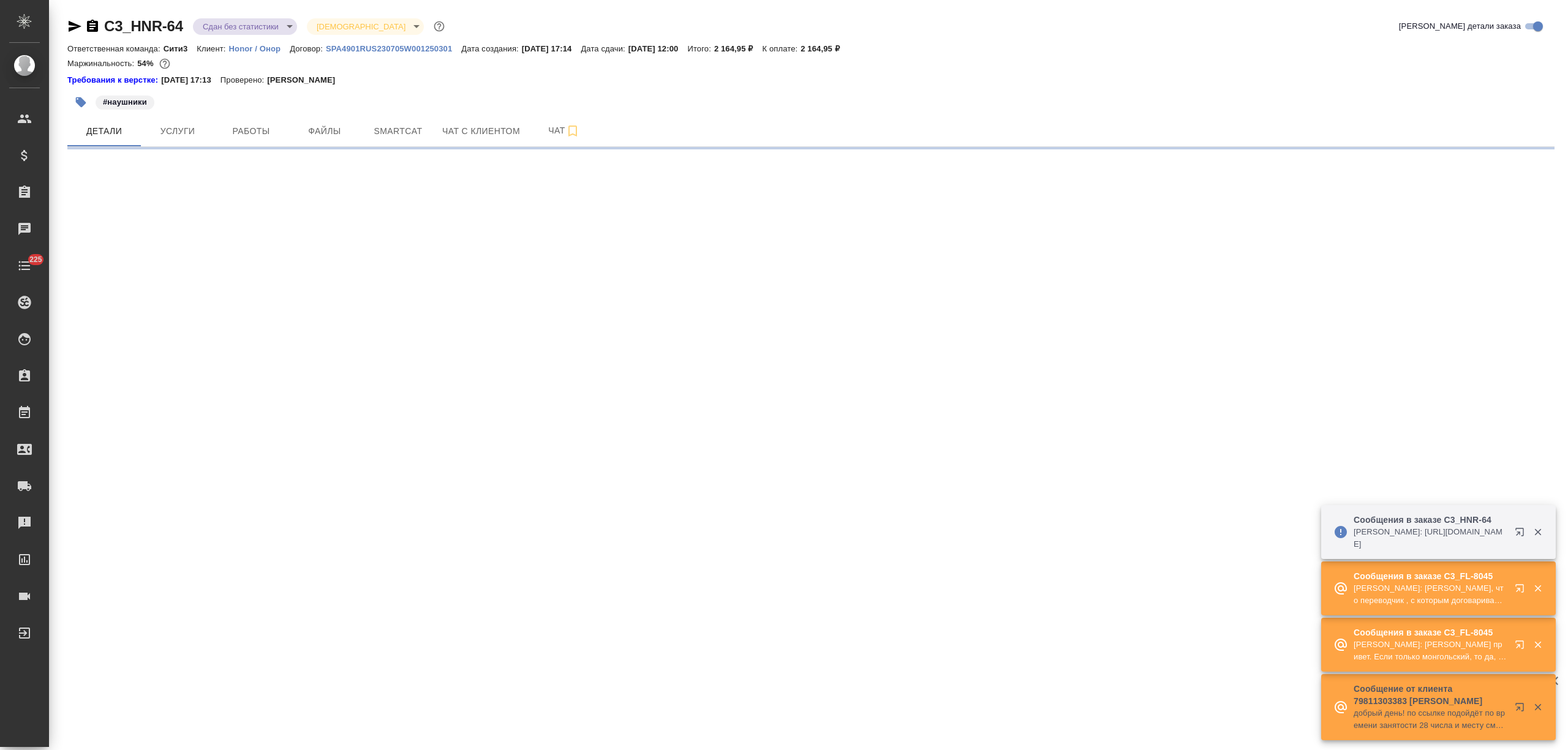
select select "RU"
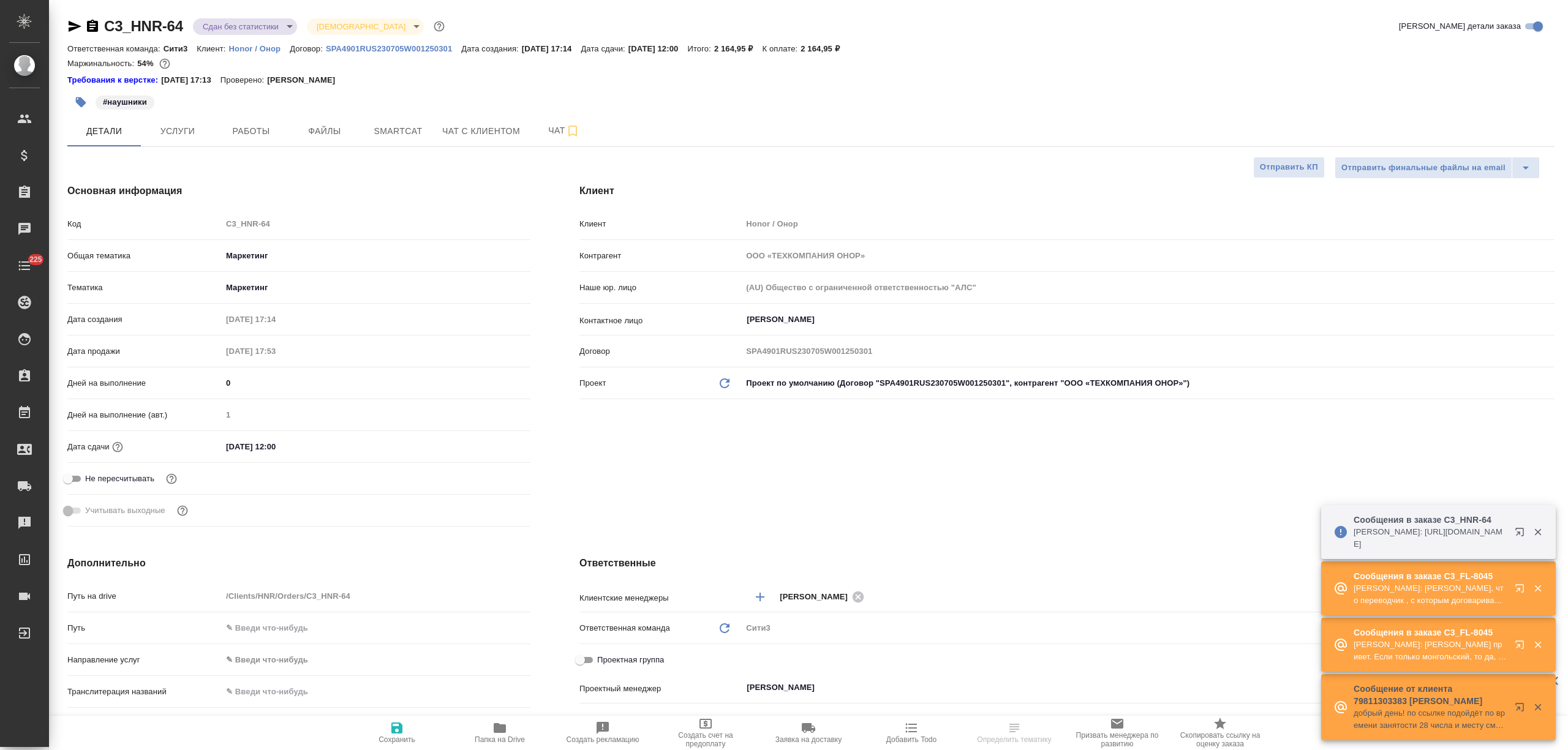
type textarea "x"
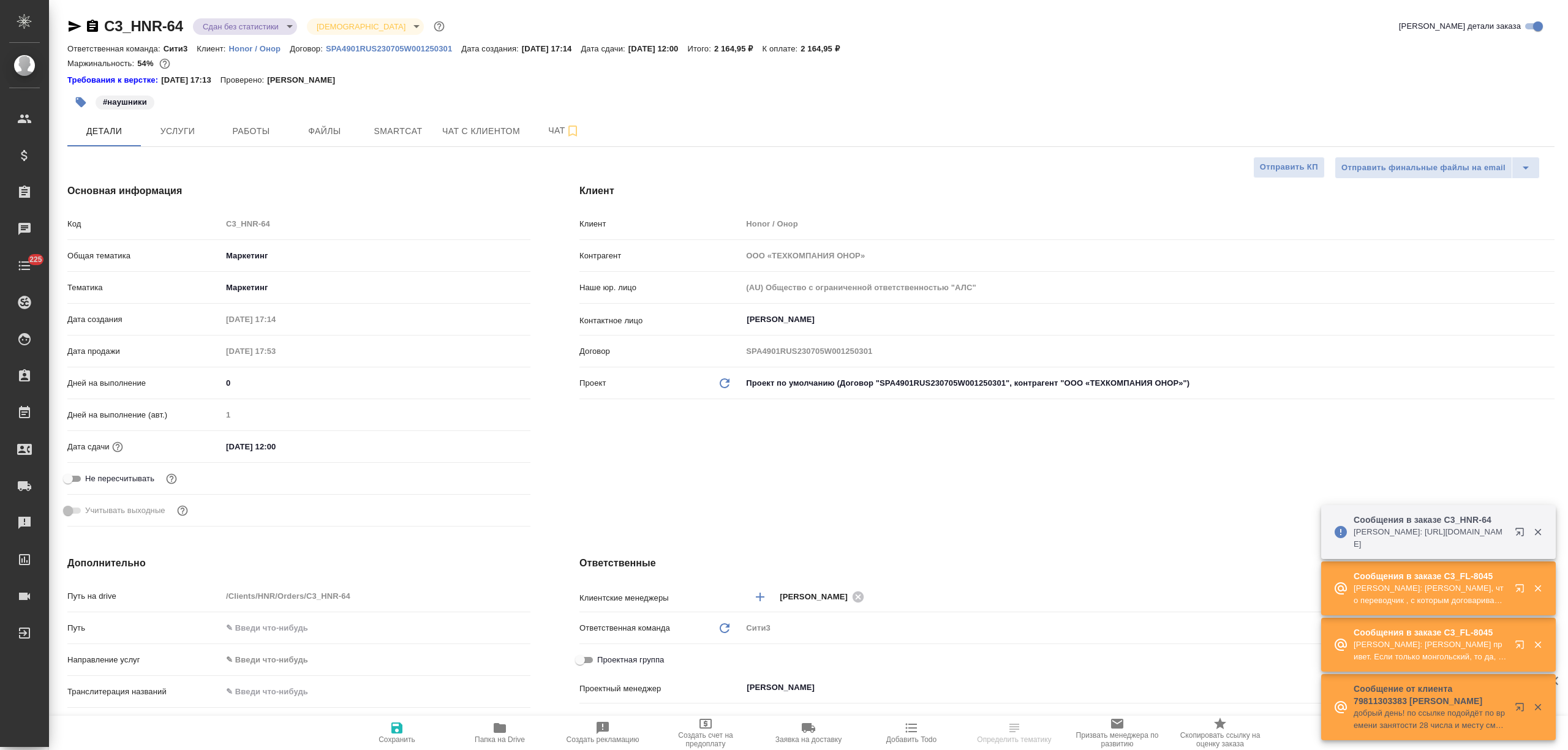
type textarea "x"
click at [499, 731] on icon "button" at bounding box center [499, 728] width 12 height 10
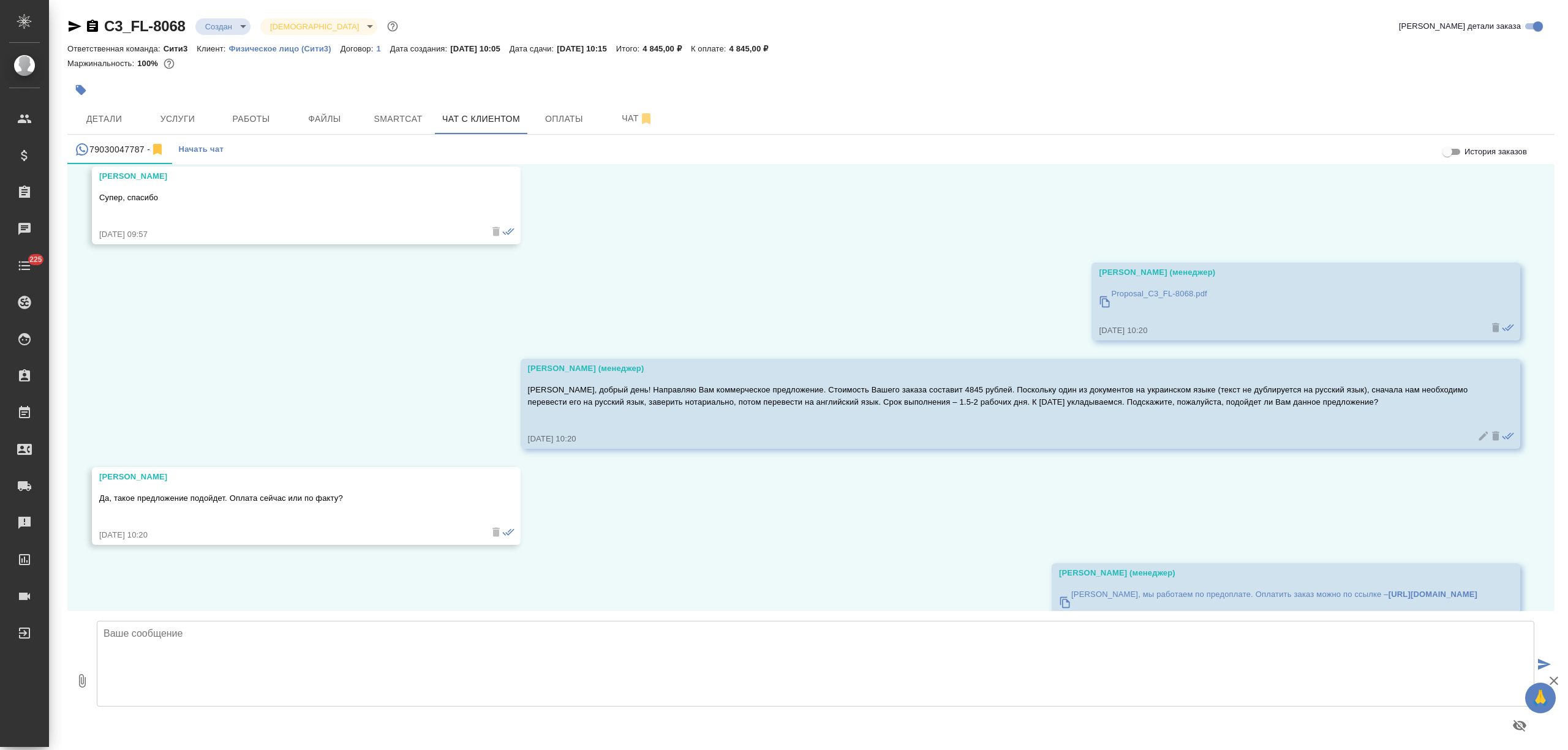
scroll to position [4532, 0]
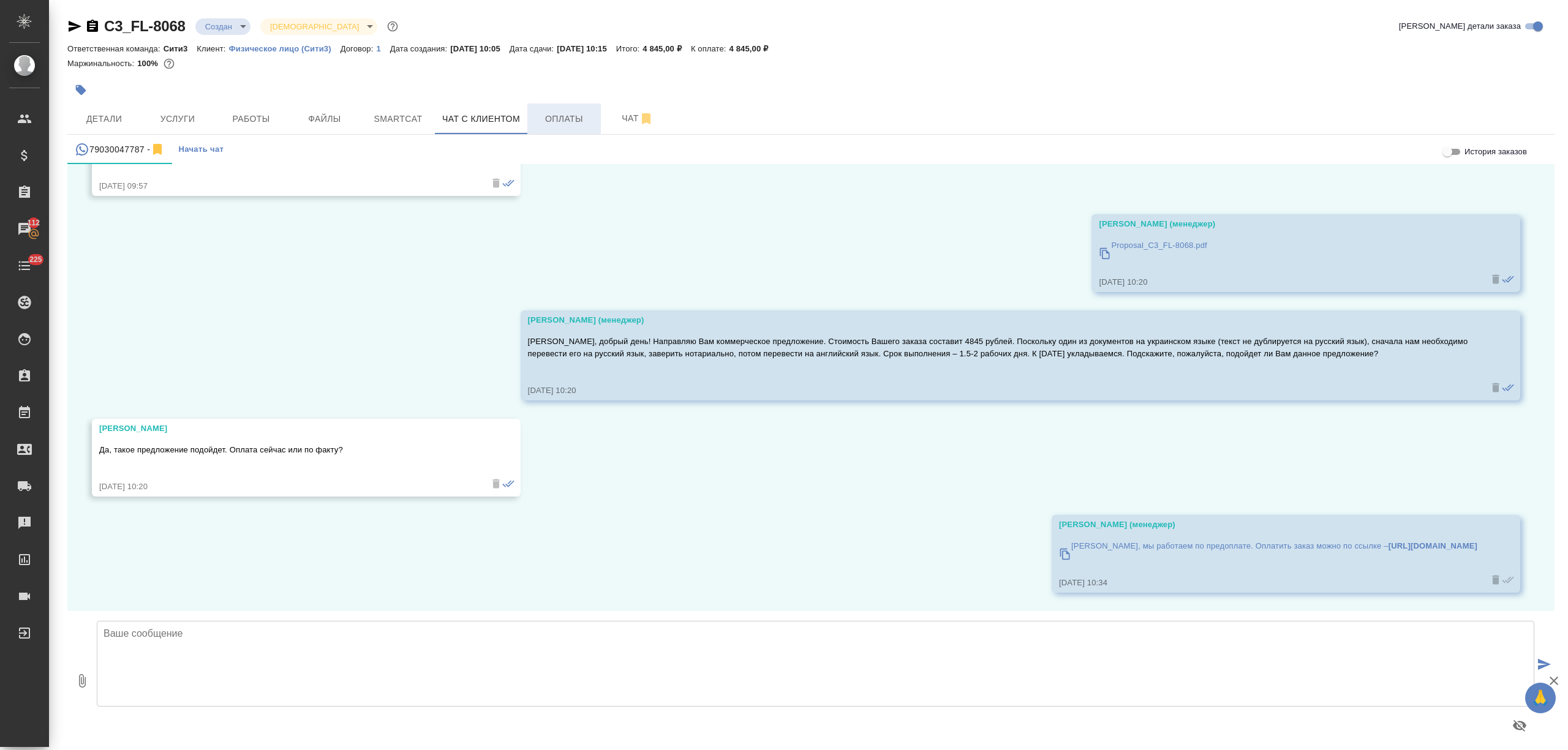
click at [560, 118] on span "Оплаты" at bounding box center [563, 119] width 59 height 16
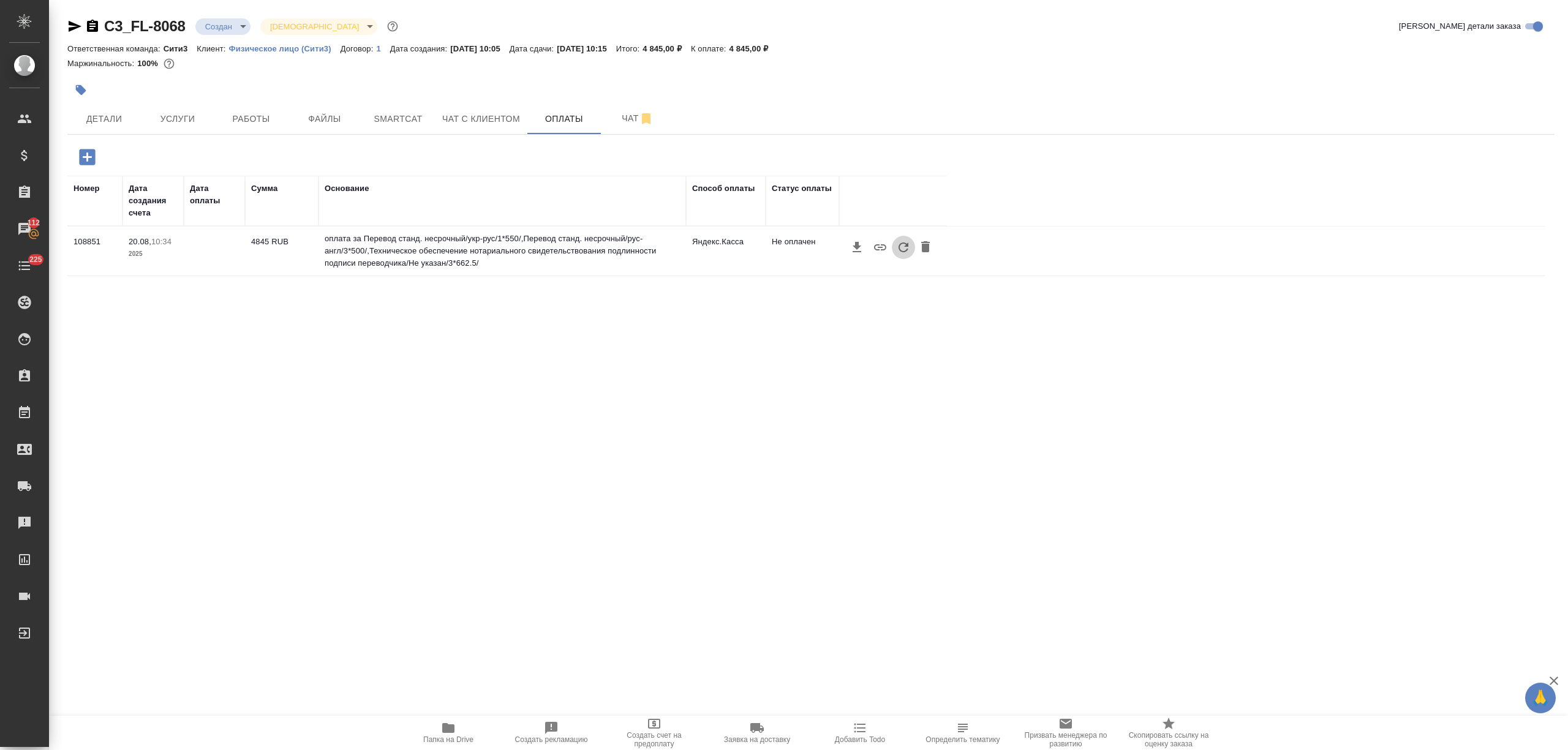
click at [900, 244] on icon "button" at bounding box center [904, 248] width 15 height 15
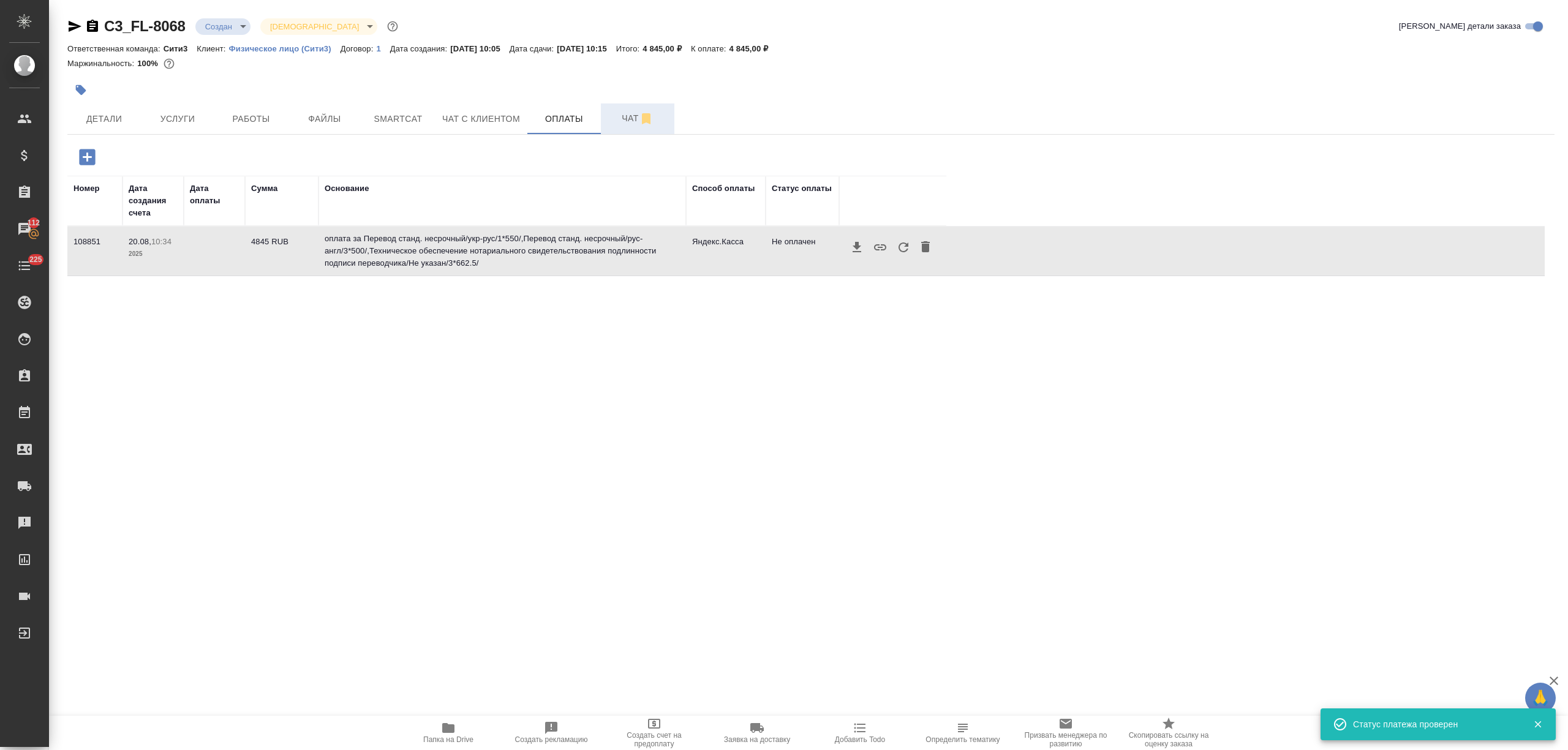
click at [613, 120] on span "Чат" at bounding box center [637, 119] width 59 height 16
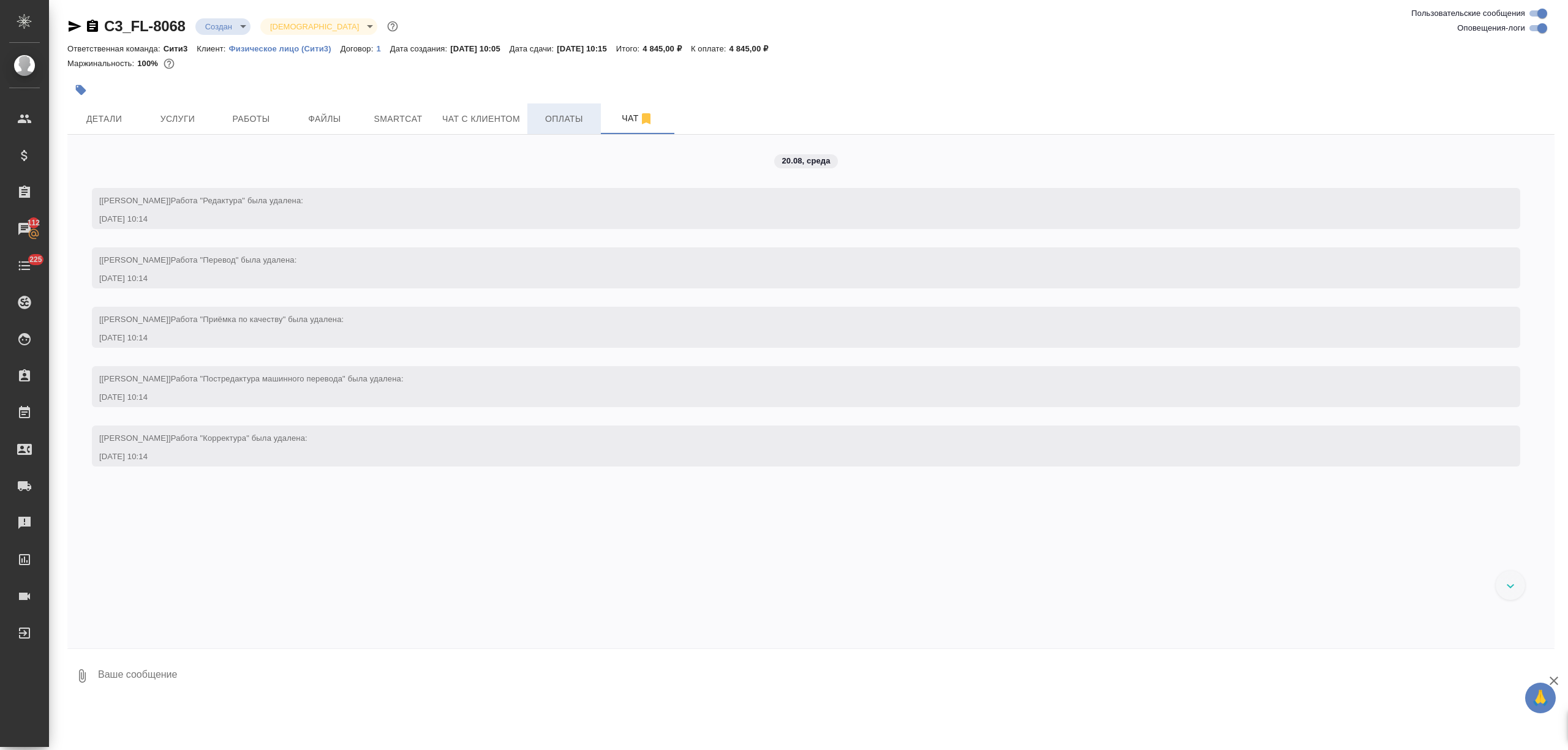
click at [572, 118] on span "Оплаты" at bounding box center [563, 119] width 59 height 16
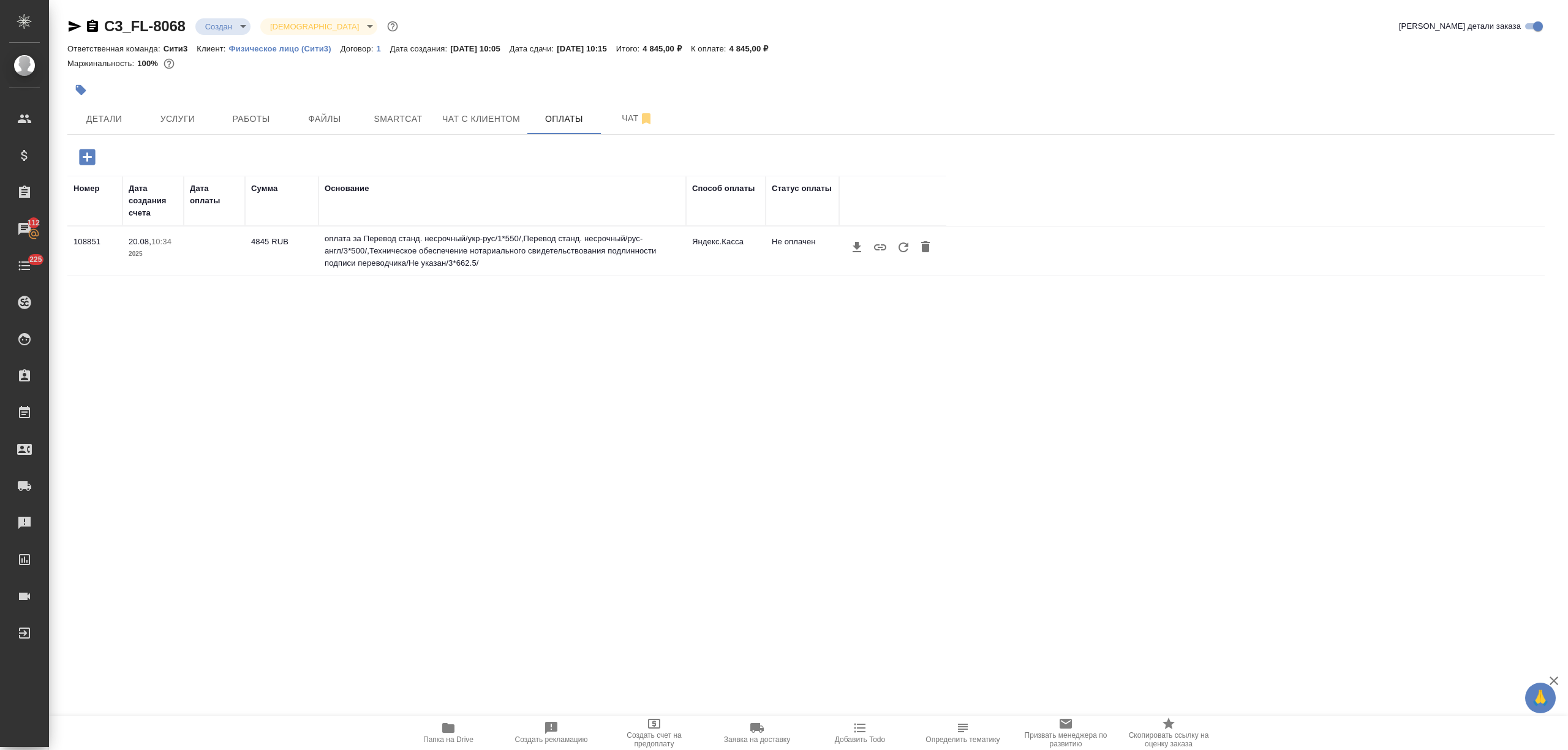
click at [897, 250] on icon "button" at bounding box center [904, 248] width 15 height 15
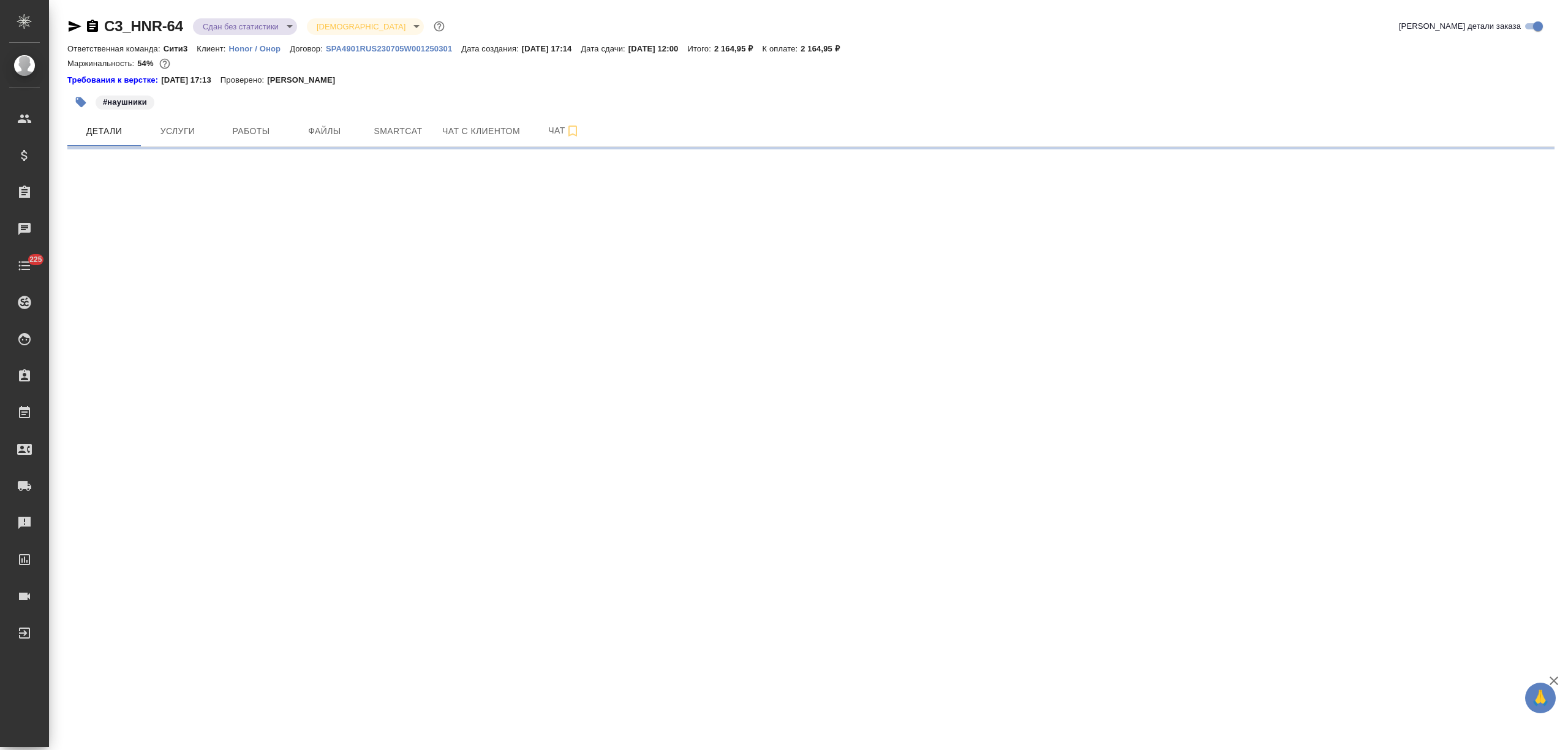
select select "RU"
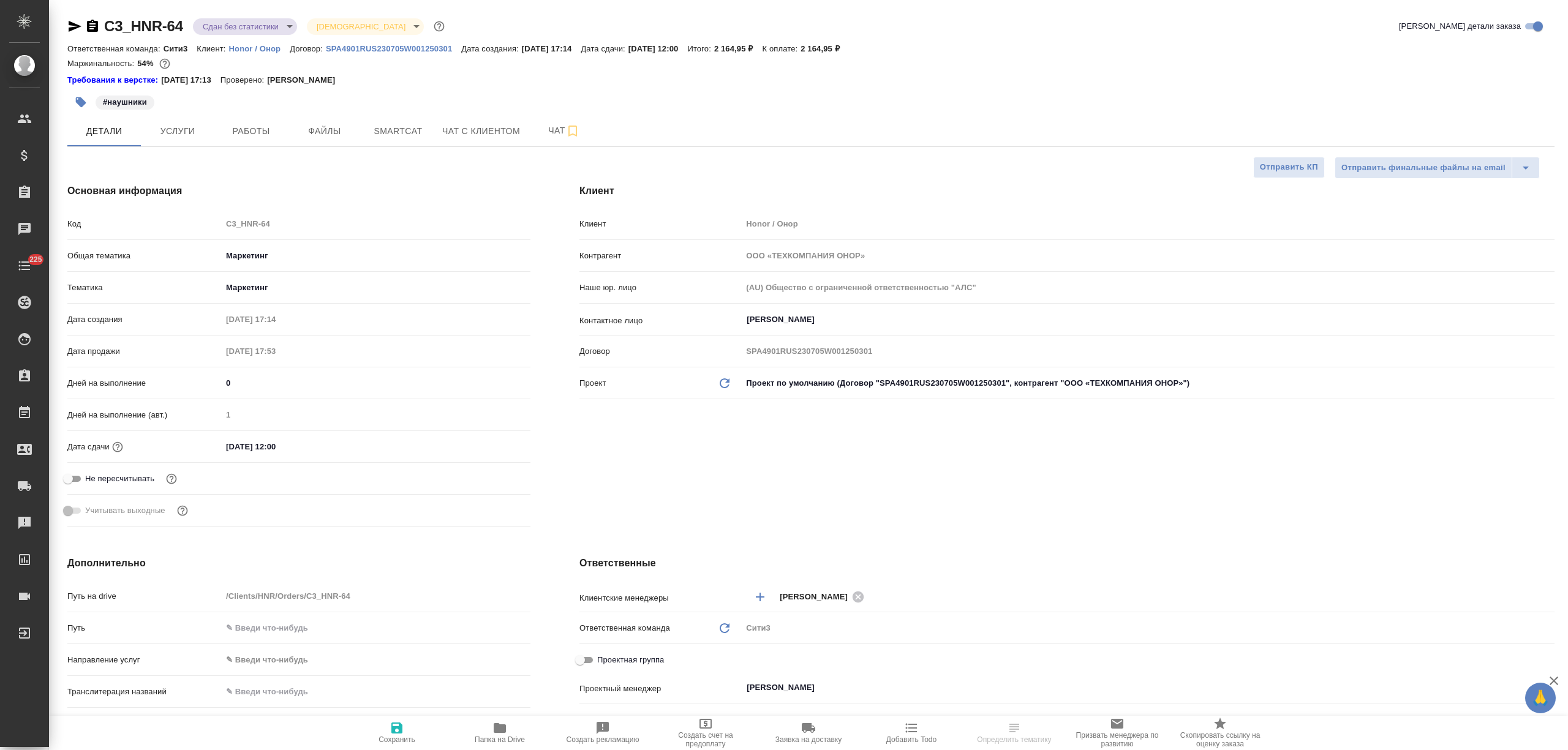
type textarea "x"
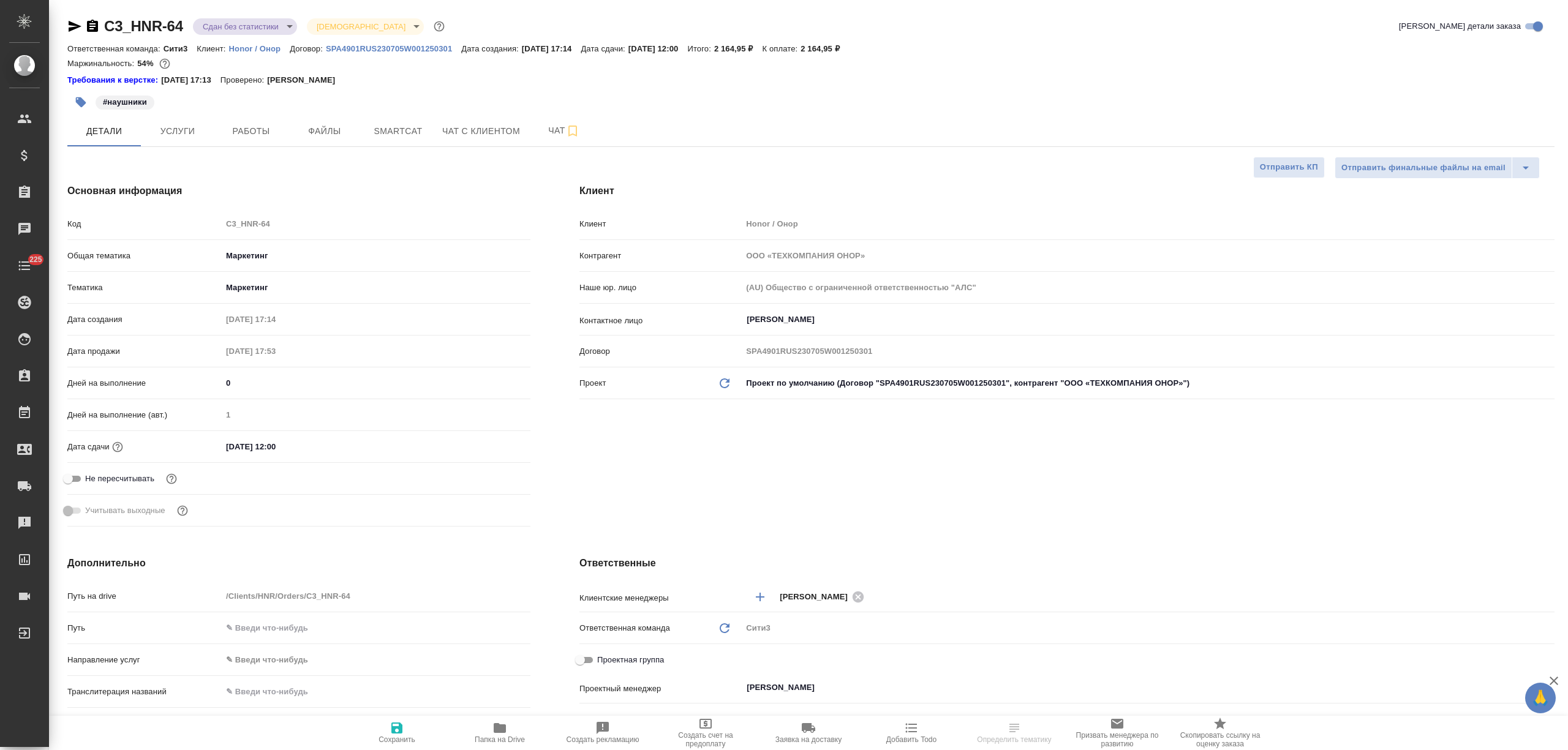
type textarea "x"
click at [493, 731] on icon "button" at bounding box center [500, 728] width 15 height 15
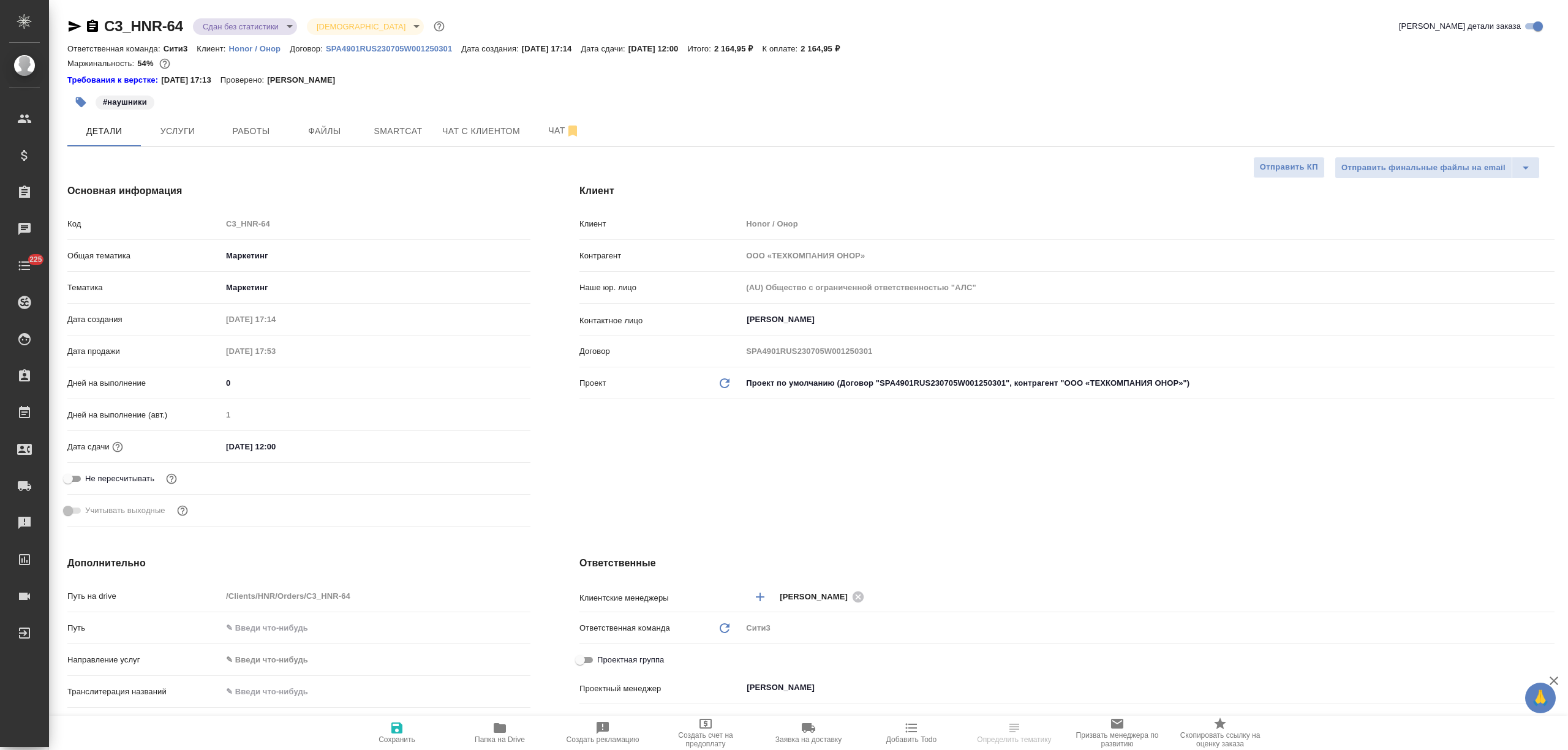
type textarea "x"
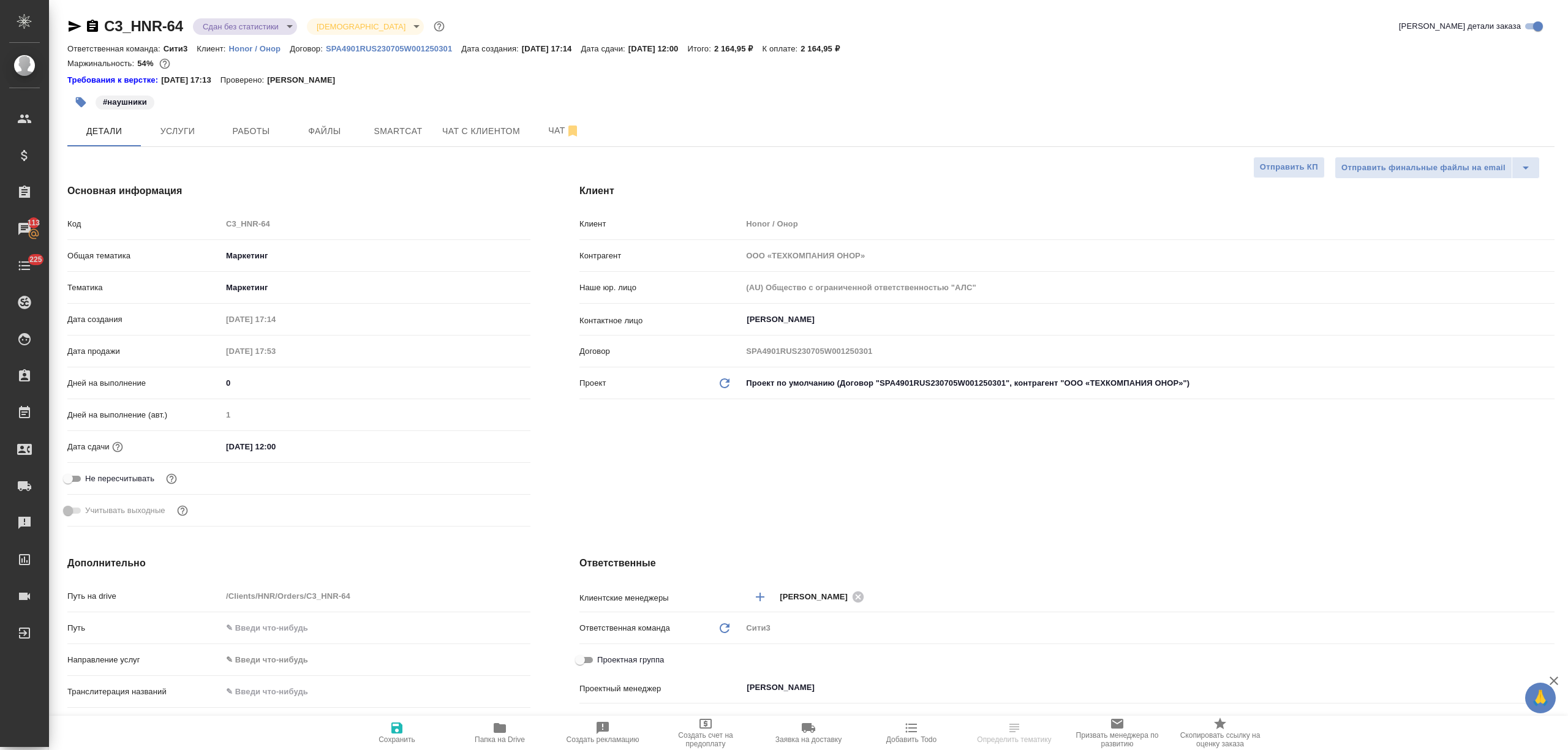
type textarea "x"
select select "RU"
type textarea "x"
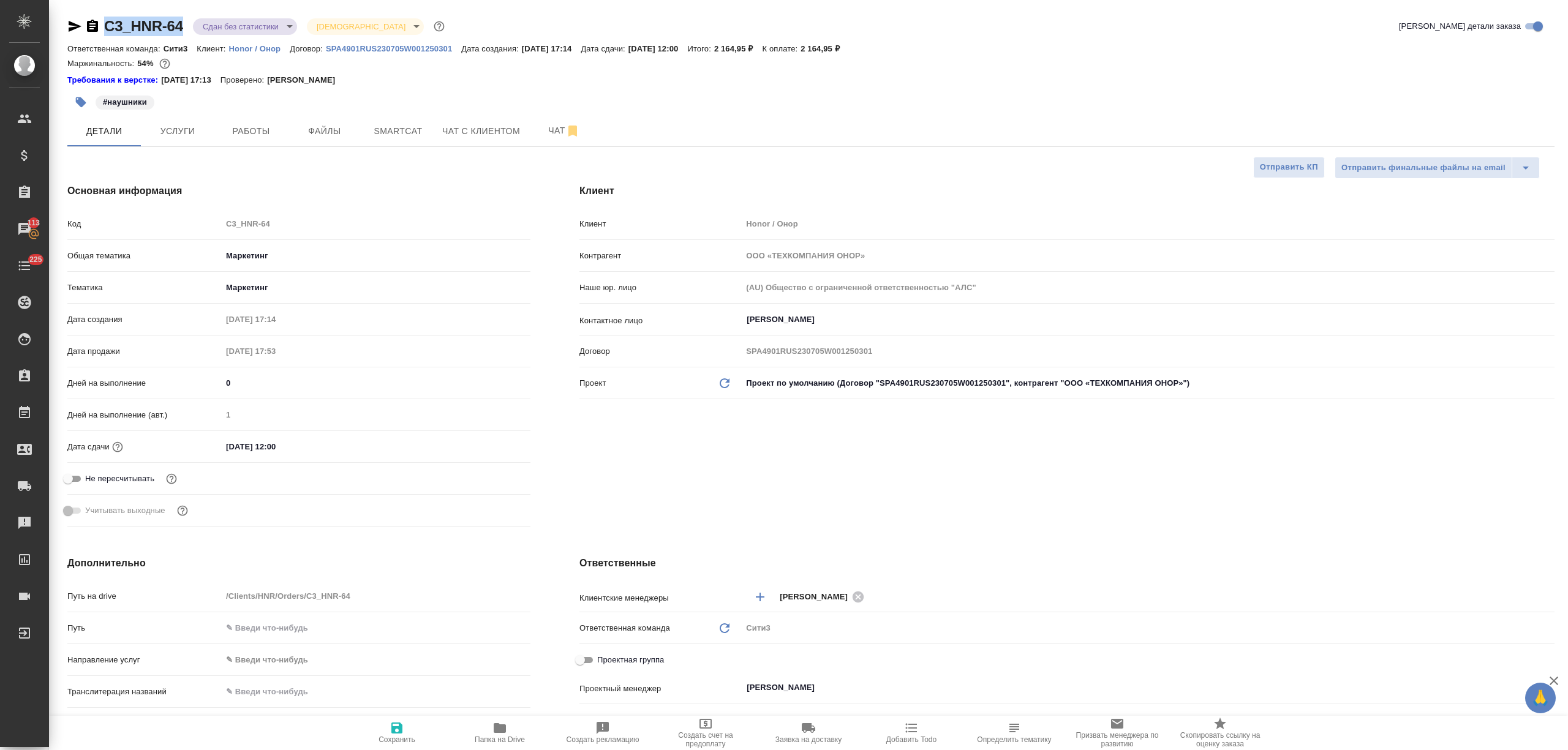
drag, startPoint x: 180, startPoint y: 25, endPoint x: 107, endPoint y: 31, distance: 73.2
click at [107, 31] on div "C3_HNR-64 Сдан без статистики distributed [DEMOGRAPHIC_DATA] holyTrinity" at bounding box center [257, 26] width 380 height 19
type textarea "x"
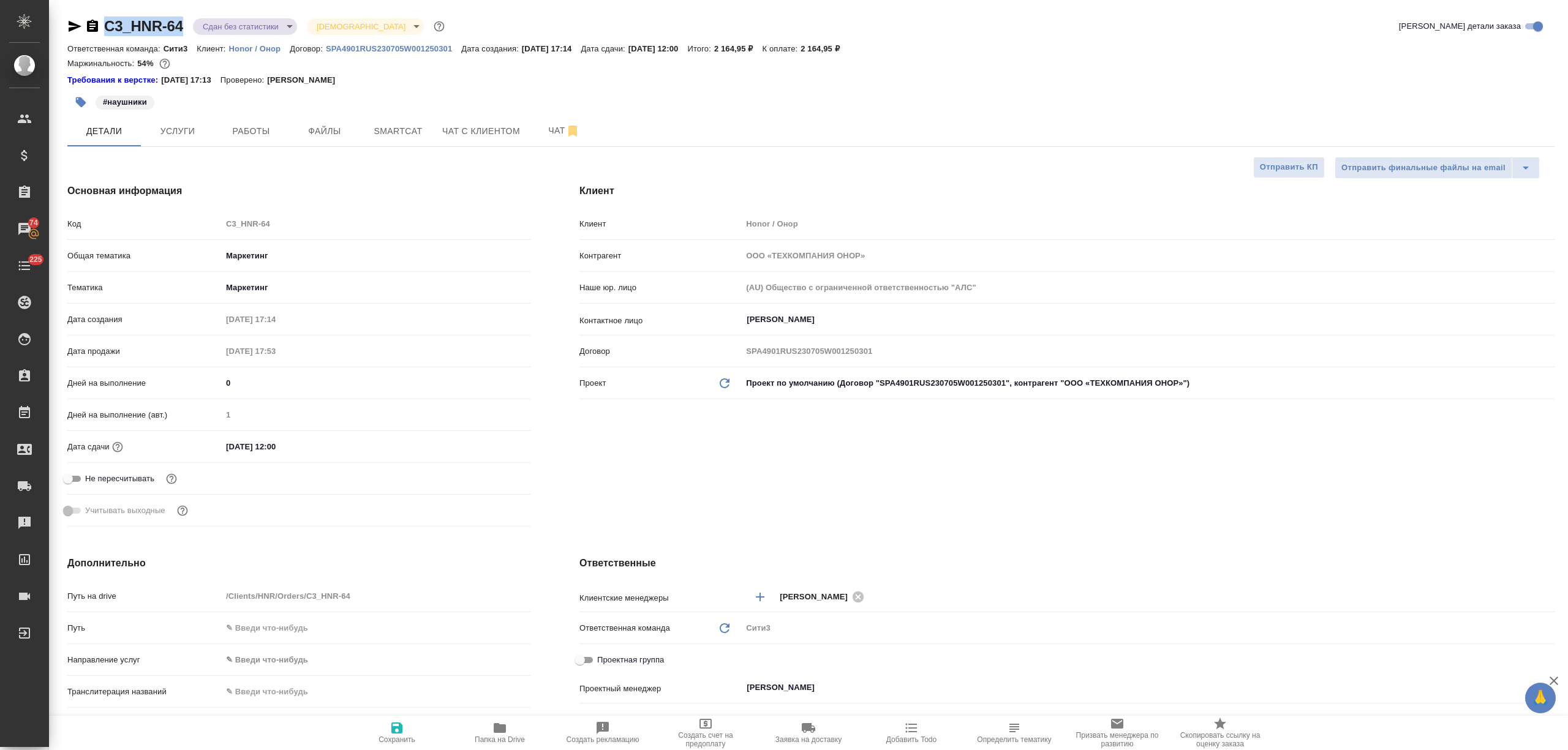
type textarea "x"
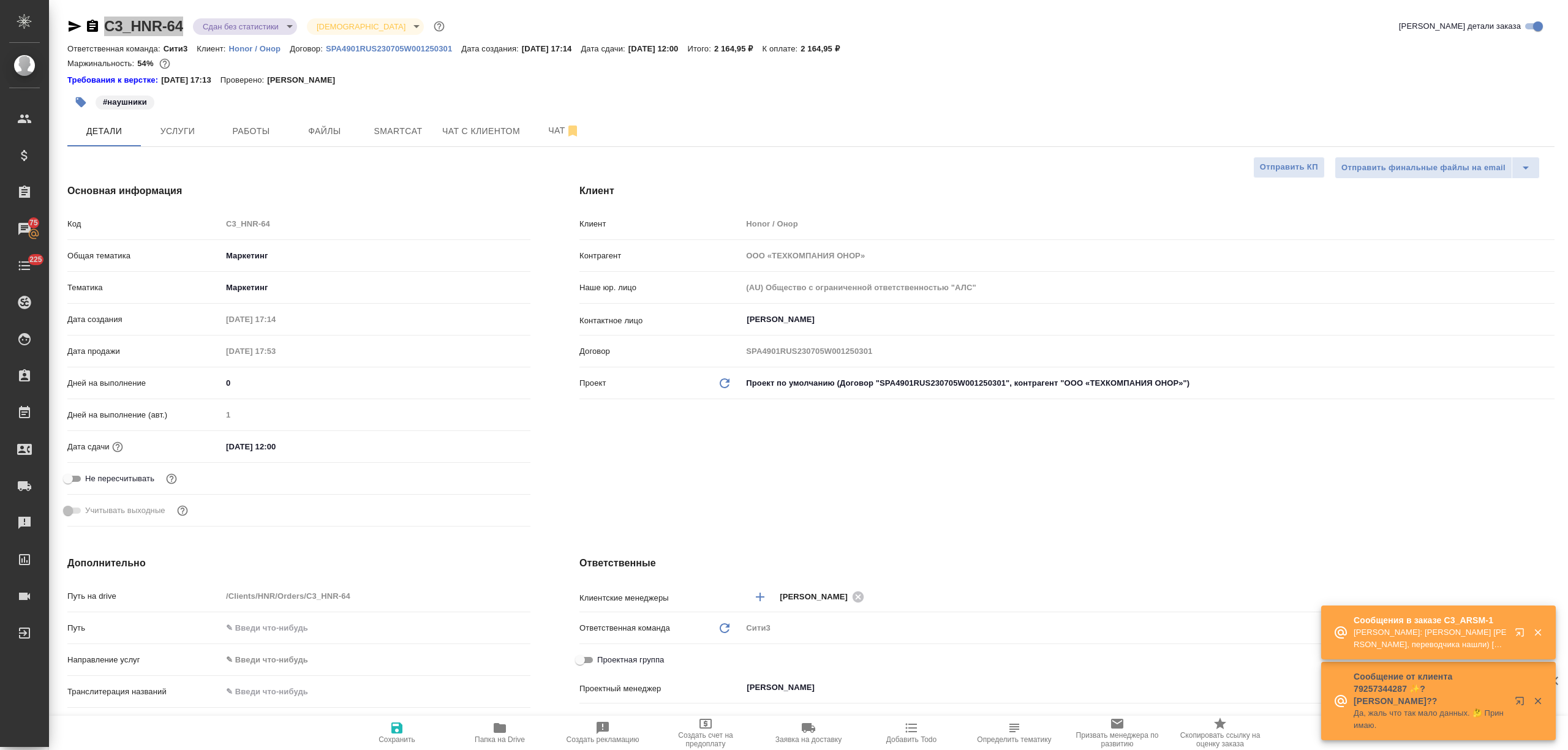
type textarea "x"
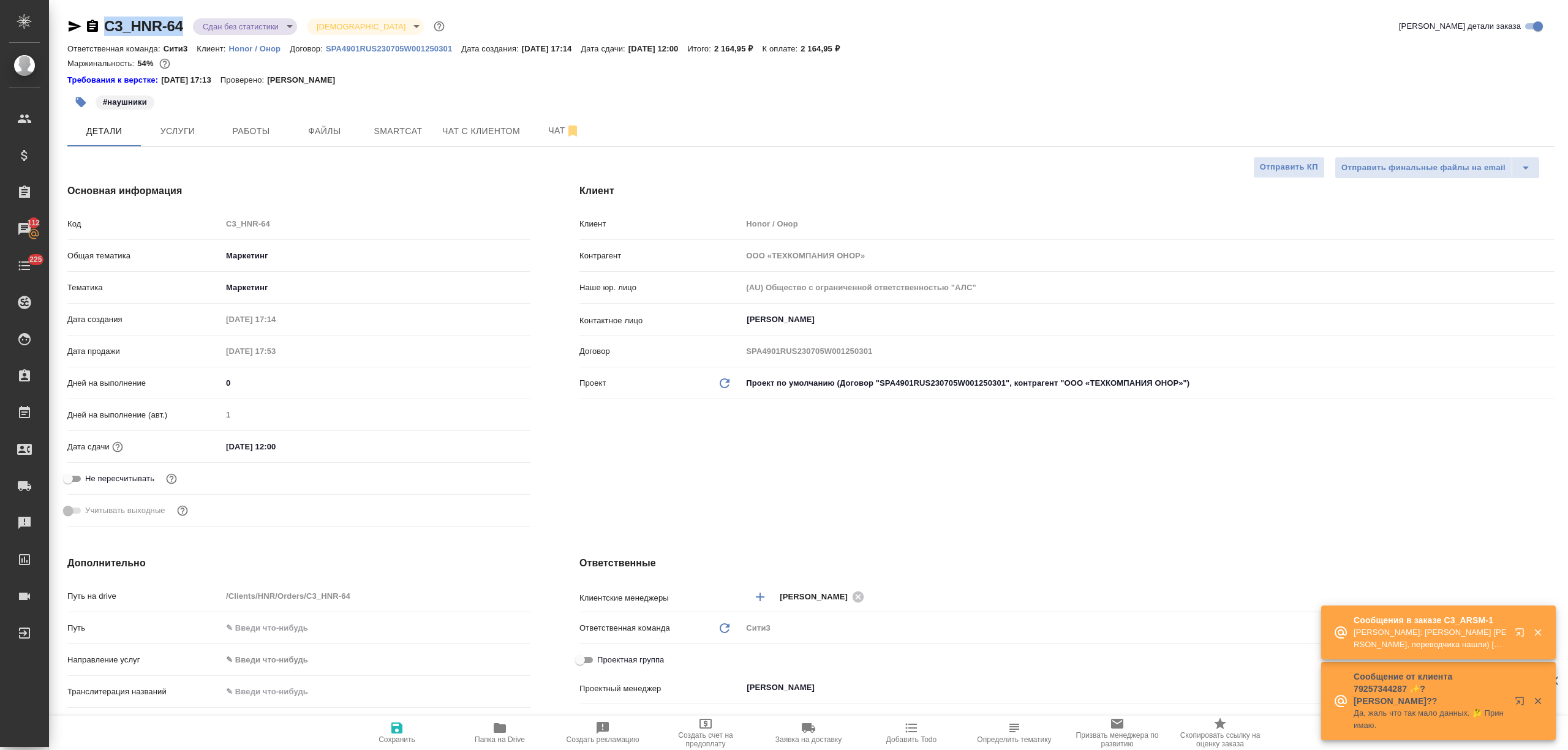
type textarea "x"
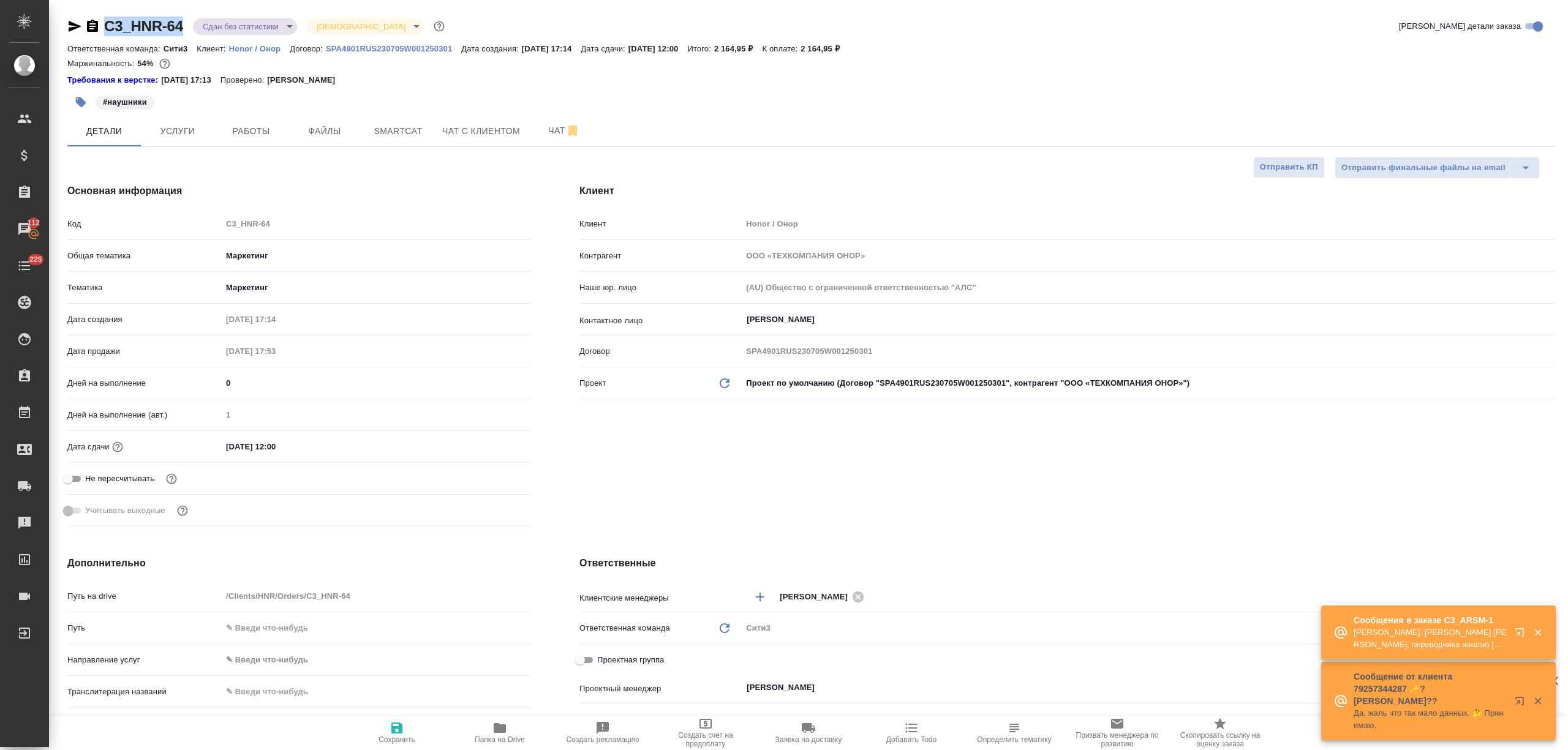
type textarea "x"
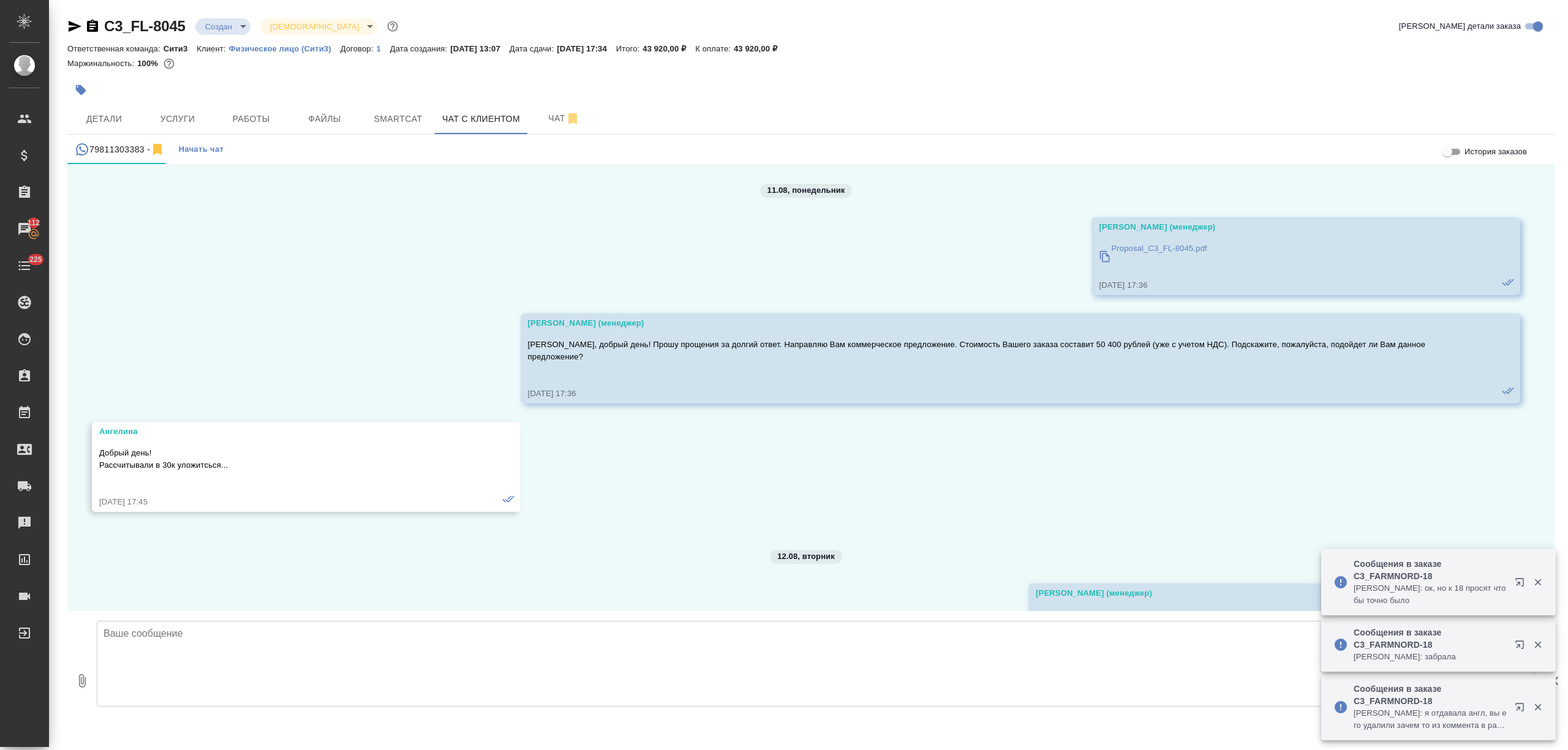
scroll to position [1396, 0]
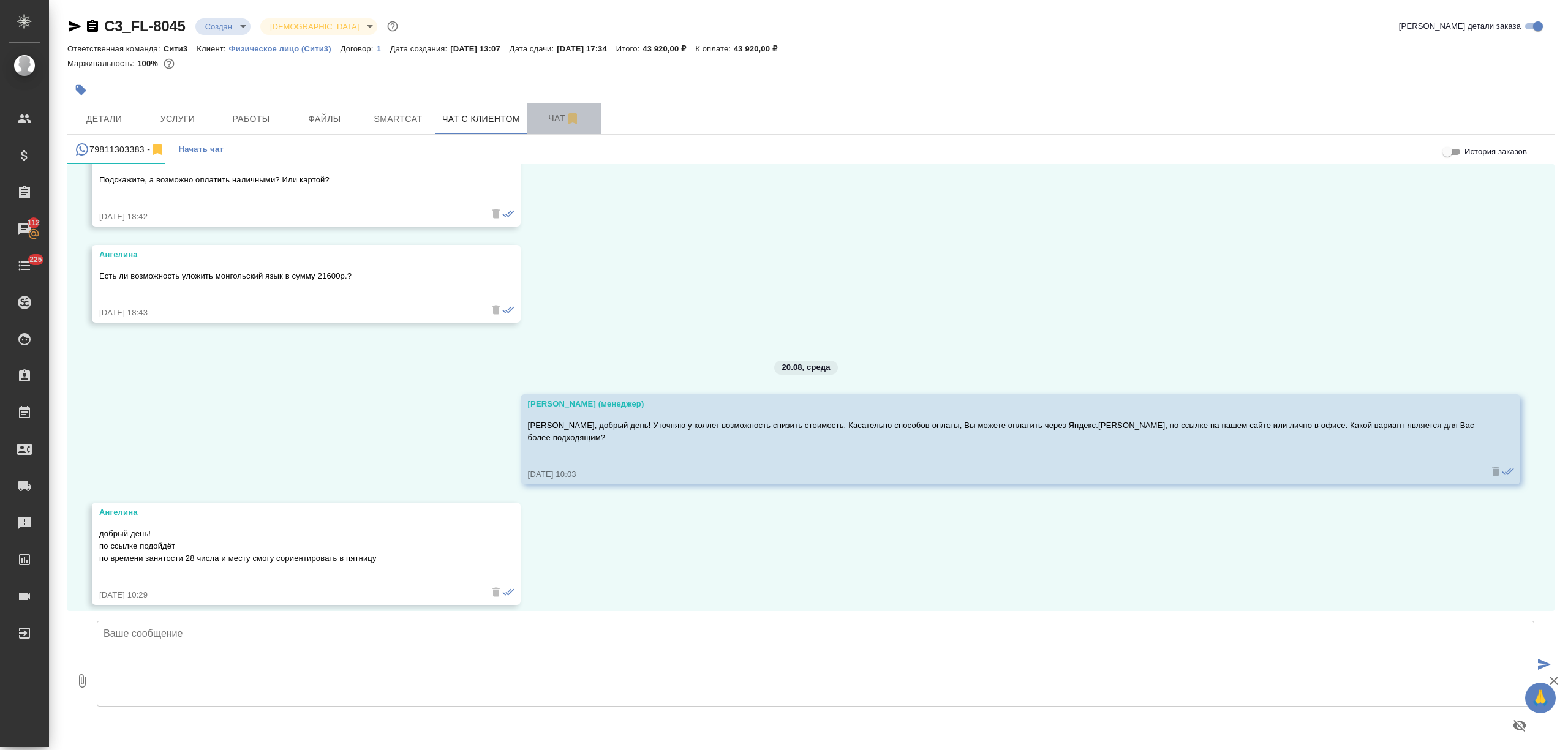
click at [552, 118] on span "Чат" at bounding box center [563, 119] width 59 height 16
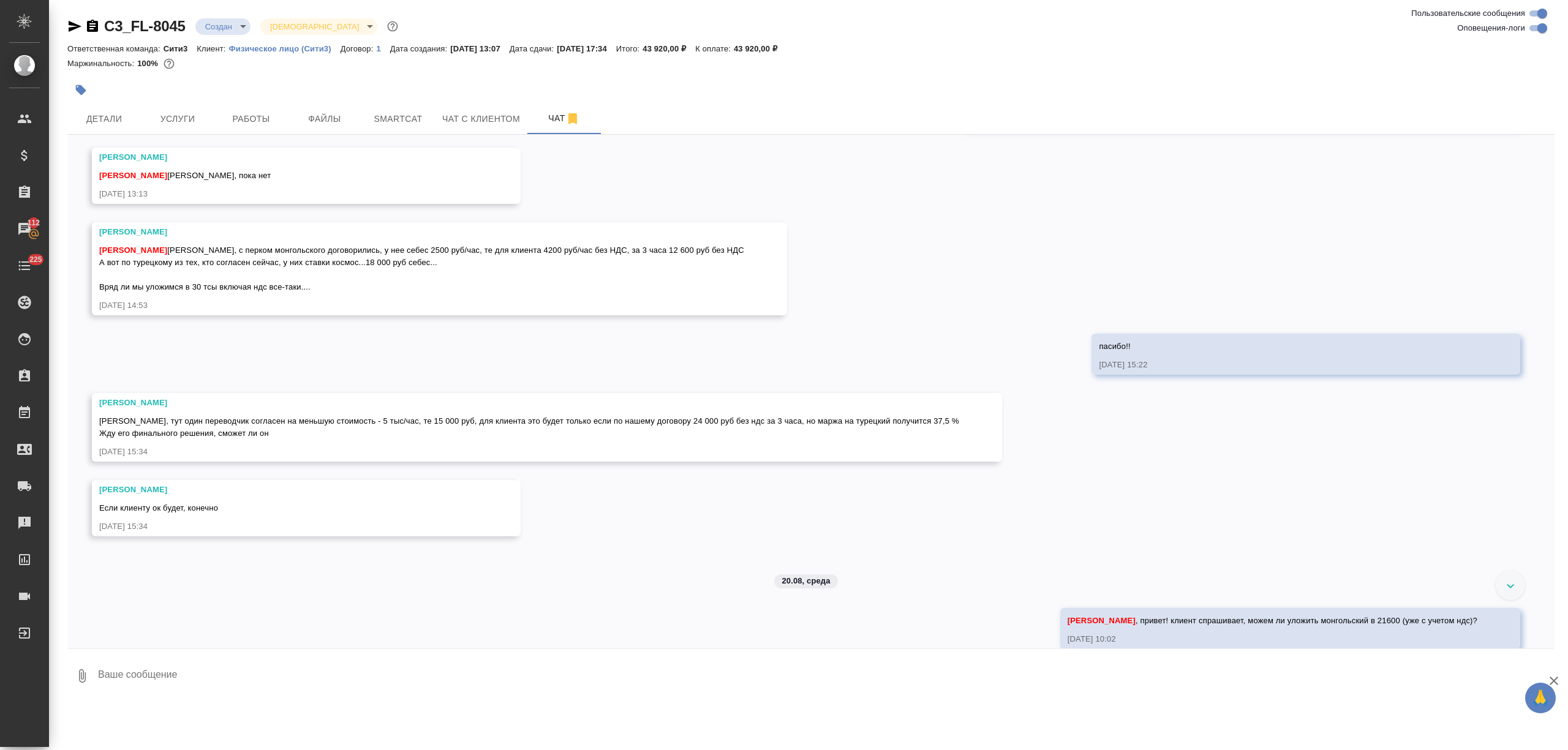
scroll to position [1058, 0]
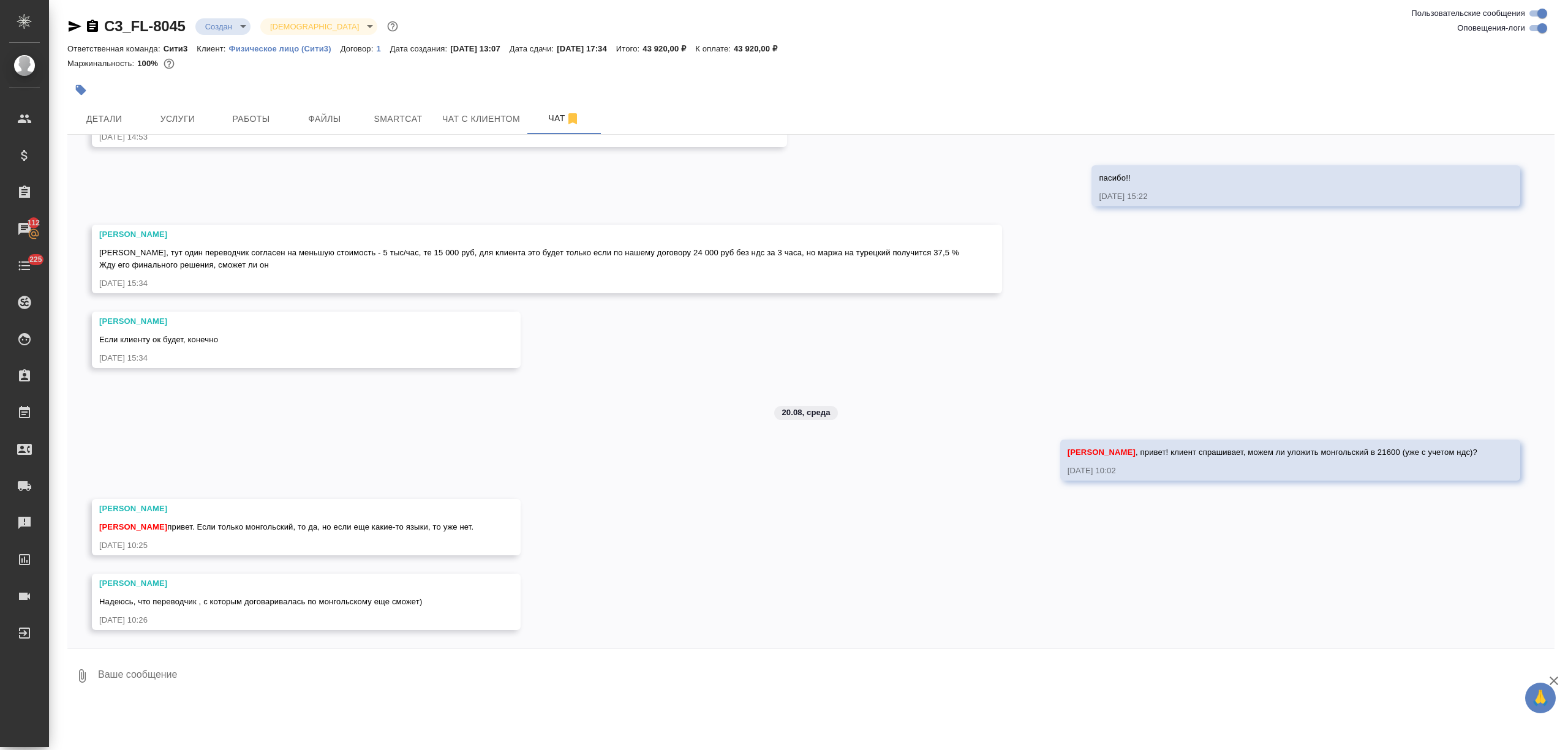
click at [226, 685] on textarea at bounding box center [825, 676] width 1458 height 42
click at [190, 675] on textarea at bounding box center [825, 676] width 1458 height 42
type textarea "Да, там на монгольский именно просят"
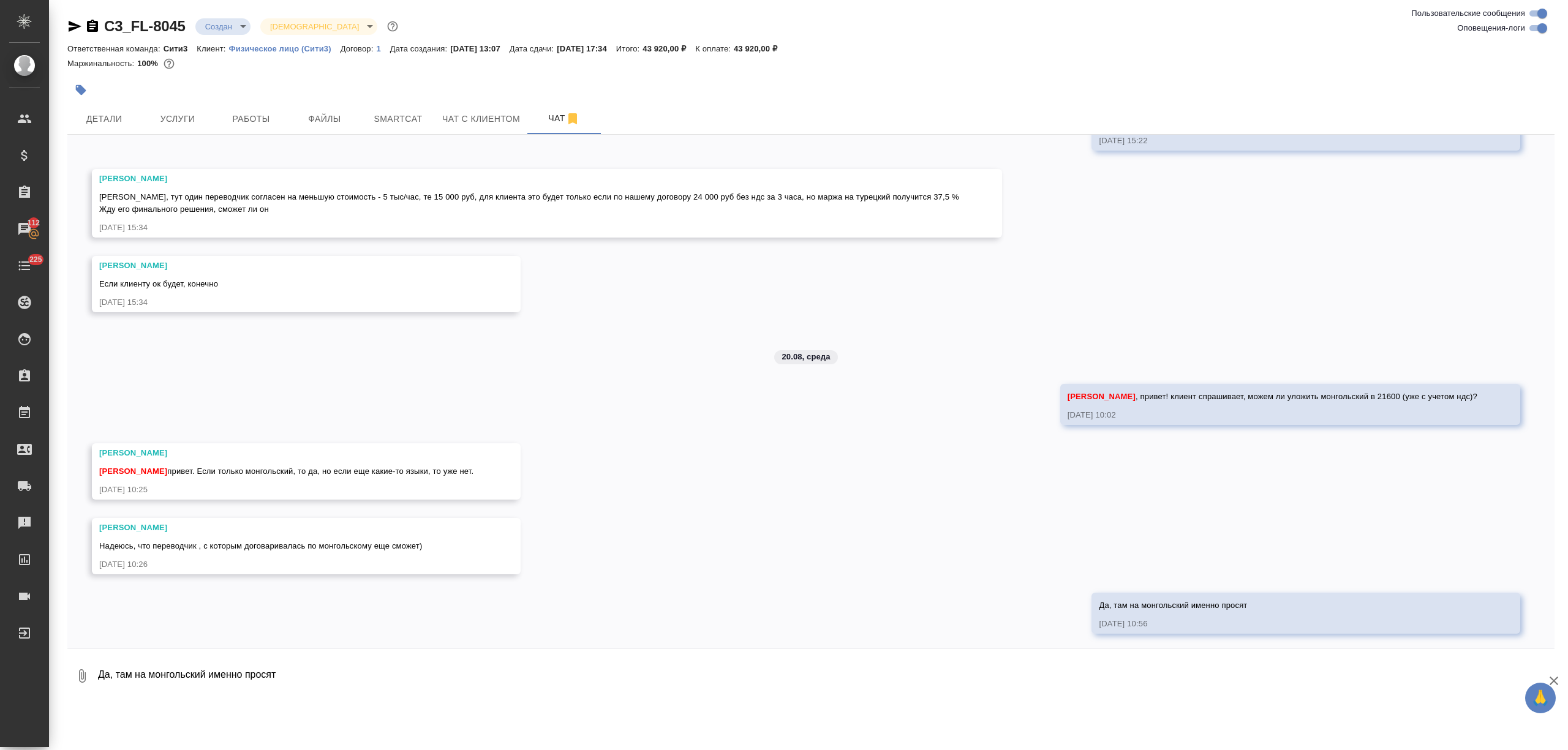
scroll to position [1117, 0]
click at [193, 107] on button "Услуги" at bounding box center [178, 119] width 73 height 31
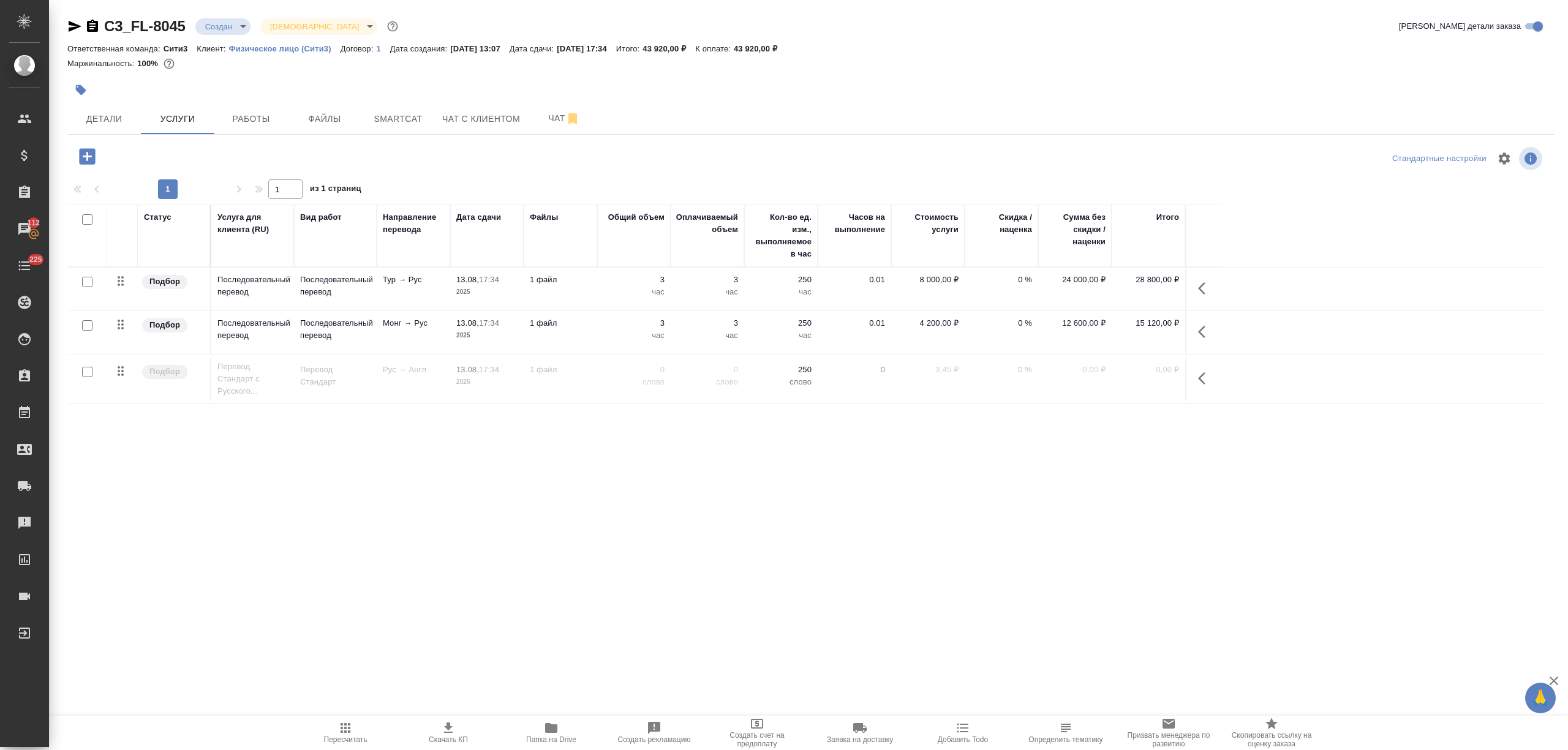
click at [593, 310] on td "1 файл" at bounding box center [560, 289] width 73 height 43
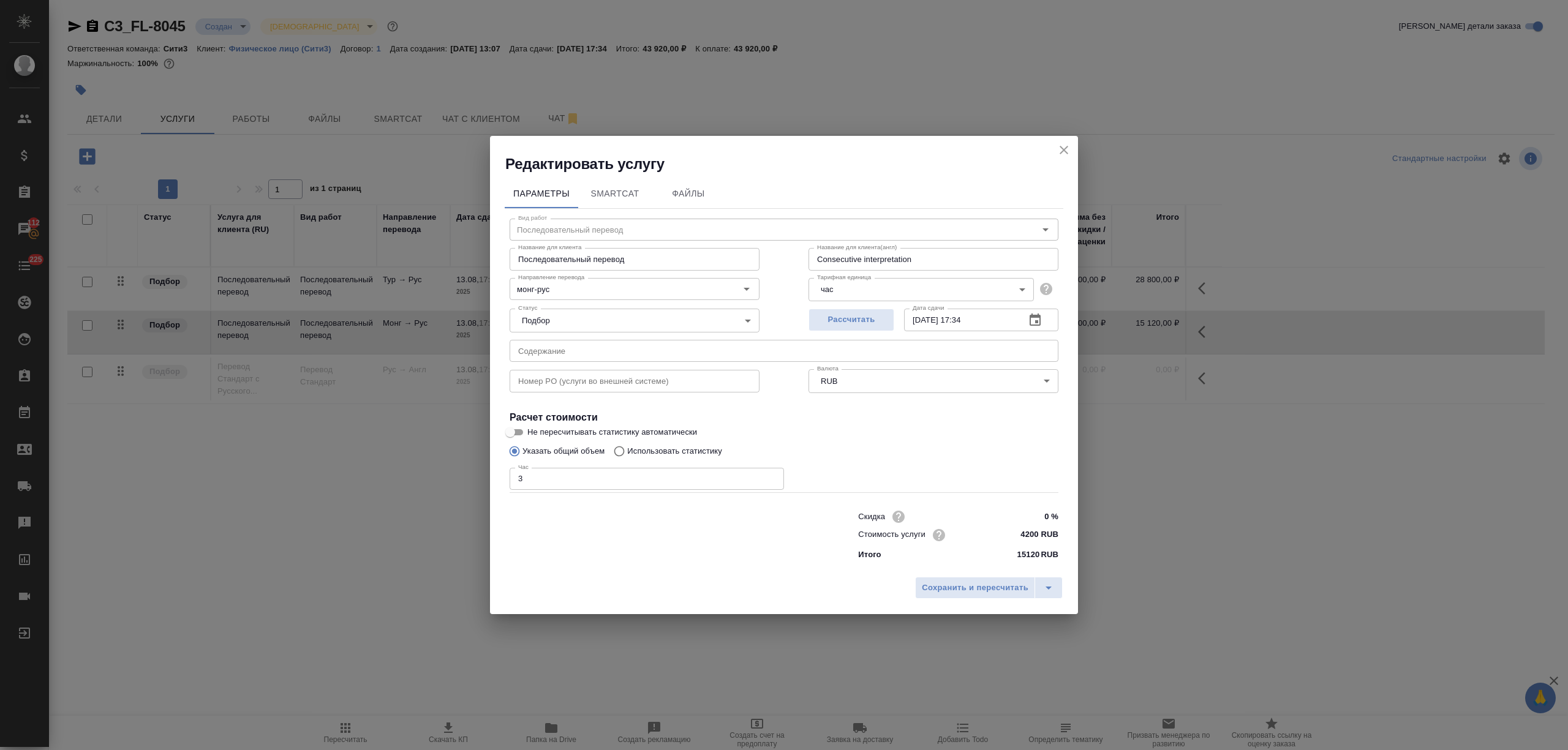
click at [1058, 148] on icon "close" at bounding box center [1064, 150] width 15 height 15
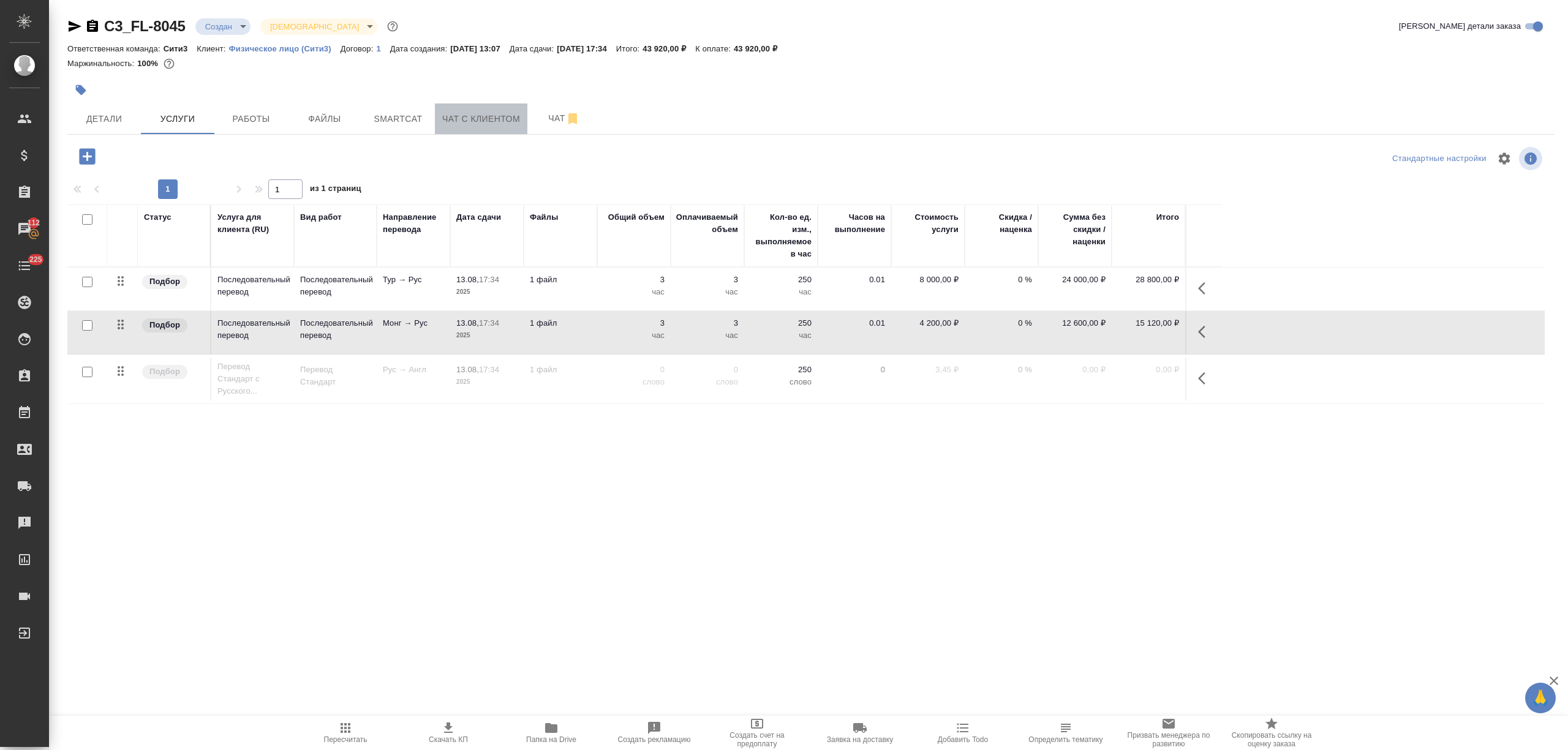
click at [514, 123] on span "Чат с клиентом" at bounding box center [481, 119] width 78 height 16
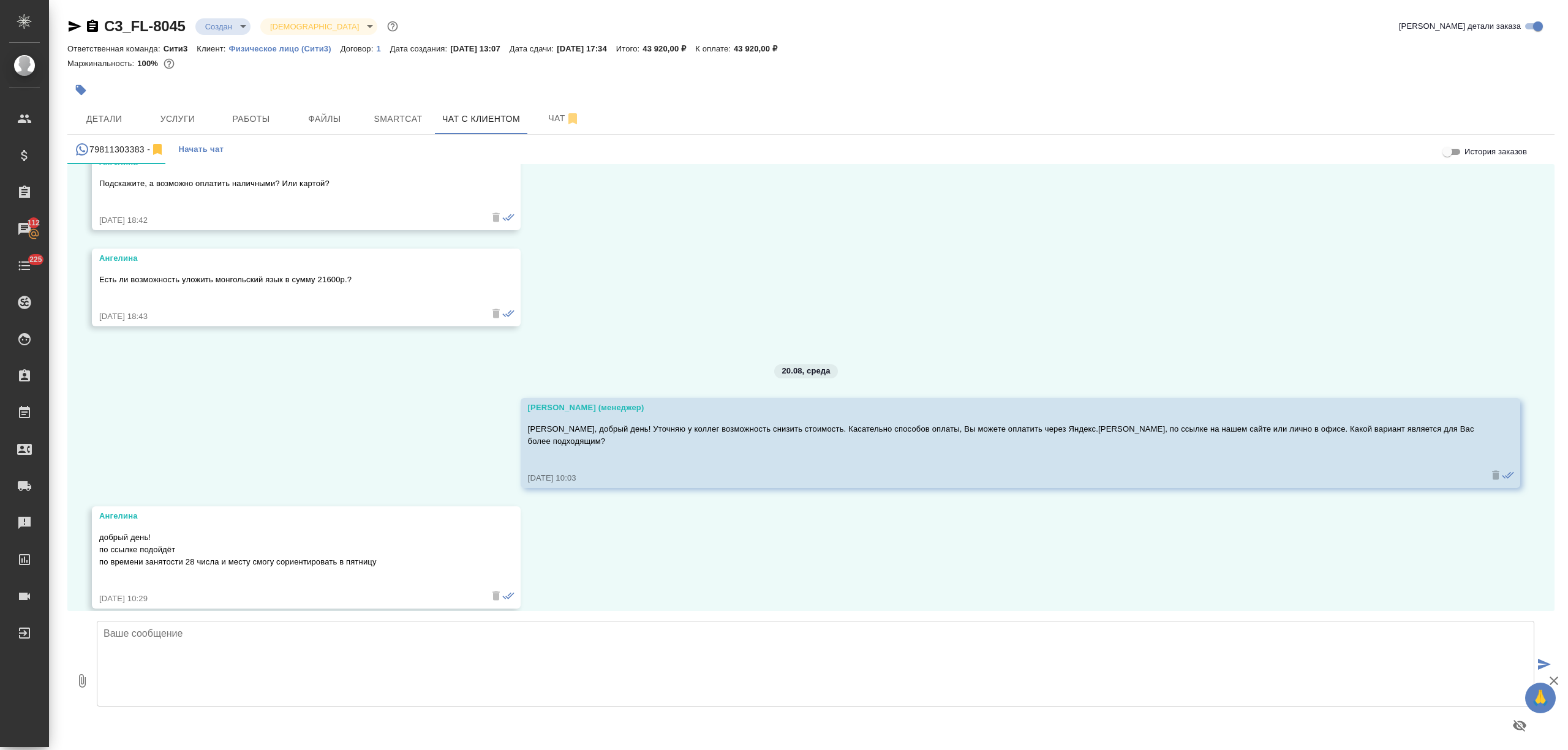
scroll to position [1396, 0]
click at [239, 659] on textarea at bounding box center [816, 663] width 1437 height 86
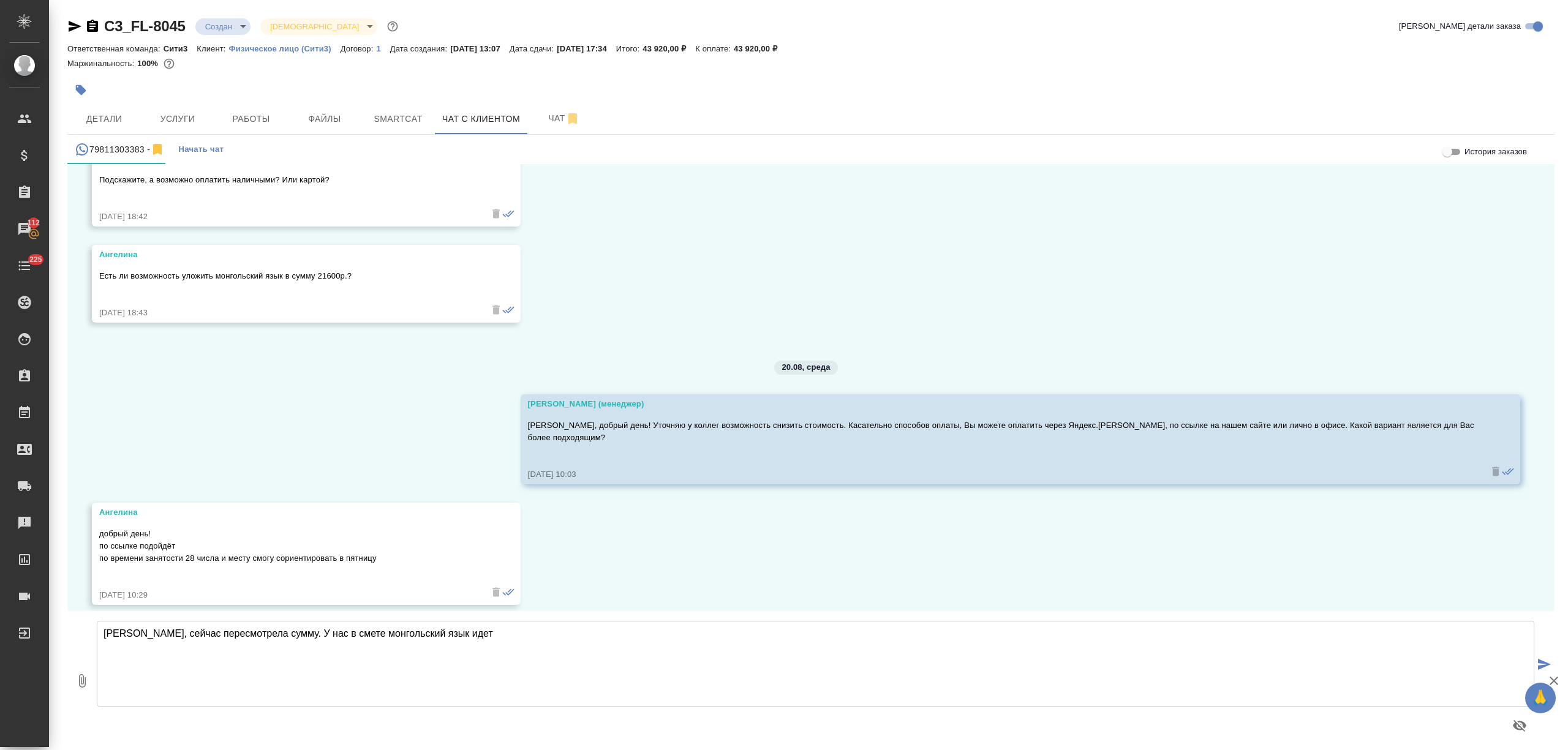
type textarea "Ангелина, сейчас пересмотрела сумму. У нас в смете монгольский язык идет"
click at [169, 106] on button "Услуги" at bounding box center [178, 119] width 73 height 31
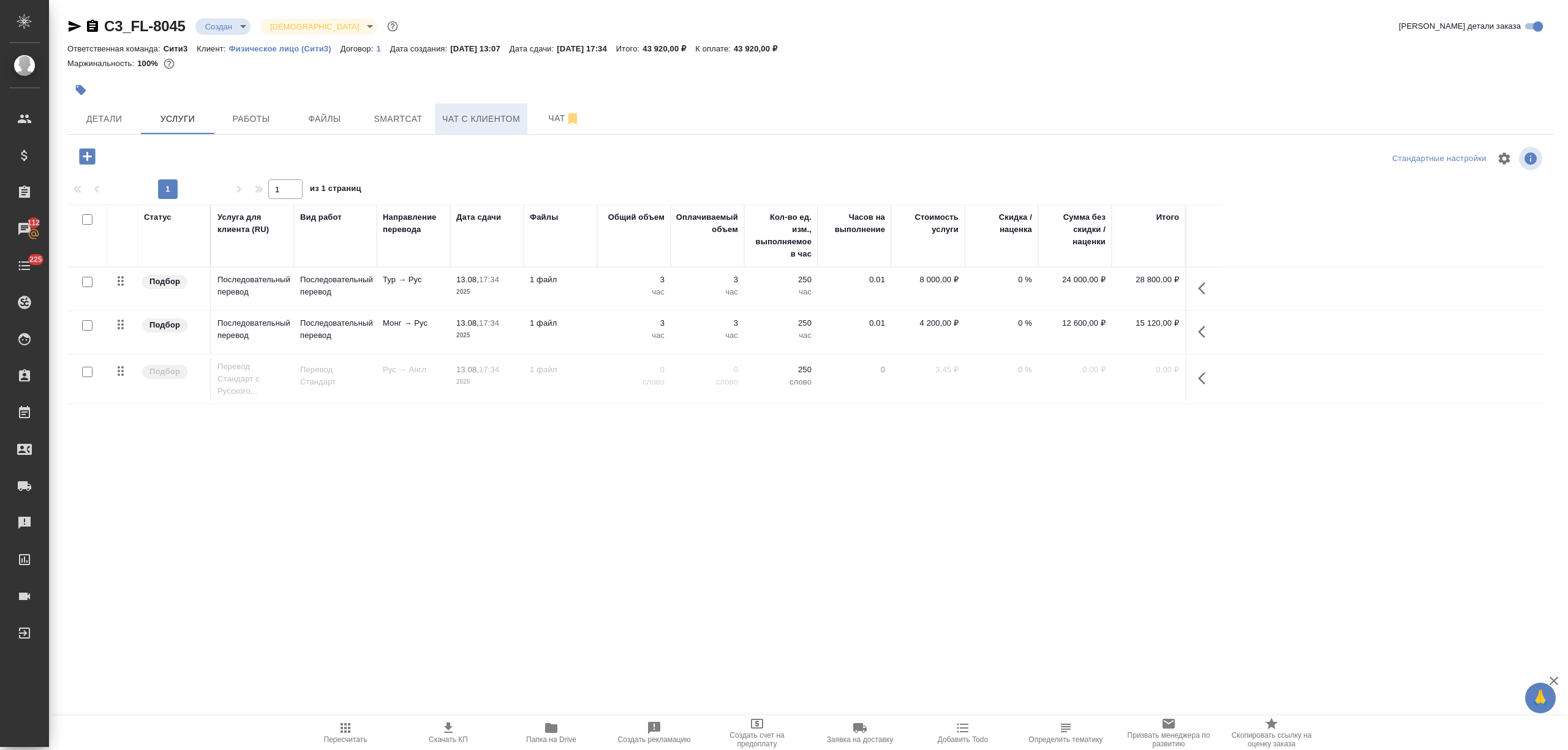
click at [503, 123] on span "Чат с клиентом" at bounding box center [481, 119] width 78 height 16
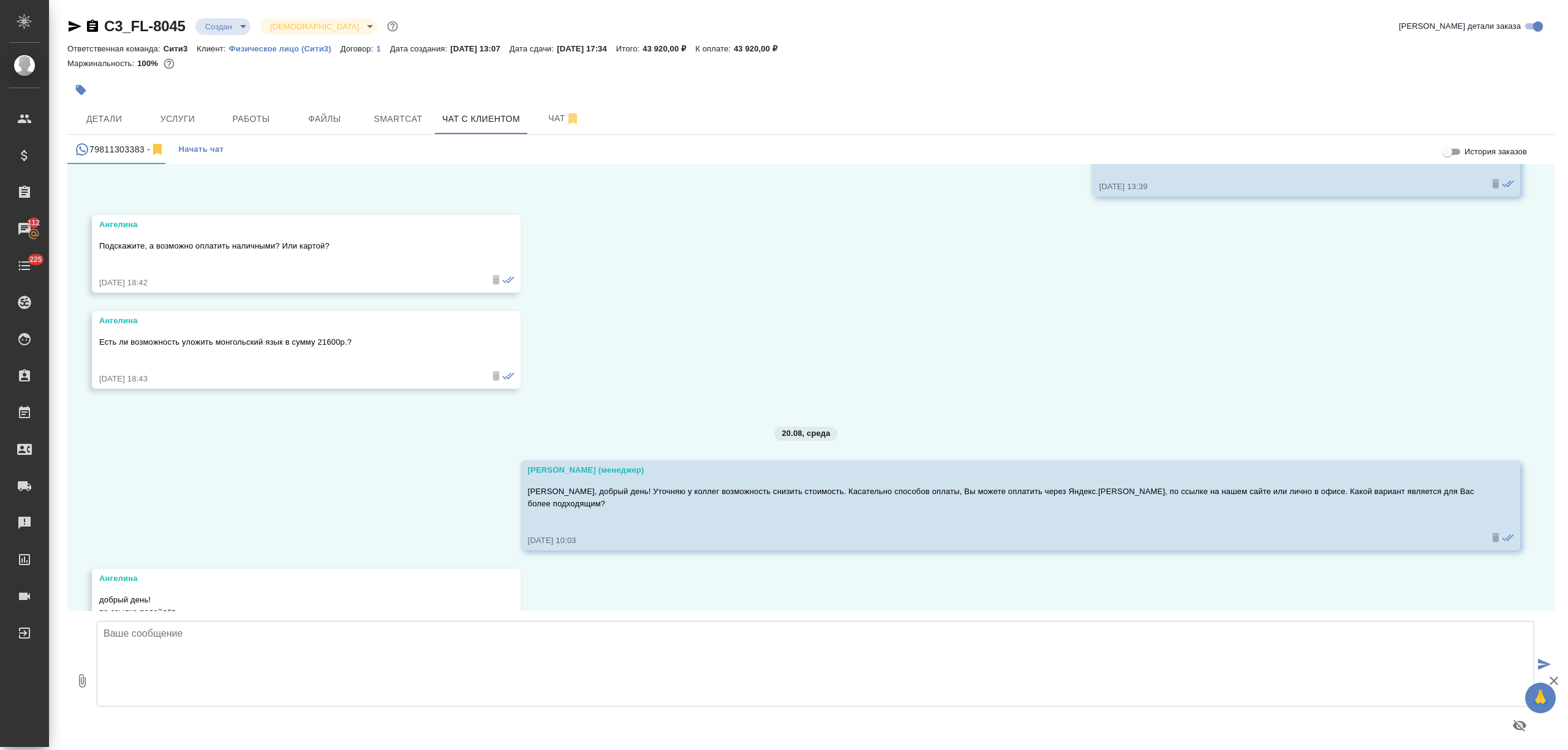
scroll to position [1396, 0]
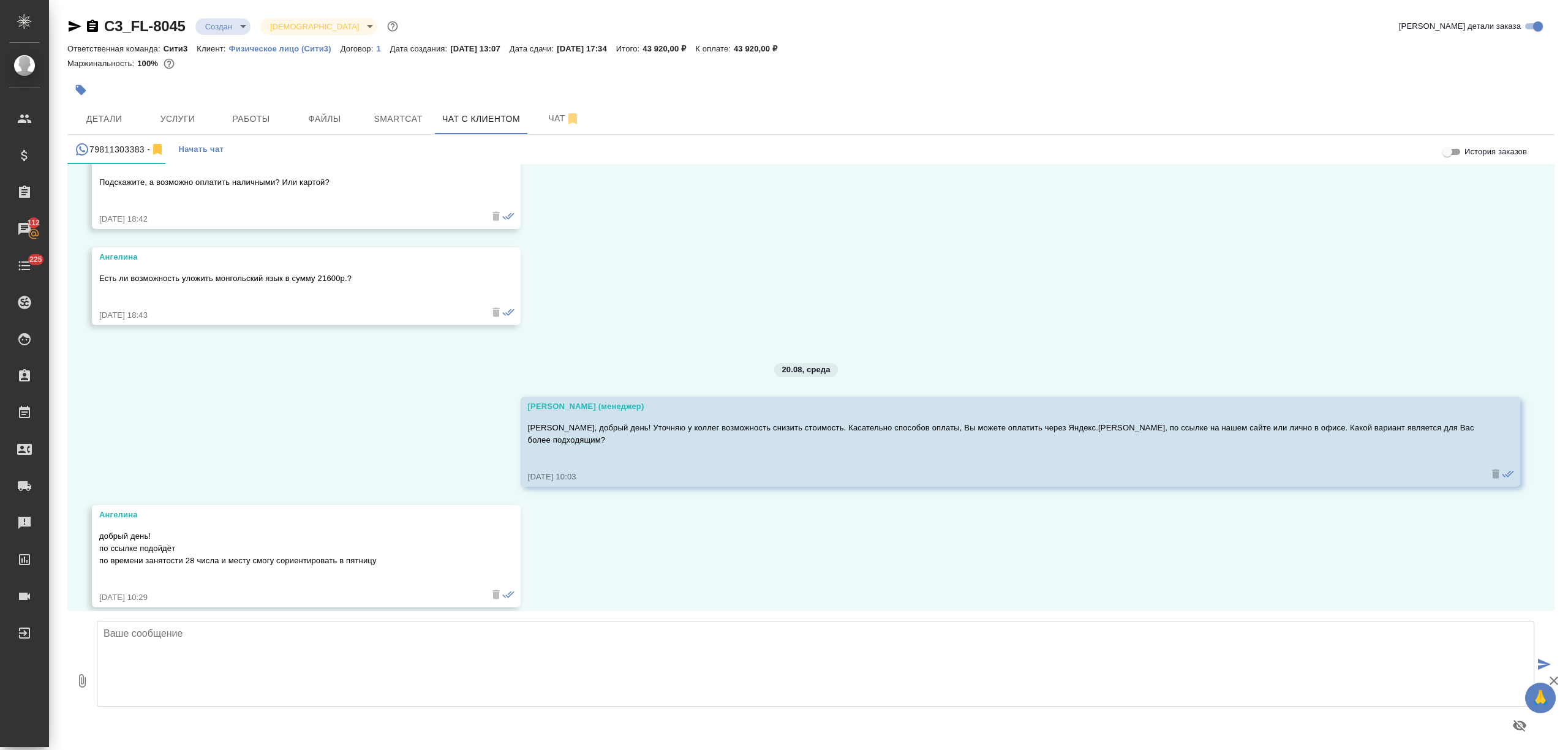
click at [375, 651] on textarea at bounding box center [816, 663] width 1437 height 86
type textarea "Ангелина, проверила смету. У нас монгольский идет по ставке 15 120 рублей за 3 …"
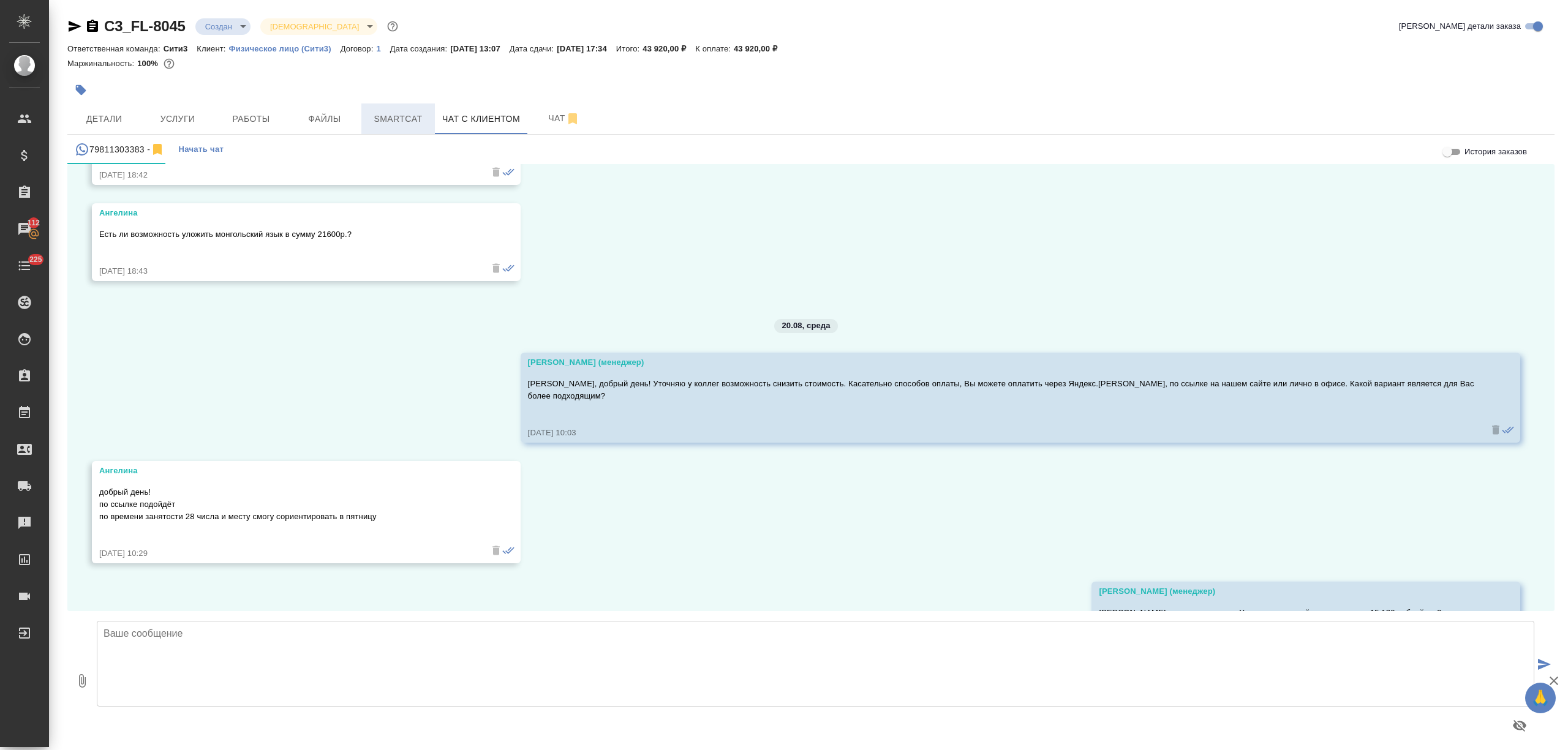
scroll to position [1492, 0]
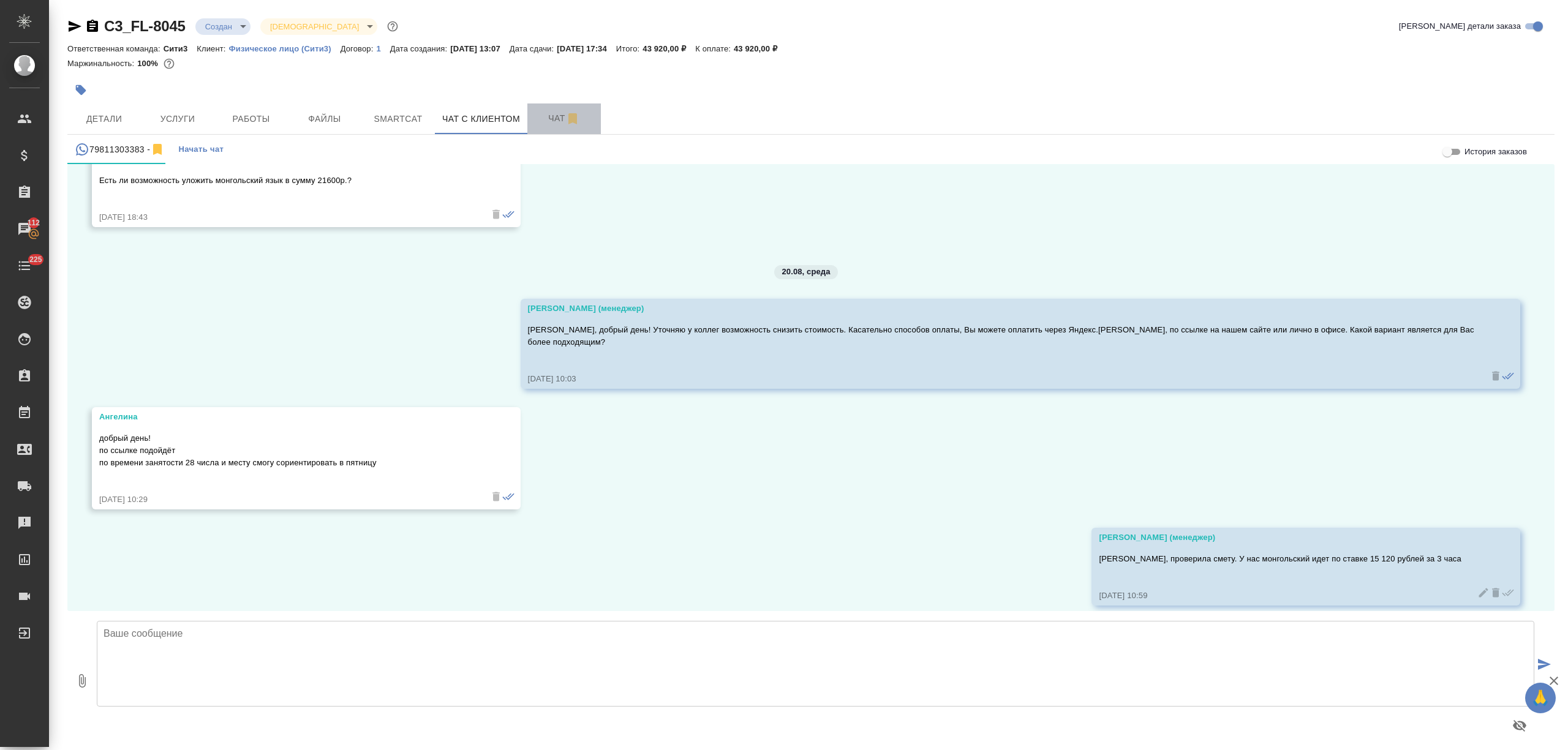
click at [538, 128] on button "Чат" at bounding box center [564, 119] width 73 height 31
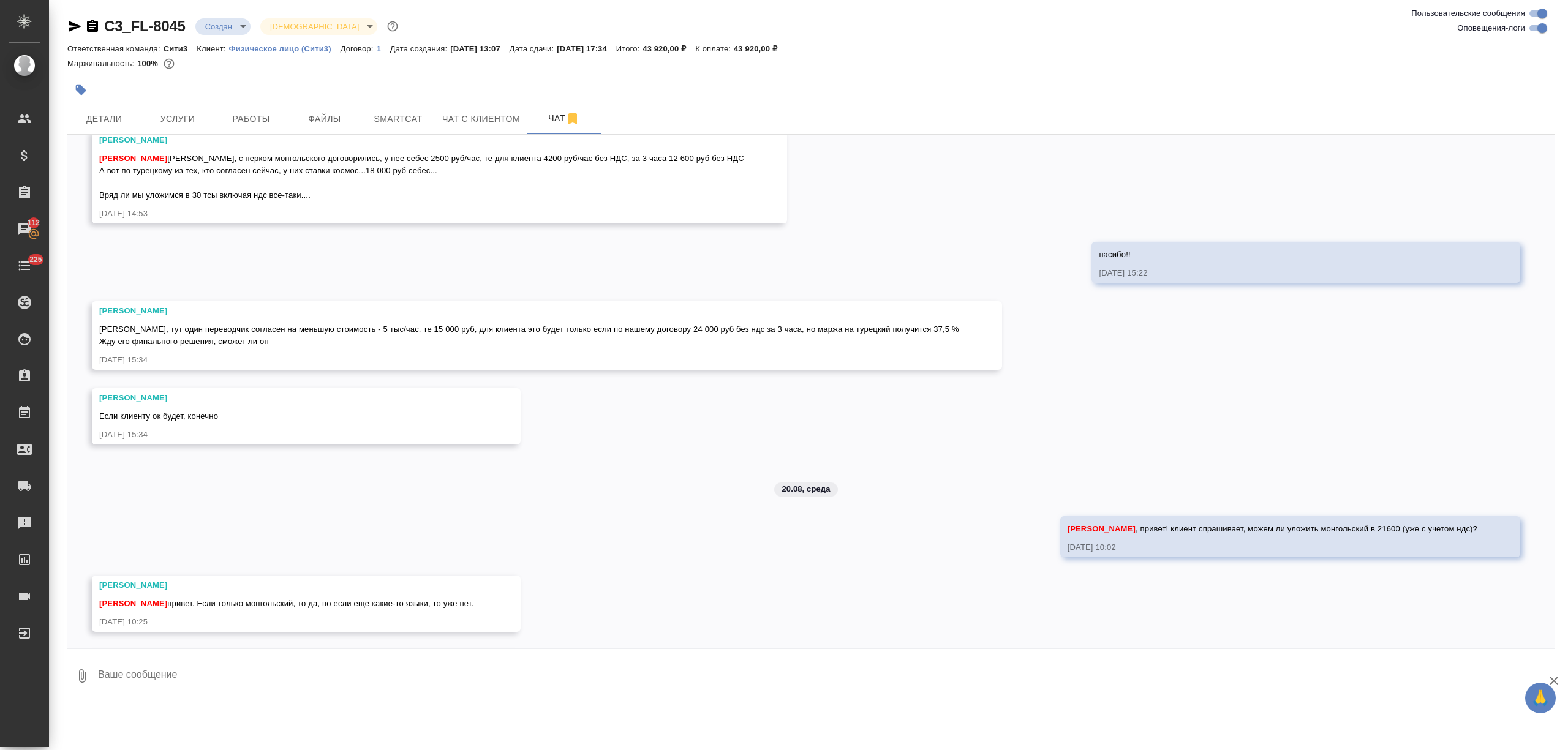
scroll to position [1117, 0]
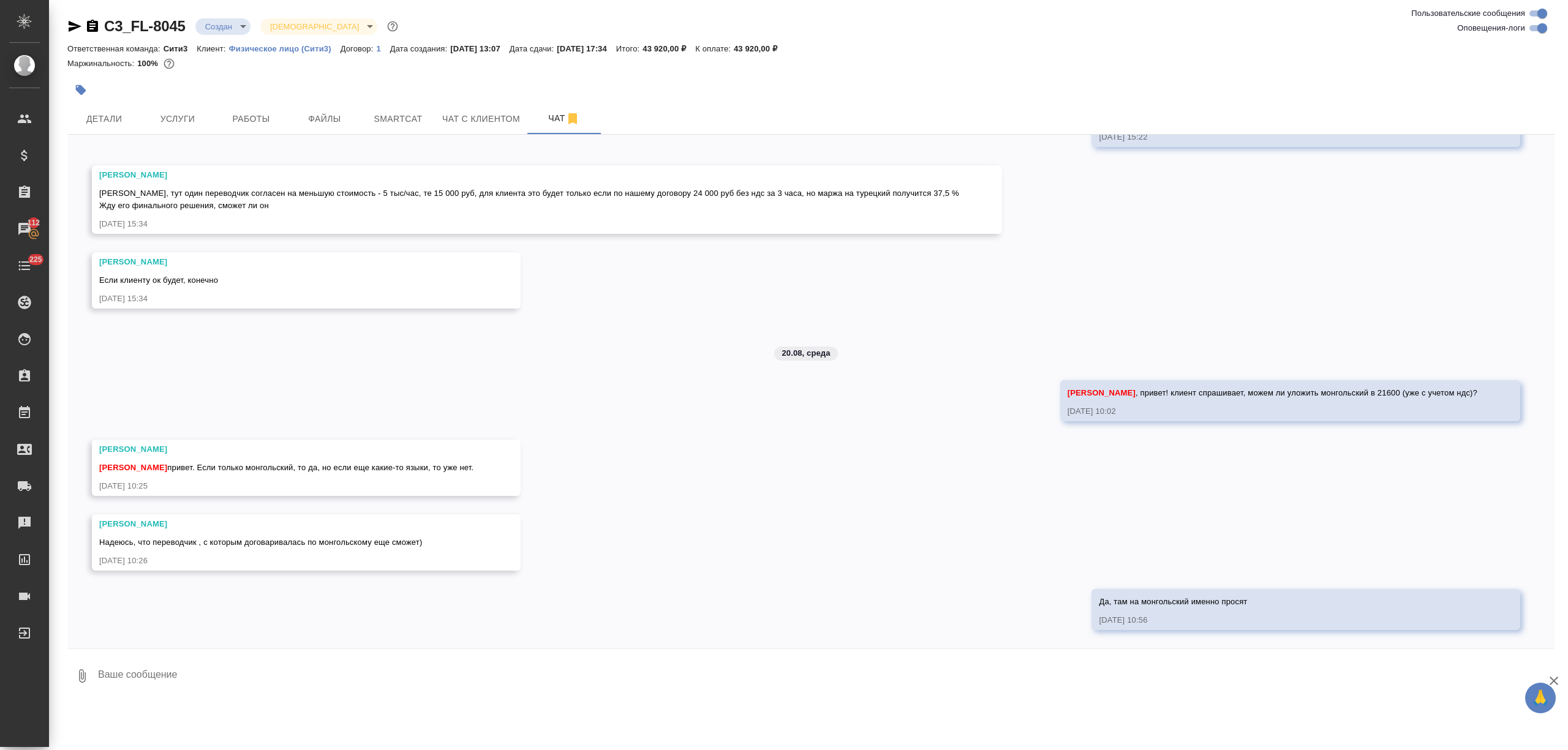
click at [258, 668] on textarea at bounding box center [825, 676] width 1458 height 42
type textarea "так, там кажись, клиентка перепутала"
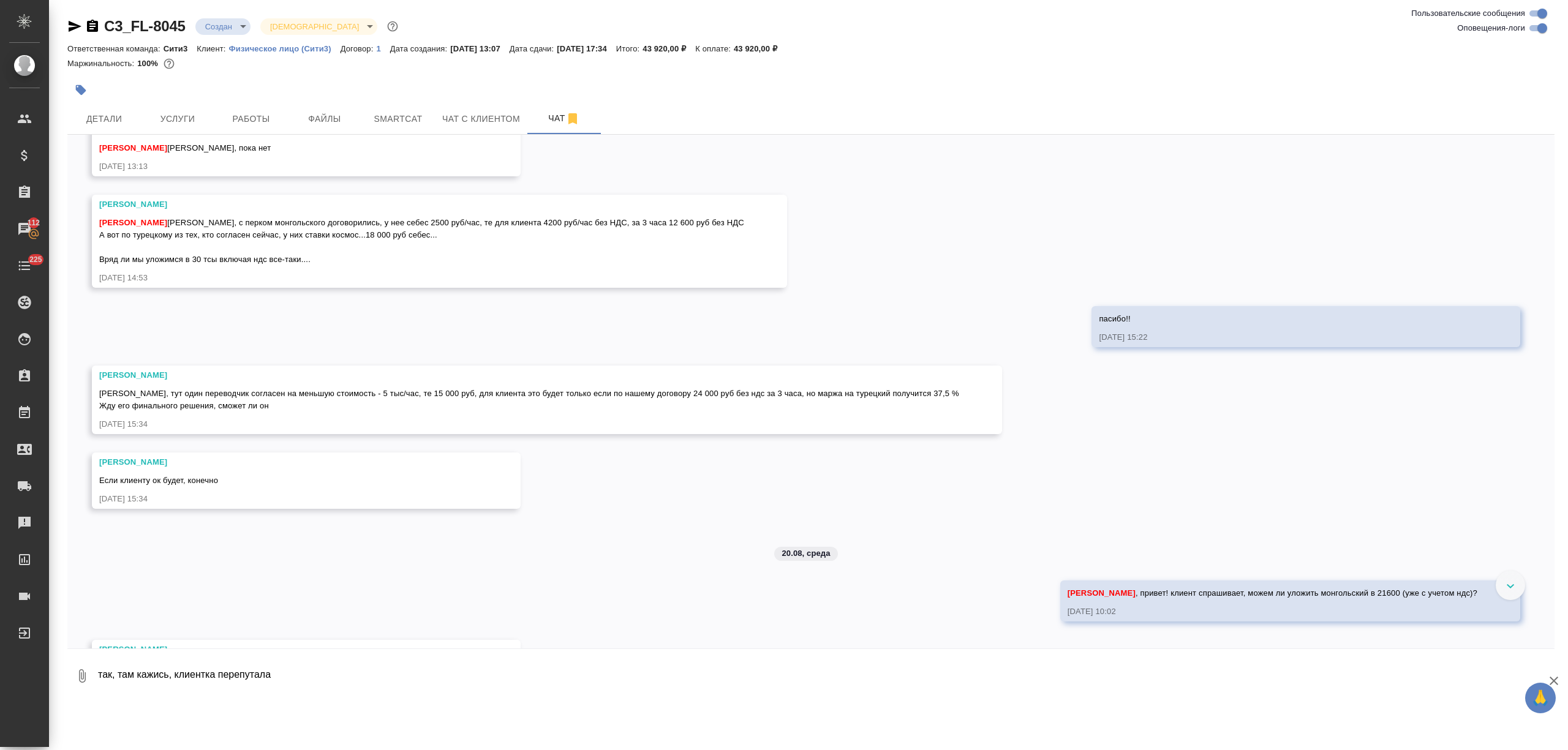
scroll to position [850, 0]
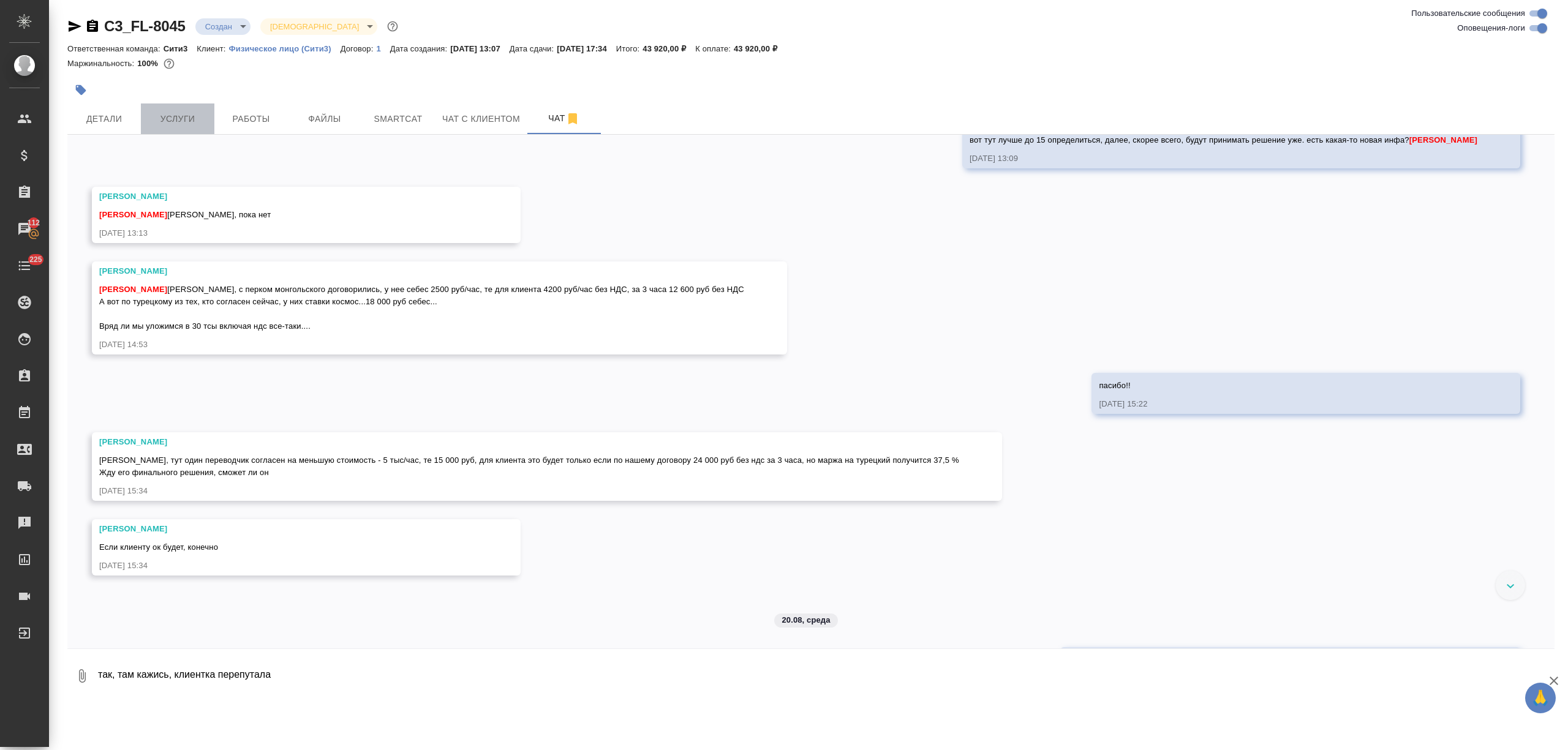
click at [163, 118] on span "Услуги" at bounding box center [178, 119] width 59 height 16
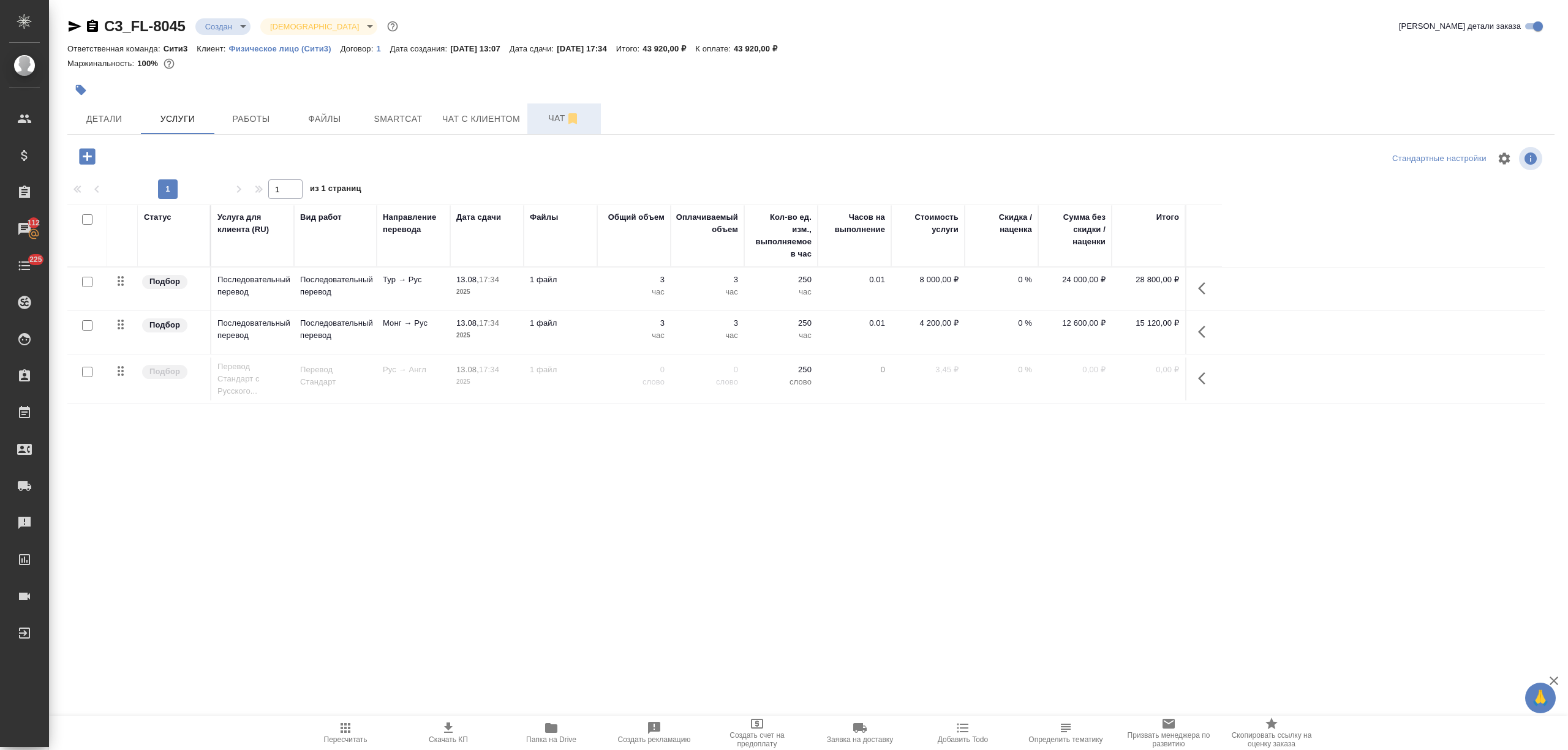
click at [537, 116] on span "Чат" at bounding box center [563, 119] width 59 height 16
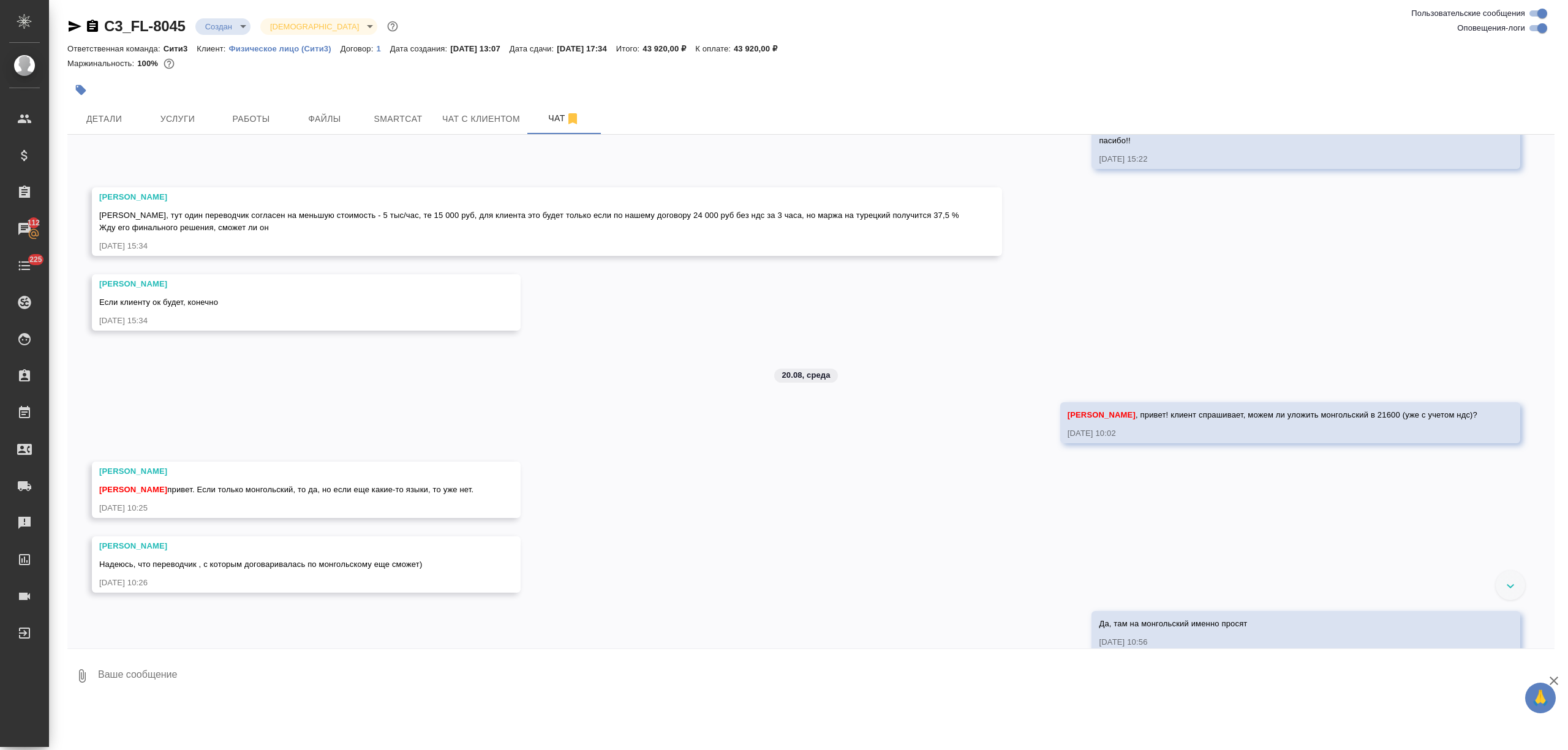
scroll to position [1013, 0]
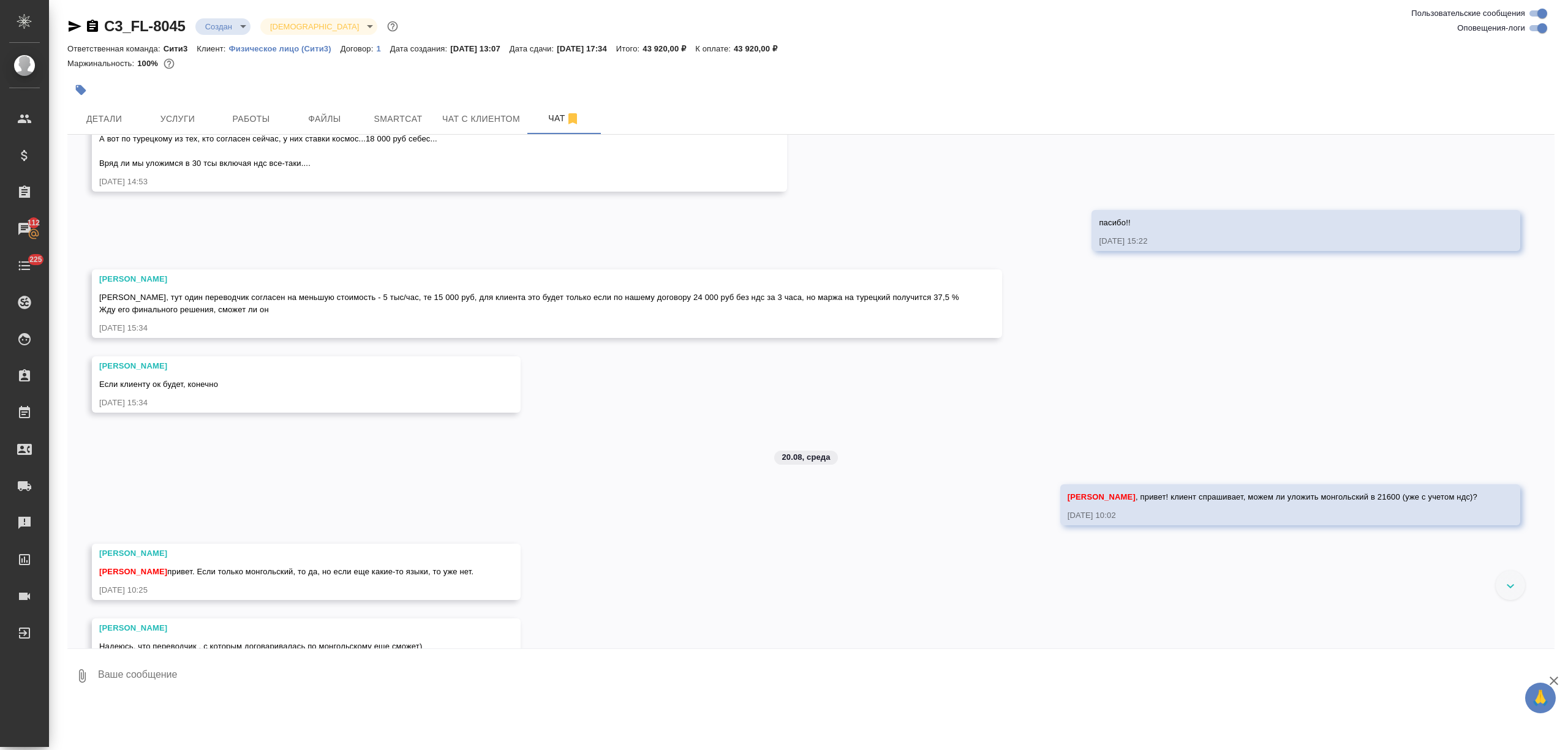
click at [179, 678] on textarea at bounding box center [825, 676] width 1458 height 42
type textarea "Как еще можем по турецкому снизиться?"
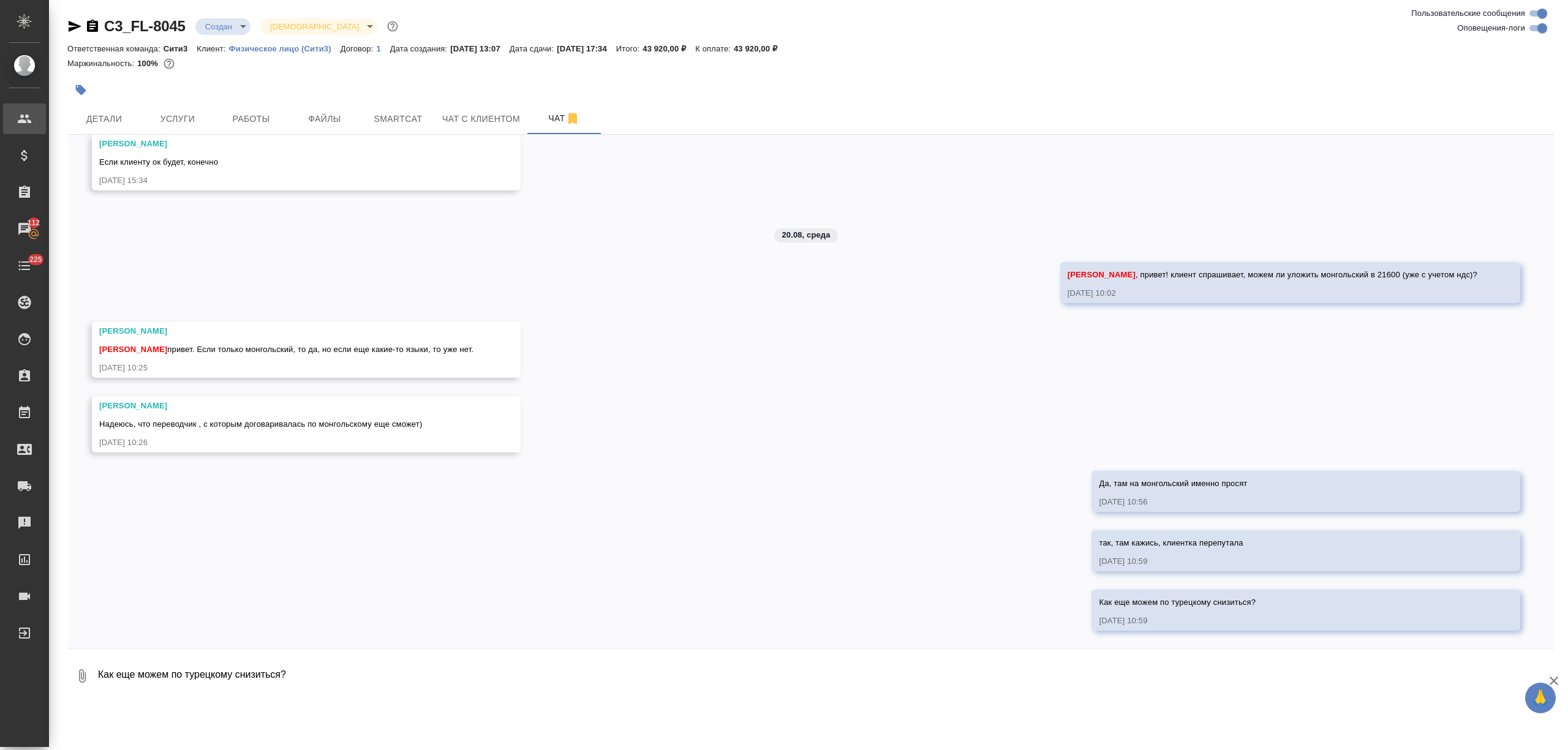
scroll to position [1236, 0]
click at [507, 119] on span "Чат с клиентом" at bounding box center [481, 119] width 78 height 16
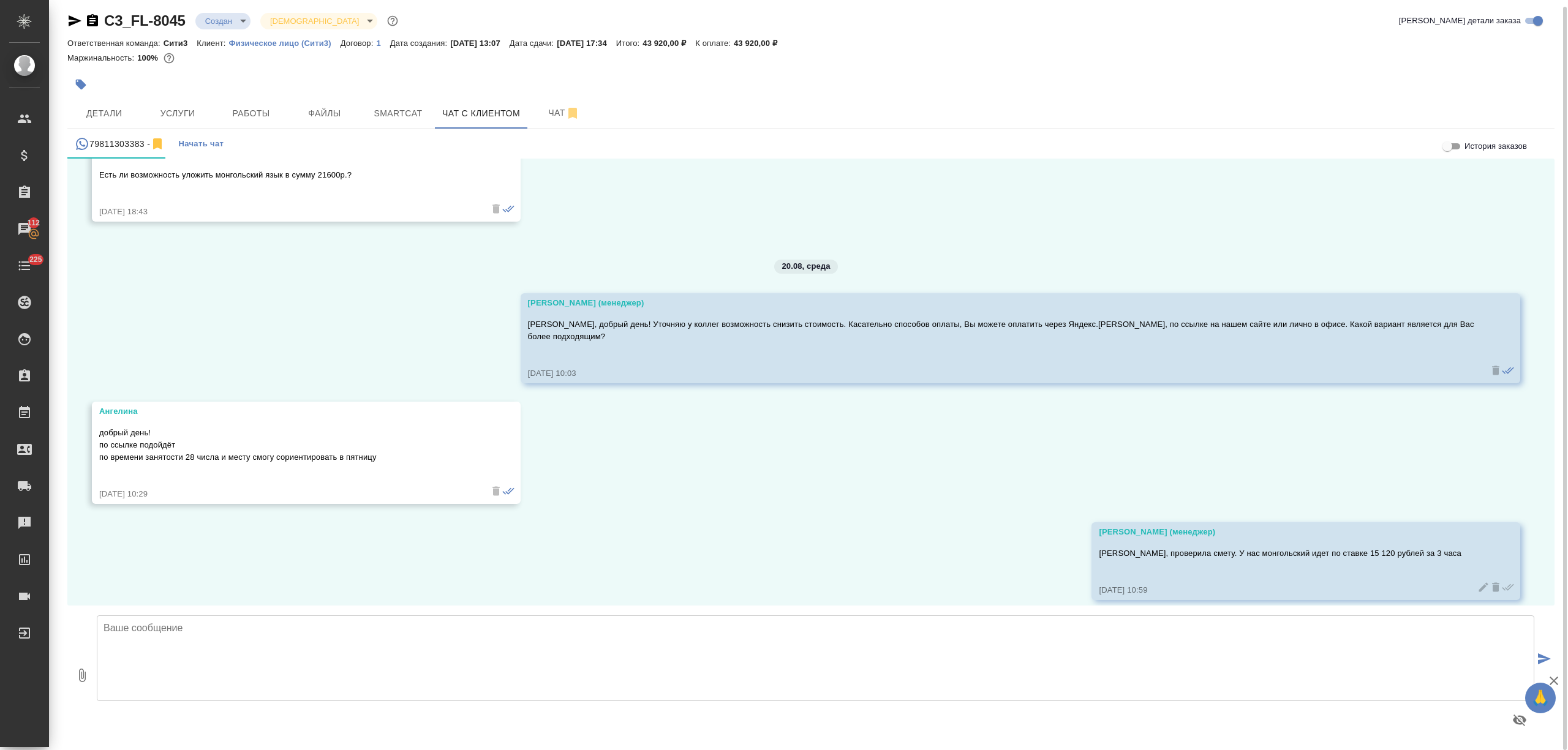
scroll to position [6, 0]
click at [542, 114] on span "Чат" at bounding box center [563, 112] width 59 height 16
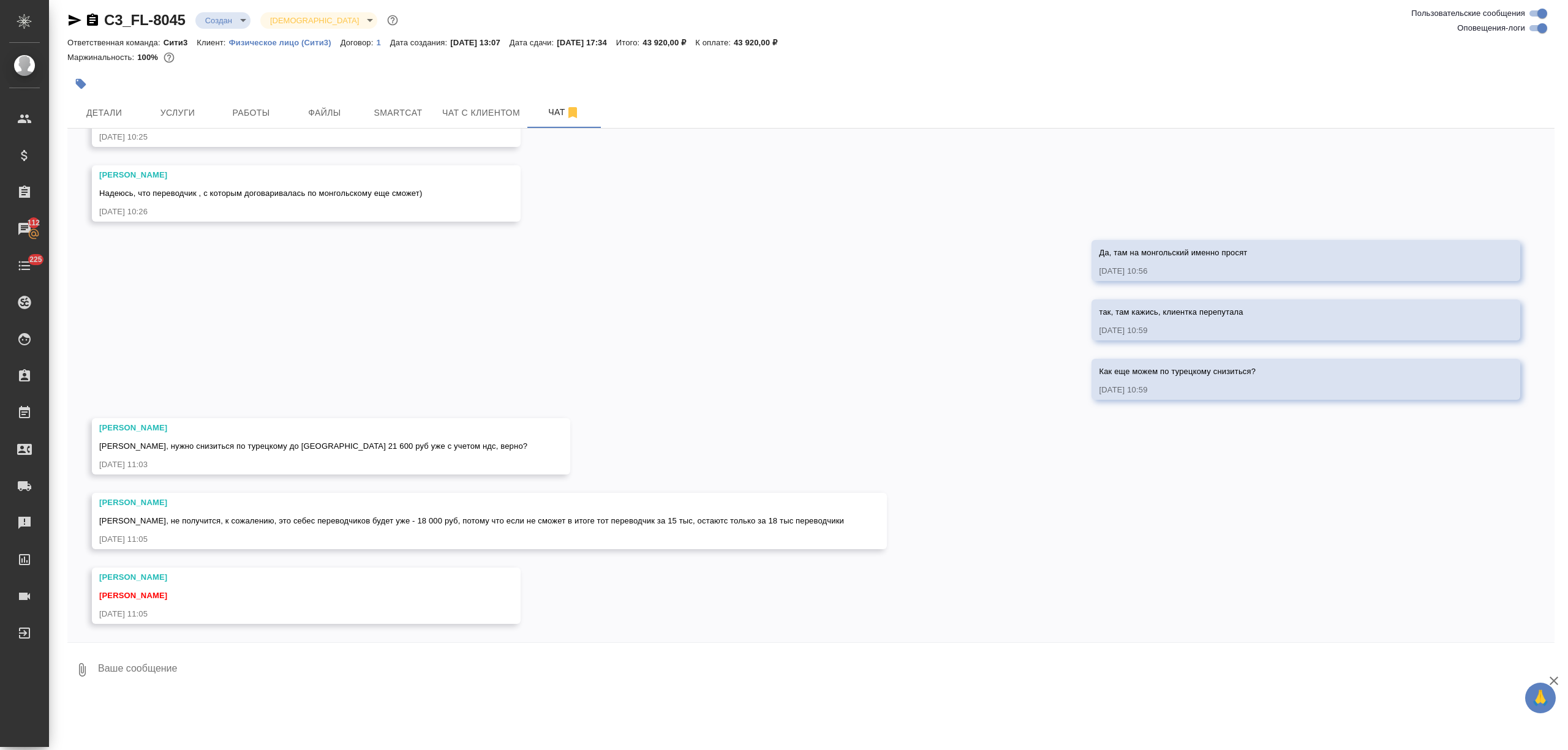
scroll to position [7, 0]
click at [196, 667] on textarea at bounding box center [825, 669] width 1458 height 42
click at [229, 665] on textarea "нет, я думаю, мб мы простол чуть-чуть двинемся, до маржи в 30%, например" at bounding box center [816, 669] width 1437 height 42
click at [503, 672] on textarea "нет, я думаю, мб мы просто чуть-чуть двинемся, до маржи в 30%, например" at bounding box center [816, 669] width 1437 height 42
type textarea "нет, я думаю, мб мы просто чуть-чуть двинемся, до маржи в 30%, например, не до …"
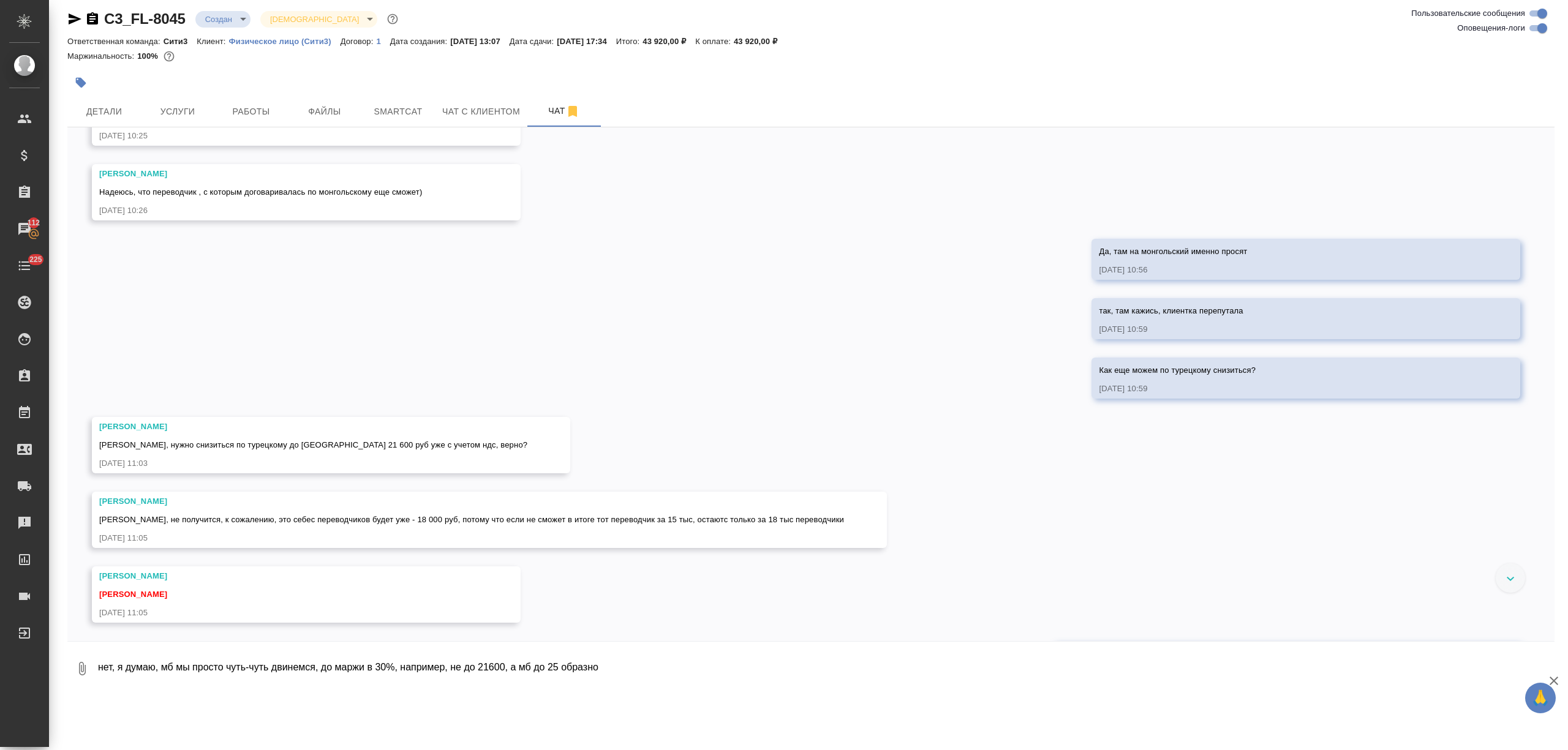
scroll to position [1519, 0]
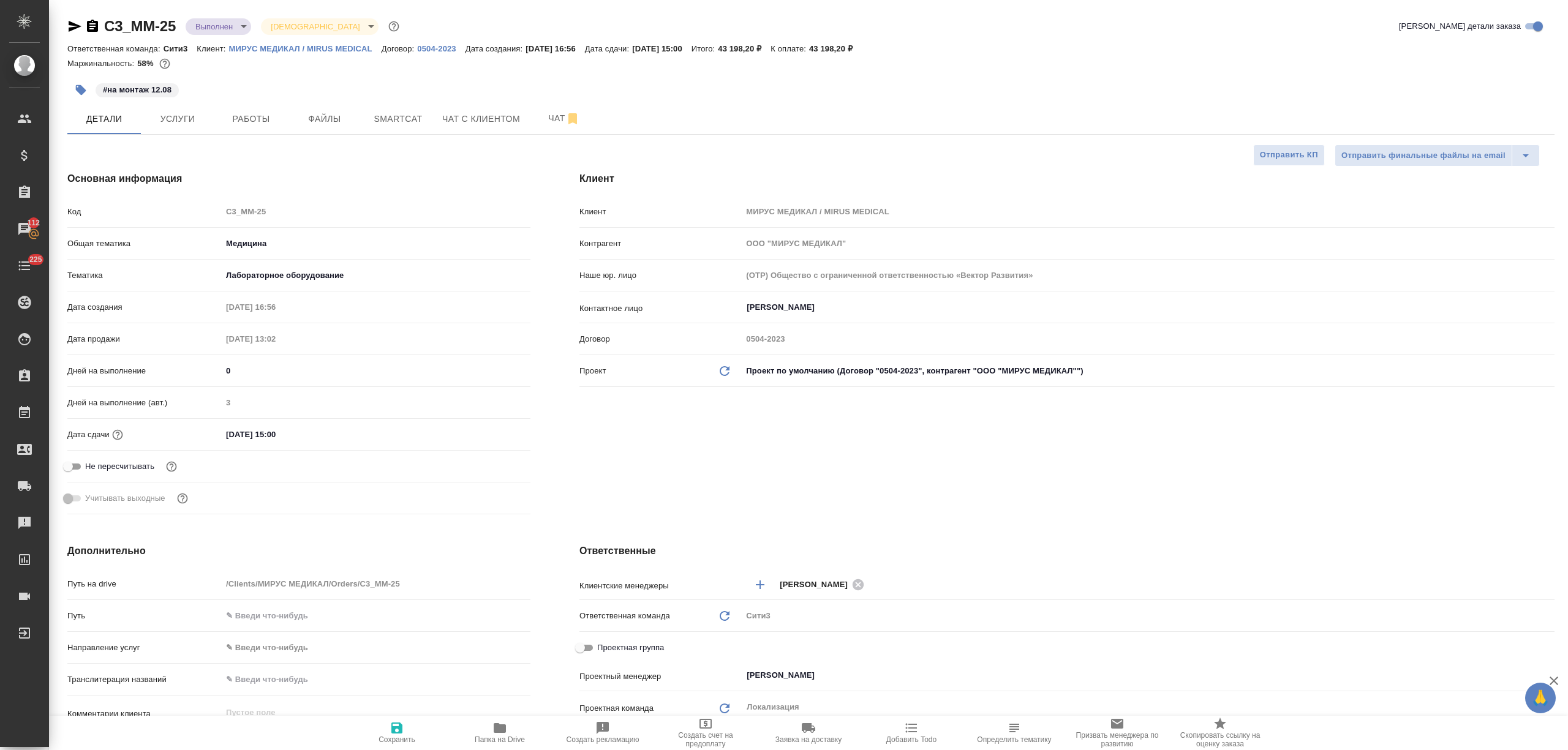
select select "RU"
